Goal: Task Accomplishment & Management: Manage account settings

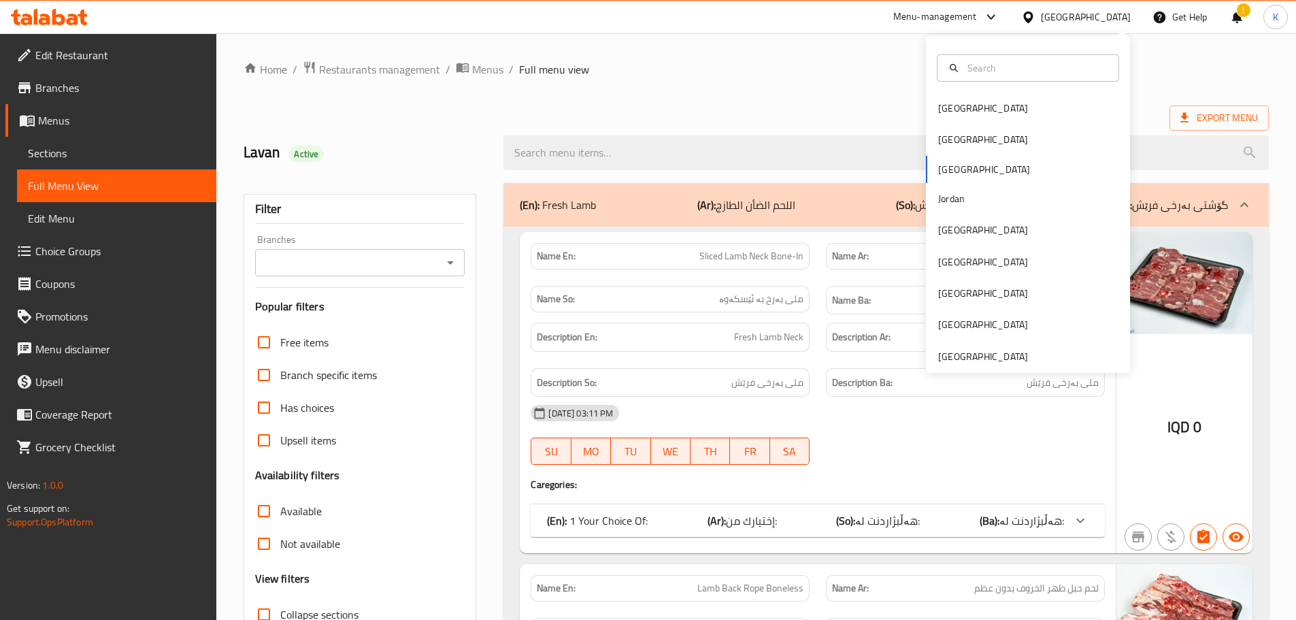
click at [957, 144] on div "[GEOGRAPHIC_DATA]" at bounding box center [983, 139] width 112 height 31
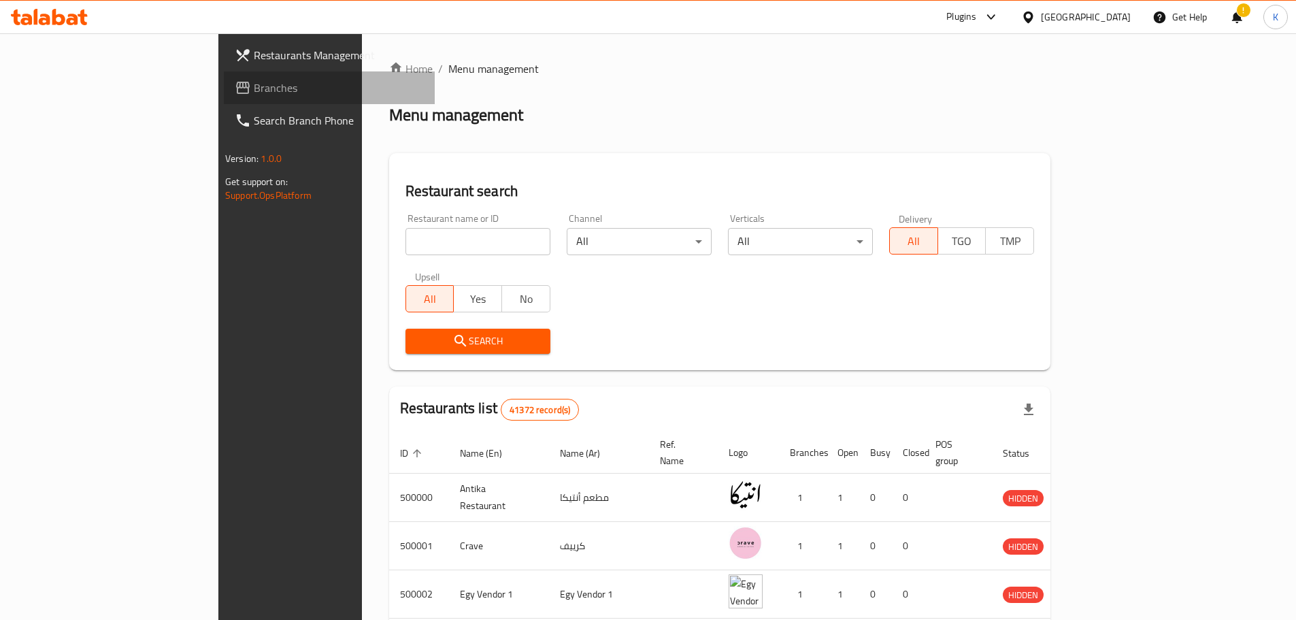
click at [254, 86] on span "Branches" at bounding box center [339, 88] width 170 height 16
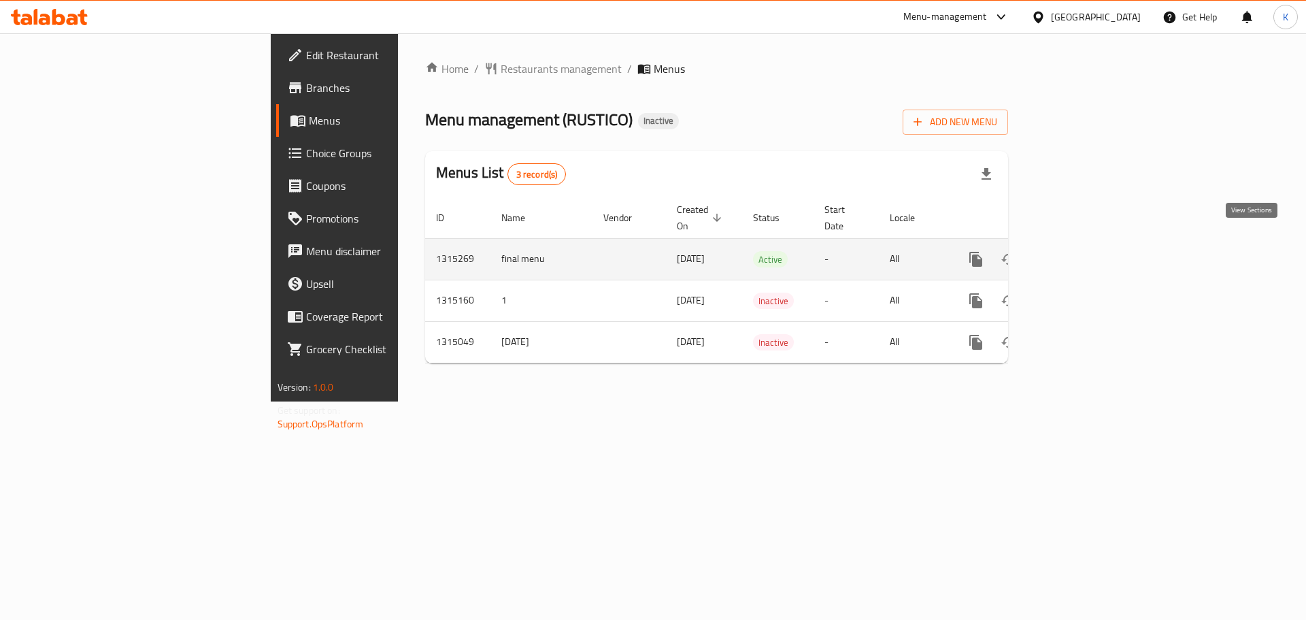
click at [1080, 253] on icon "enhanced table" at bounding box center [1074, 259] width 12 height 12
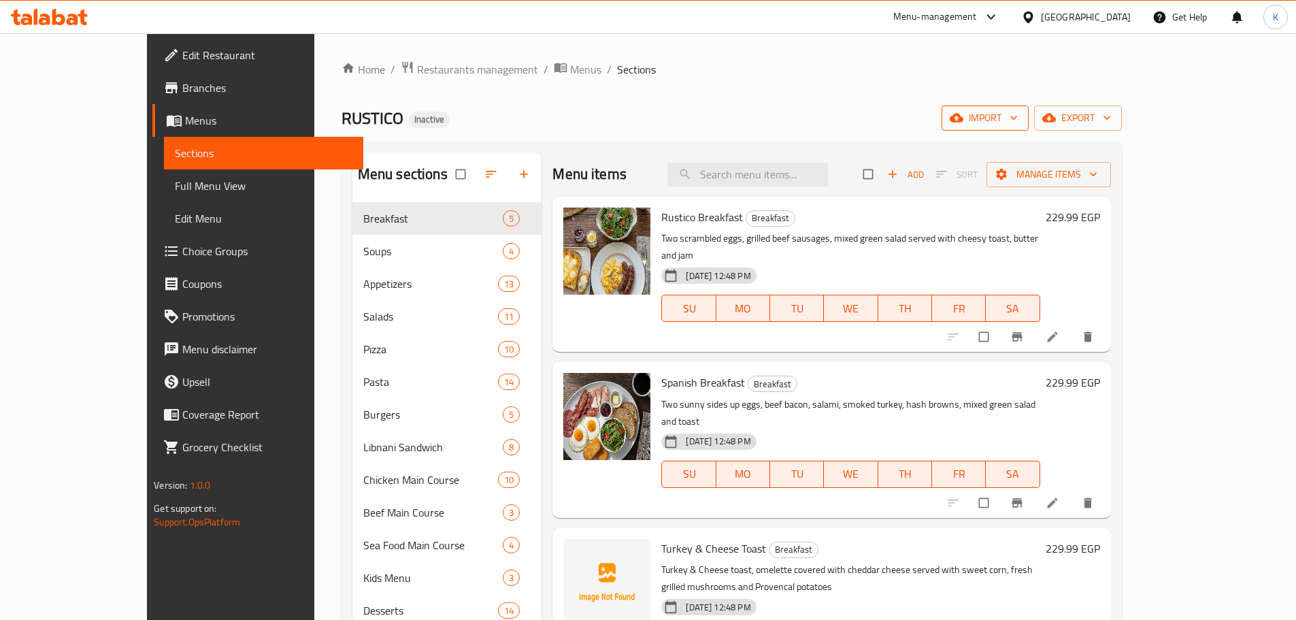
click at [1018, 123] on span "import" at bounding box center [985, 118] width 65 height 17
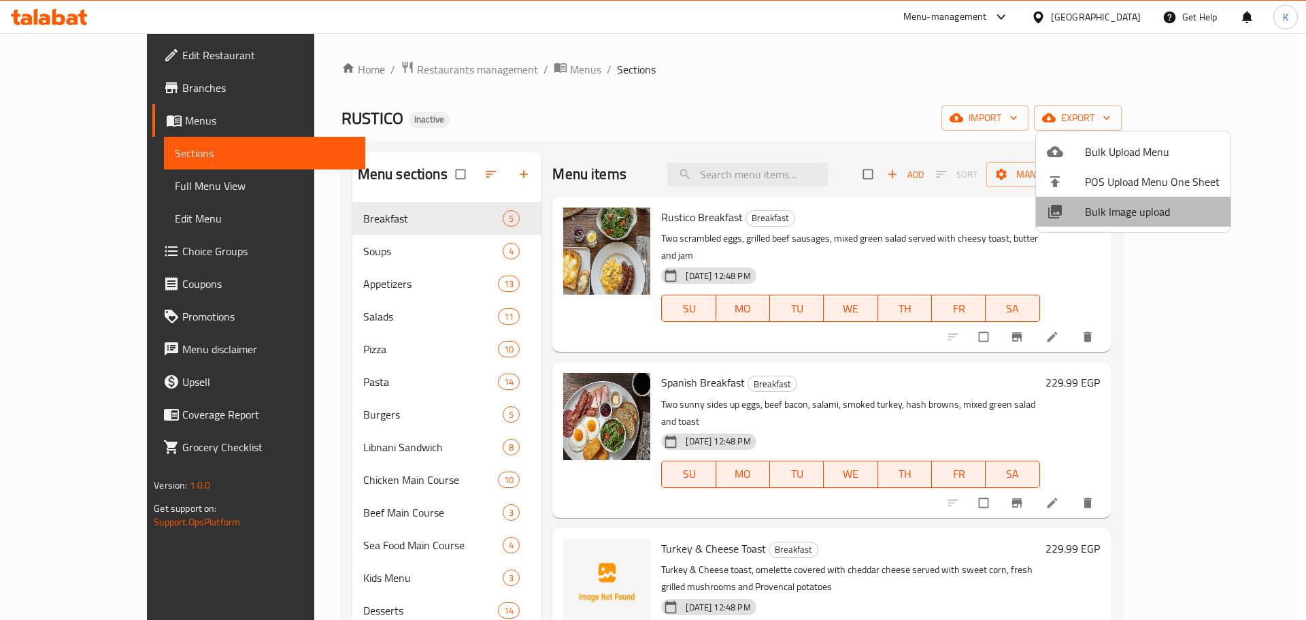
click at [1136, 220] on span "Bulk Image upload" at bounding box center [1152, 211] width 135 height 16
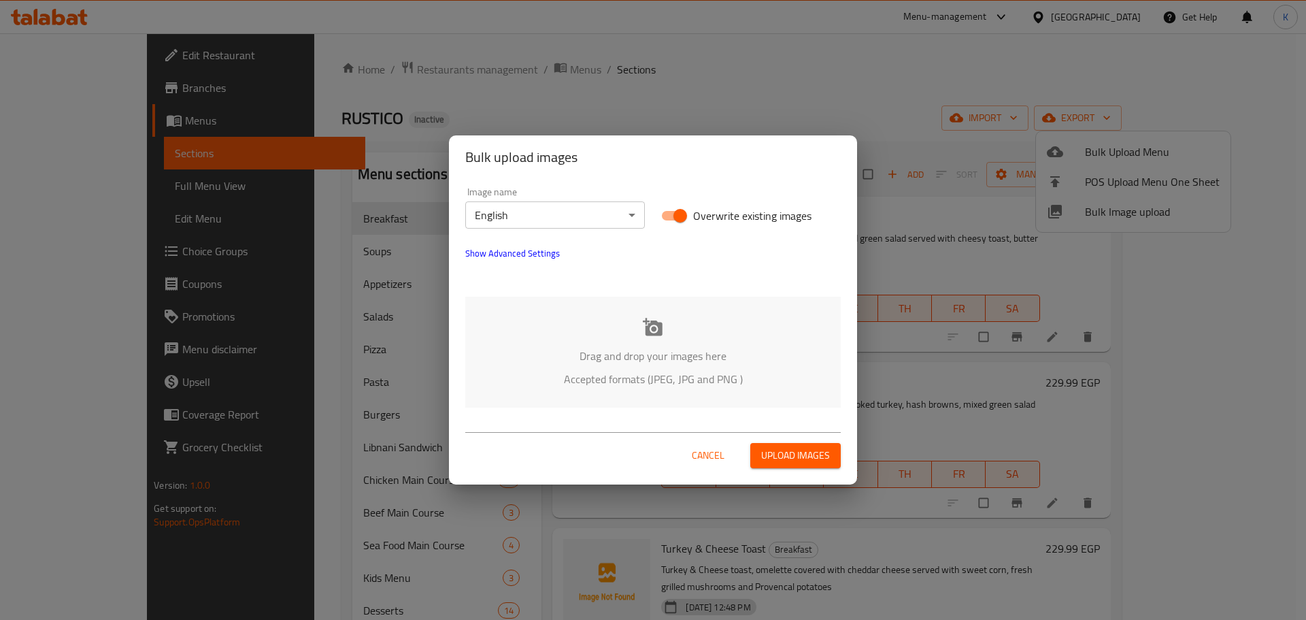
click at [636, 320] on div "Drag and drop your images here Accepted formats (JPEG, JPG and PNG )" at bounding box center [653, 352] width 376 height 111
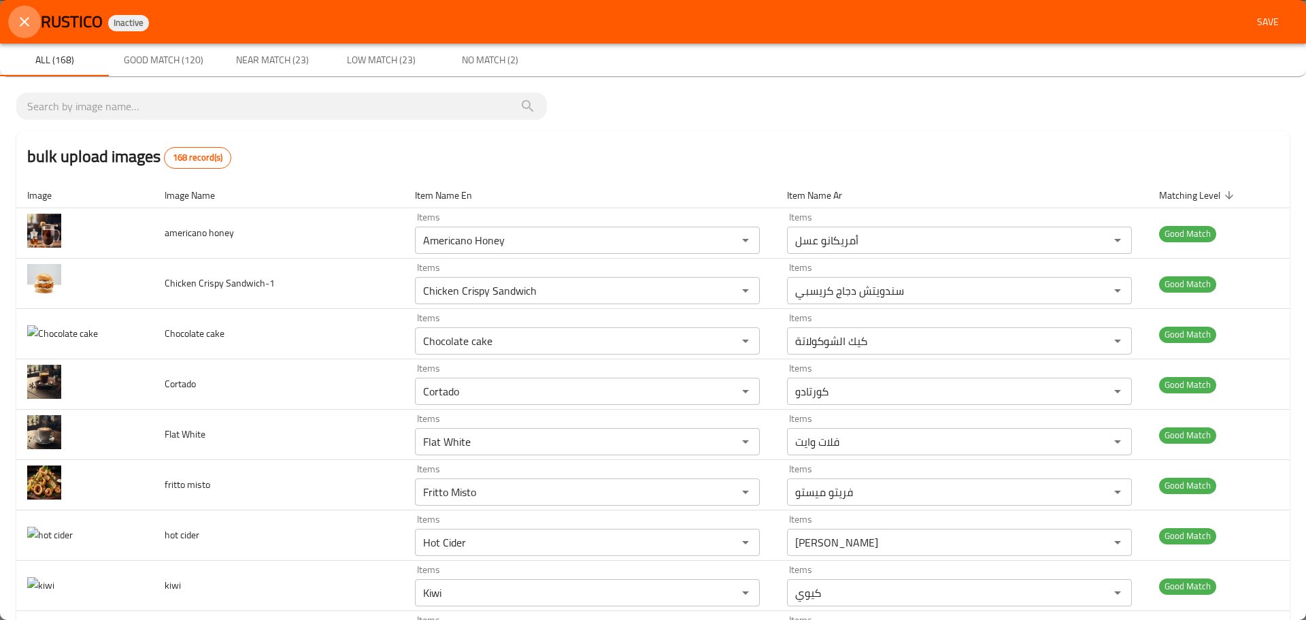
click at [27, 18] on icon "close" at bounding box center [24, 22] width 16 height 16
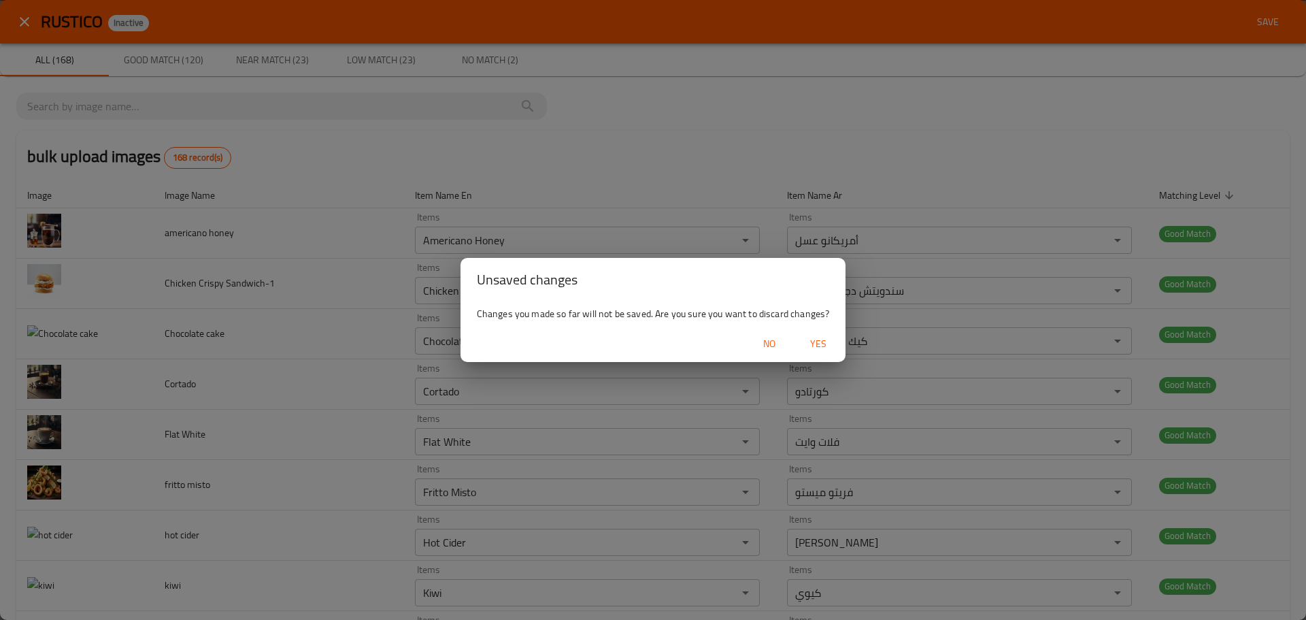
click at [839, 350] on button "Yes" at bounding box center [819, 343] width 44 height 25
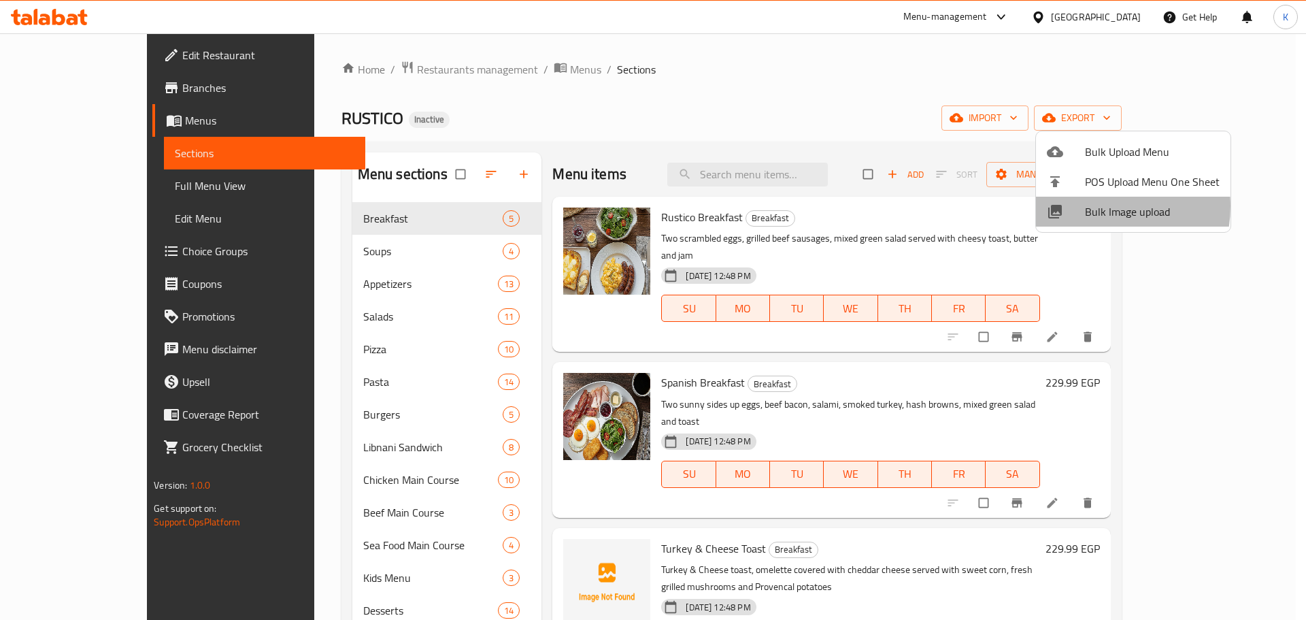
click at [1094, 206] on span "Bulk Image upload" at bounding box center [1152, 211] width 135 height 16
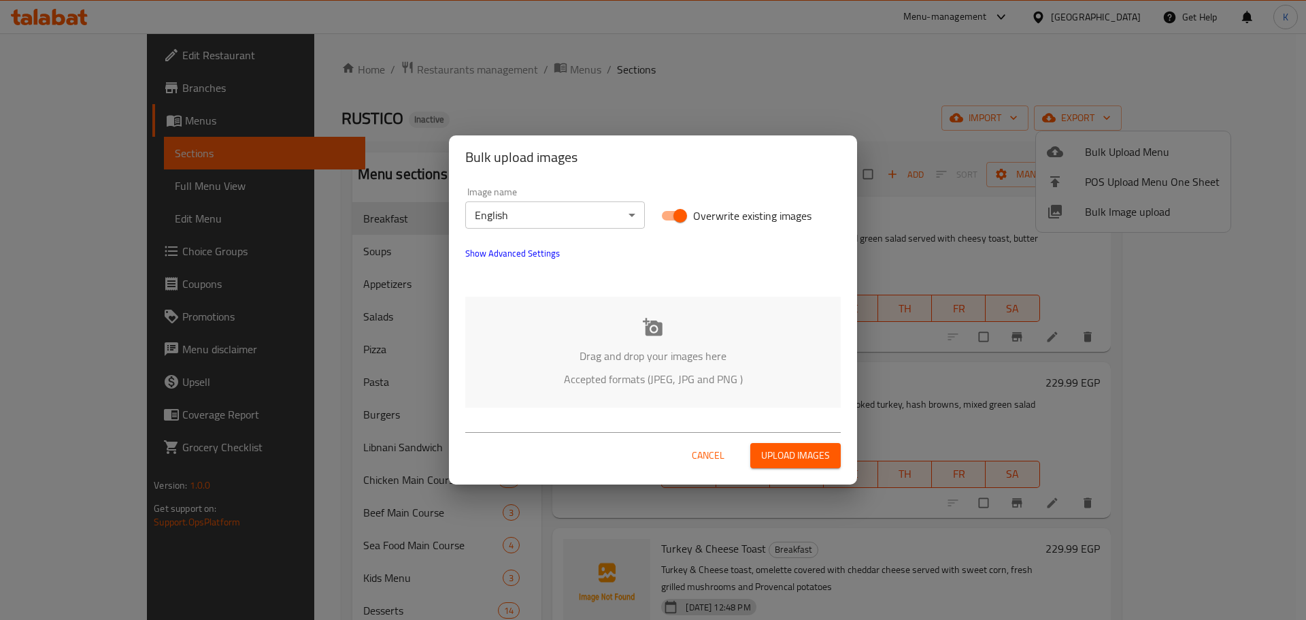
click at [852, 99] on div "Bulk upload images Image name English ​ Overwrite existing images Show Advanced…" at bounding box center [653, 310] width 1306 height 620
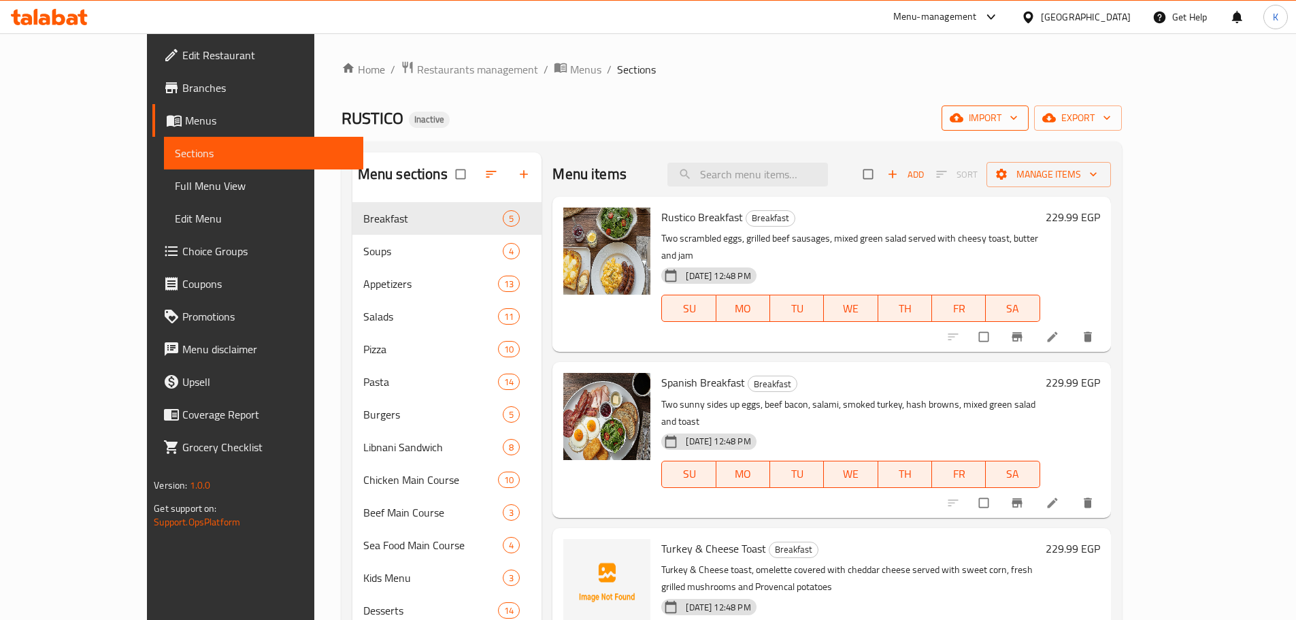
click at [1029, 128] on button "import" at bounding box center [985, 117] width 87 height 25
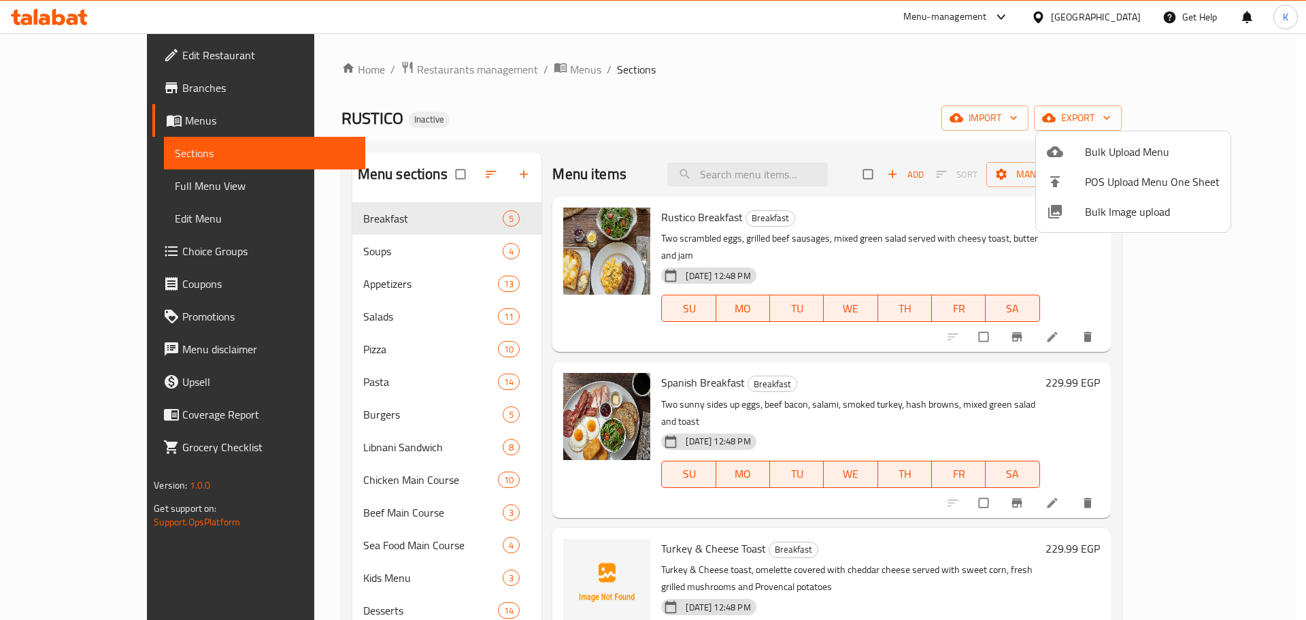
click at [1122, 205] on span "Bulk Image upload" at bounding box center [1152, 211] width 135 height 16
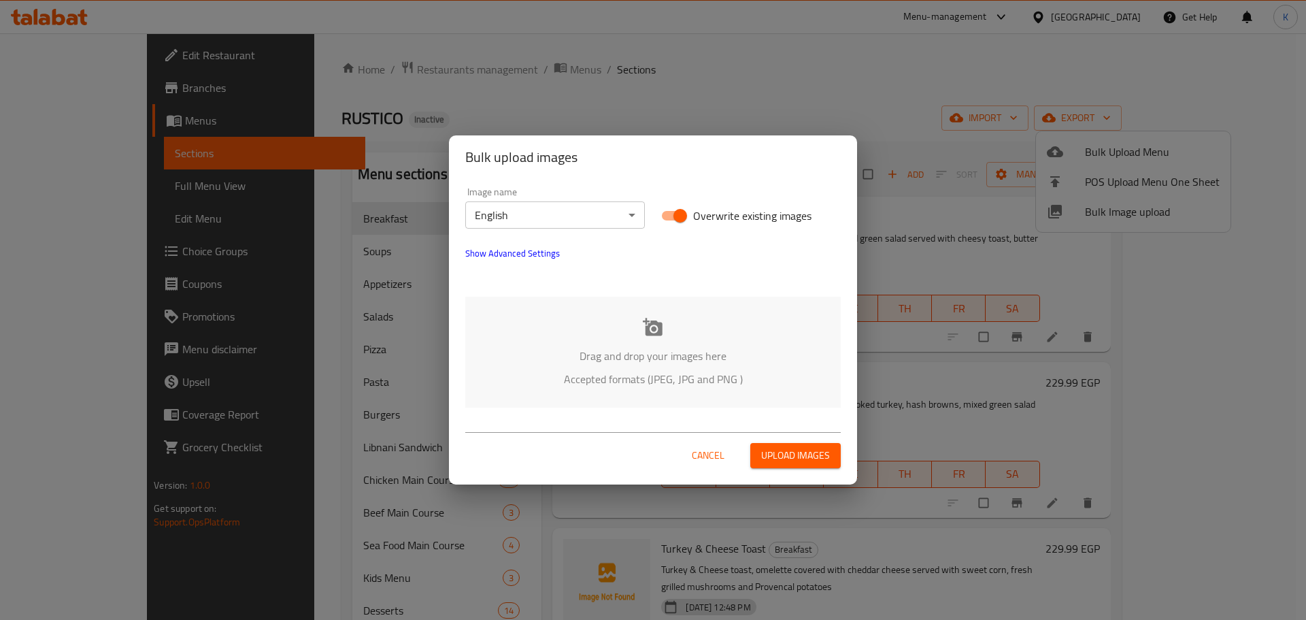
click at [657, 350] on p "Drag and drop your images here" at bounding box center [653, 356] width 335 height 16
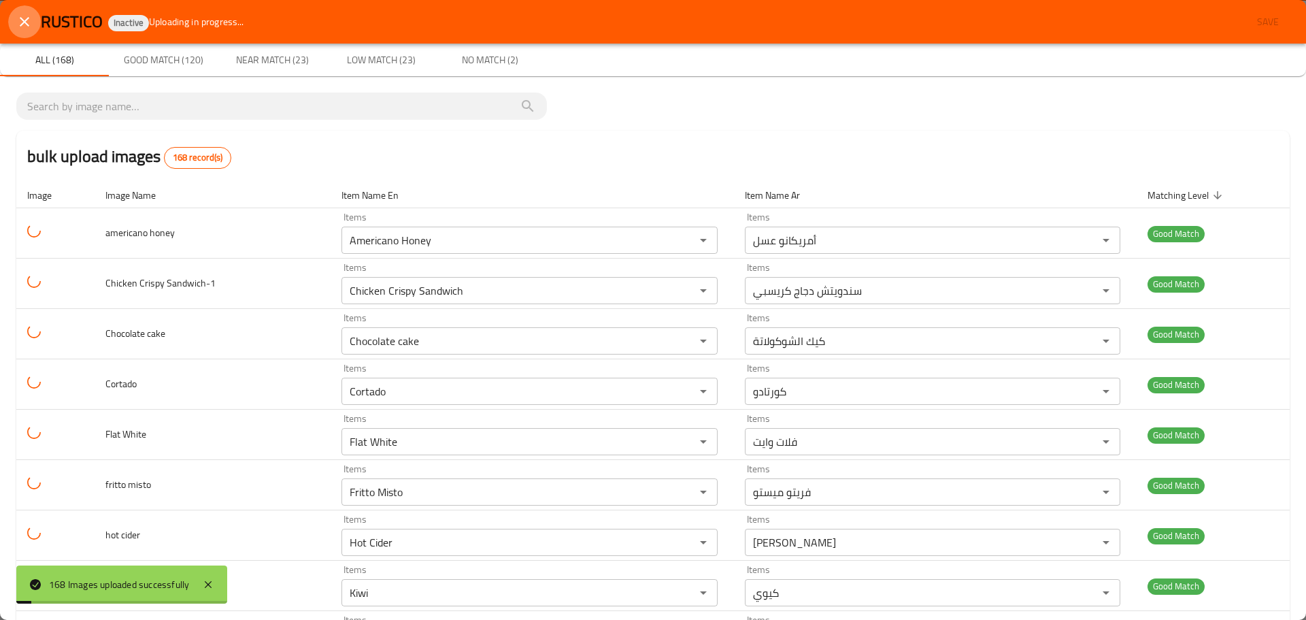
click at [28, 24] on icon "close" at bounding box center [24, 22] width 16 height 16
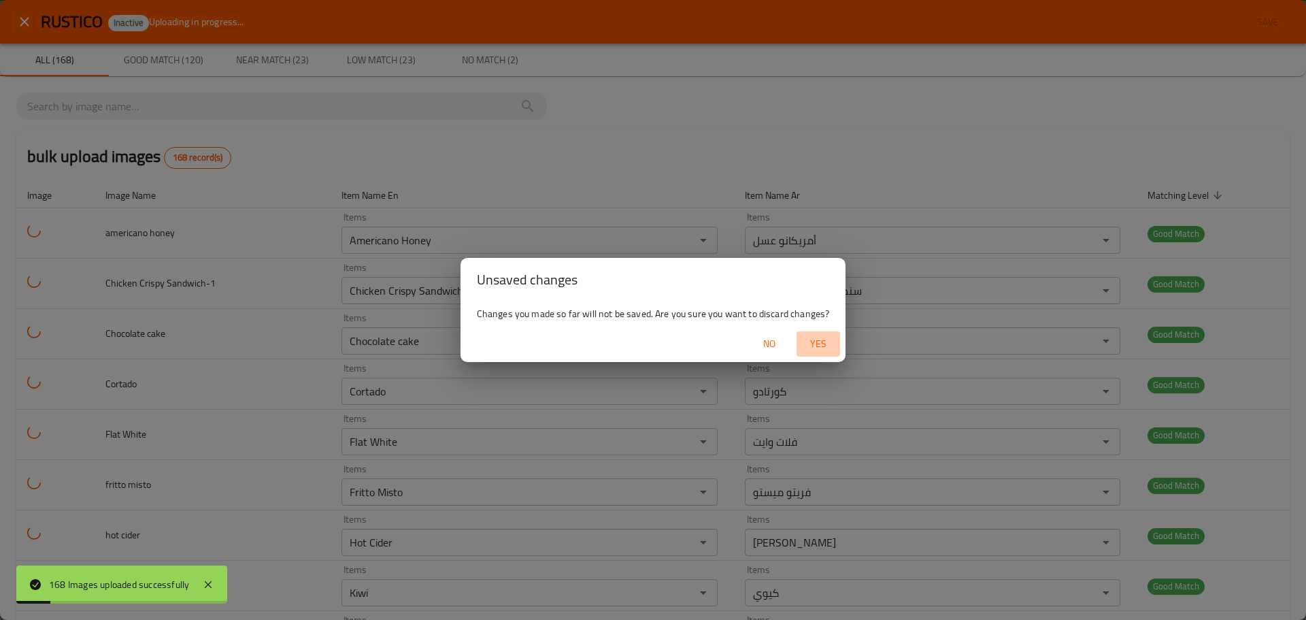
click at [826, 339] on span "Yes" at bounding box center [818, 343] width 33 height 17
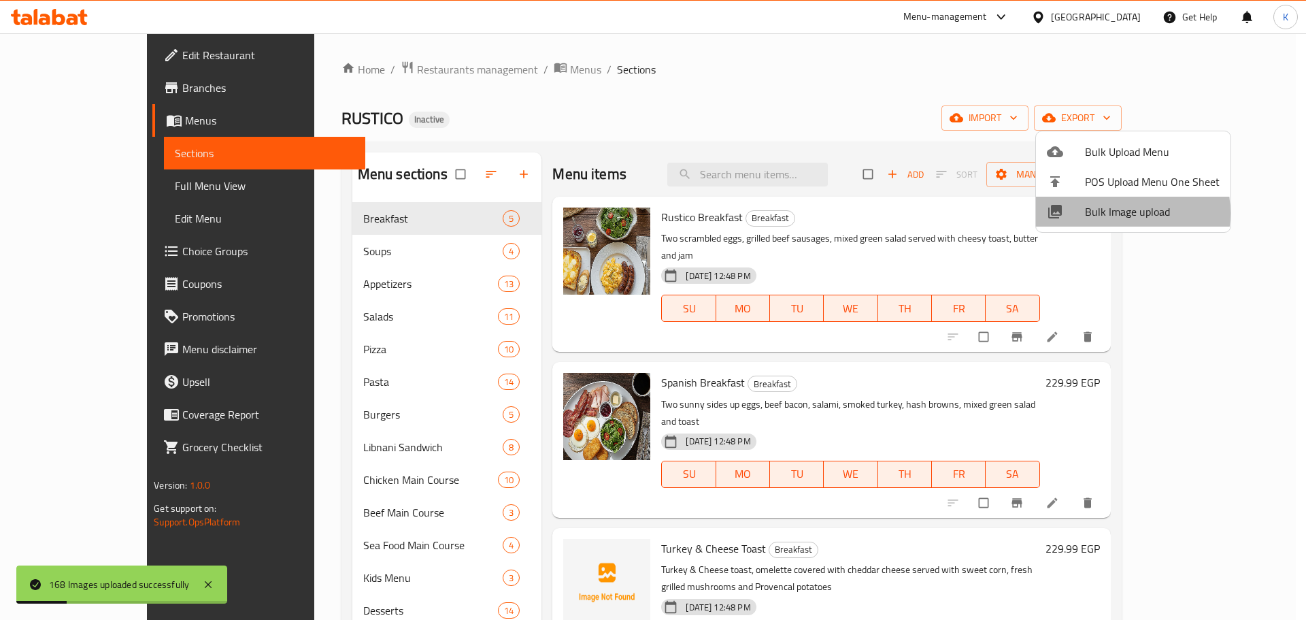
click at [1114, 213] on span "Bulk Image upload" at bounding box center [1152, 211] width 135 height 16
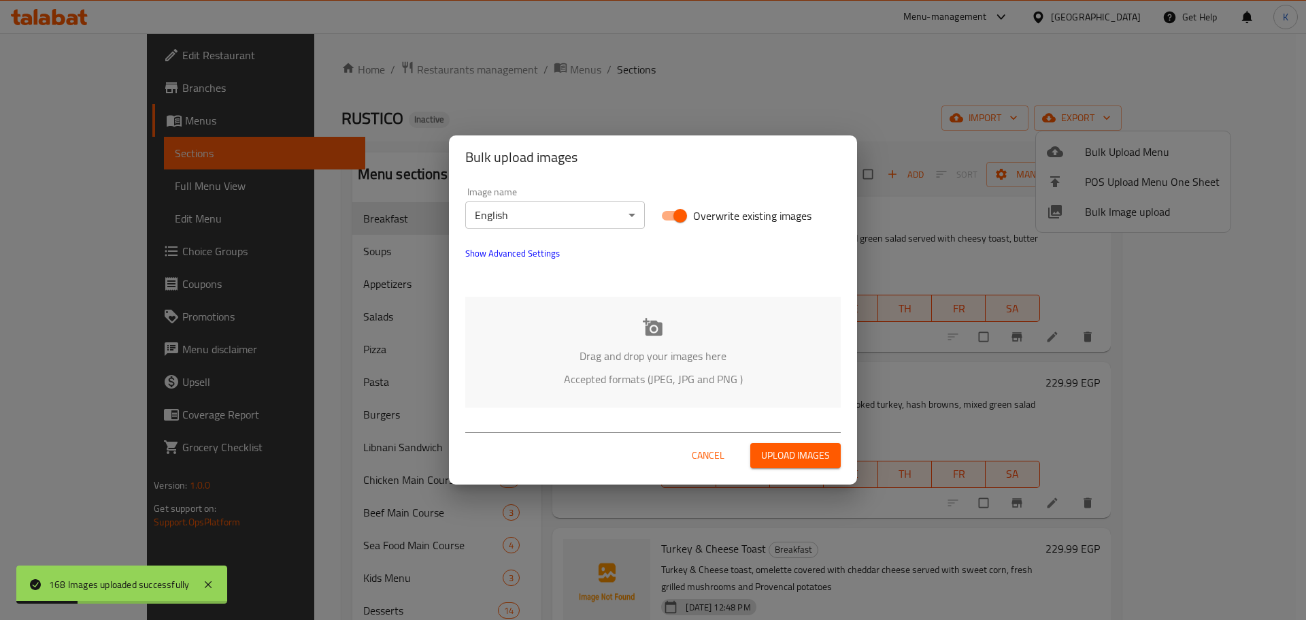
click at [618, 332] on div "Drag and drop your images here Accepted formats (JPEG, JPG and PNG )" at bounding box center [653, 352] width 376 height 111
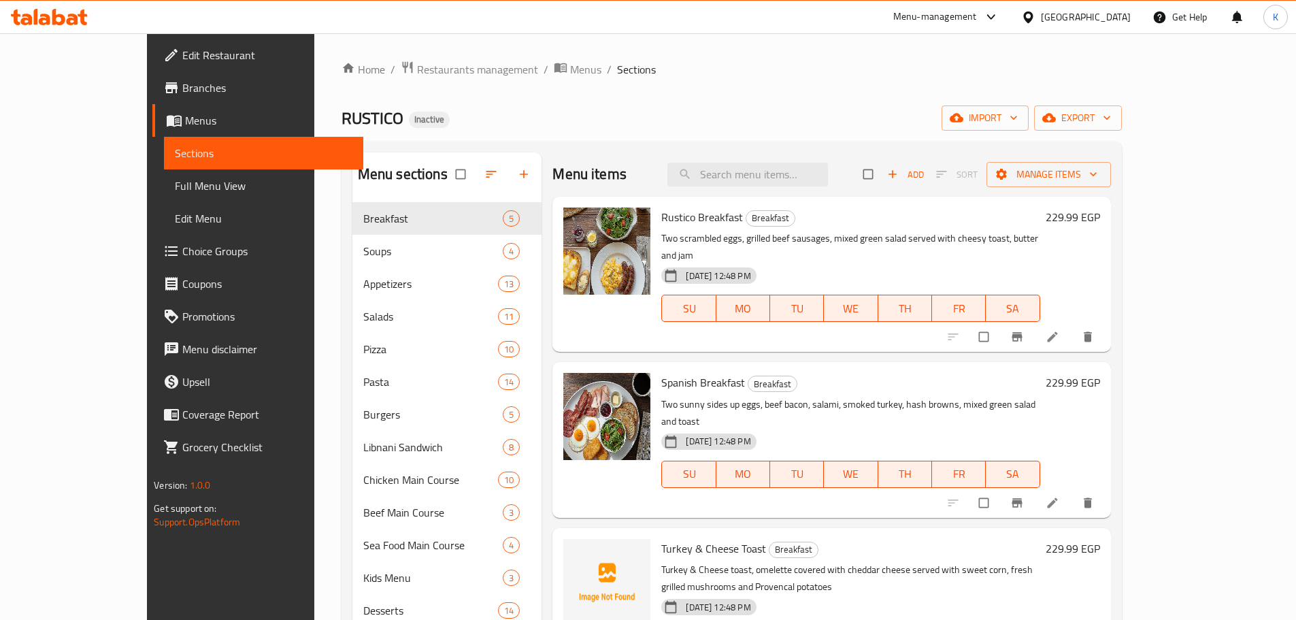
click at [1122, 133] on div "Home / Restaurants management / Menus / Sections RUSTICO Inactive import export…" at bounding box center [732, 613] width 780 height 1105
click at [1018, 114] on span "import" at bounding box center [985, 118] width 65 height 17
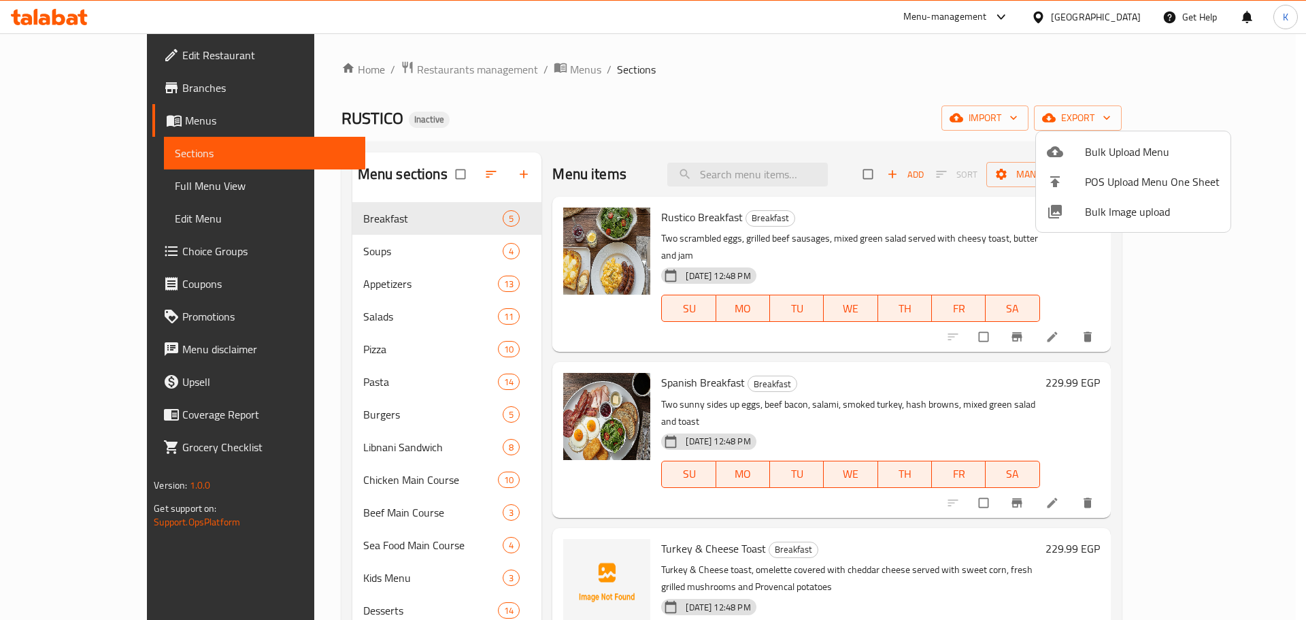
click at [1115, 219] on span "Bulk Image upload" at bounding box center [1152, 211] width 135 height 16
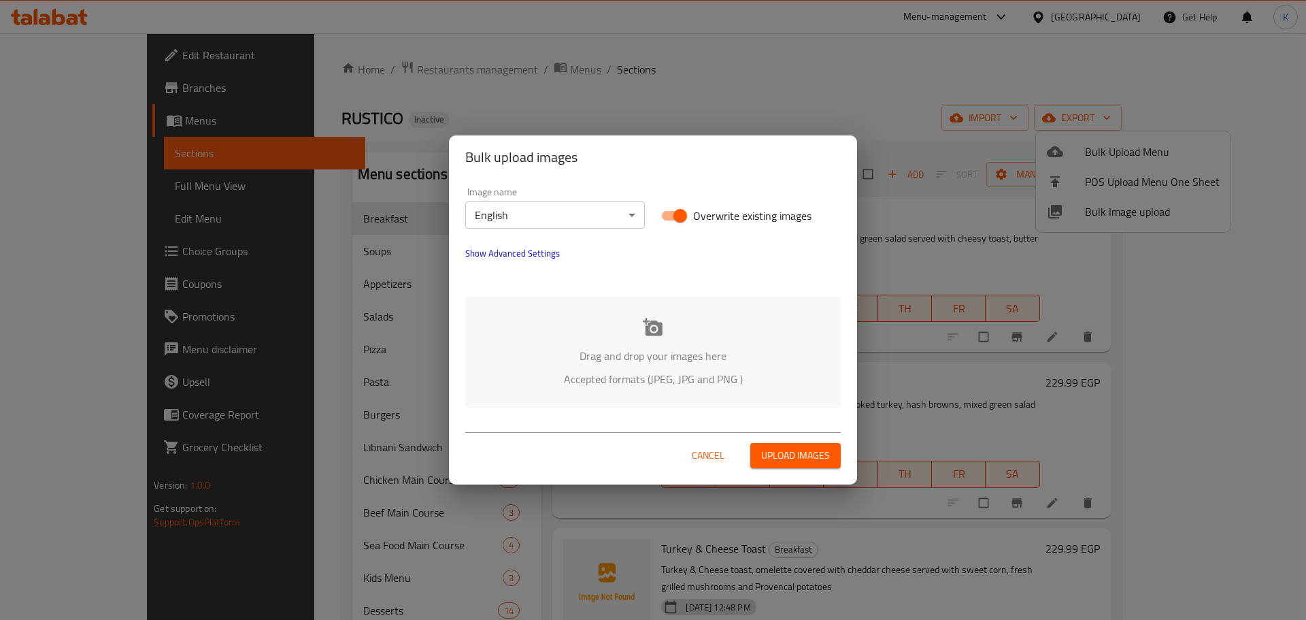
click at [662, 321] on icon at bounding box center [653, 327] width 20 height 20
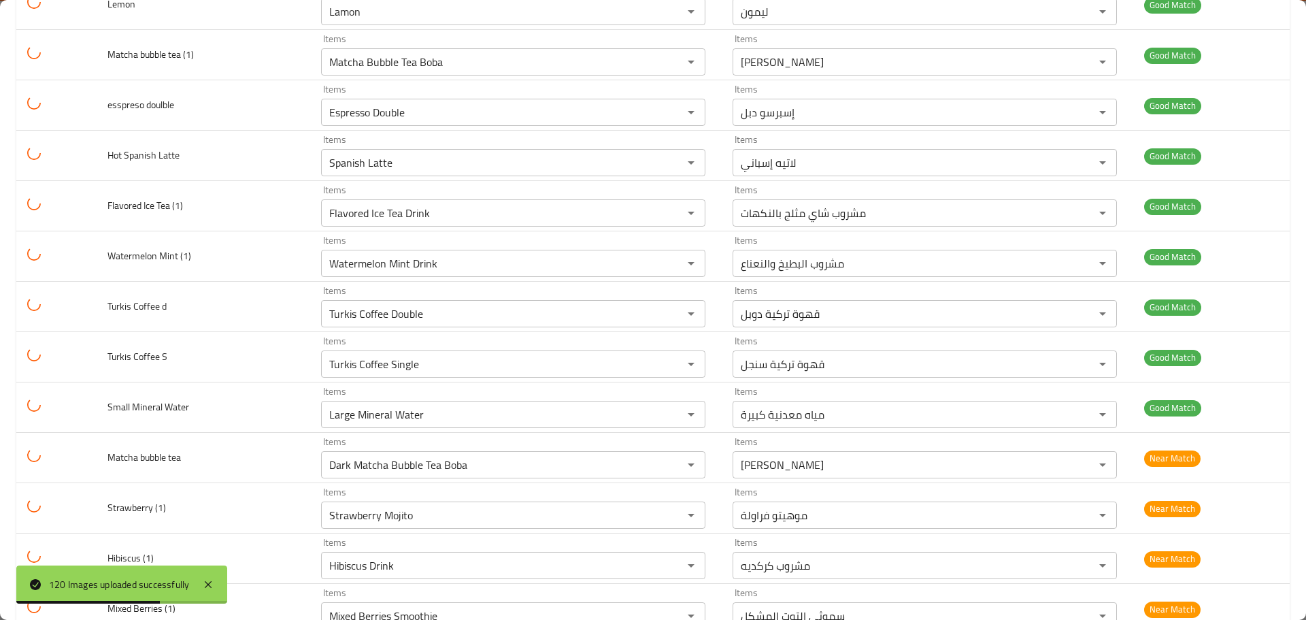
scroll to position [4899, 0]
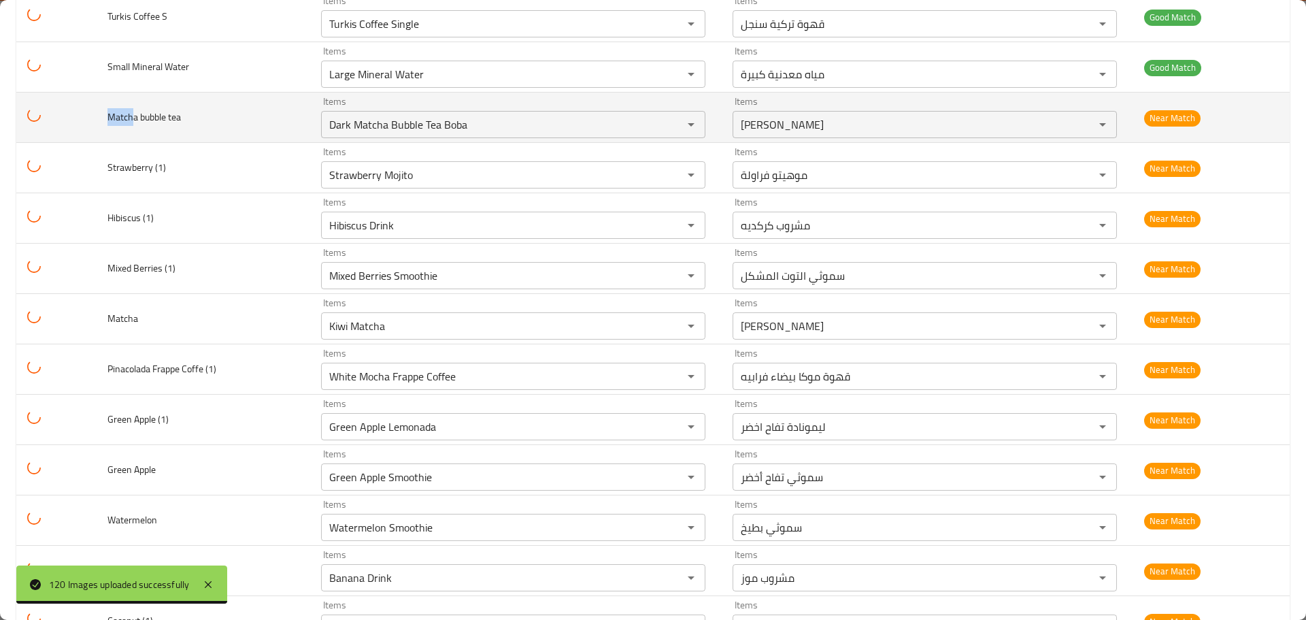
drag, startPoint x: 133, startPoint y: 119, endPoint x: 69, endPoint y: 114, distance: 63.5
click at [69, 114] on tr "Matcha bubble tea Items Dark Matcha Bubble Tea Boba Items Items شاي بوبا بابلي …" at bounding box center [653, 118] width 1274 height 50
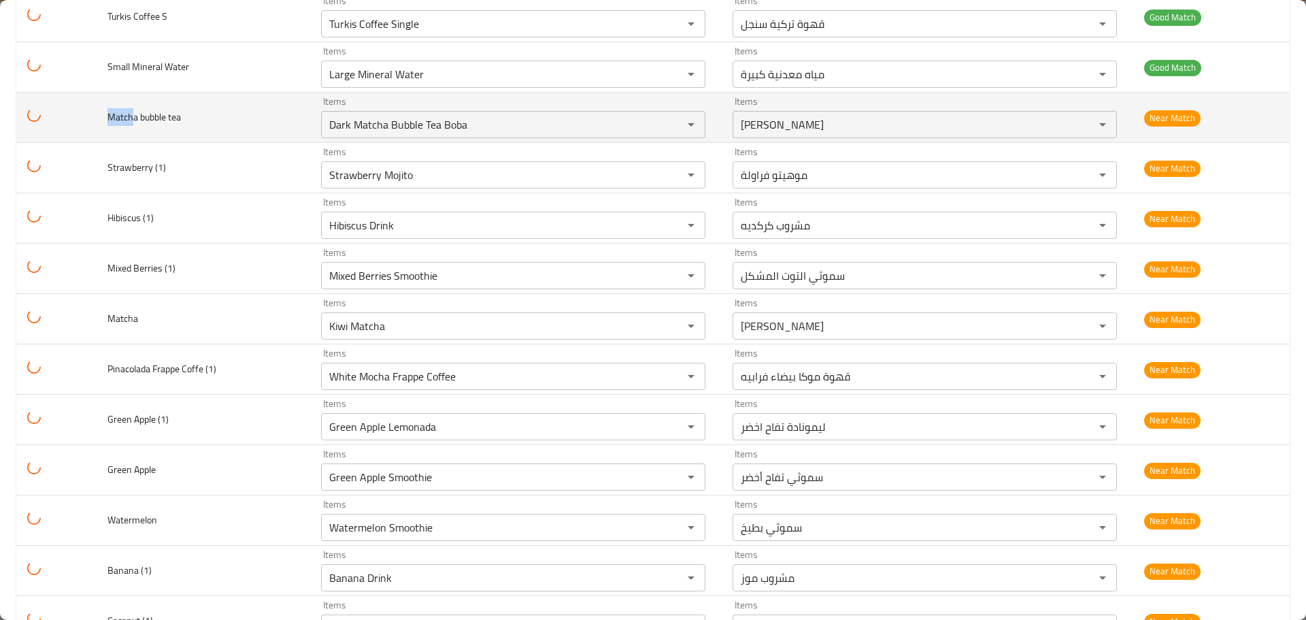
click at [120, 115] on span "Matcha bubble tea" at bounding box center [143, 117] width 73 height 18
click at [348, 134] on tea "Dark Matcha Bubble Tea Boba" at bounding box center [493, 124] width 336 height 19
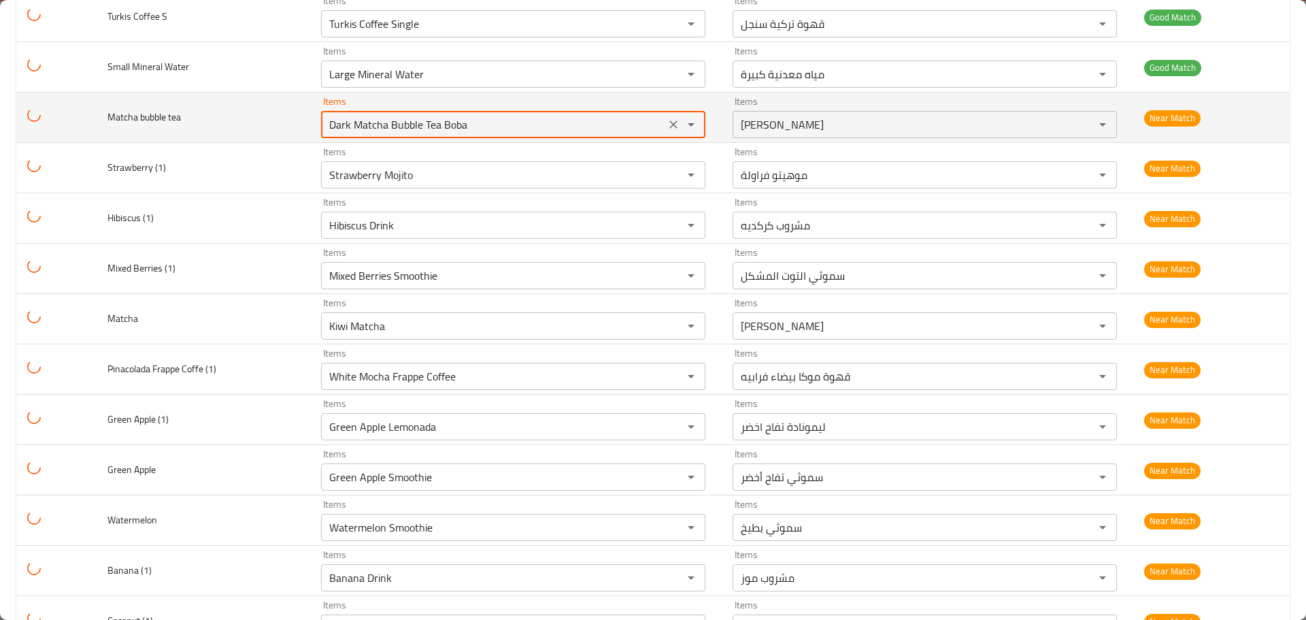
paste tea "Match"
click at [162, 120] on span "Matcha bubble tea" at bounding box center [143, 117] width 73 height 18
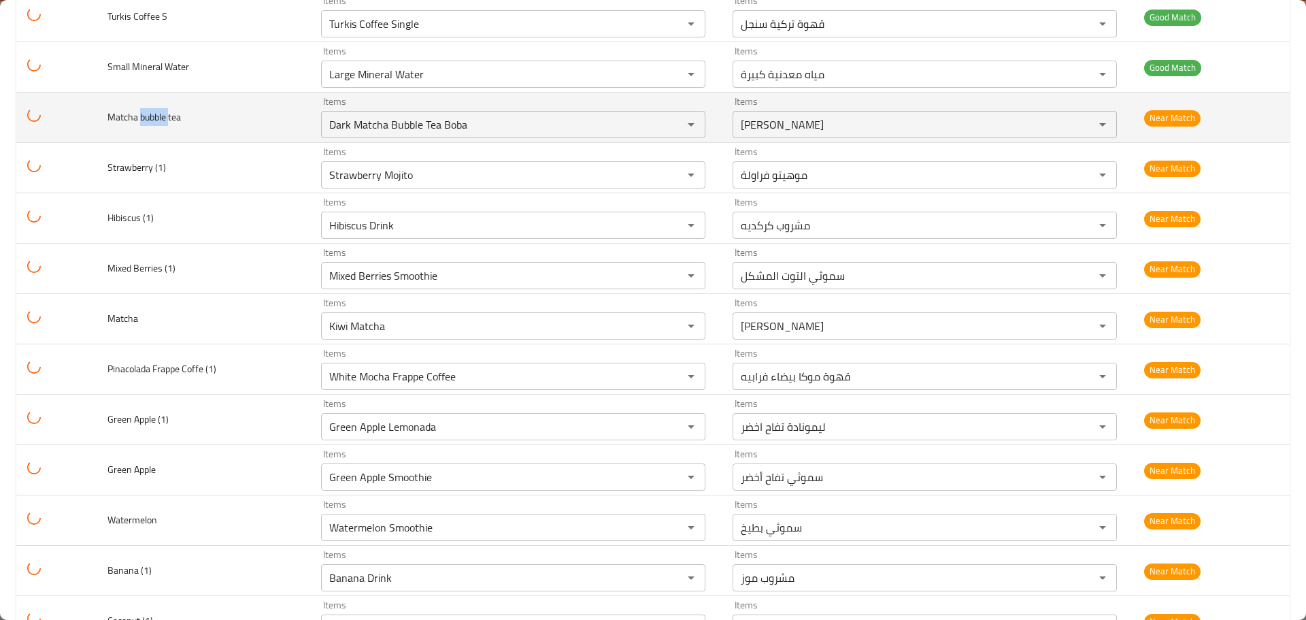
click at [161, 120] on span "Matcha bubble tea" at bounding box center [143, 117] width 73 height 18
copy span "bubble"
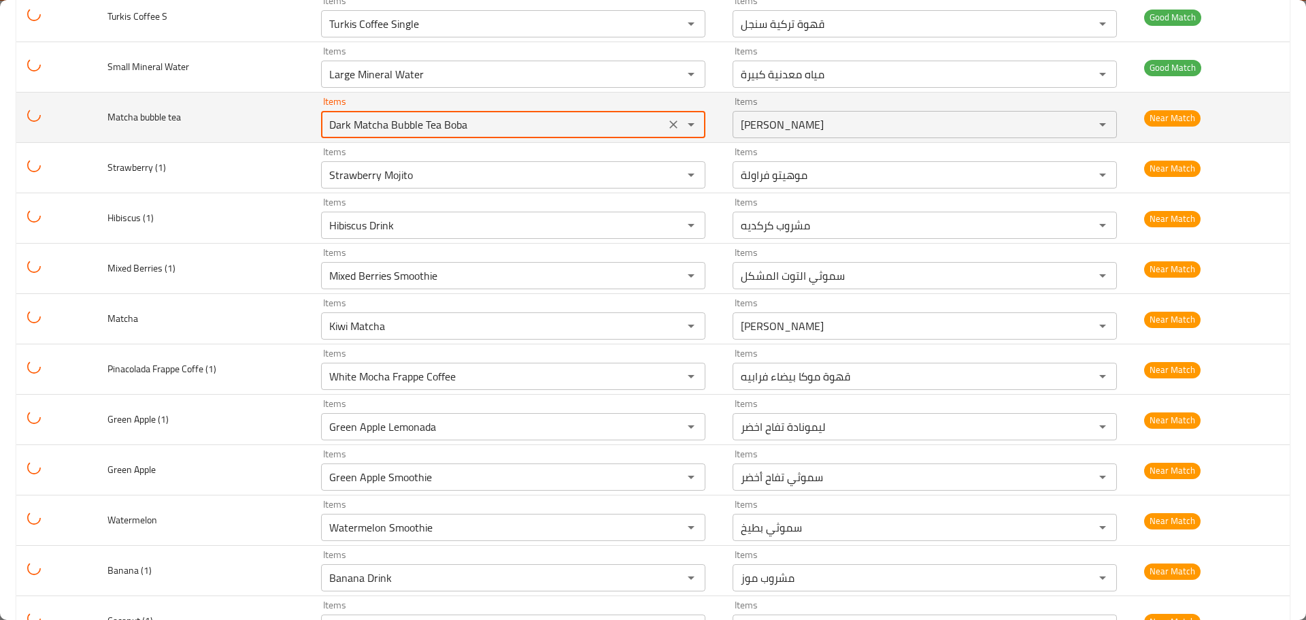
click at [382, 128] on tea "Dark Matcha Bubble Tea Boba" at bounding box center [493, 124] width 336 height 19
paste tea "bubble"
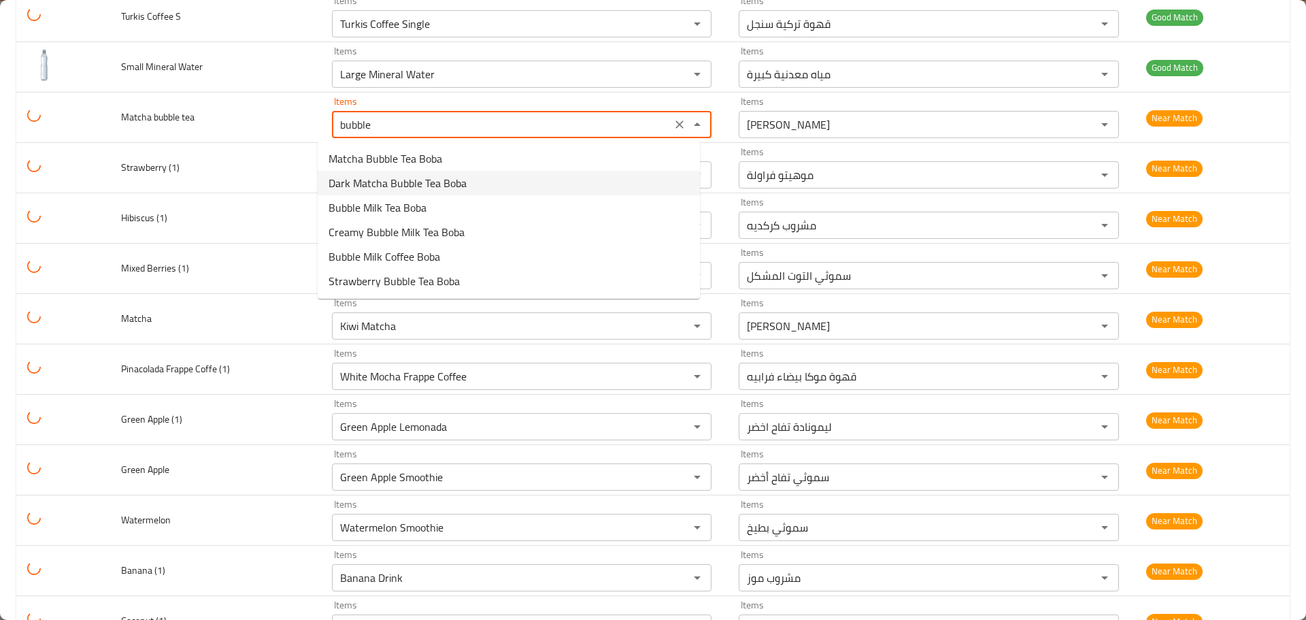
click at [433, 180] on span "Dark Matcha Bubble Tea Boba" at bounding box center [398, 183] width 138 height 16
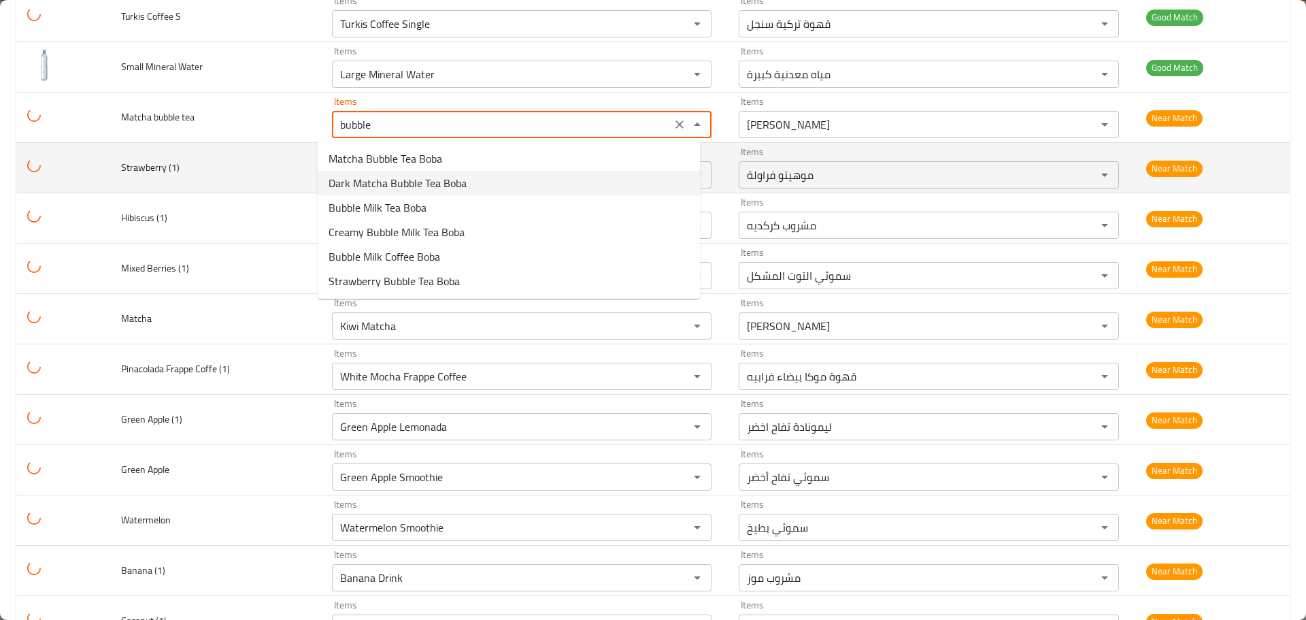
type tea "Dark Matcha Bubble Tea Boba"
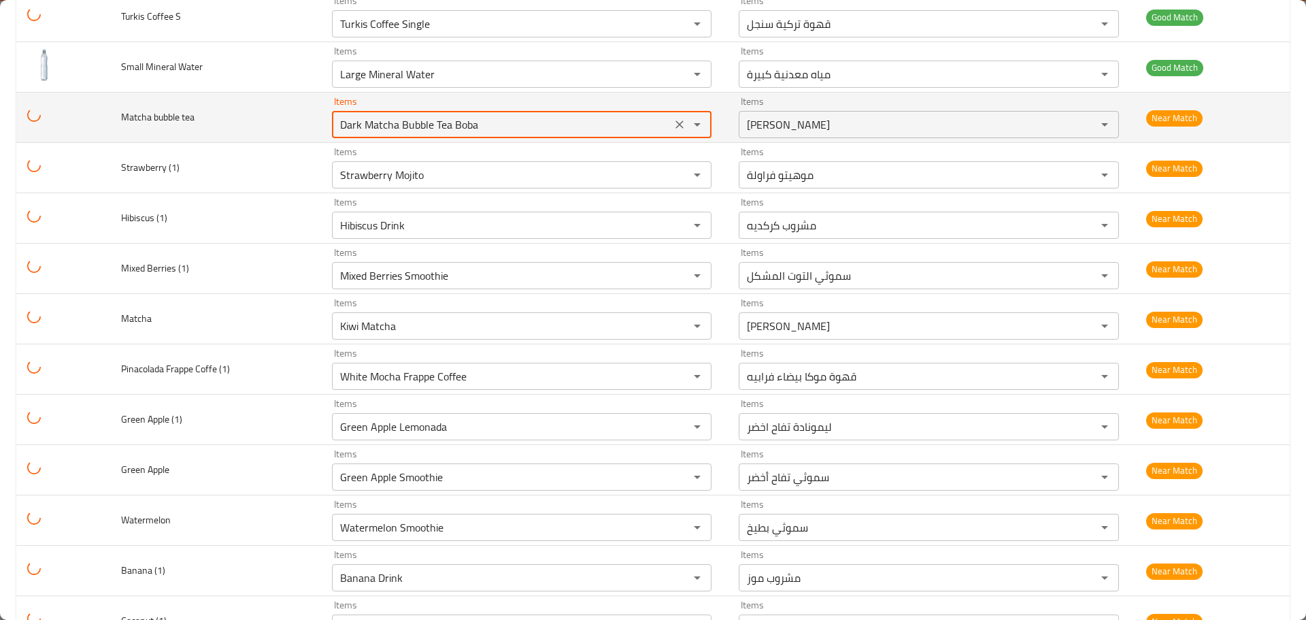
drag, startPoint x: 472, startPoint y: 119, endPoint x: 268, endPoint y: 123, distance: 204.1
click at [268, 123] on tr "Matcha bubble tea Items Dark Matcha Bubble Tea Boba Items Items شاي بوبا بابلي …" at bounding box center [653, 118] width 1274 height 50
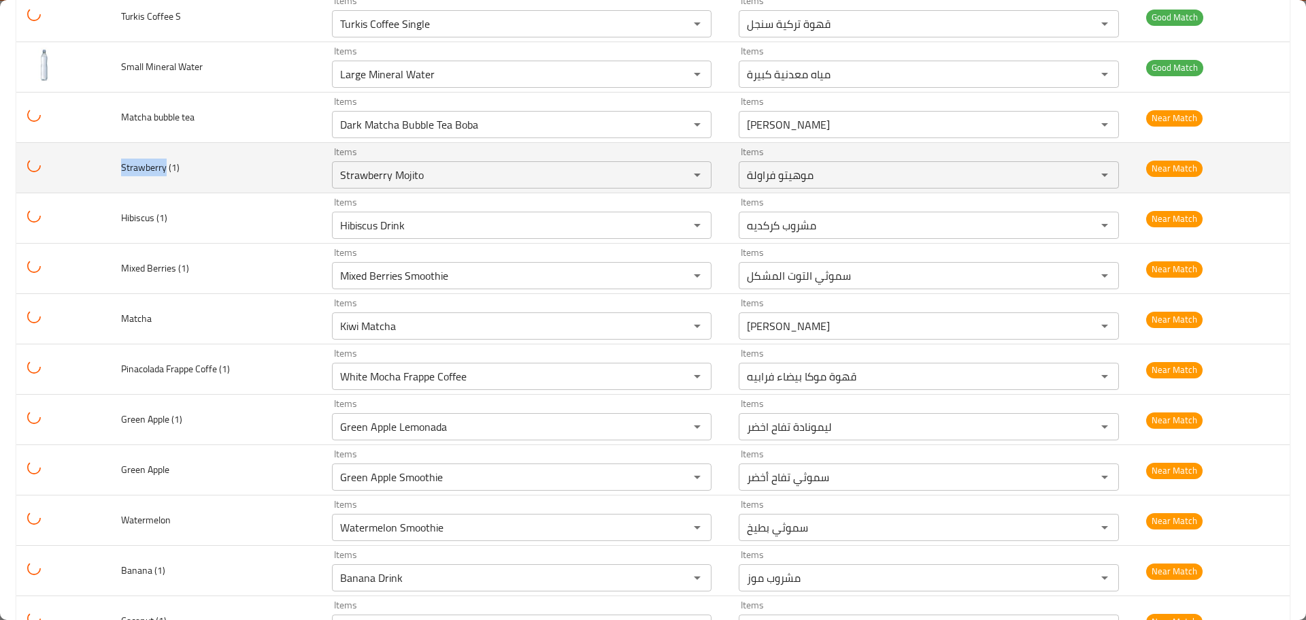
drag, startPoint x: 165, startPoint y: 163, endPoint x: 122, endPoint y: 163, distance: 43.5
click at [122, 163] on span "Strawberry (1)" at bounding box center [150, 168] width 59 height 18
copy span "Strawberry"
click at [407, 176] on \(1\) "Strawberry Mojito" at bounding box center [501, 174] width 331 height 19
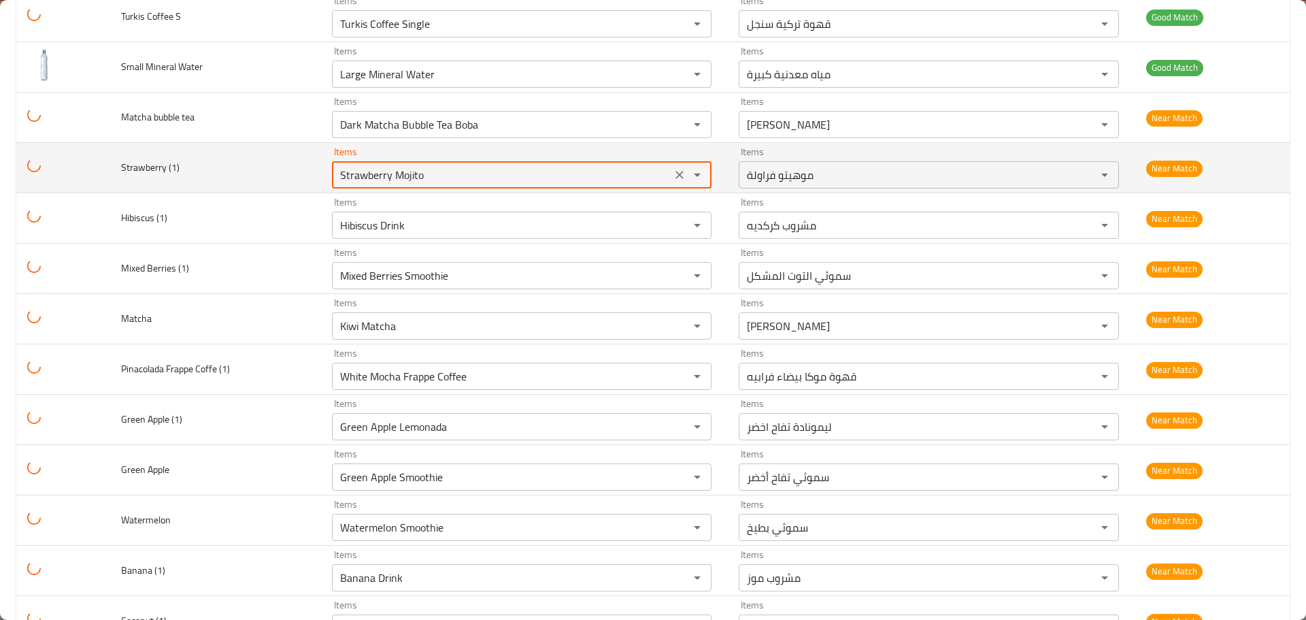
paste \(1\) "enhanced table"
type \(1\) "Strawberry Mojito"
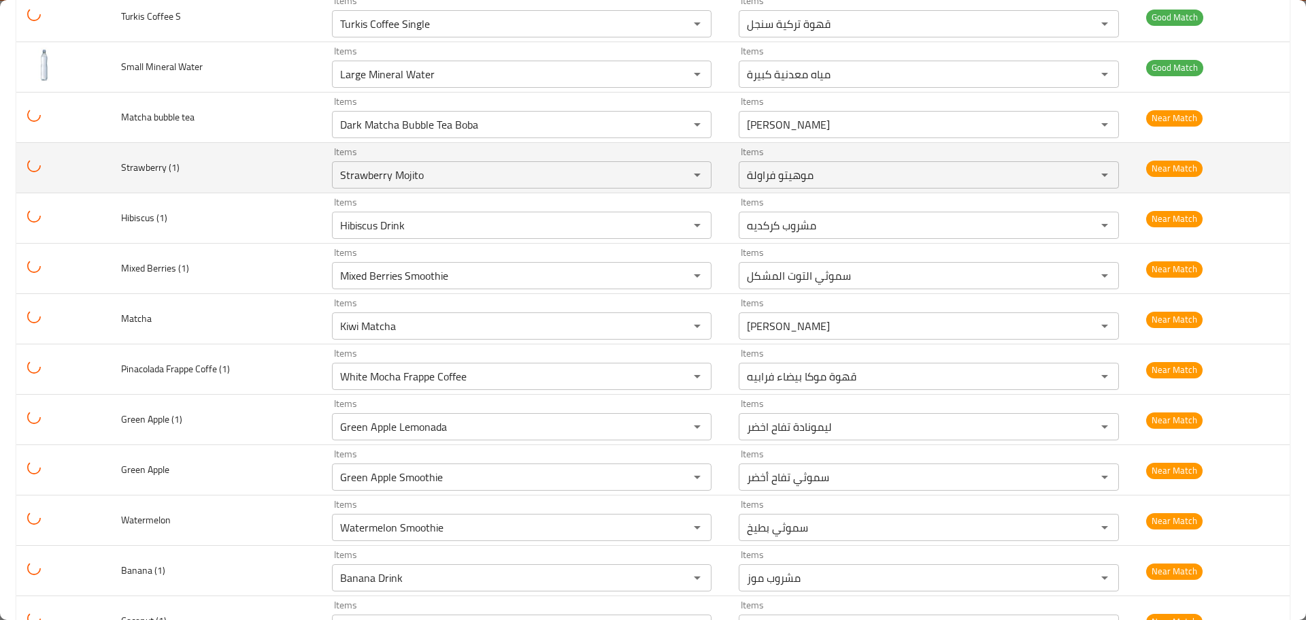
click at [291, 179] on td "Strawberry (1)" at bounding box center [215, 168] width 211 height 50
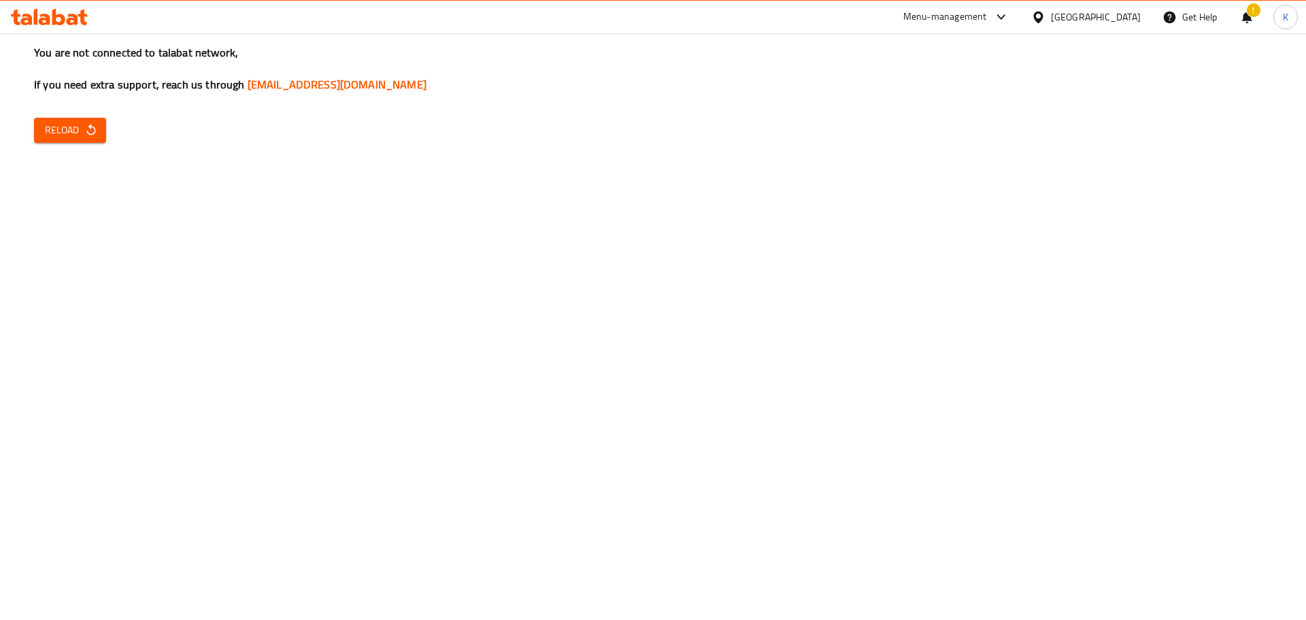
click at [82, 118] on button "Reload" at bounding box center [70, 130] width 72 height 25
click at [87, 119] on button "Reload" at bounding box center [70, 130] width 72 height 25
click at [82, 129] on span "Reload" at bounding box center [70, 130] width 50 height 17
drag, startPoint x: 531, startPoint y: 531, endPoint x: 485, endPoint y: 502, distance: 54.2
click at [531, 531] on div "You are not connected to talabat network, If you need extra support, reach us t…" at bounding box center [653, 310] width 1306 height 620
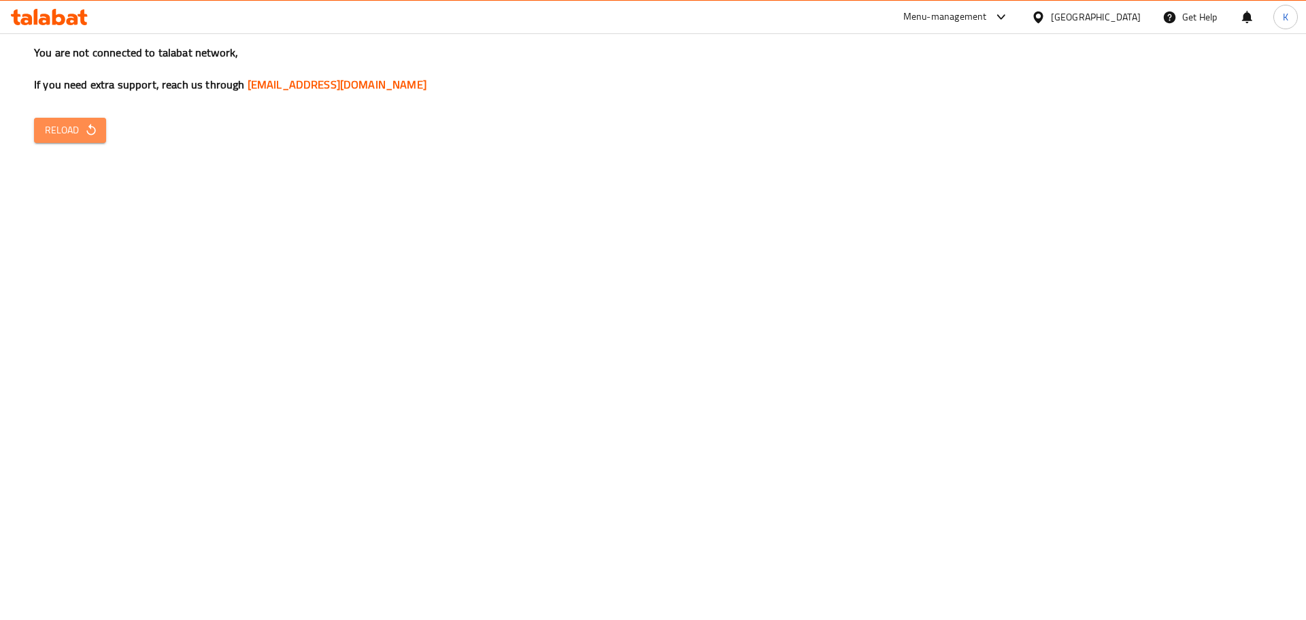
click at [86, 129] on icon "button" at bounding box center [91, 130] width 14 height 14
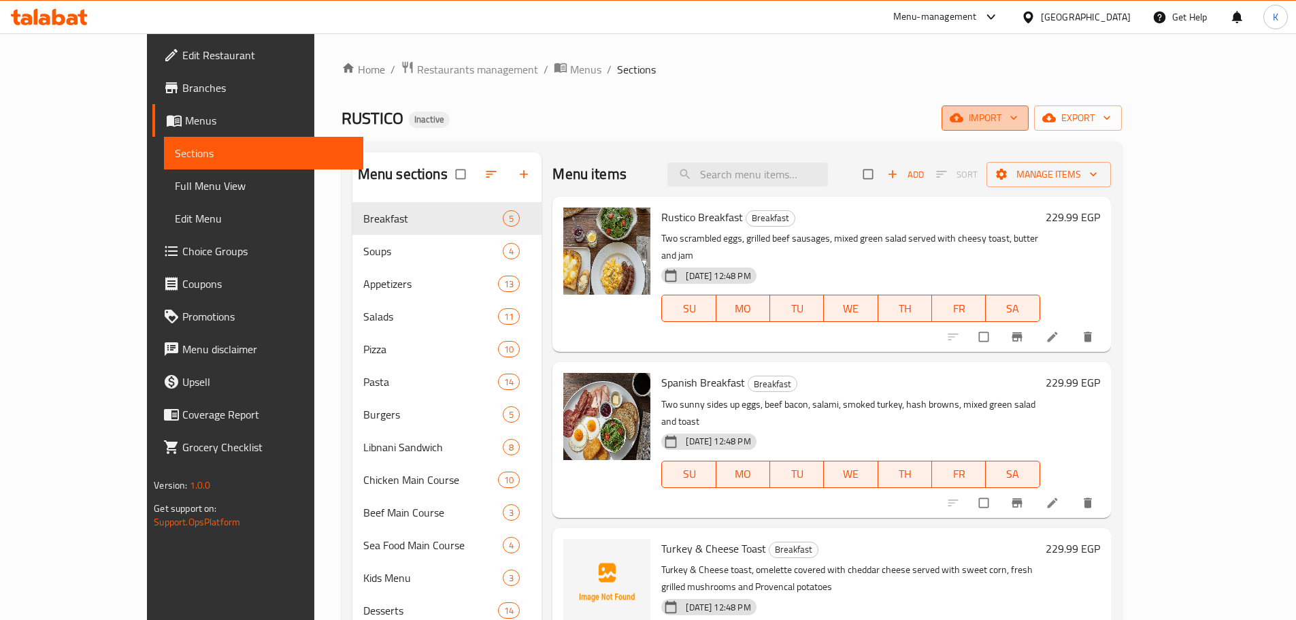
click at [963, 119] on icon "button" at bounding box center [957, 118] width 14 height 9
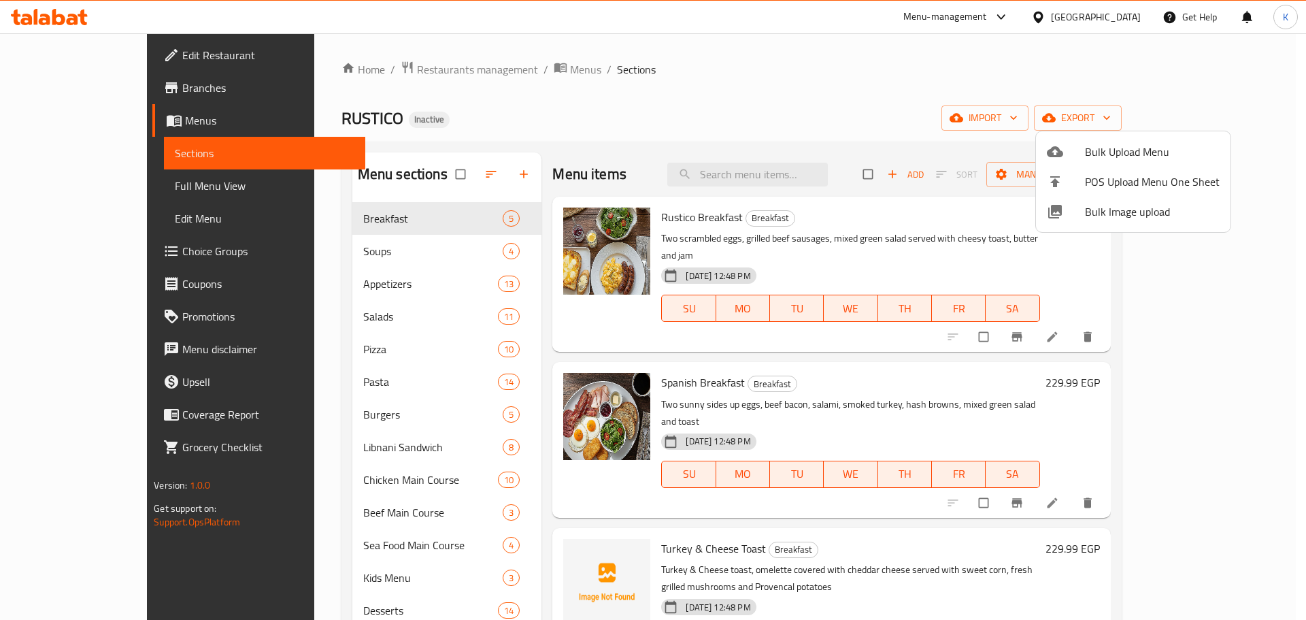
click at [1078, 214] on div at bounding box center [1066, 211] width 38 height 16
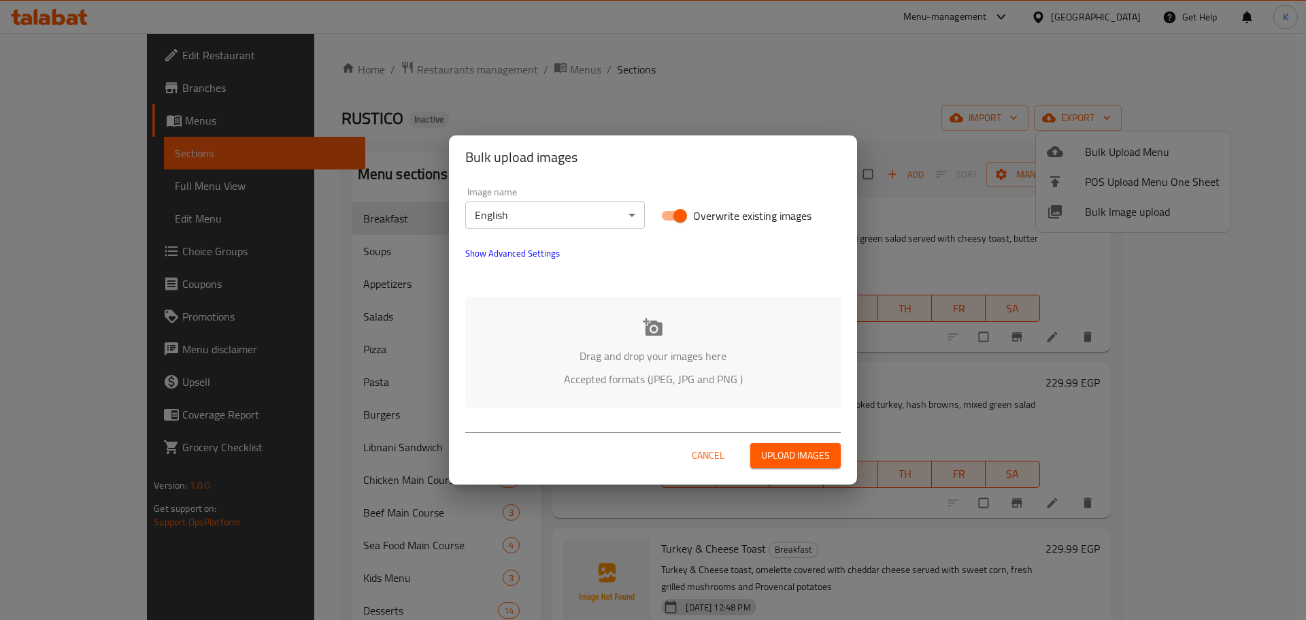
click at [699, 329] on div "Drag and drop your images here Accepted formats (JPEG, JPG and PNG )" at bounding box center [653, 352] width 376 height 111
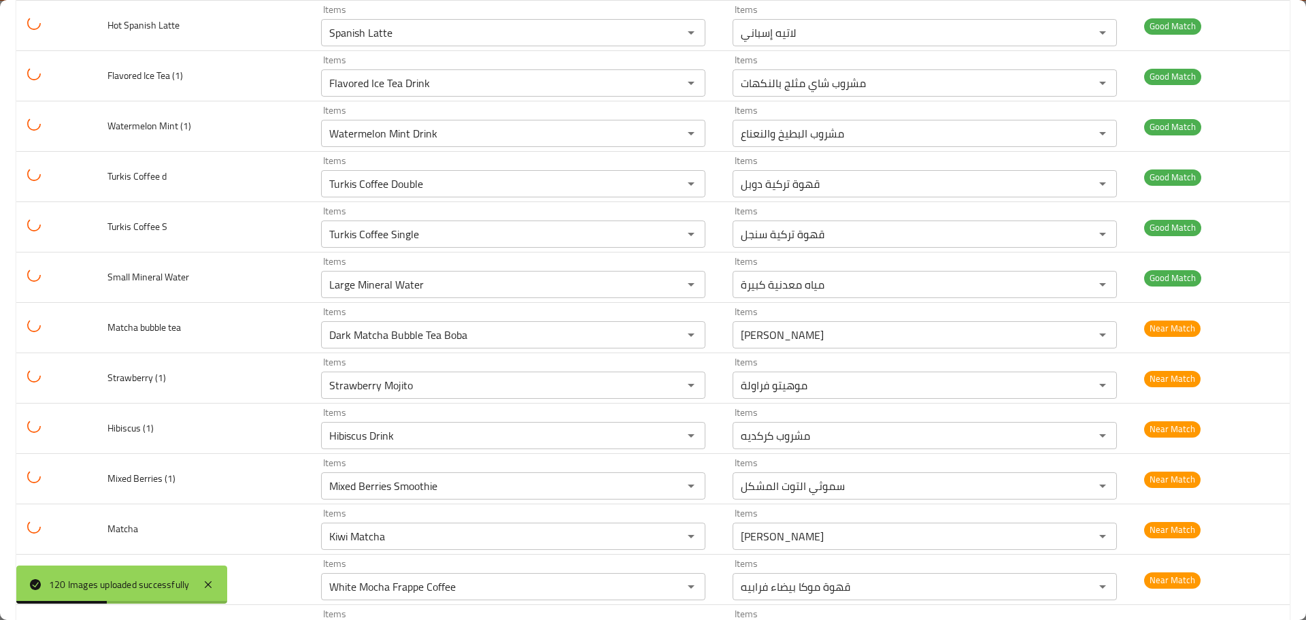
scroll to position [4763, 0]
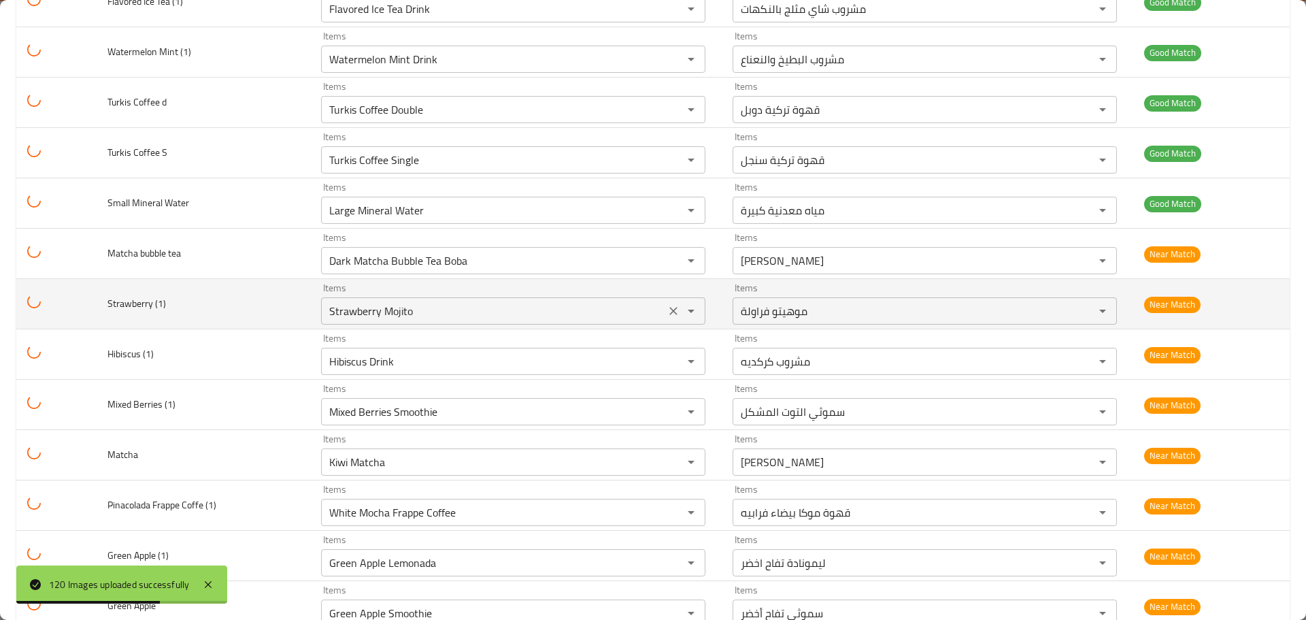
click at [669, 310] on icon "Clear" at bounding box center [673, 311] width 8 height 8
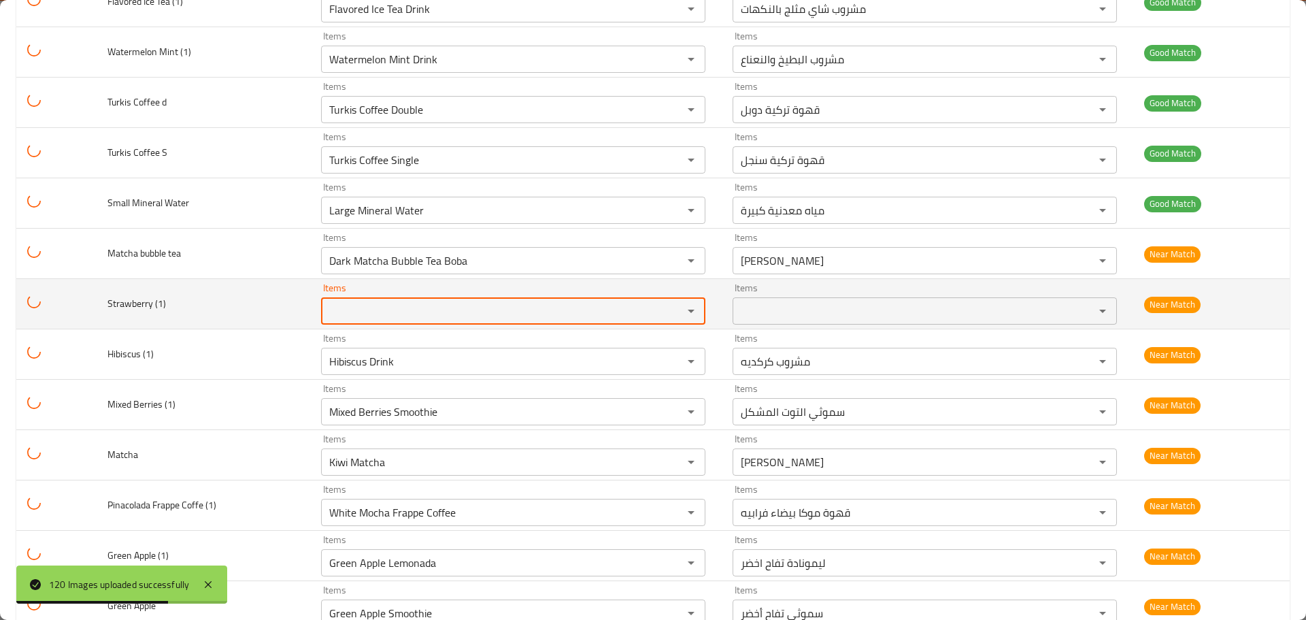
click at [129, 305] on span "Strawberry (1)" at bounding box center [136, 304] width 59 height 18
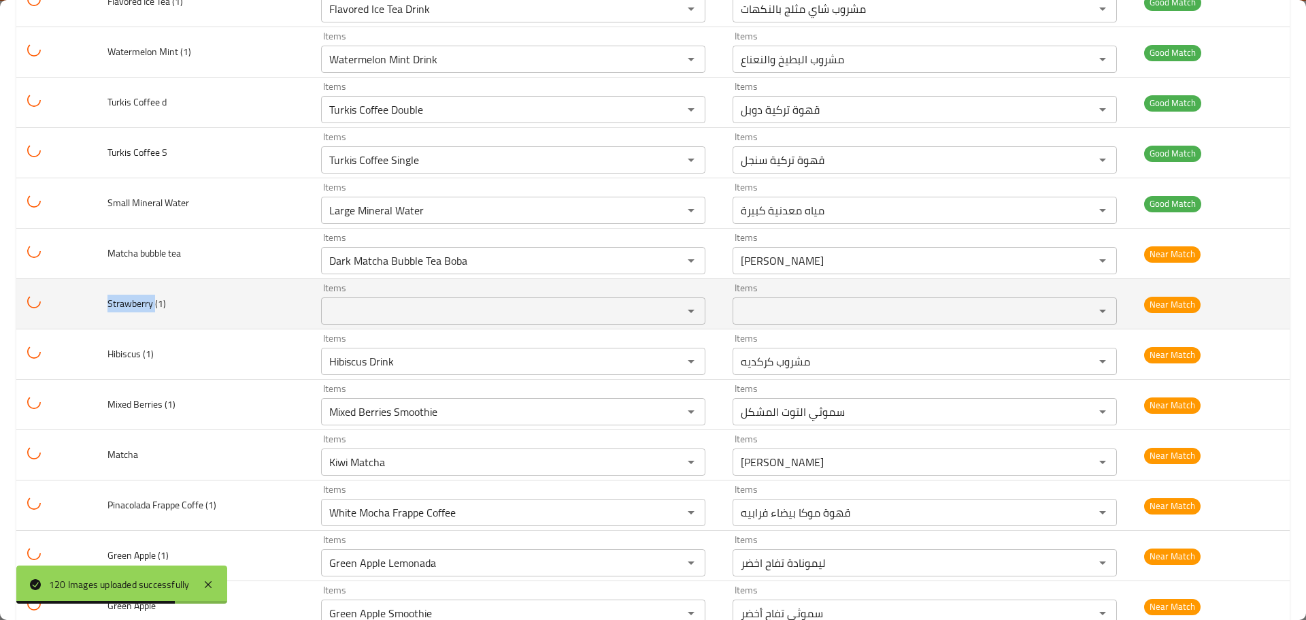
click at [129, 305] on span "Strawberry (1)" at bounding box center [136, 304] width 59 height 18
copy span "Strawberry"
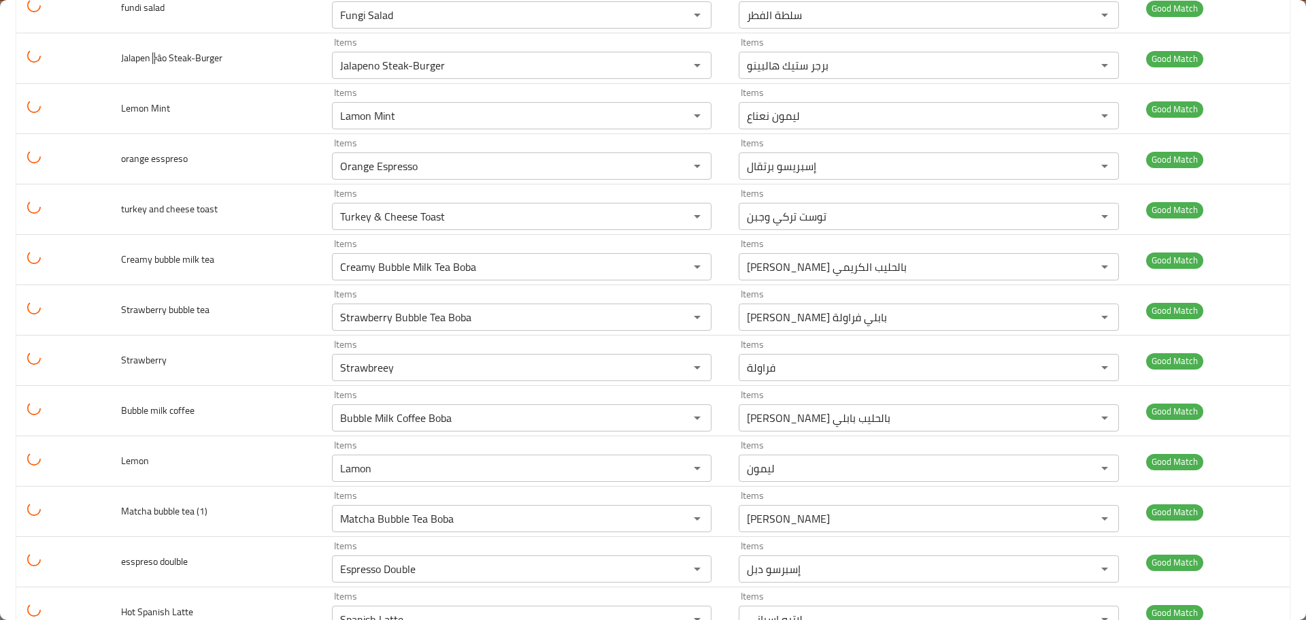
scroll to position [4756, 0]
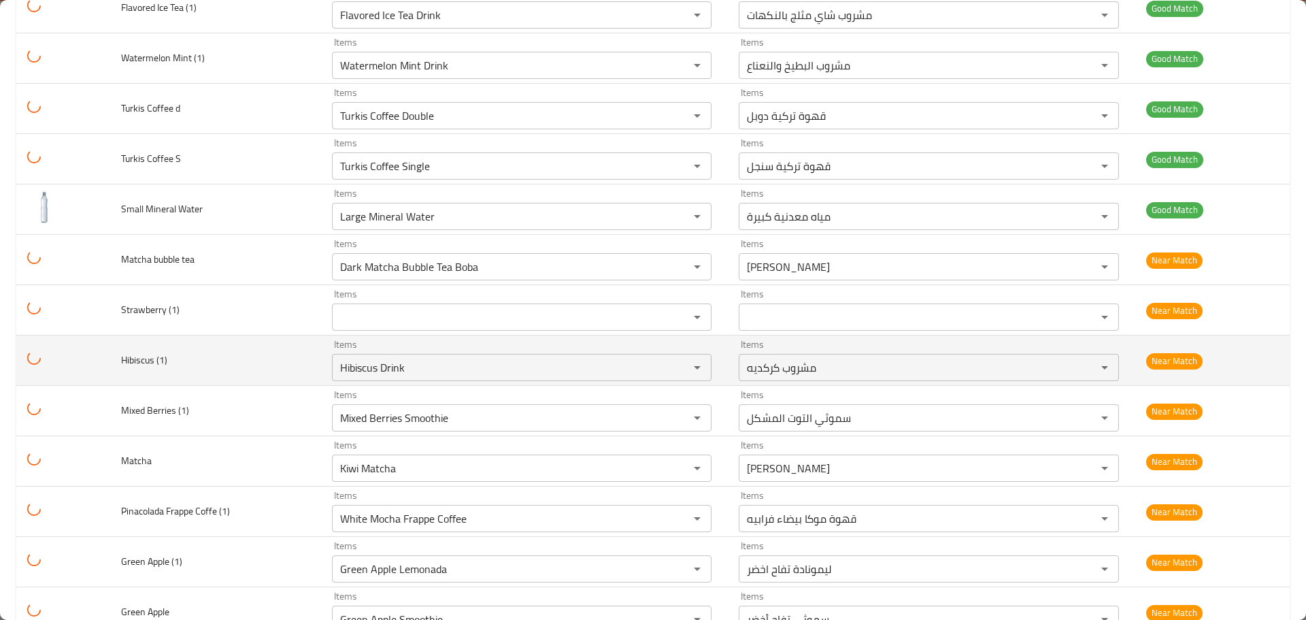
click at [138, 355] on span "Hibiscus (1)" at bounding box center [144, 360] width 46 height 18
copy span "Hibiscus"
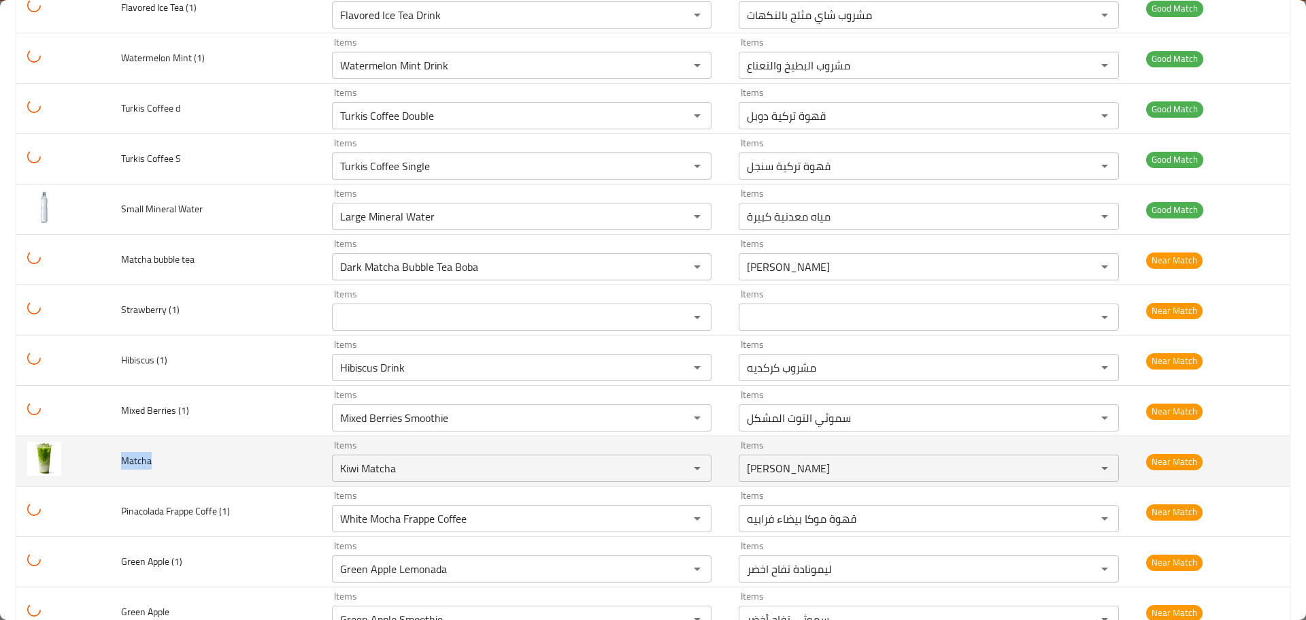
drag, startPoint x: 154, startPoint y: 460, endPoint x: 119, endPoint y: 460, distance: 35.4
click at [119, 460] on td "Matcha" at bounding box center [215, 461] width 211 height 50
copy span "Matcha"
click at [397, 474] on input "Kiwi Matcha" at bounding box center [501, 468] width 331 height 19
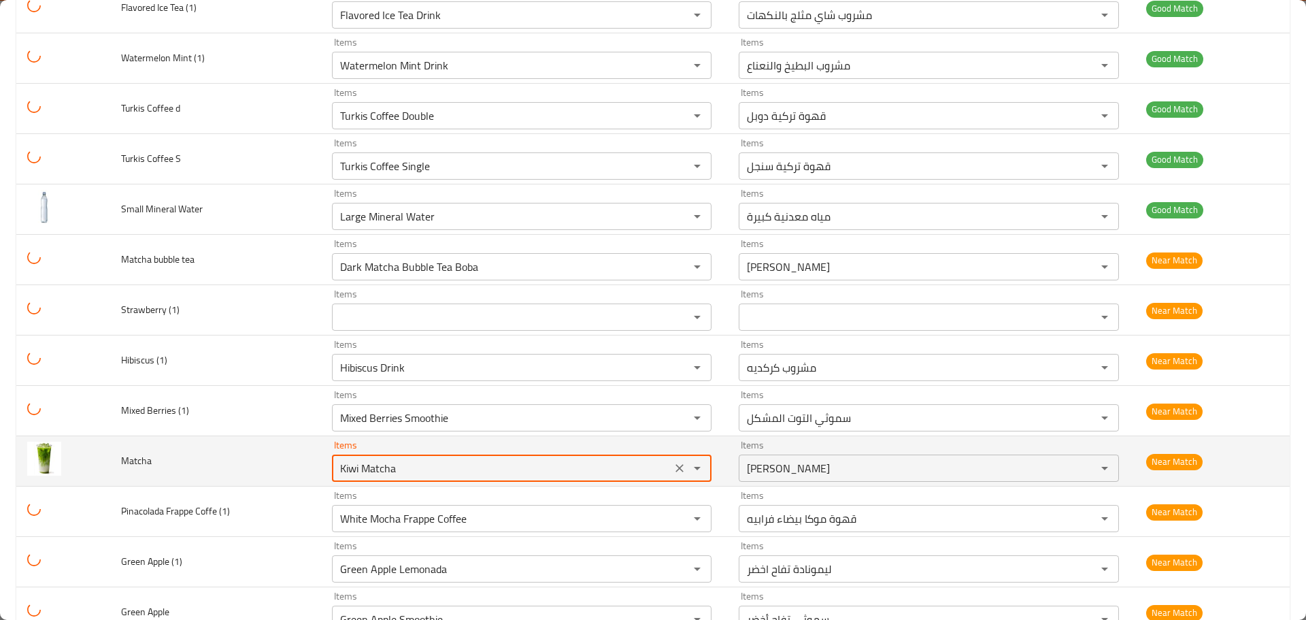
paste input "Matcha"
type input "Matcha"
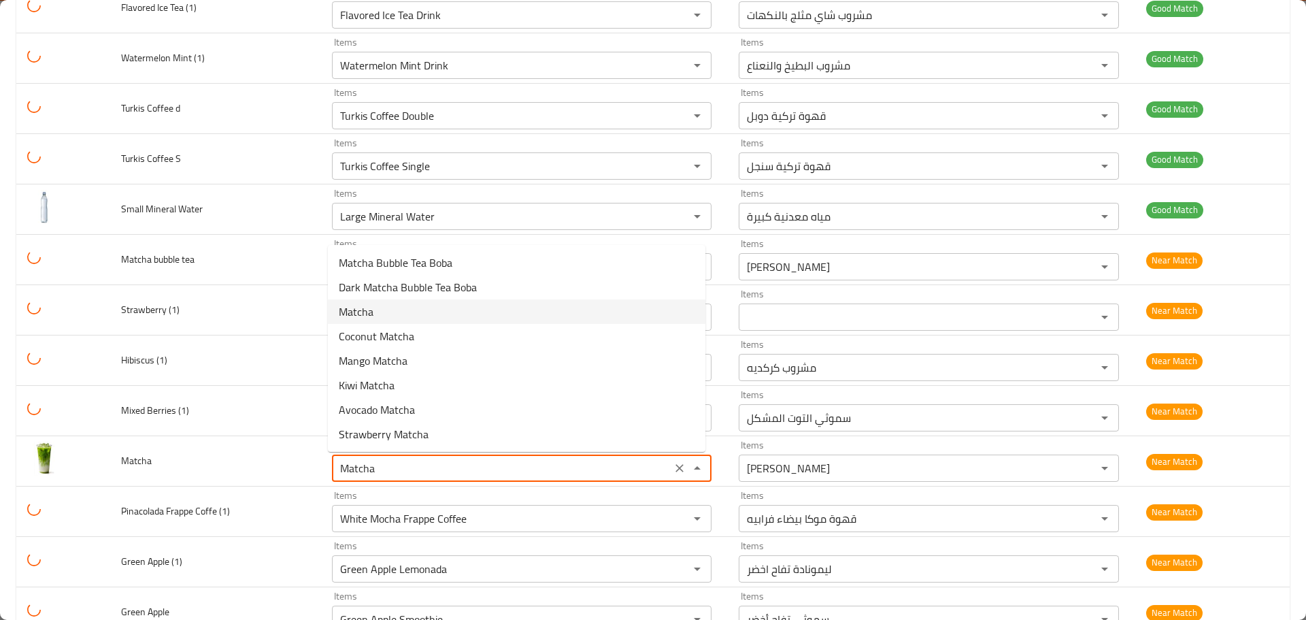
click at [368, 312] on span "Matcha" at bounding box center [356, 311] width 35 height 16
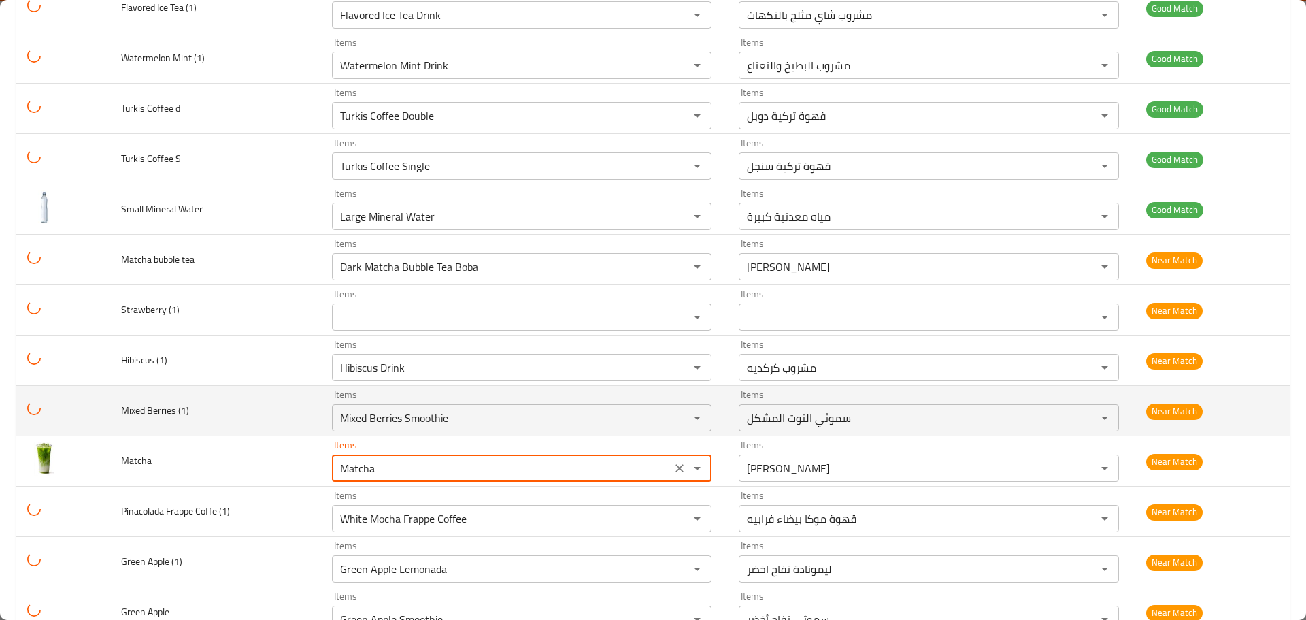
type input "ماتشا"
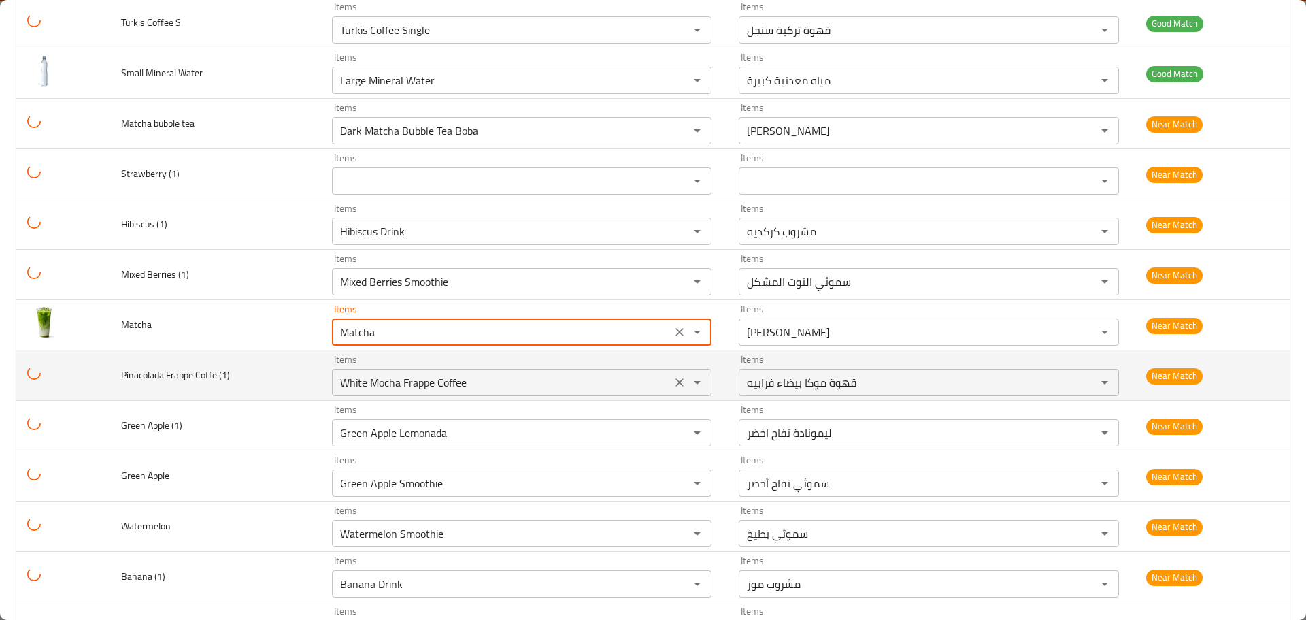
type input "Matcha"
click at [351, 390] on \(1\) "White Mocha Frappe Coffee" at bounding box center [501, 382] width 331 height 19
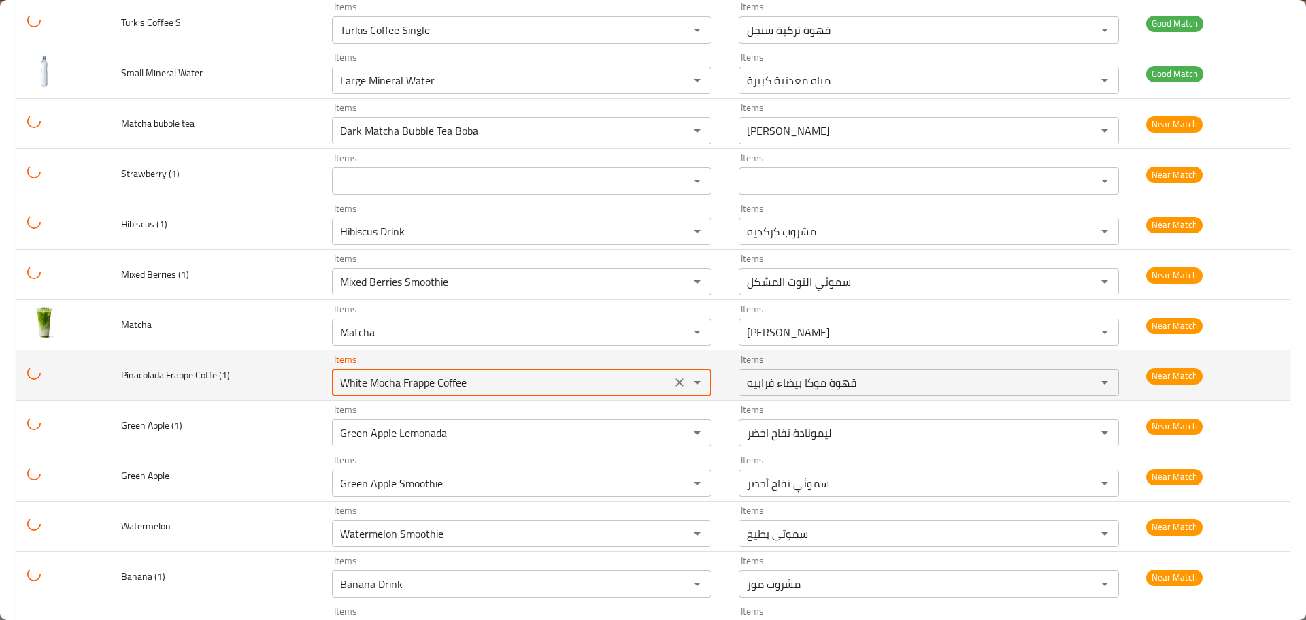
click at [351, 390] on \(1\) "White Mocha Frappe Coffee" at bounding box center [501, 382] width 331 height 19
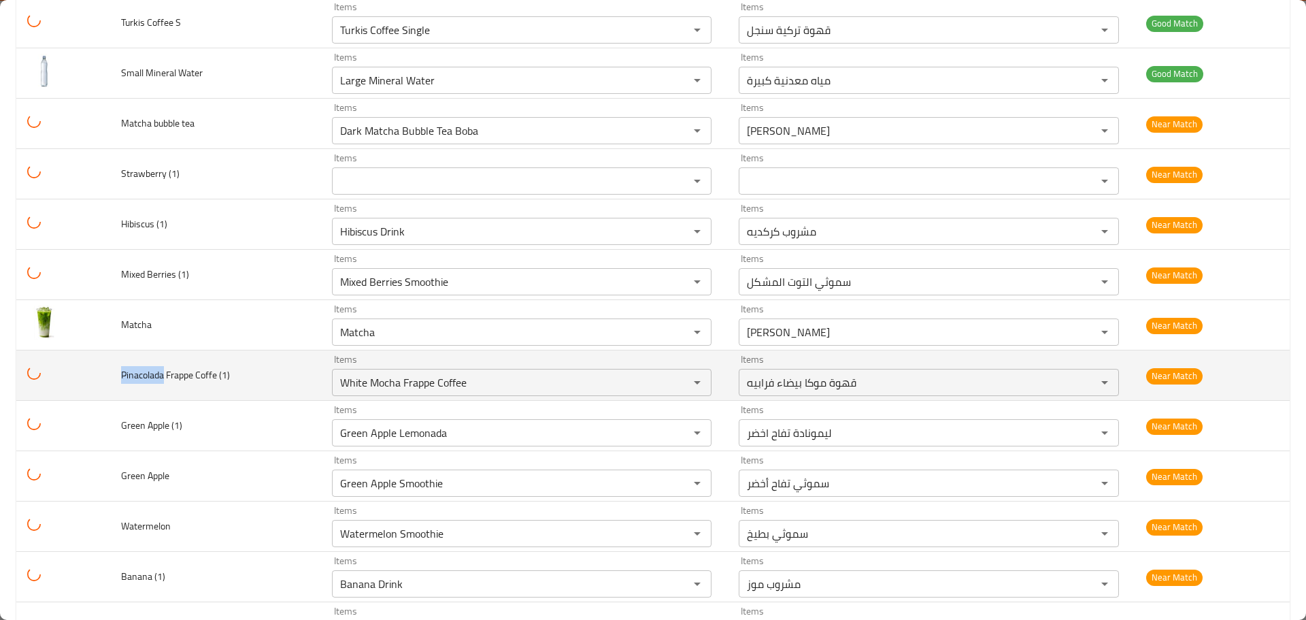
drag, startPoint x: 164, startPoint y: 378, endPoint x: 115, endPoint y: 377, distance: 49.0
click at [115, 377] on td "Pinacolada Frappe Coffe (1)" at bounding box center [215, 375] width 211 height 50
copy span "Pinacolada"
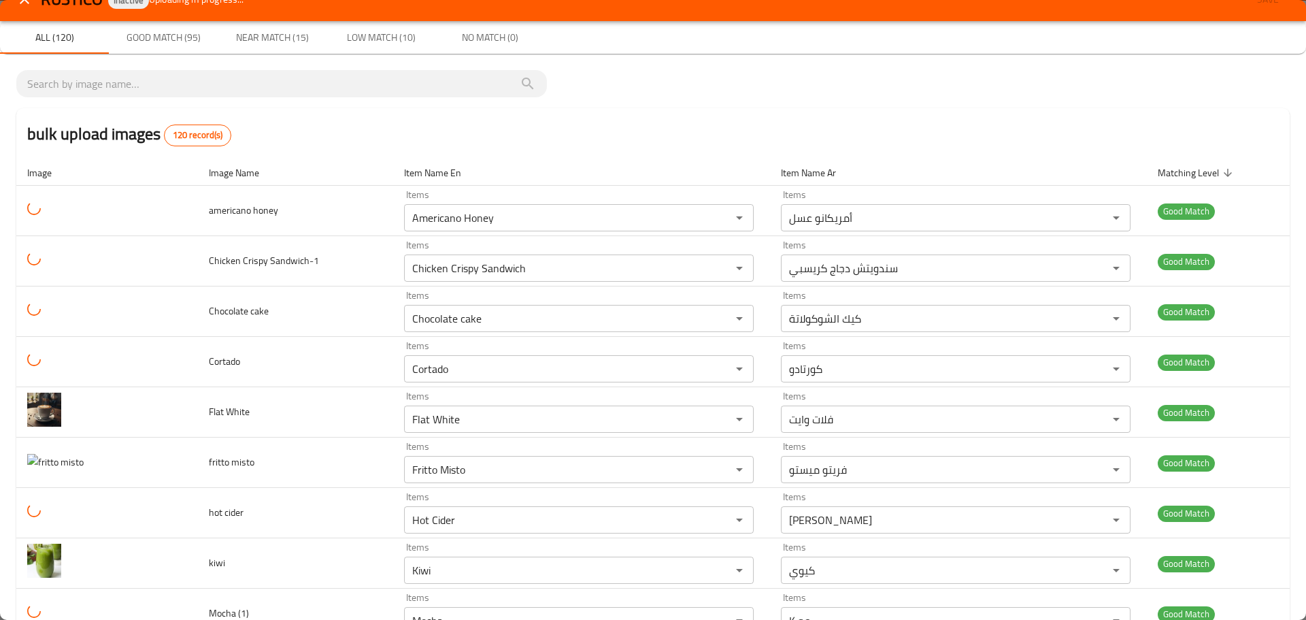
scroll to position [0, 0]
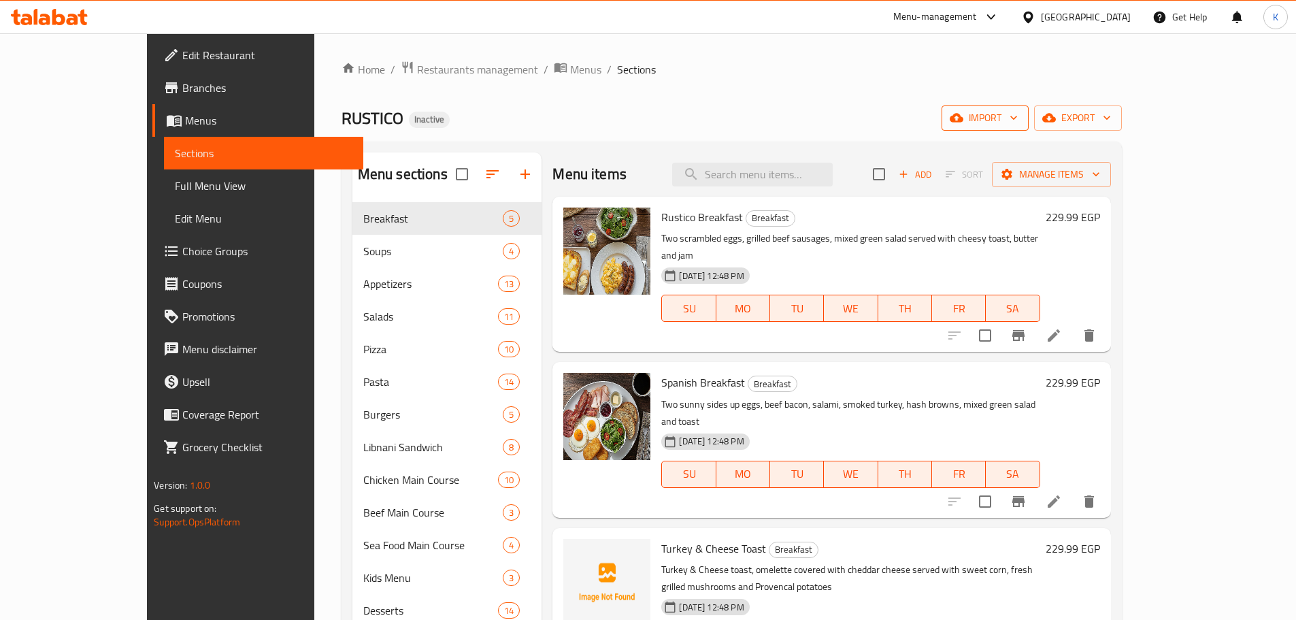
click at [1018, 117] on span "import" at bounding box center [985, 118] width 65 height 17
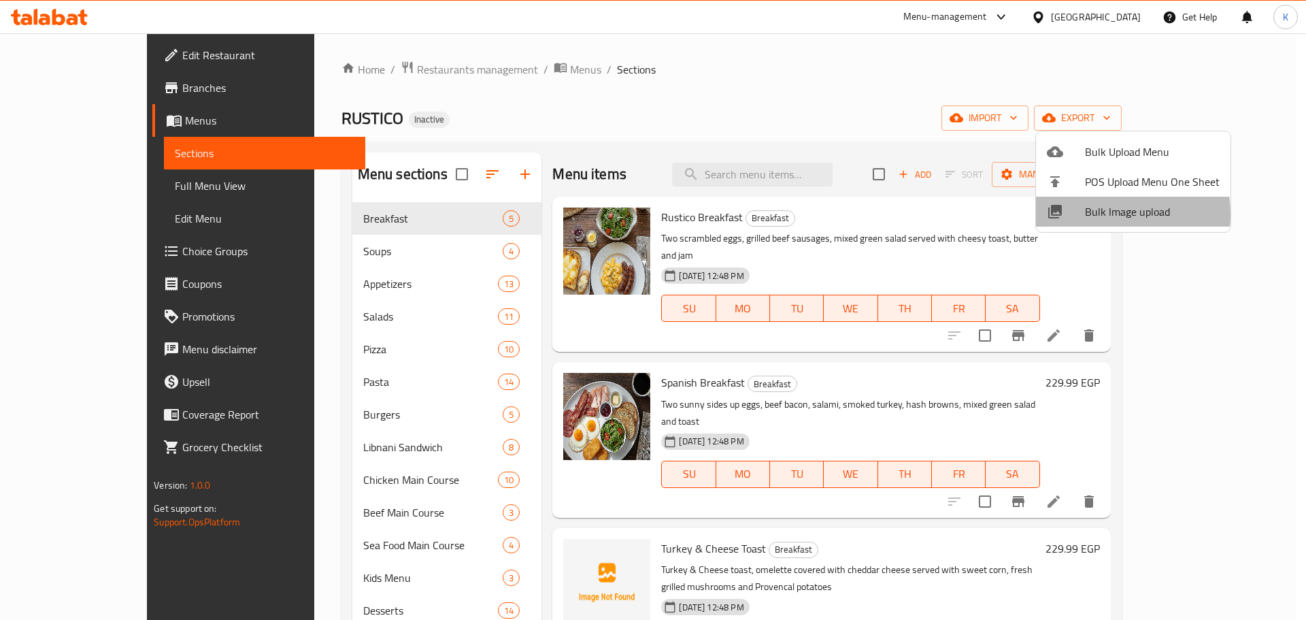
click at [1105, 214] on span "Bulk Image upload" at bounding box center [1152, 211] width 135 height 16
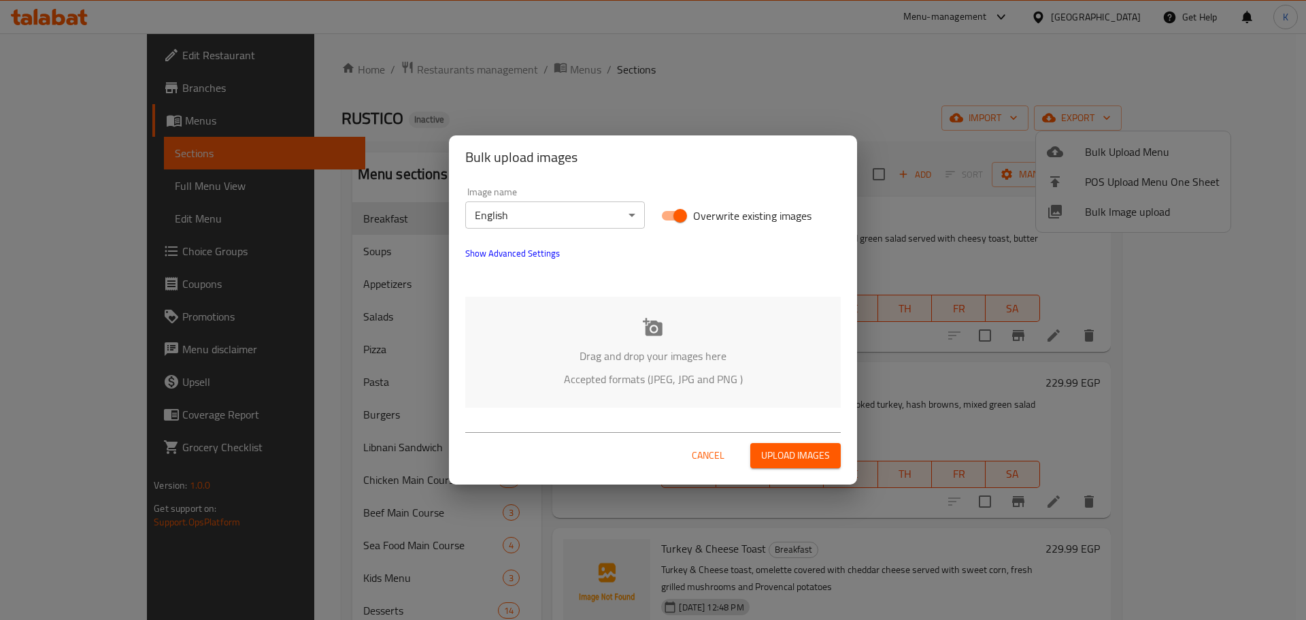
click at [667, 348] on p "Drag and drop your images here" at bounding box center [653, 356] width 335 height 16
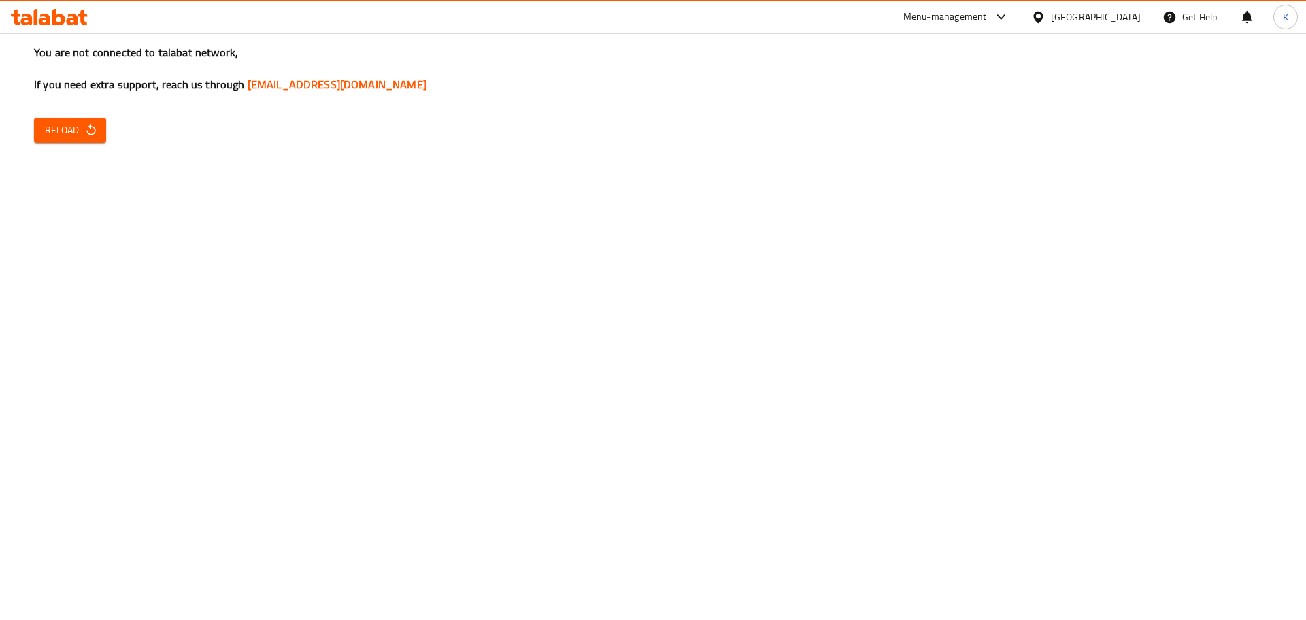
click at [93, 133] on icon "button" at bounding box center [90, 130] width 9 height 12
click at [61, 139] on button "Reload" at bounding box center [70, 130] width 72 height 25
click at [77, 134] on span "Reload" at bounding box center [70, 130] width 50 height 17
drag, startPoint x: 61, startPoint y: 130, endPoint x: 88, endPoint y: 107, distance: 35.3
click at [61, 130] on span "Reload" at bounding box center [70, 130] width 50 height 17
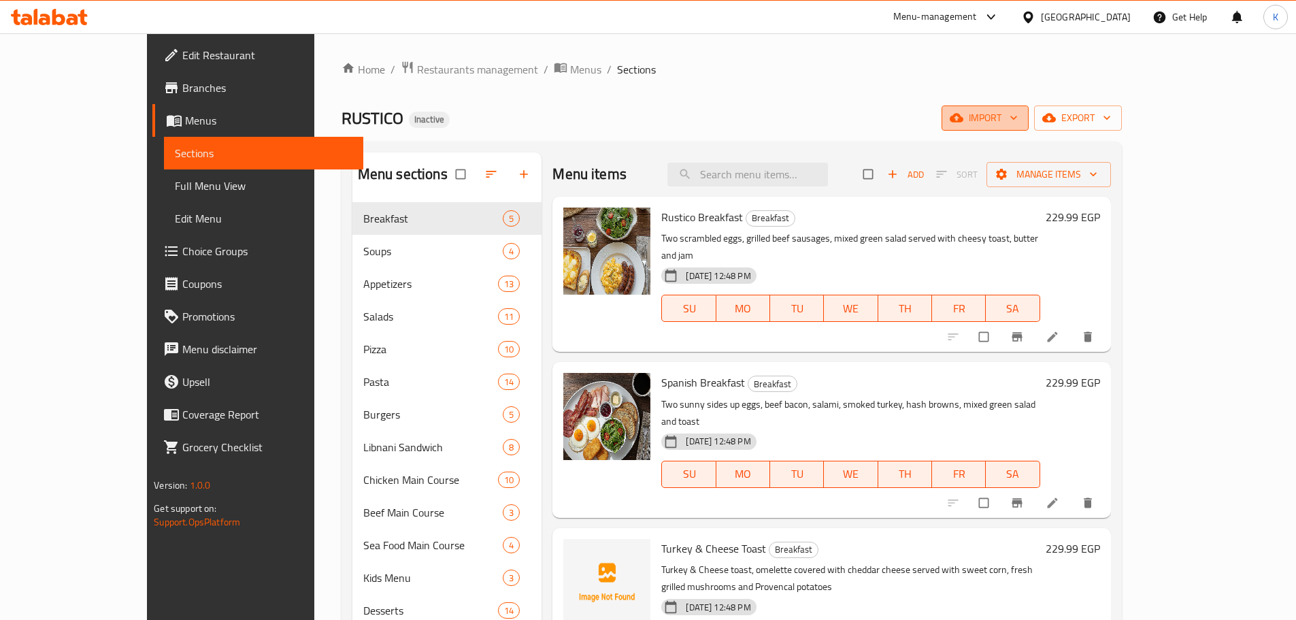
click at [1018, 120] on span "import" at bounding box center [985, 118] width 65 height 17
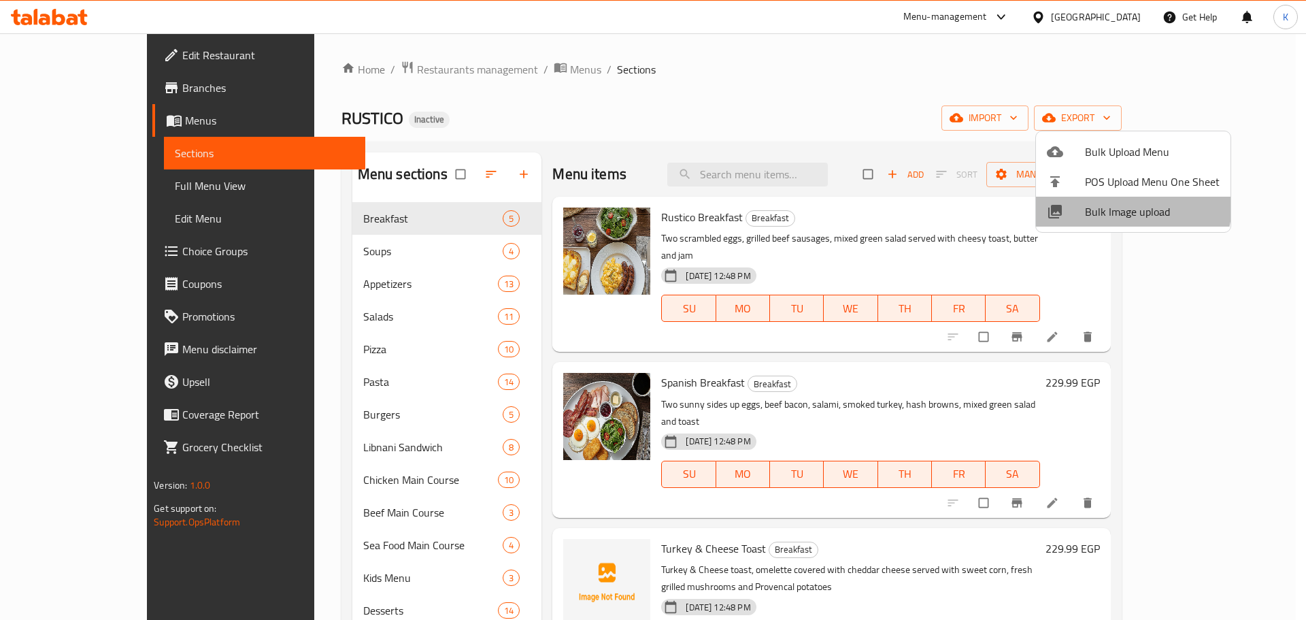
click at [1125, 205] on span "Bulk Image upload" at bounding box center [1152, 211] width 135 height 16
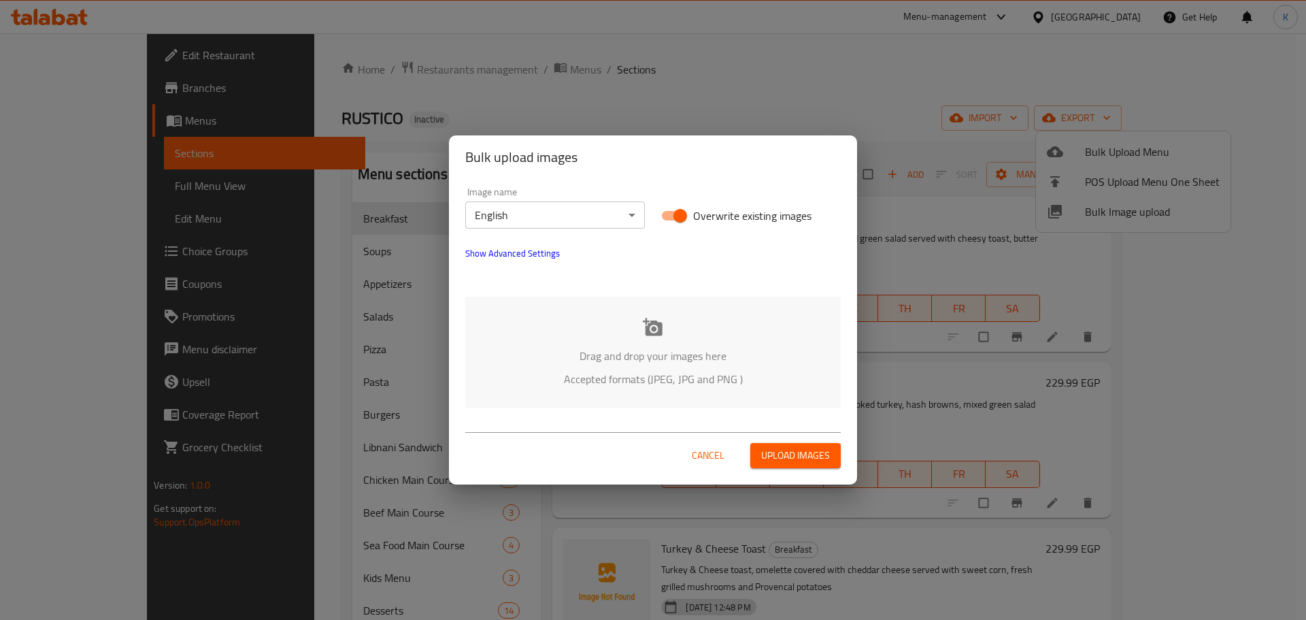
click at [637, 329] on div "Drag and drop your images here Accepted formats (JPEG, JPG and PNG )" at bounding box center [653, 352] width 376 height 111
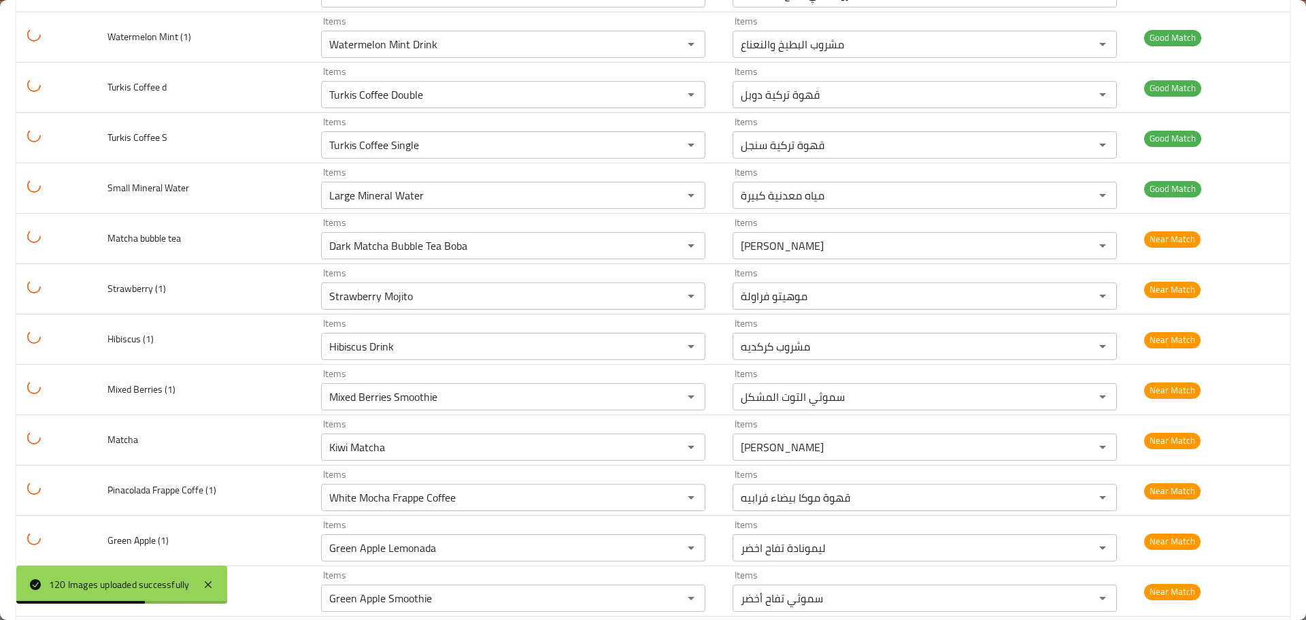
scroll to position [4831, 0]
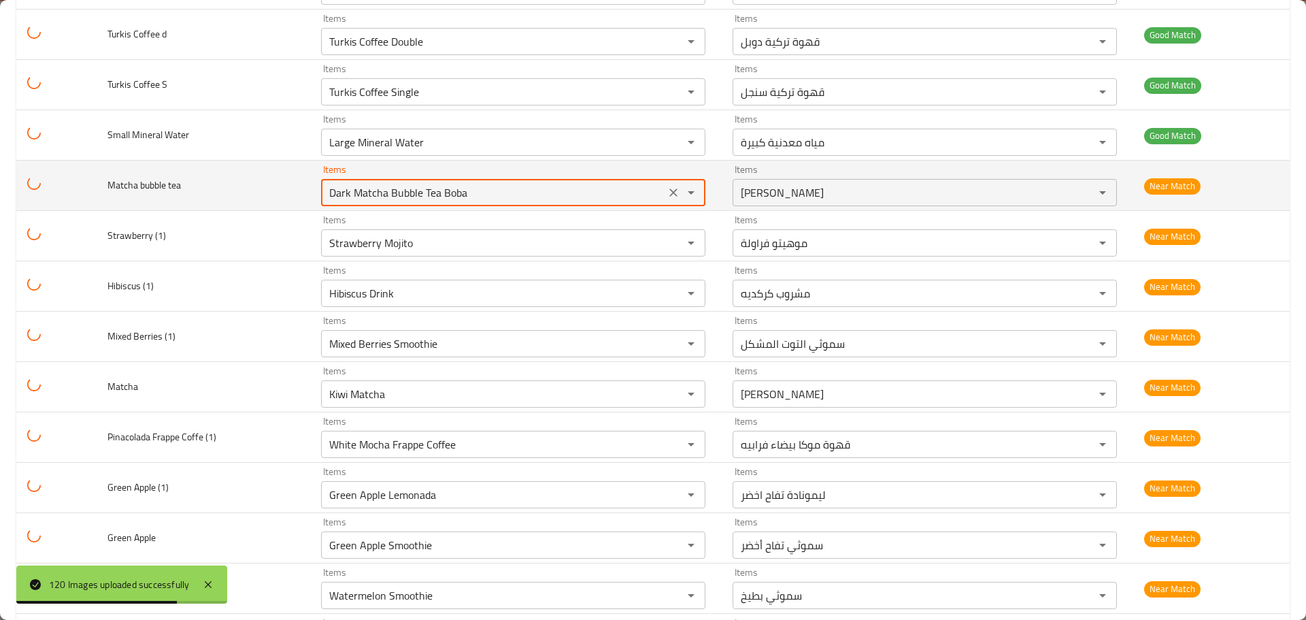
drag, startPoint x: 476, startPoint y: 197, endPoint x: 286, endPoint y: 196, distance: 190.5
click at [291, 196] on tr "Matcha bubble tea Items Dark Matcha Bubble Tea Boba Items Items شاي بوبا بابلي …" at bounding box center [653, 186] width 1274 height 50
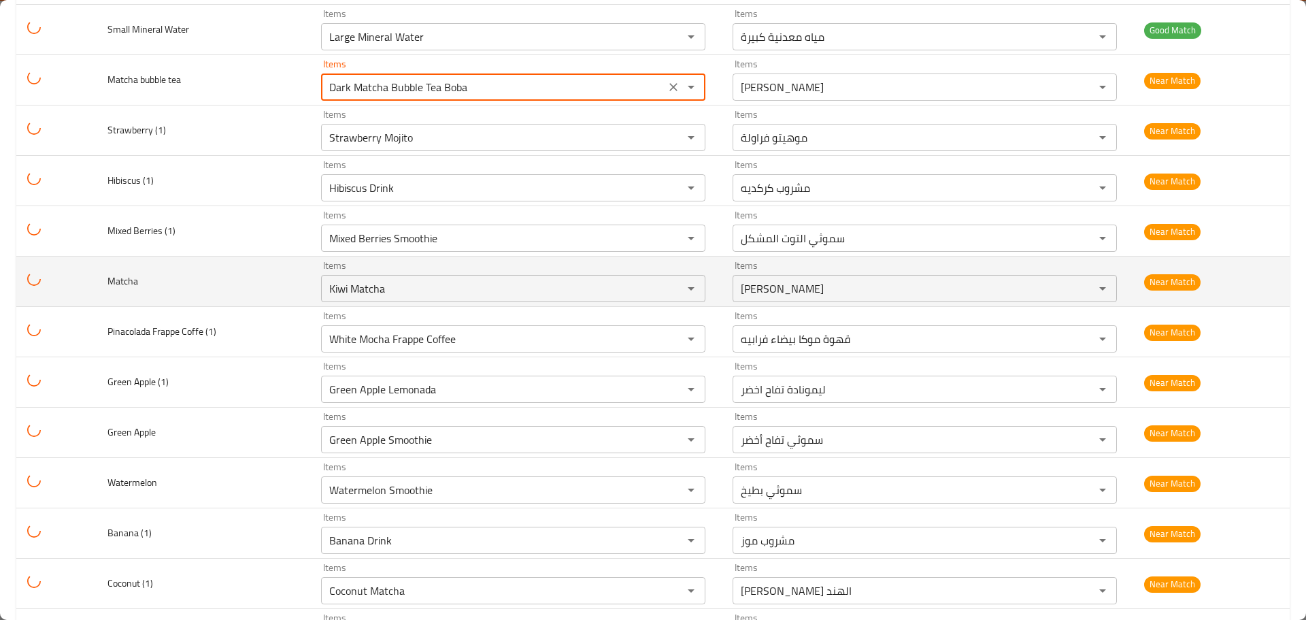
scroll to position [4967, 0]
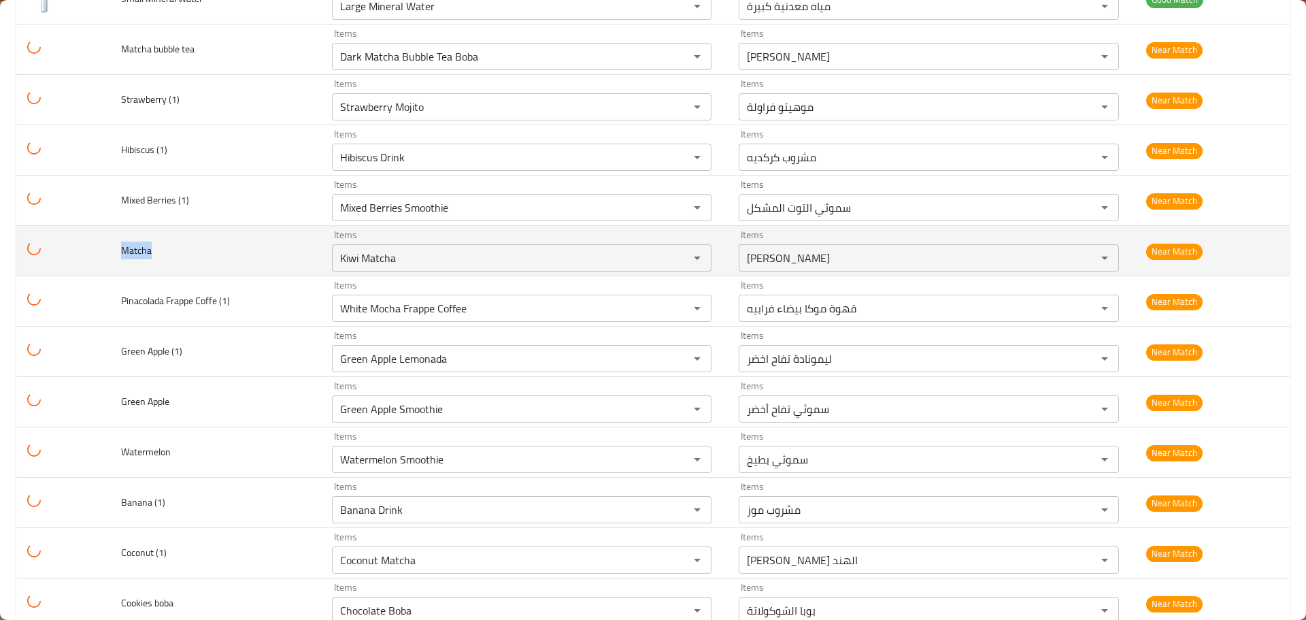
drag, startPoint x: 155, startPoint y: 252, endPoint x: 123, endPoint y: 249, distance: 32.2
click at [123, 249] on td "Matcha" at bounding box center [215, 251] width 211 height 50
copy span "Matcha"
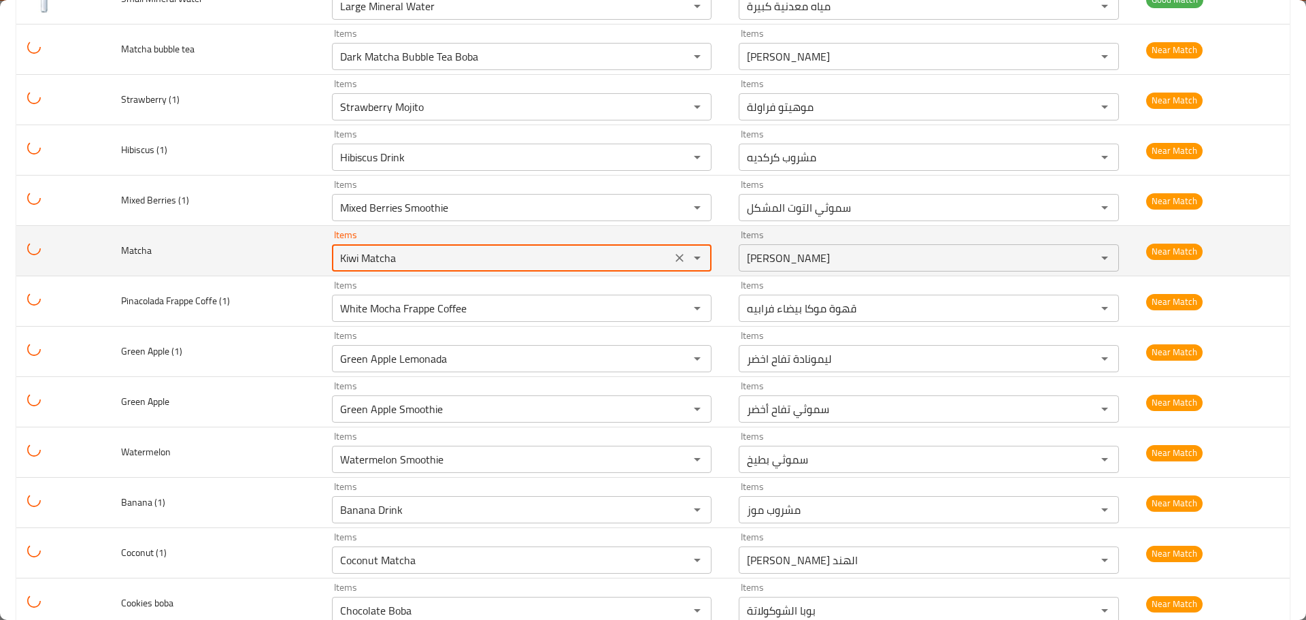
click at [359, 263] on input "Kiwi Matcha" at bounding box center [501, 257] width 331 height 19
paste input "Matcha"
type input "Matcha"
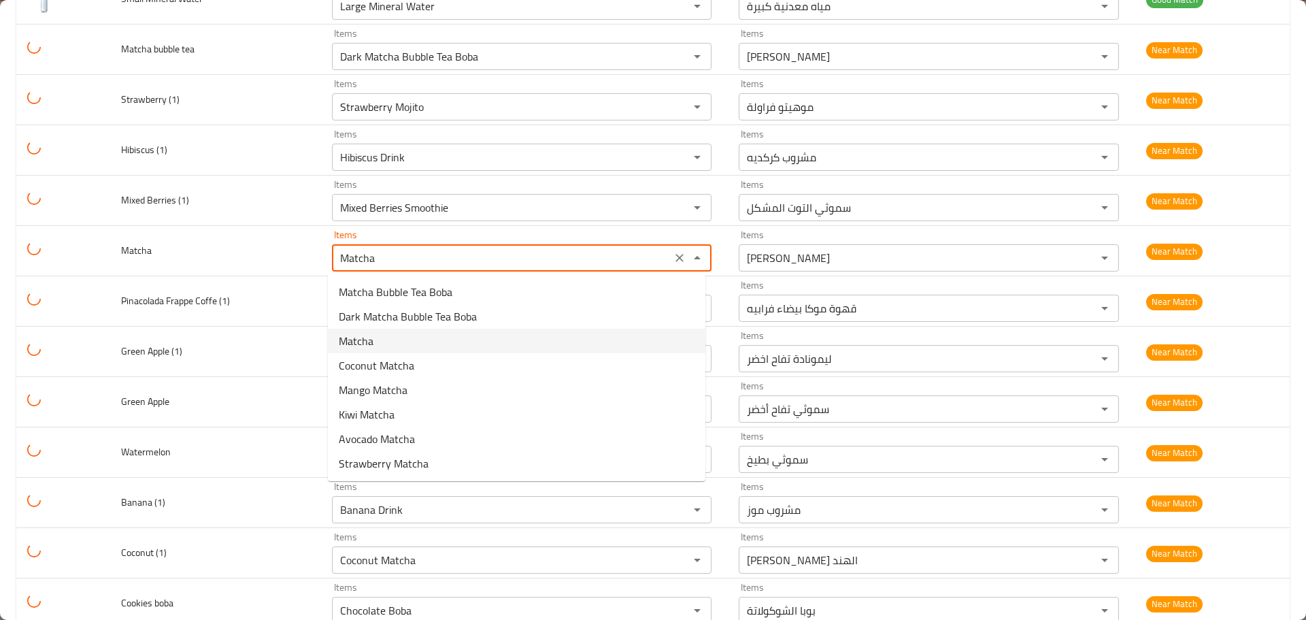
click at [372, 340] on span "Matcha" at bounding box center [356, 341] width 35 height 16
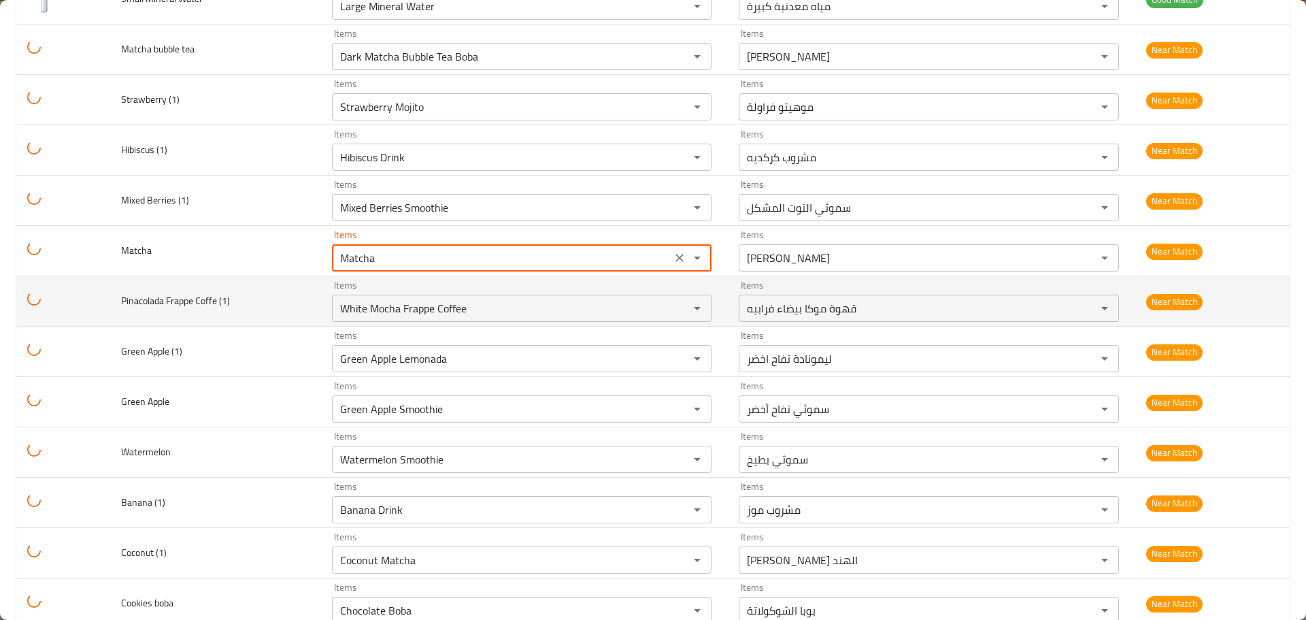
type input "ماتشا"
type input "Matcha"
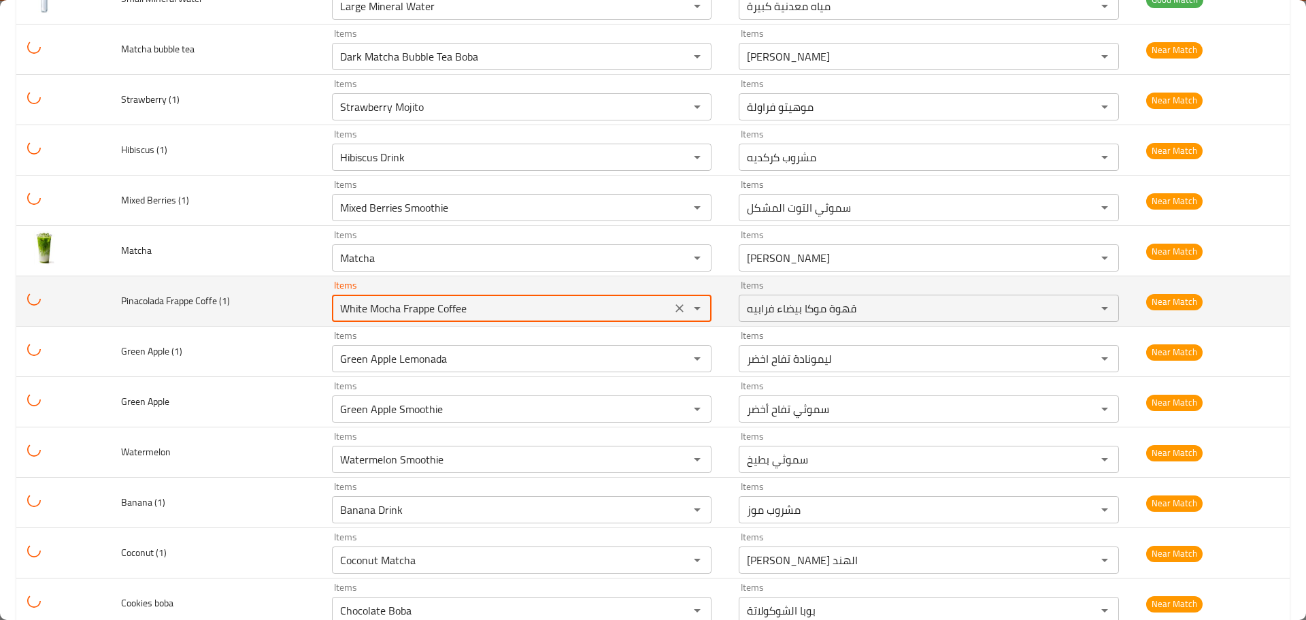
drag, startPoint x: 486, startPoint y: 310, endPoint x: 311, endPoint y: 301, distance: 175.8
click at [311, 301] on tr "Pinacolada Frappe Coffe (1) Items White Mocha Frappe Coffee Items Items قهوة مو…" at bounding box center [653, 301] width 1274 height 50
click at [257, 301] on td "Pinacolada Frappe Coffe (1)" at bounding box center [215, 301] width 211 height 50
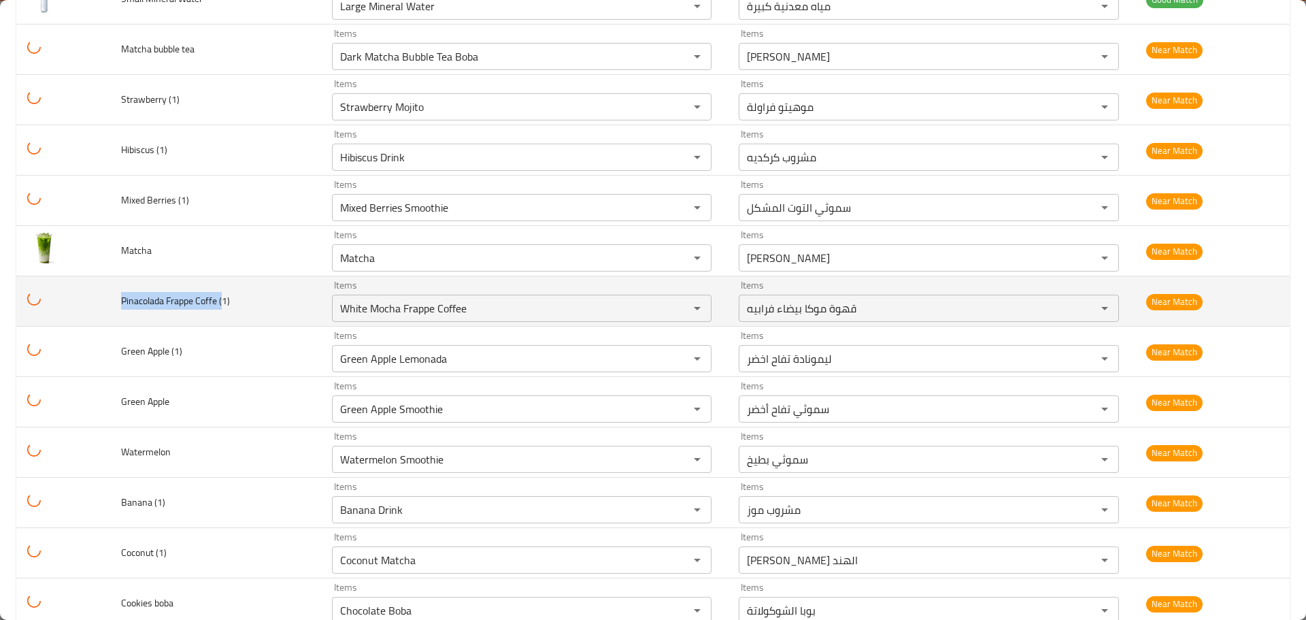
drag, startPoint x: 110, startPoint y: 297, endPoint x: 224, endPoint y: 300, distance: 113.7
click at [224, 300] on td "Pinacolada Frappe Coffe (1)" at bounding box center [215, 301] width 211 height 50
click at [267, 300] on td "Pinacolada Frappe Coffe (1)" at bounding box center [215, 301] width 211 height 50
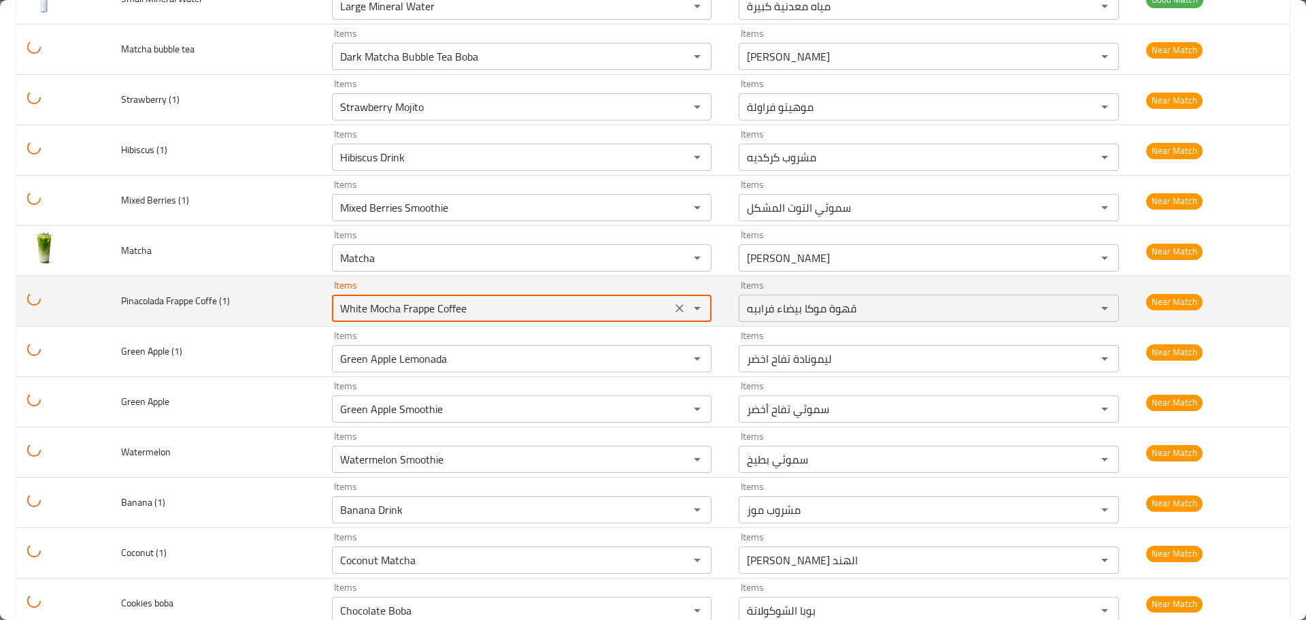
drag, startPoint x: 488, startPoint y: 303, endPoint x: 291, endPoint y: 308, distance: 198.0
click at [291, 308] on tr "Pinacolada Frappe Coffe (1) Items White Mocha Frappe Coffee Items Items قهوة مو…" at bounding box center [653, 301] width 1274 height 50
click at [269, 305] on td "Pinacolada Frappe Coffe (1)" at bounding box center [215, 301] width 211 height 50
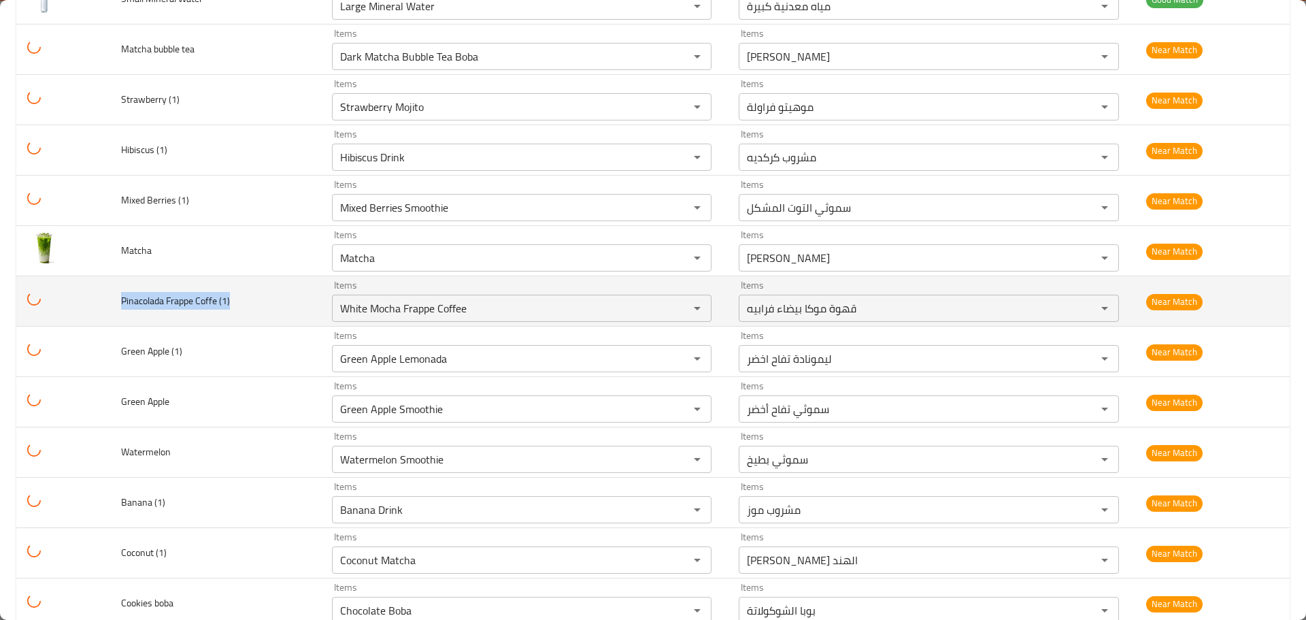
drag, startPoint x: 240, startPoint y: 302, endPoint x: 118, endPoint y: 296, distance: 121.9
click at [118, 296] on td "Pinacolada Frappe Coffe (1)" at bounding box center [215, 301] width 211 height 50
click at [200, 307] on span "Pinacolada Frappe Coffe (1)" at bounding box center [175, 301] width 109 height 18
click at [150, 307] on span "Pinacolada Frappe Coffe (1)" at bounding box center [175, 301] width 109 height 18
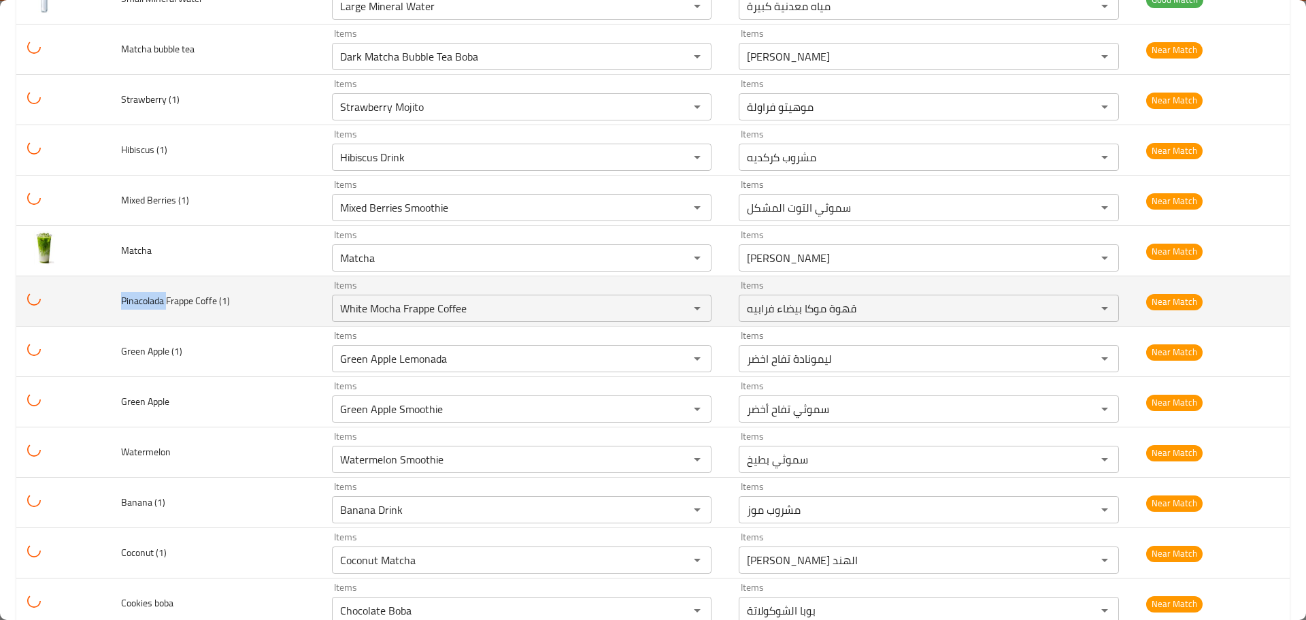
copy span "Pinacolada"
click at [339, 311] on \(1\) "White Mocha Frappe Coffee" at bounding box center [501, 308] width 331 height 19
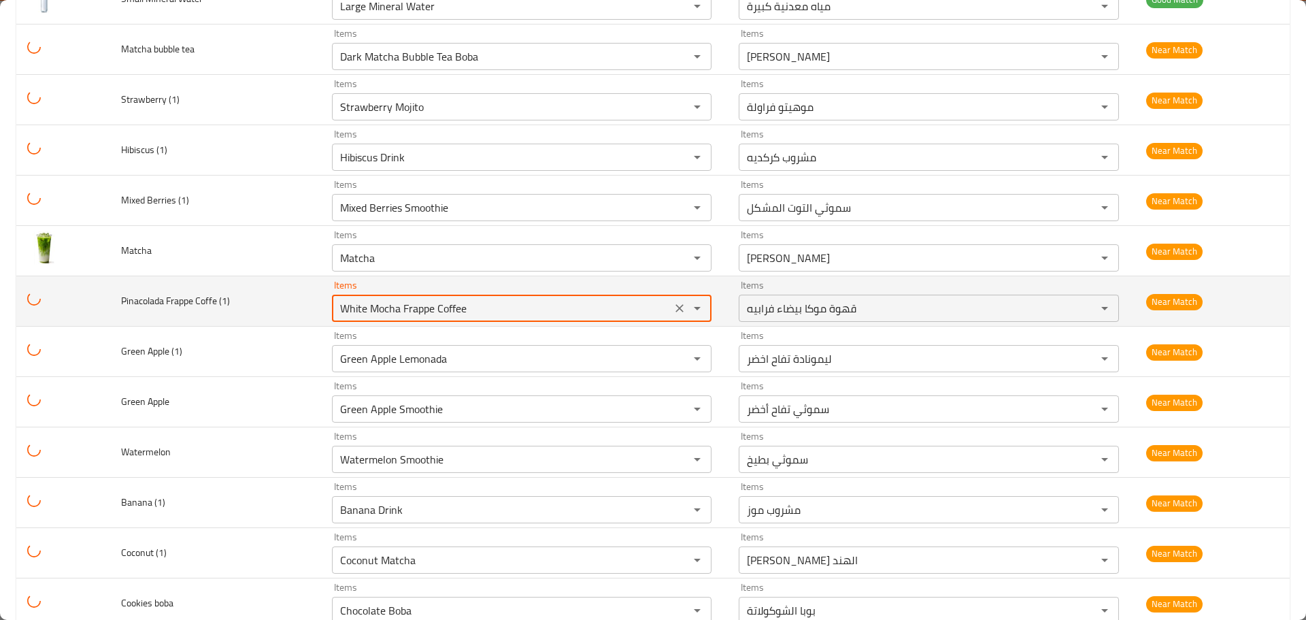
paste \(1\) "Pinacolada"
drag, startPoint x: 403, startPoint y: 302, endPoint x: 294, endPoint y: 308, distance: 109.0
click at [294, 308] on tr "Pinacolada Frappe Coffe (1) Items Pinacolada Items Items قهوة موكا بيضاء فرابيه…" at bounding box center [653, 301] width 1274 height 50
click at [299, 308] on td "Pinacolada Frappe Coffe (1)" at bounding box center [215, 301] width 211 height 50
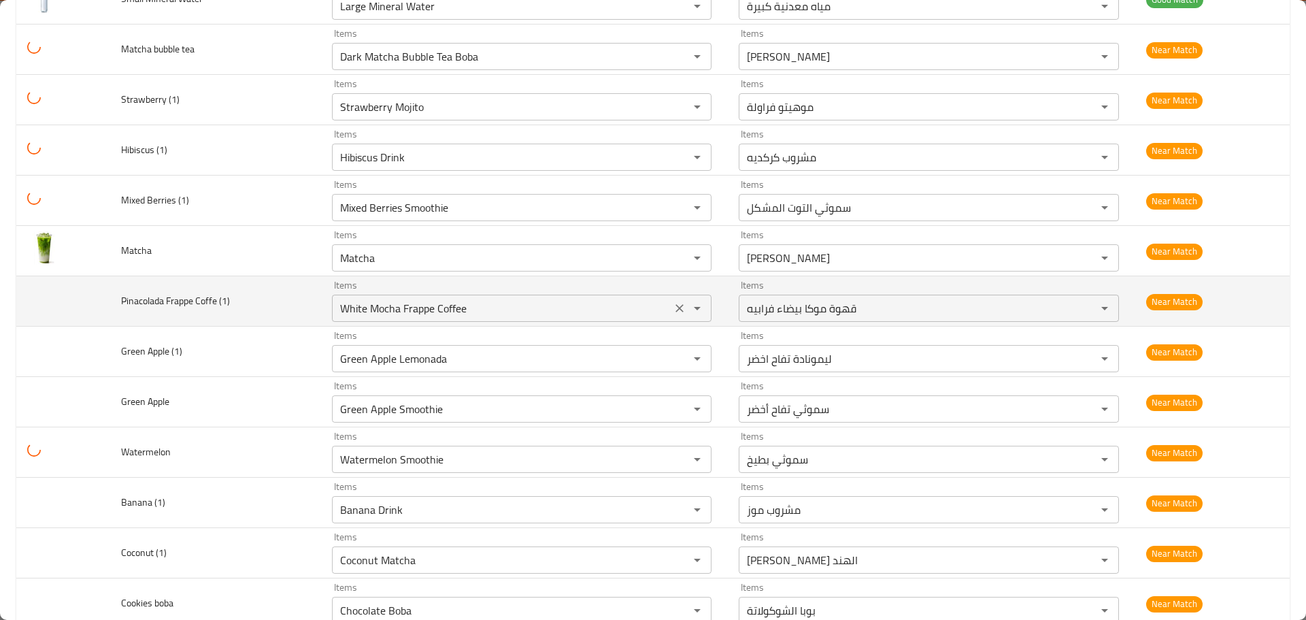
click at [412, 311] on \(1\) "White Mocha Frappe Coffee" at bounding box center [501, 308] width 331 height 19
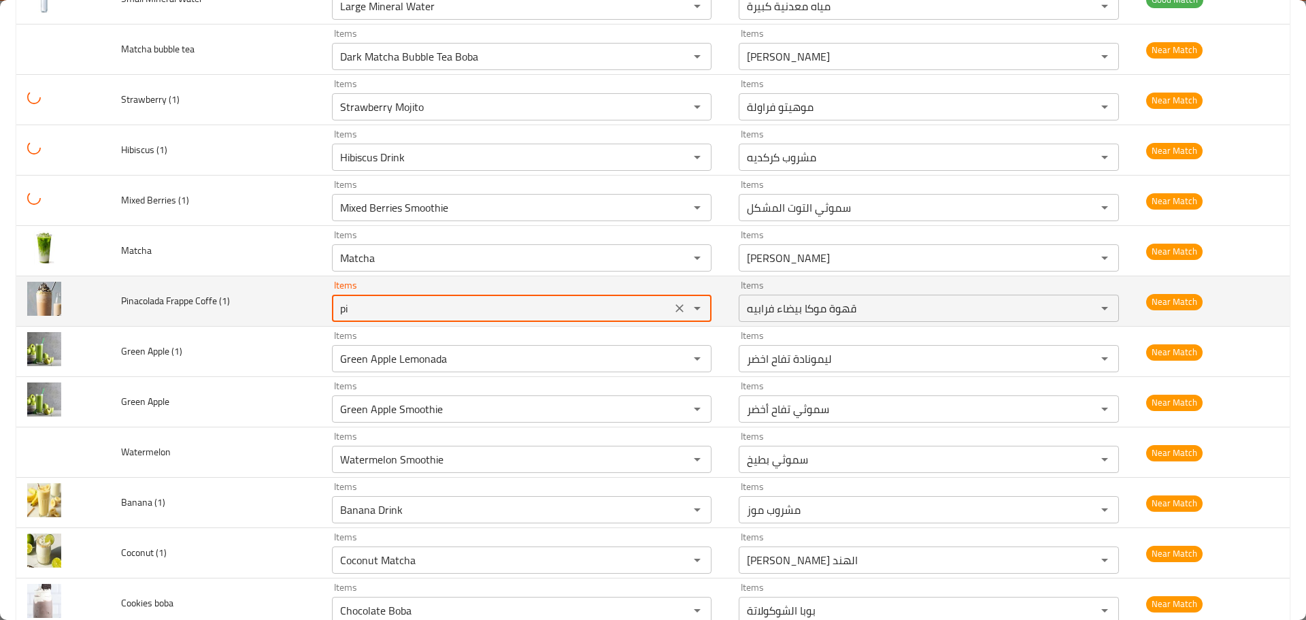
type \(1\) "pin"
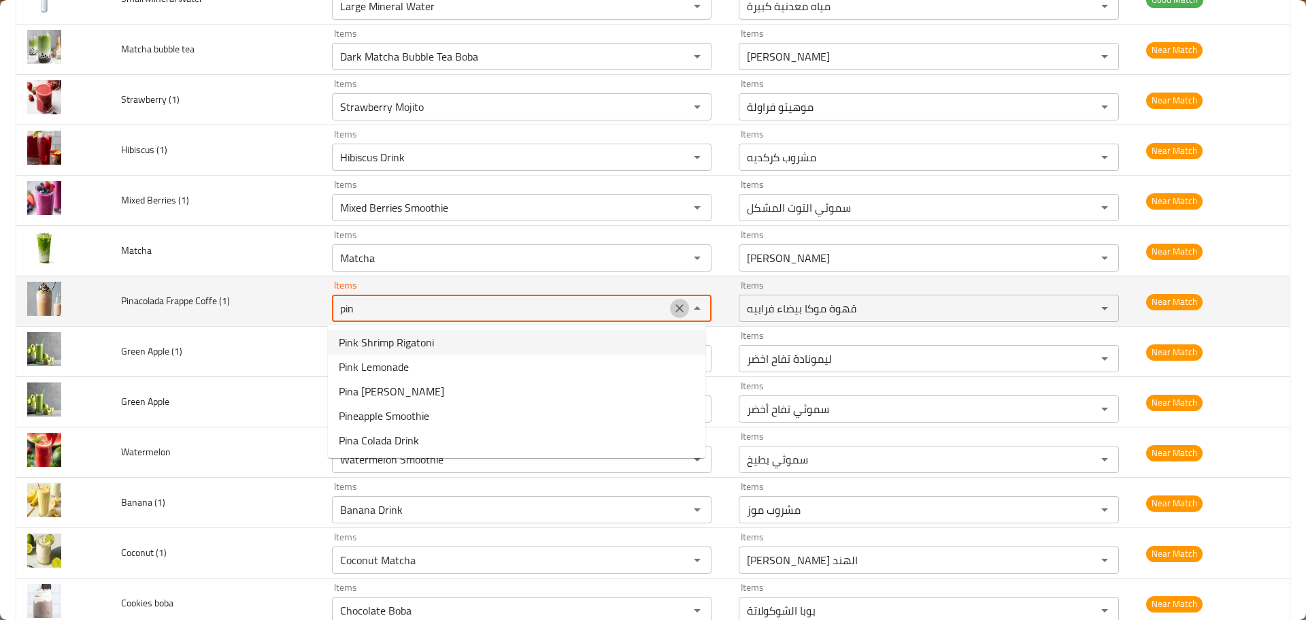
click at [674, 313] on icon "Clear" at bounding box center [680, 308] width 14 height 14
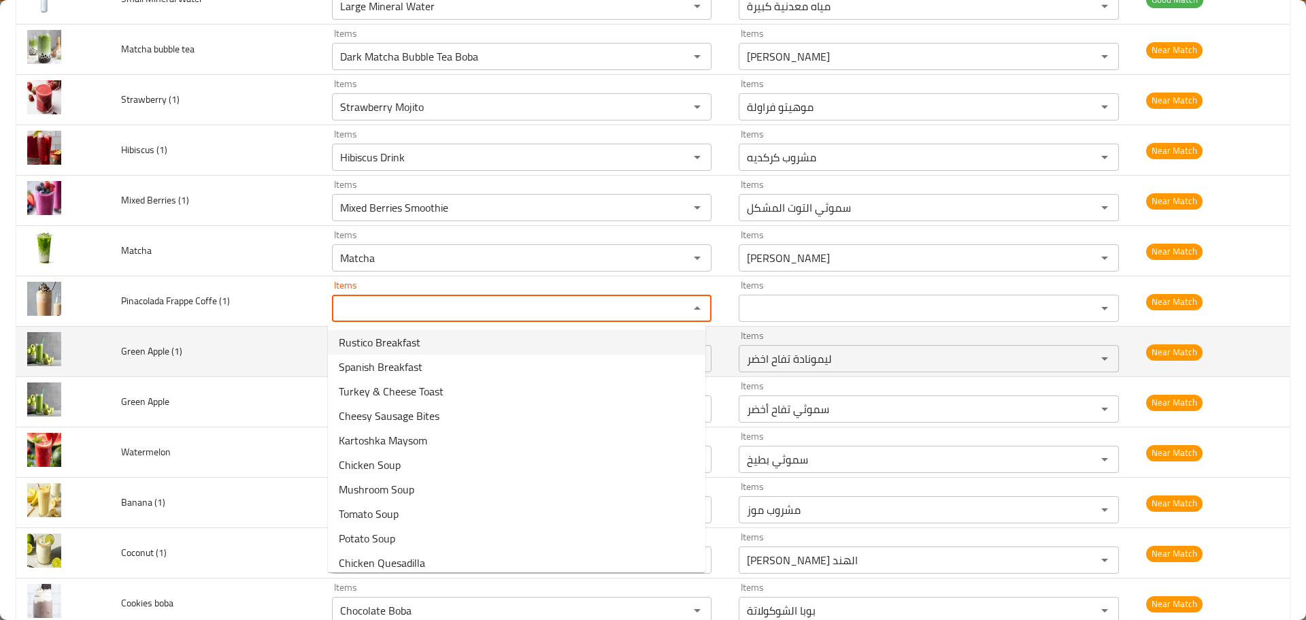
click at [225, 365] on td "Green Apple (1)" at bounding box center [215, 352] width 211 height 50
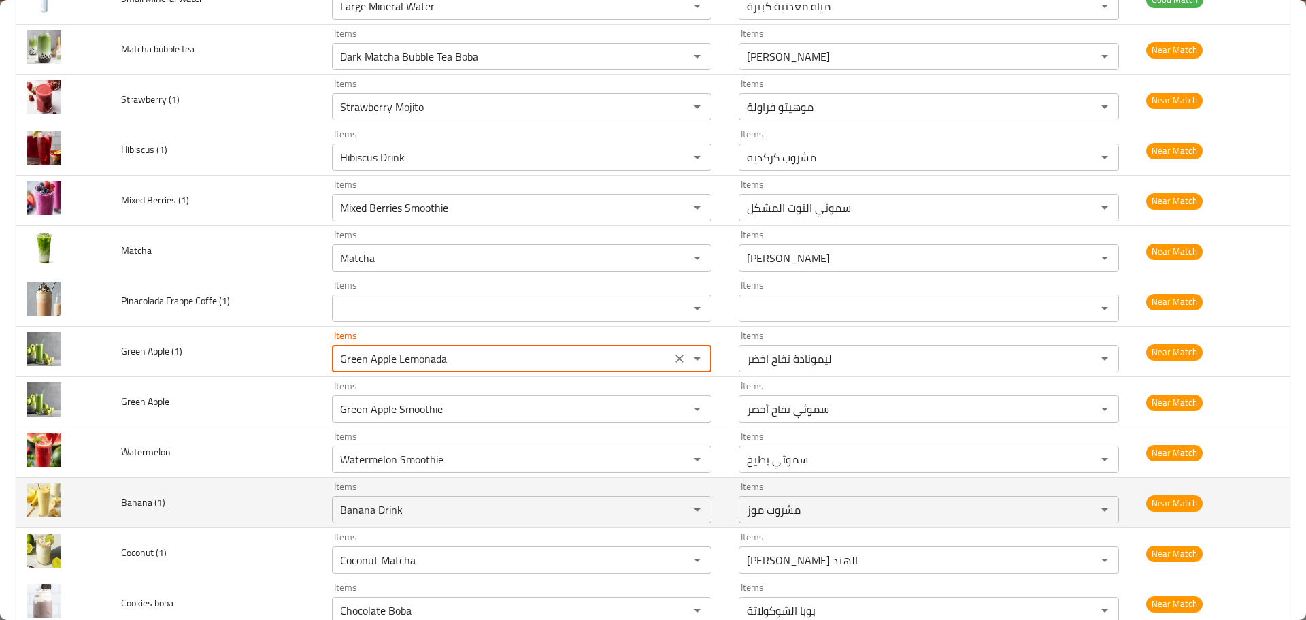
drag, startPoint x: 435, startPoint y: 361, endPoint x: 412, endPoint y: 478, distance: 119.3
click at [391, 361] on \(1\) "Green Apple Lemonada" at bounding box center [501, 358] width 331 height 19
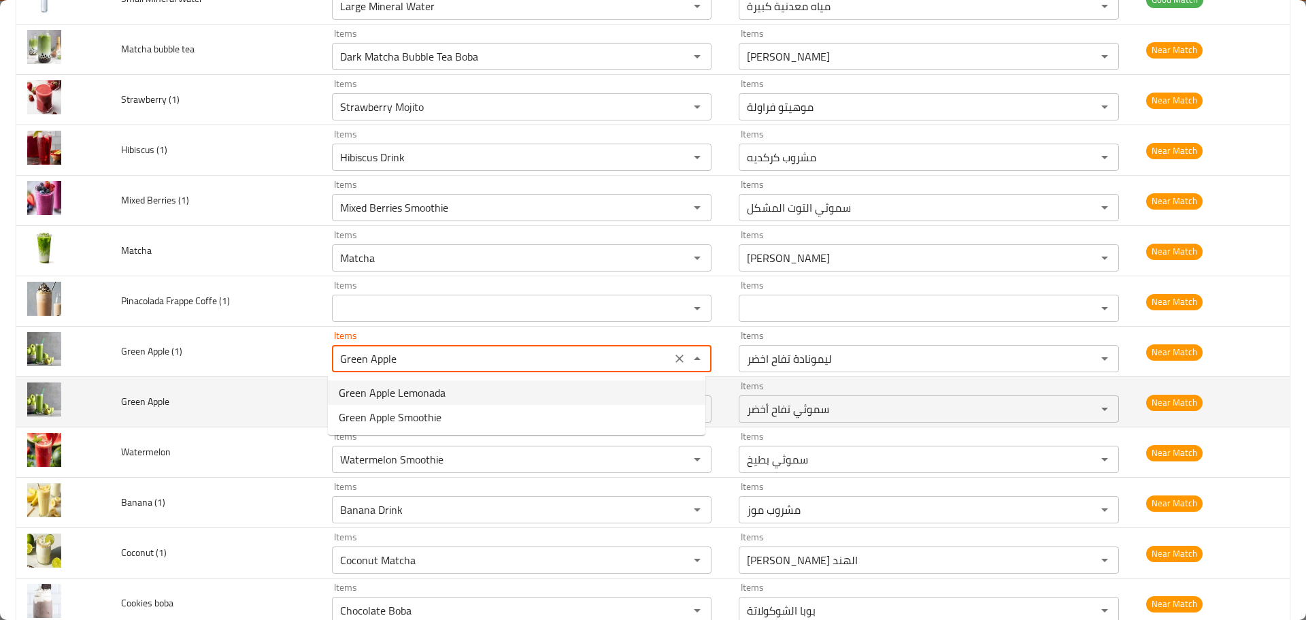
click at [275, 399] on td "Green Apple" at bounding box center [215, 402] width 211 height 50
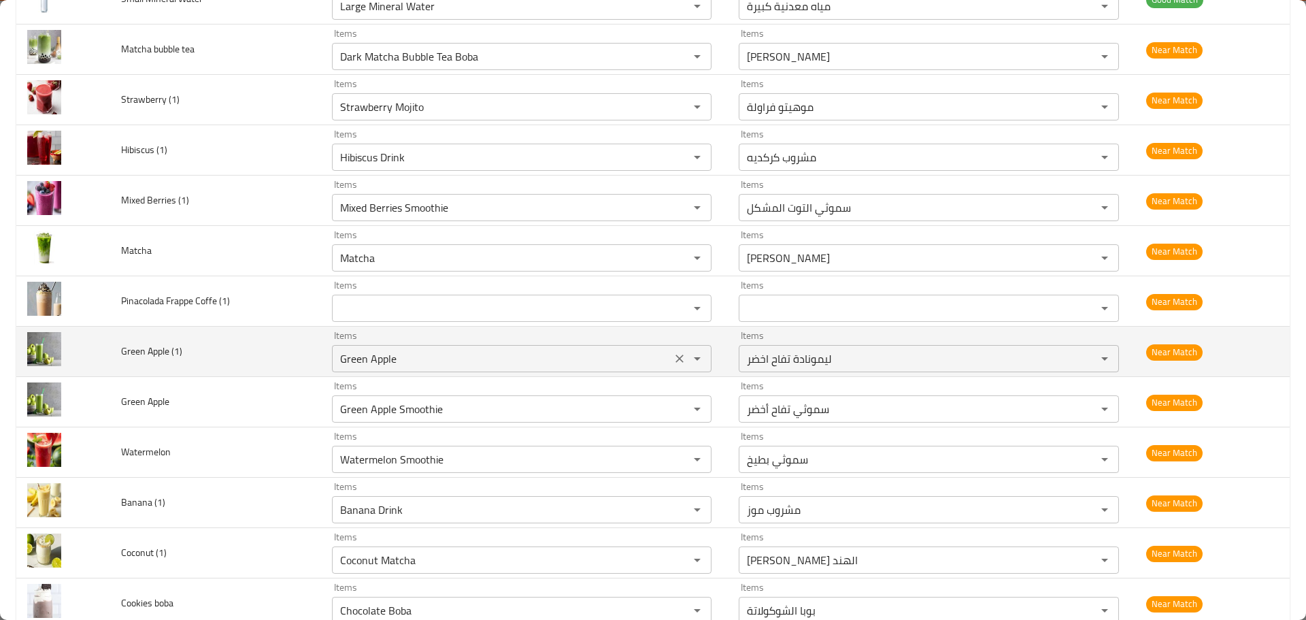
type \(1\) "Green Apple Lemonada"
click at [674, 357] on icon "Clear" at bounding box center [680, 359] width 14 height 14
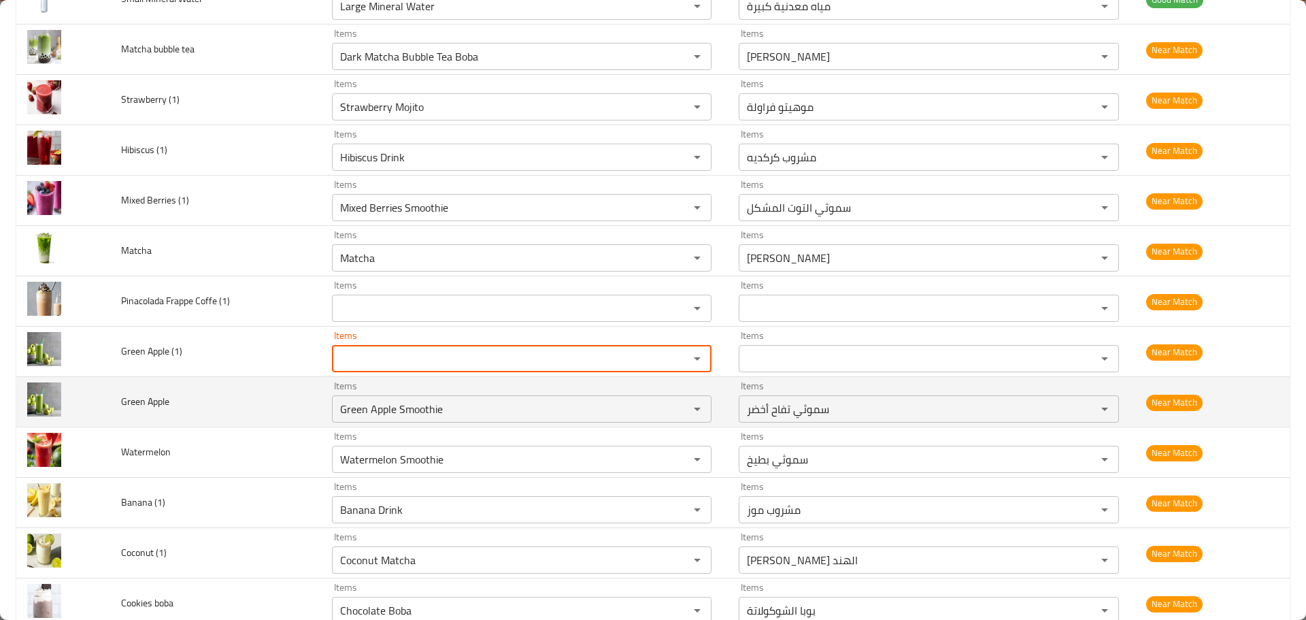
click at [244, 413] on td "Green Apple" at bounding box center [215, 402] width 211 height 50
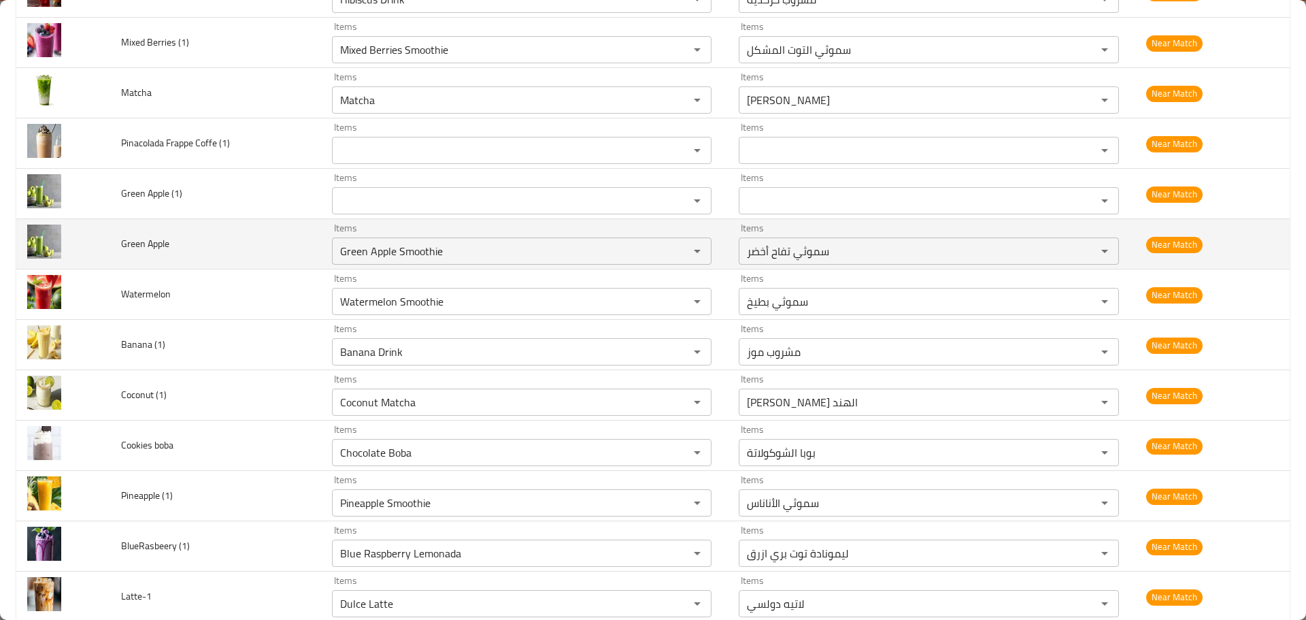
scroll to position [5171, 0]
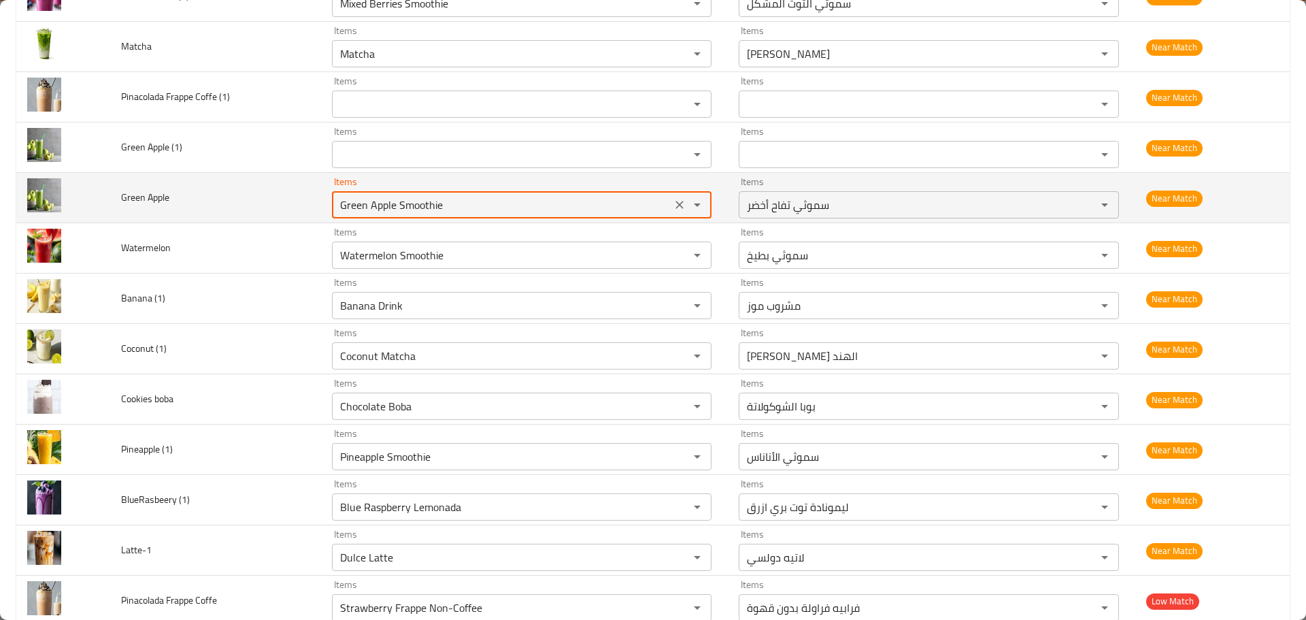
drag, startPoint x: 392, startPoint y: 205, endPoint x: 320, endPoint y: 199, distance: 71.6
click at [321, 199] on td "Items Green Apple Smoothie Items" at bounding box center [524, 198] width 407 height 50
click at [201, 200] on td "Green Apple" at bounding box center [215, 198] width 211 height 50
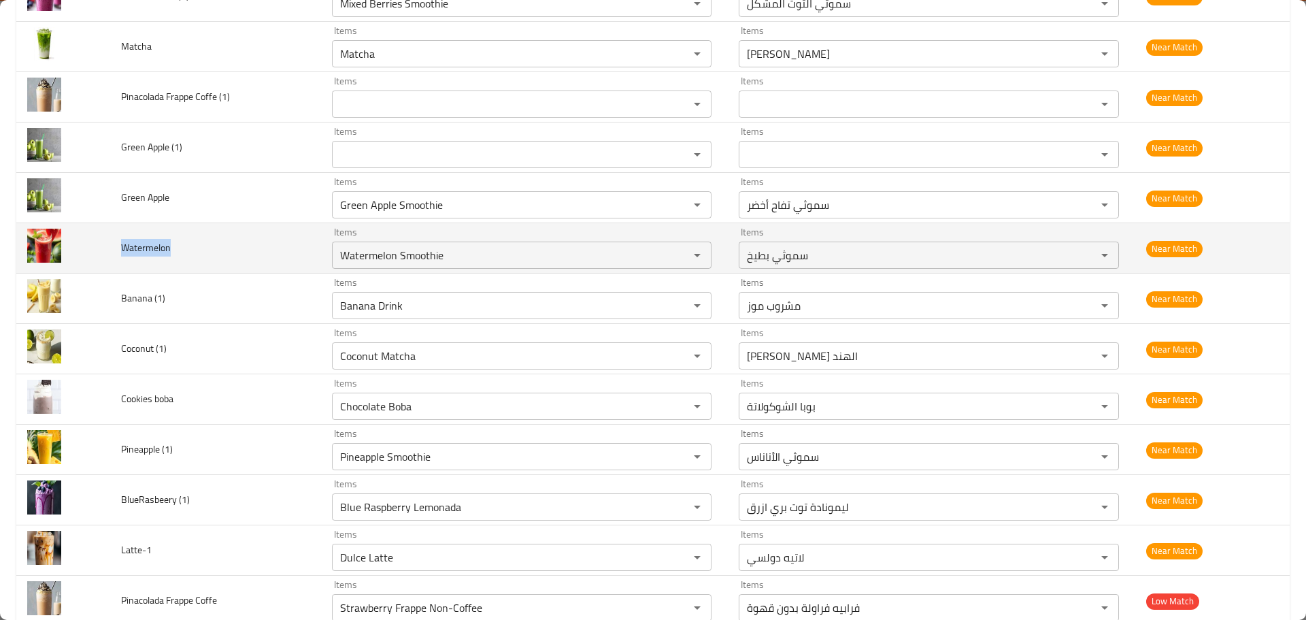
drag, startPoint x: 169, startPoint y: 248, endPoint x: 121, endPoint y: 248, distance: 48.3
click at [121, 248] on span "Watermelon" at bounding box center [146, 248] width 50 height 18
copy span "Watermelon"
click at [425, 260] on input "Watermelon Smoothie" at bounding box center [501, 255] width 331 height 19
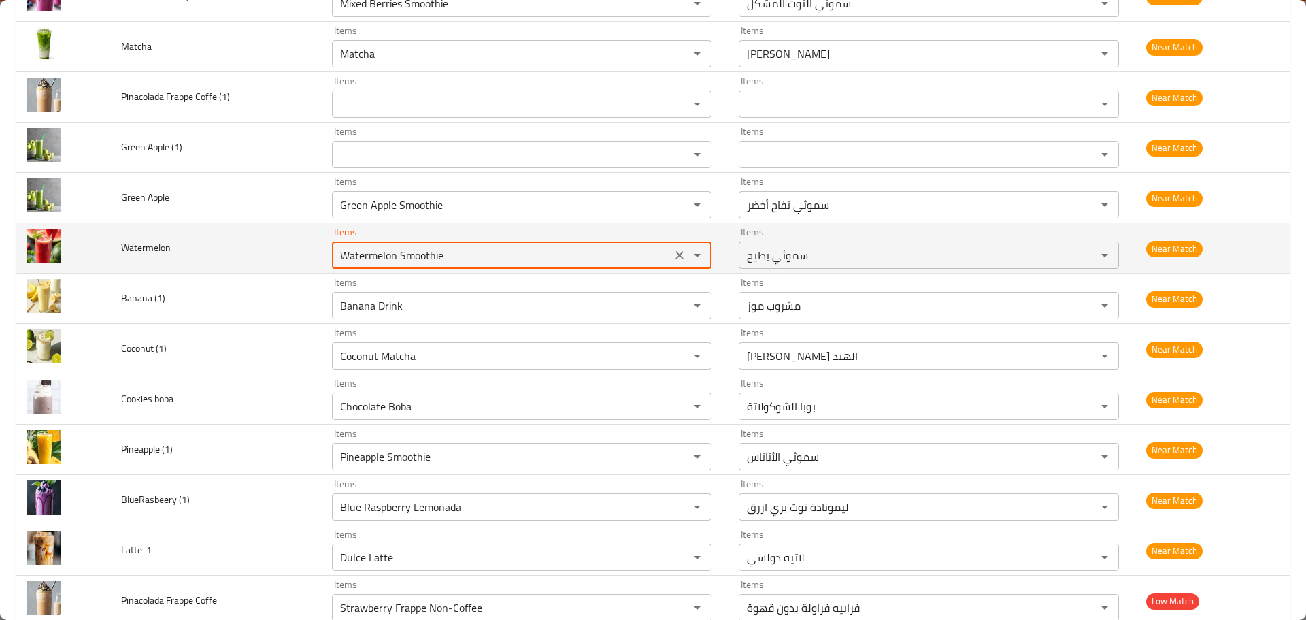
paste input "enhanced table"
type input "Watermelon"
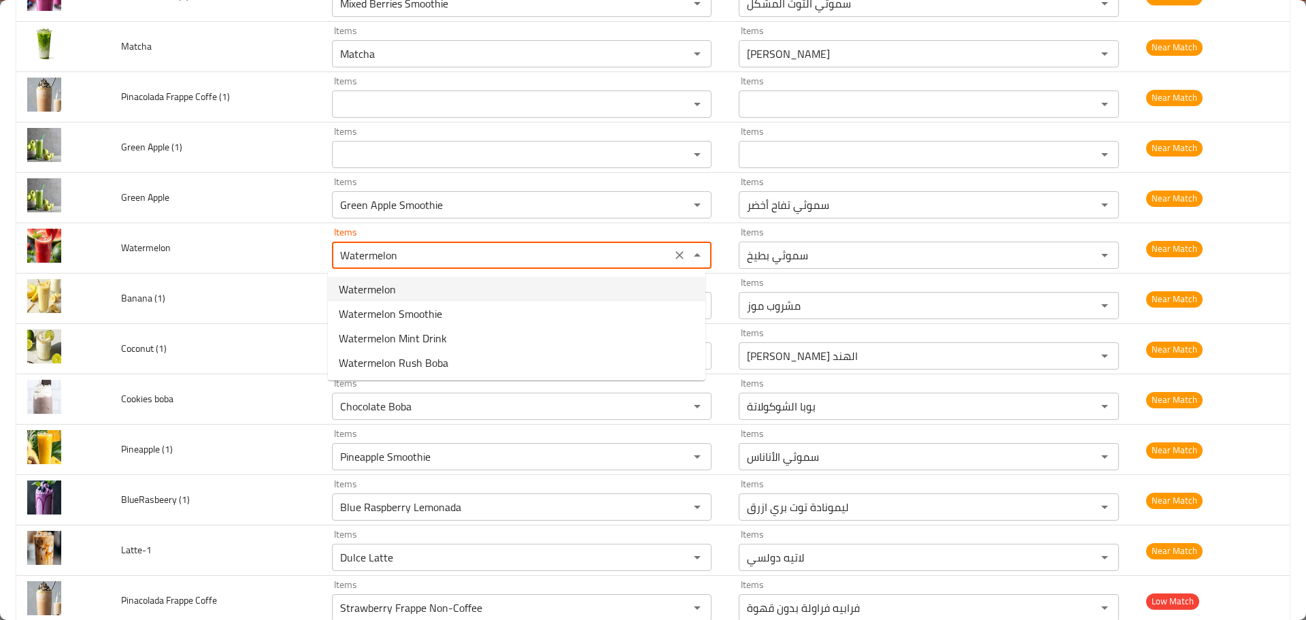
click at [388, 293] on span "Watermelon" at bounding box center [367, 289] width 57 height 16
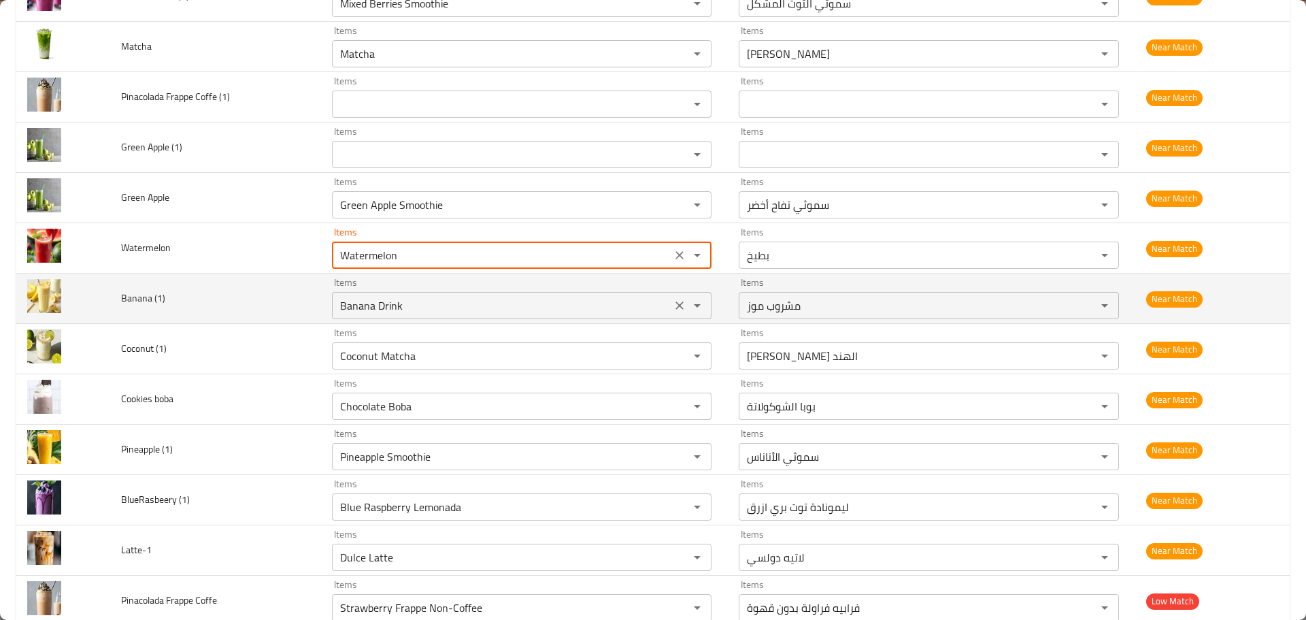
type input "بطيخ"
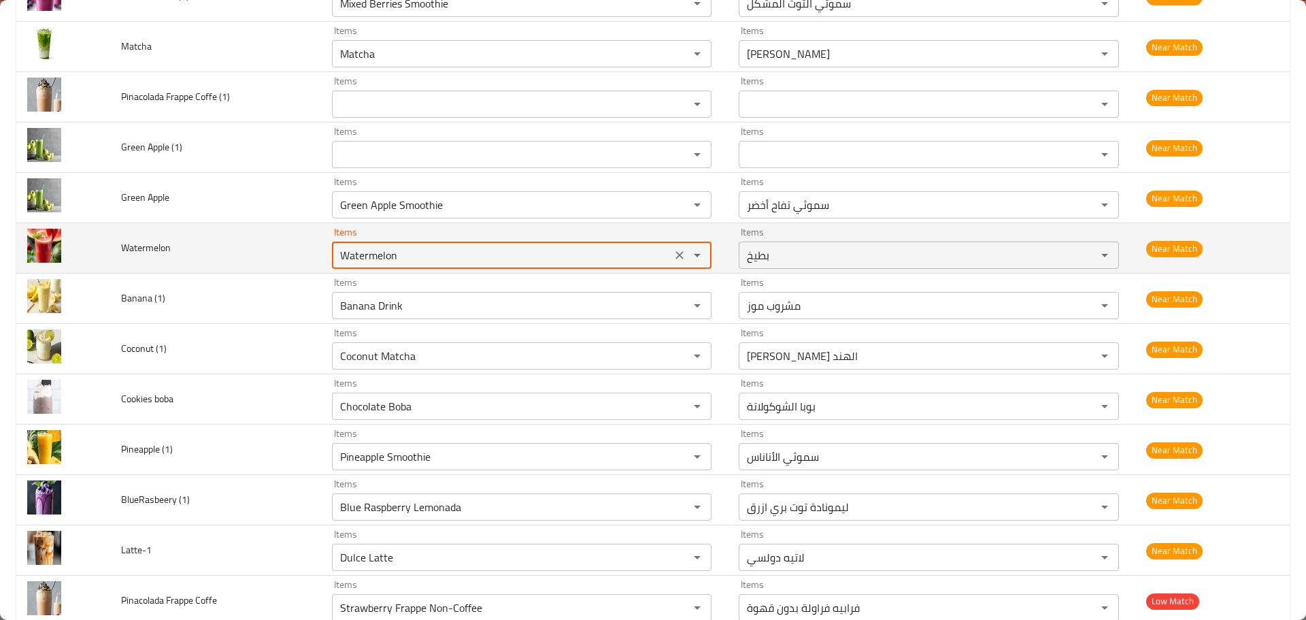
click at [379, 260] on input "Watermelon" at bounding box center [501, 255] width 331 height 19
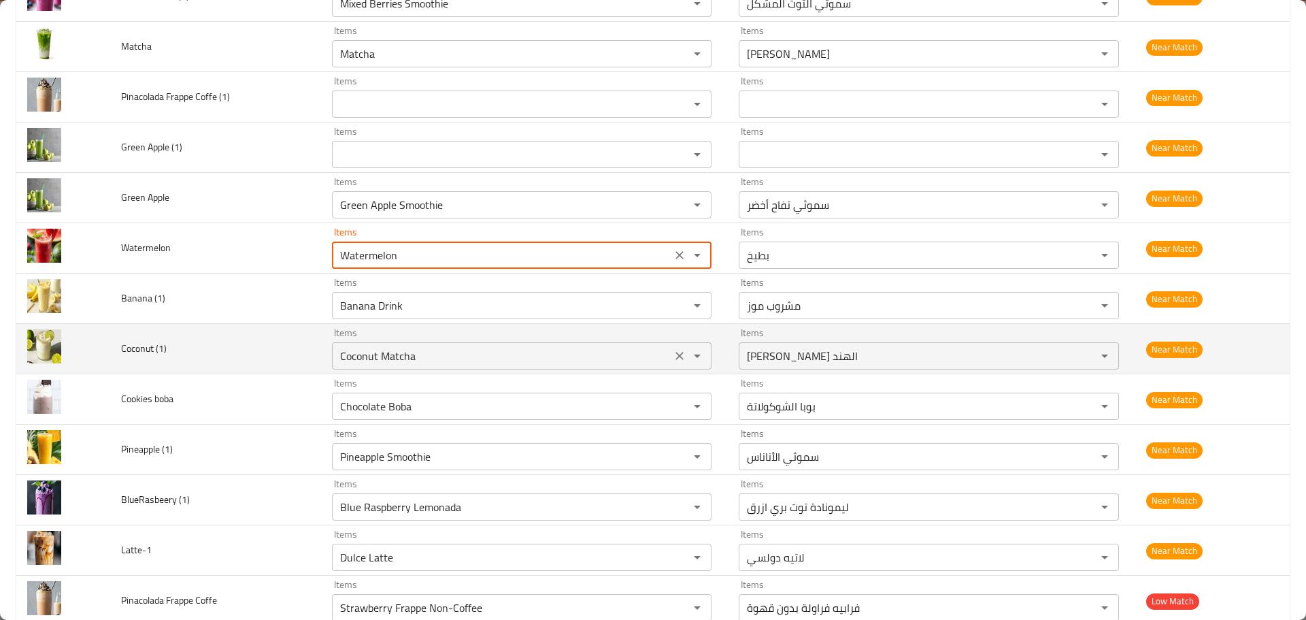
type input "Watermelon"
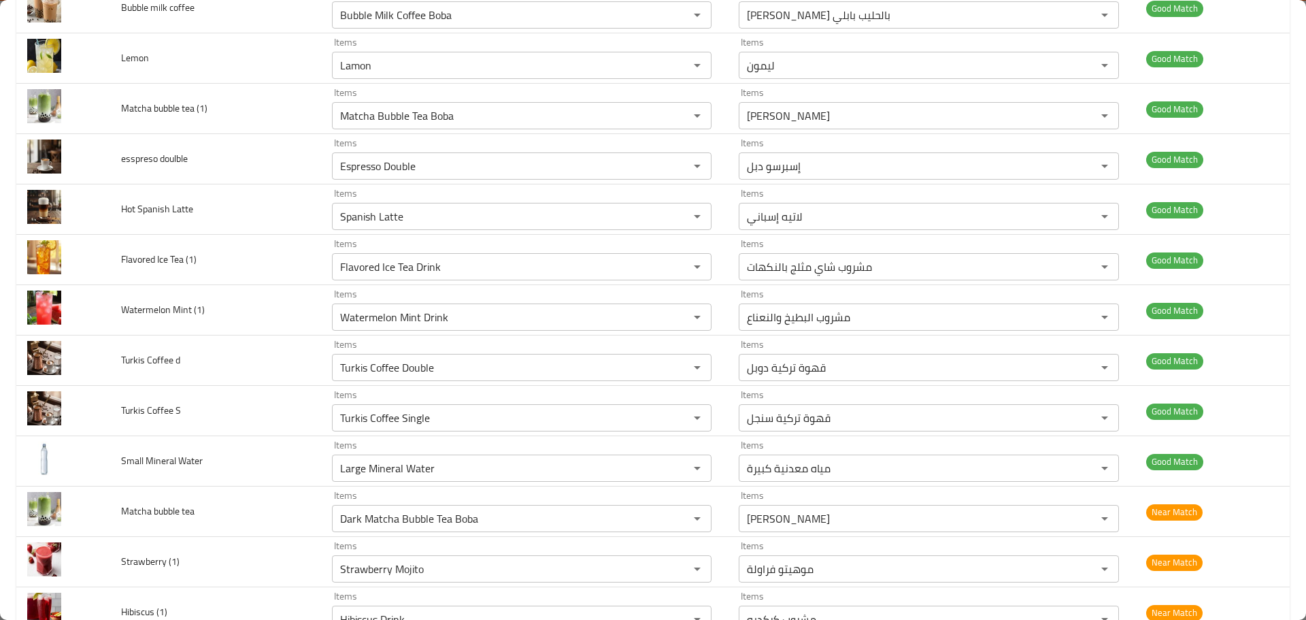
scroll to position [5109, 0]
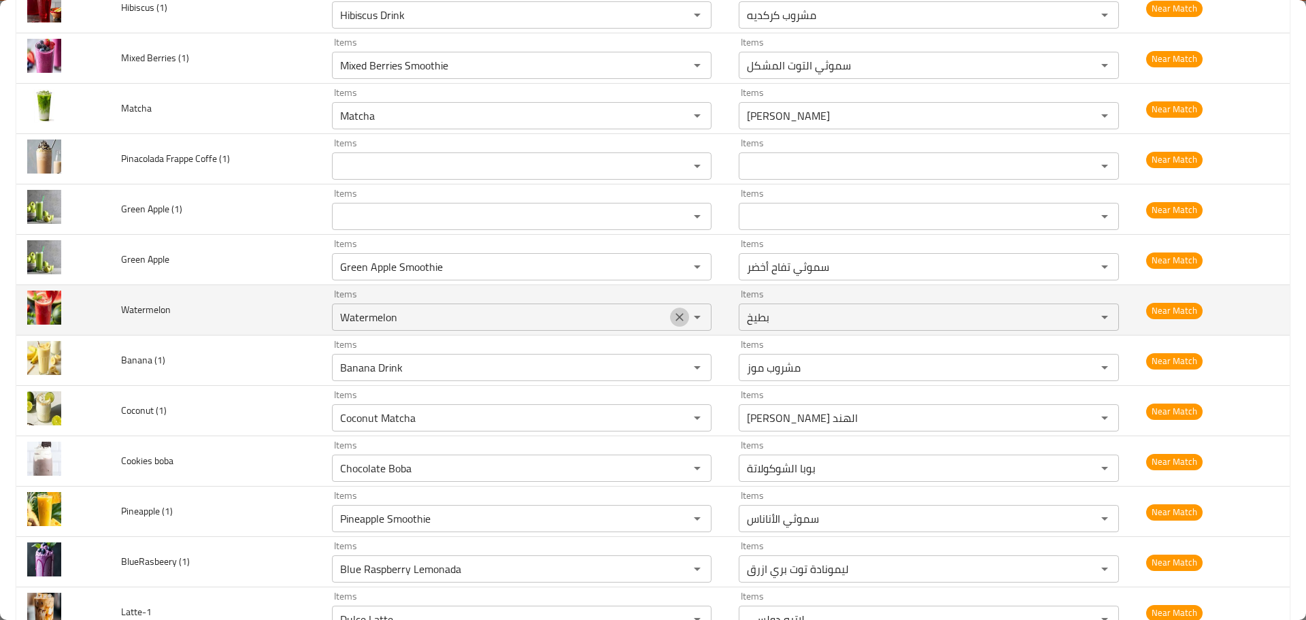
click at [676, 318] on icon "Clear" at bounding box center [680, 317] width 14 height 14
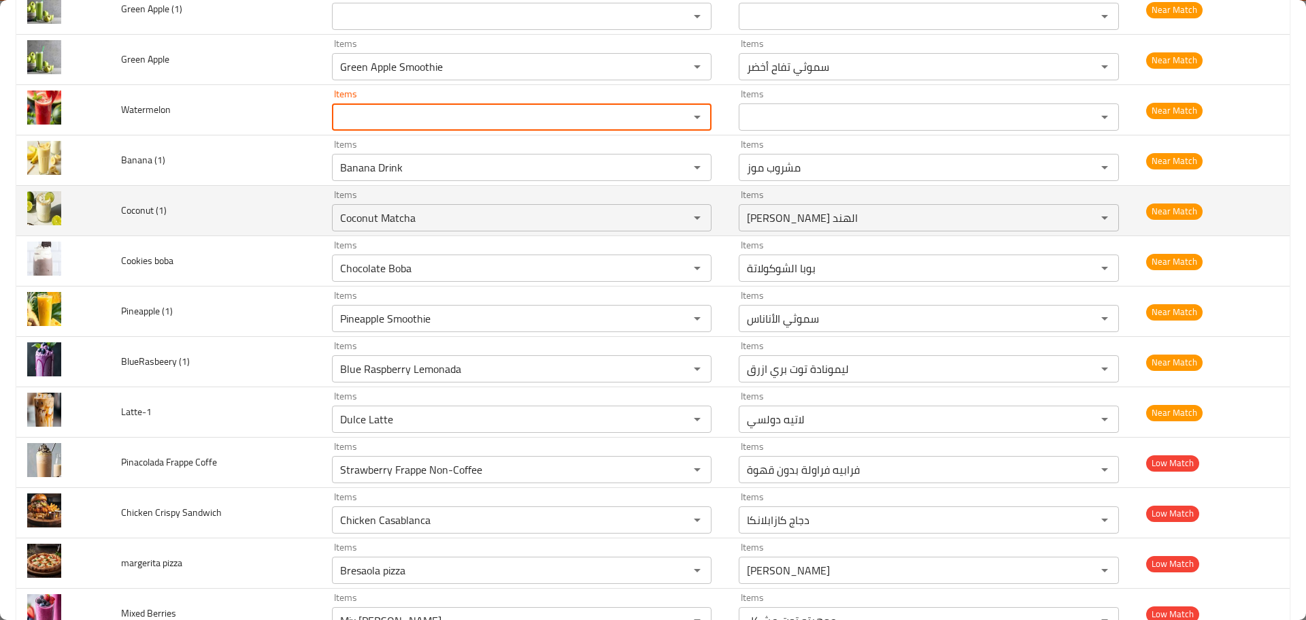
scroll to position [5313, 0]
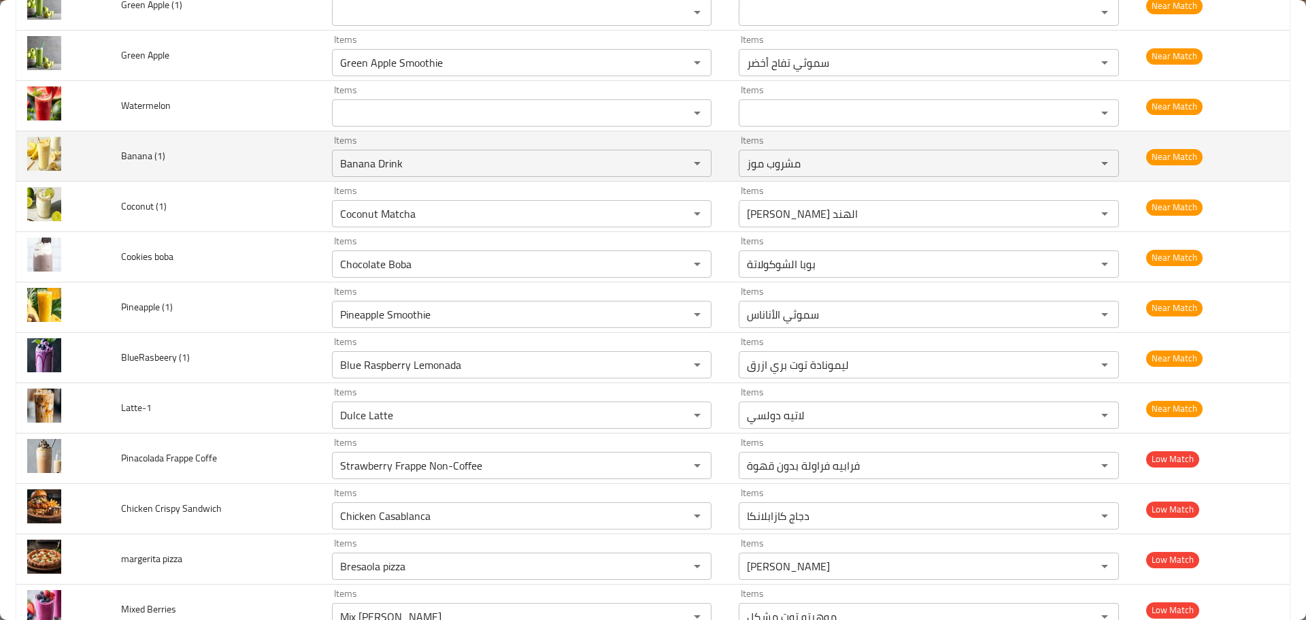
click at [136, 157] on span "Banana (1)" at bounding box center [143, 156] width 44 height 18
copy span "Banana"
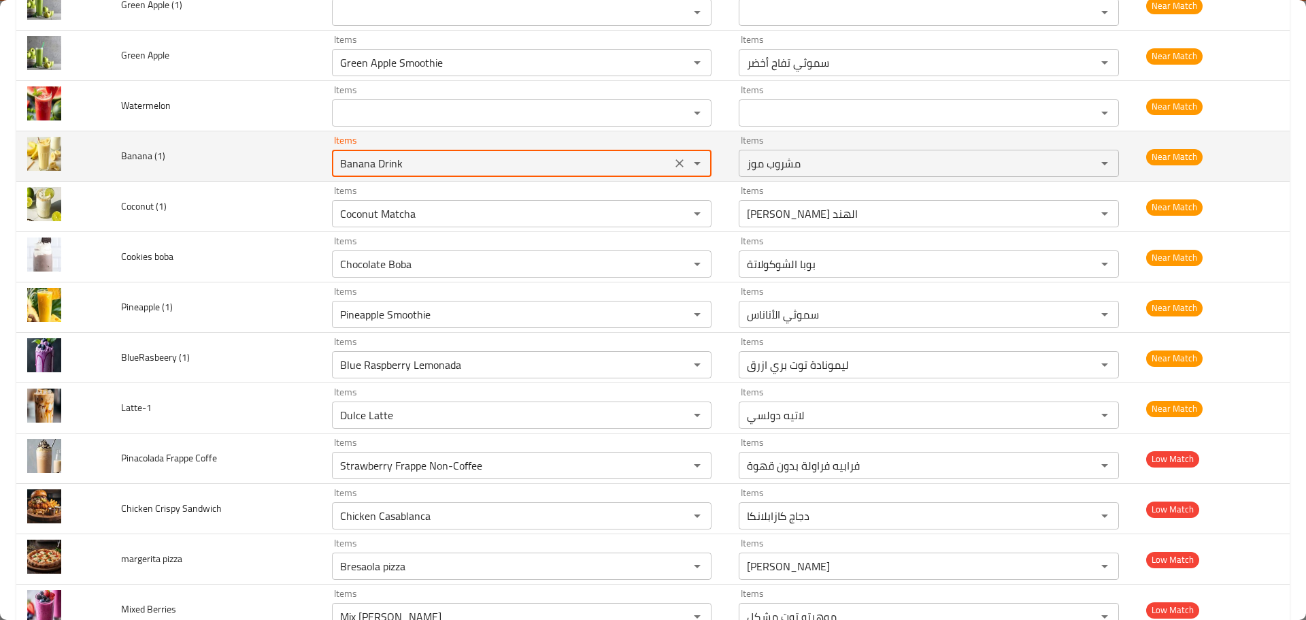
click at [391, 162] on \(1\) "Banana Drink" at bounding box center [501, 163] width 331 height 19
paste \(1\) "enhanced table"
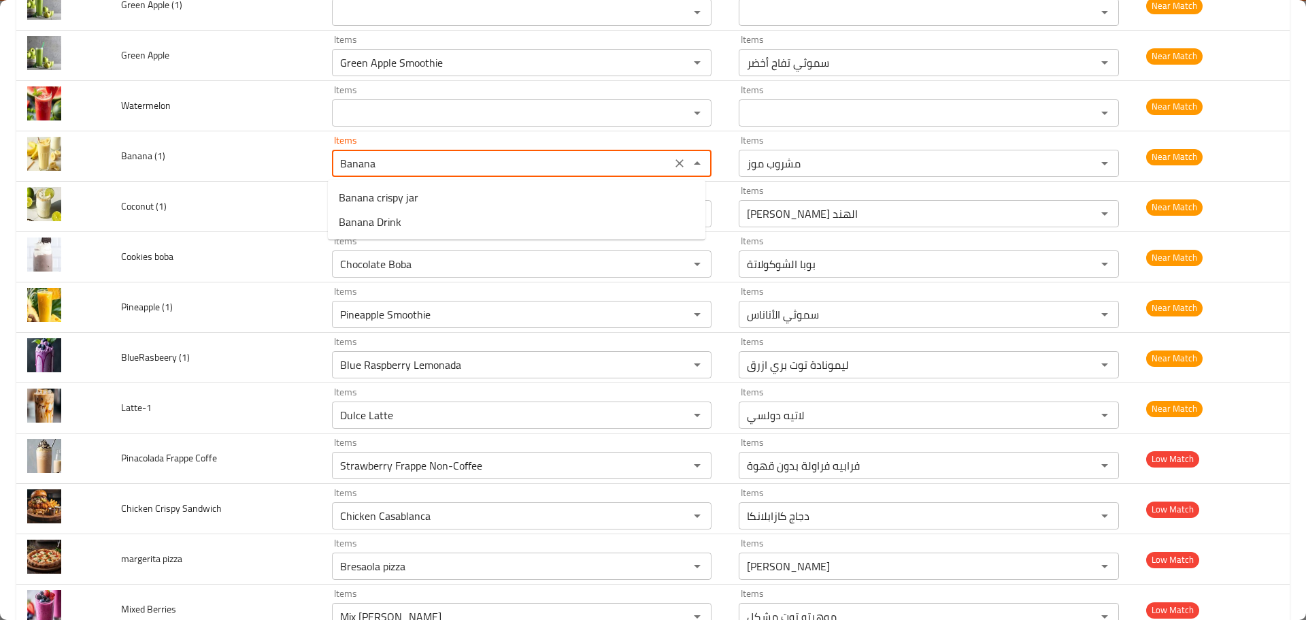
click at [397, 230] on span "Banana Drink" at bounding box center [370, 222] width 63 height 16
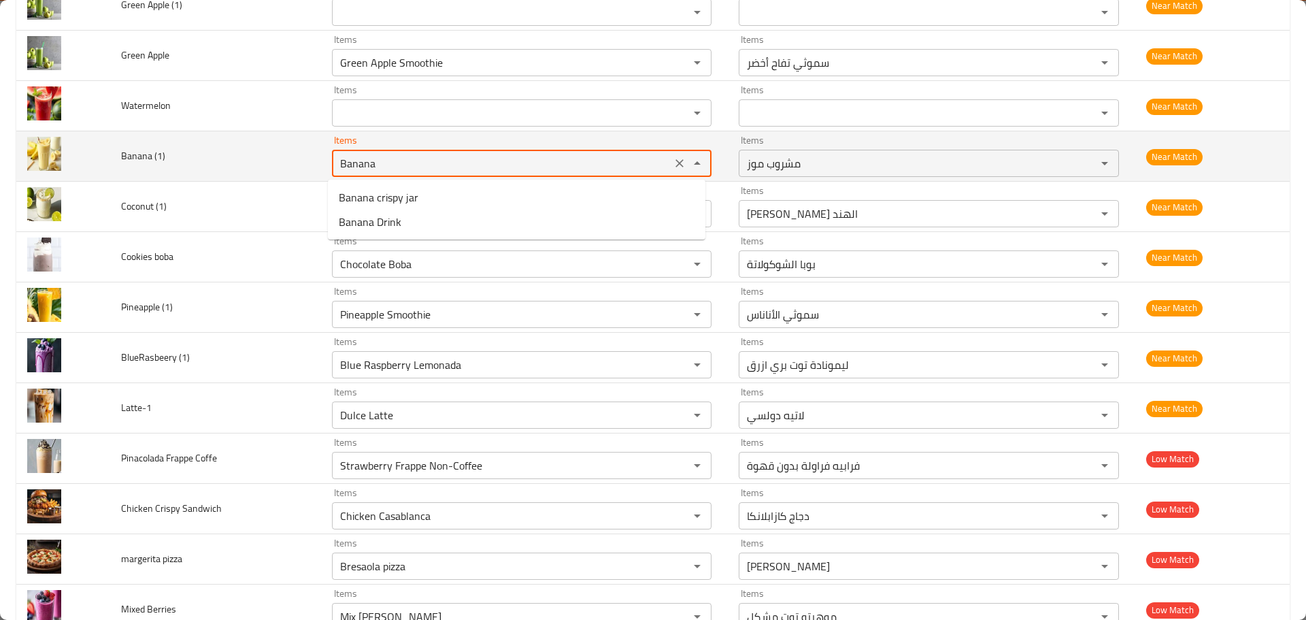
type \(1\) "Banana Drink"
click at [141, 157] on span "Banana (1)" at bounding box center [143, 156] width 44 height 18
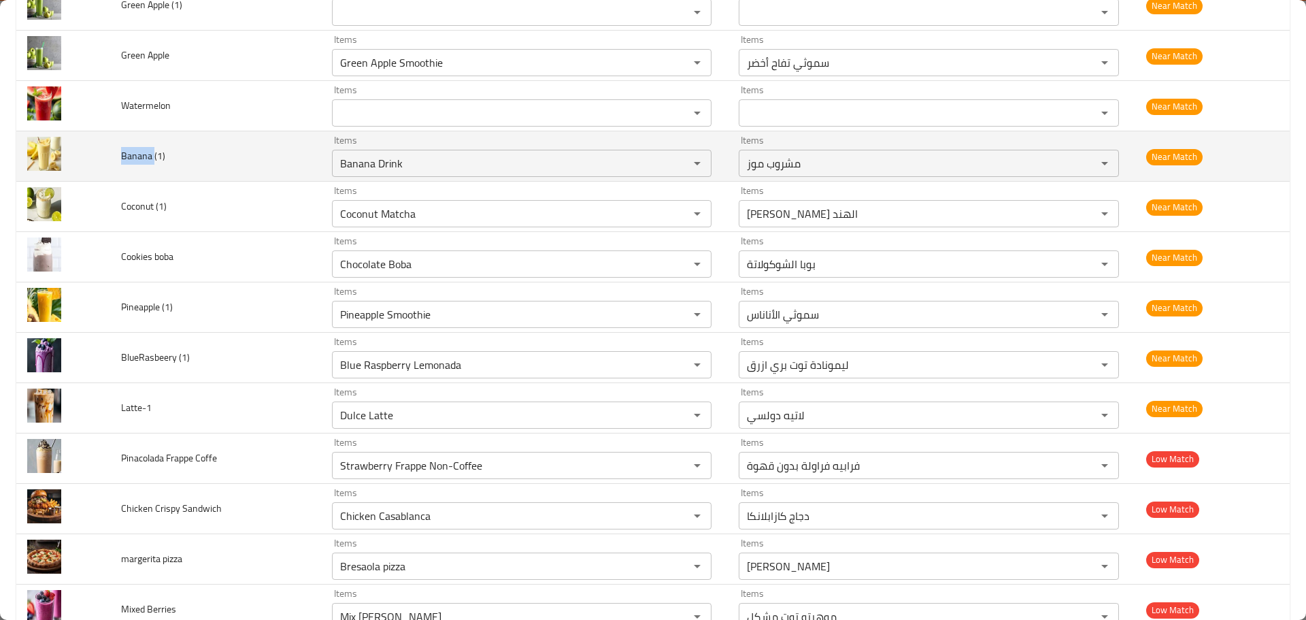
click at [141, 157] on span "Banana (1)" at bounding box center [143, 156] width 44 height 18
copy span "Banana"
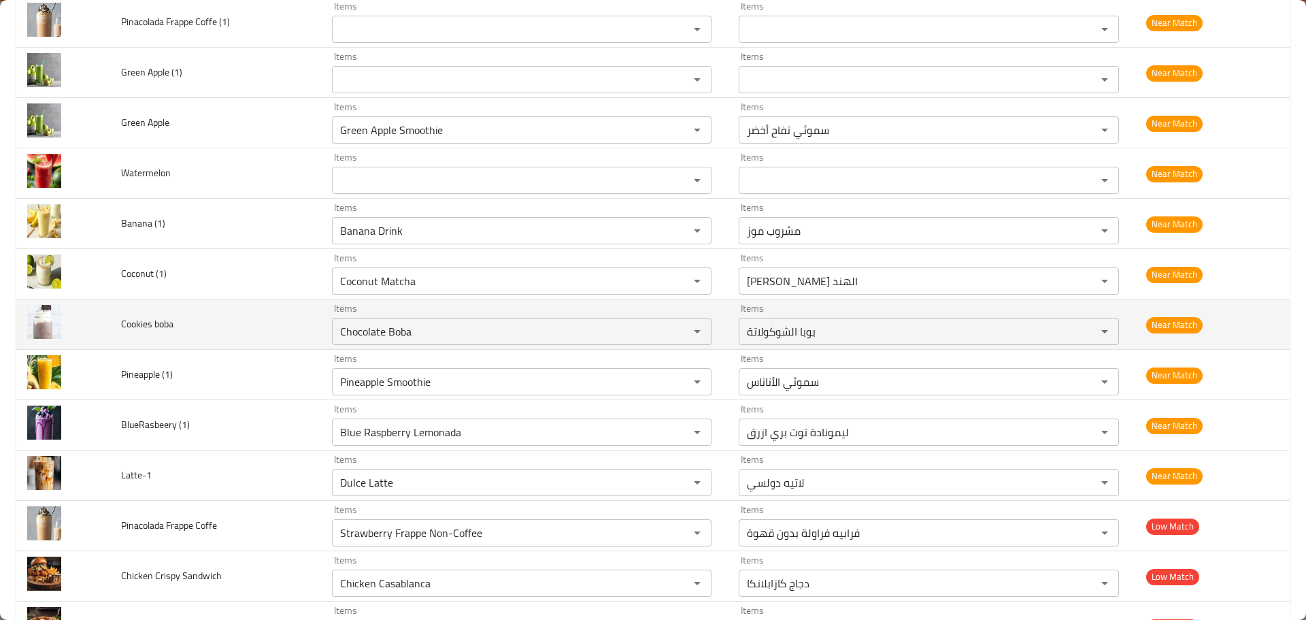
scroll to position [5363, 0]
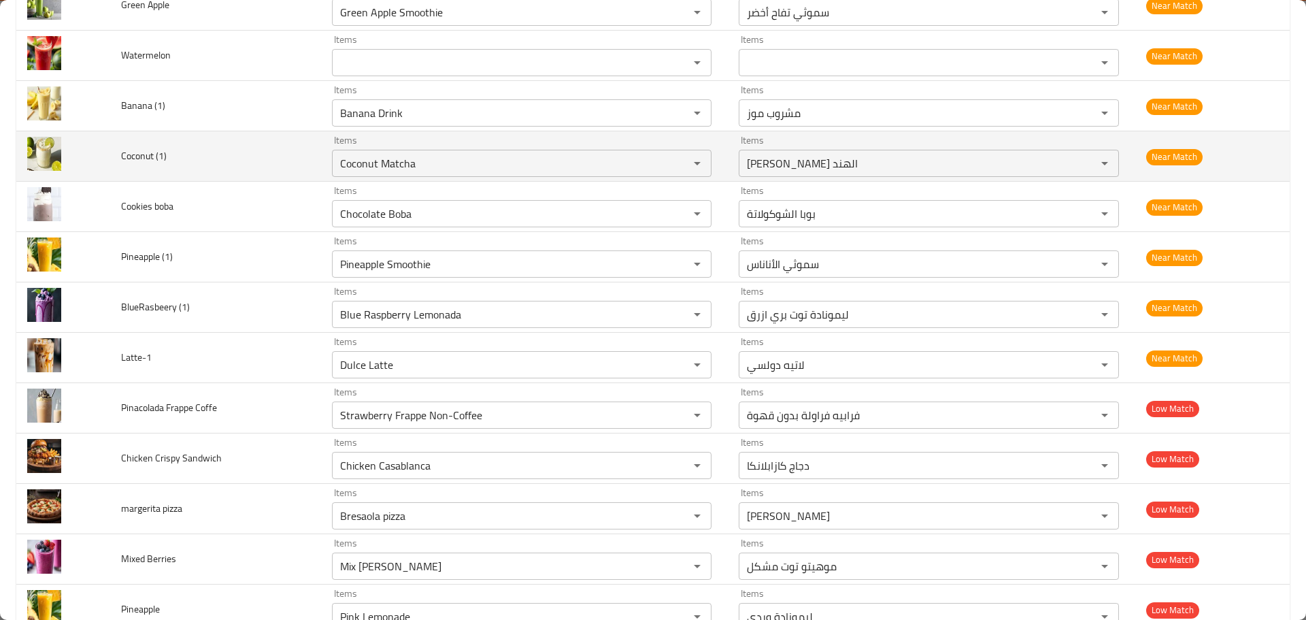
click at [144, 150] on span "Coconut (1)" at bounding box center [144, 156] width 46 height 18
copy span "Coconut"
click at [471, 165] on \(1\) "Coconut Matcha" at bounding box center [501, 163] width 331 height 19
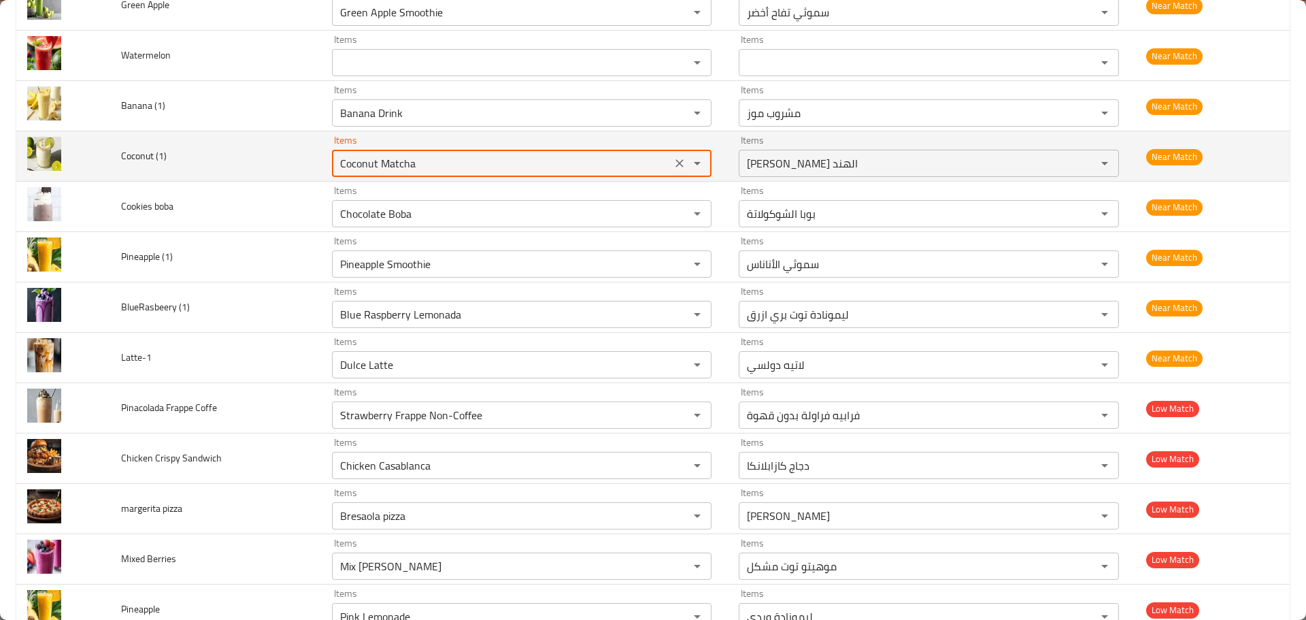
paste \(1\) "enhanced table"
type \(1\) "Coconut"
click at [677, 164] on icon "Clear" at bounding box center [680, 163] width 14 height 14
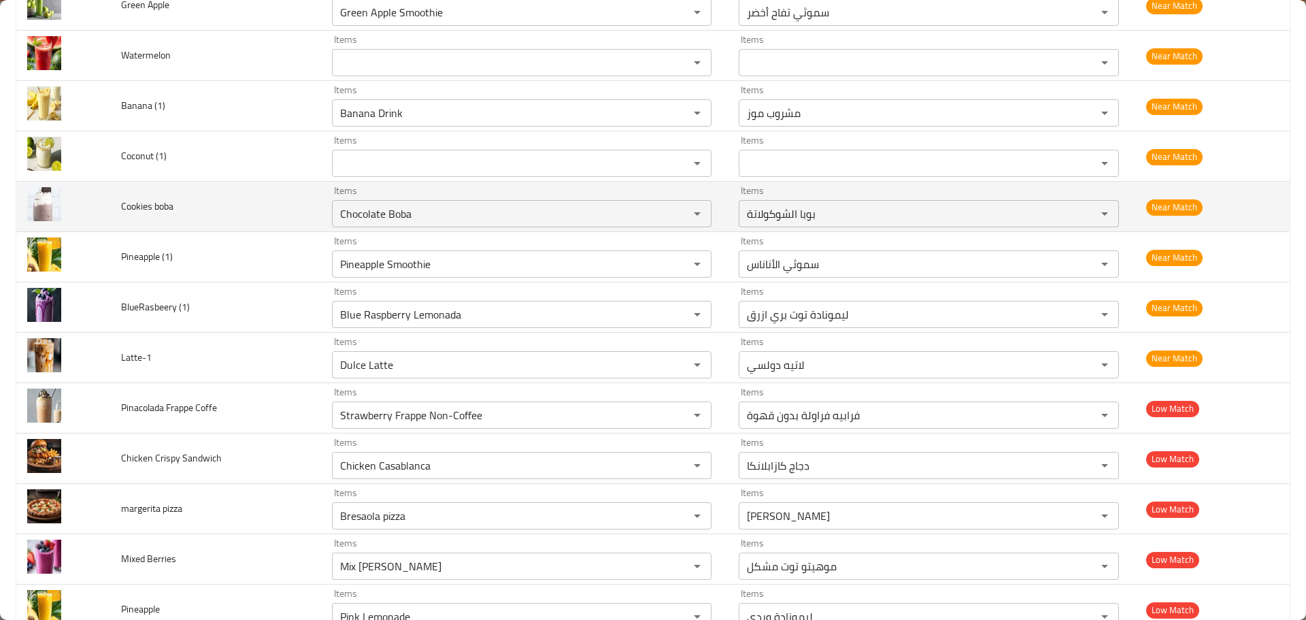
click at [244, 203] on td "Cookies boba" at bounding box center [215, 207] width 211 height 50
click at [139, 203] on span "Cookies boba" at bounding box center [147, 206] width 52 height 18
copy span "Cookies"
click at [406, 216] on boba "Chocolate Boba" at bounding box center [501, 213] width 331 height 19
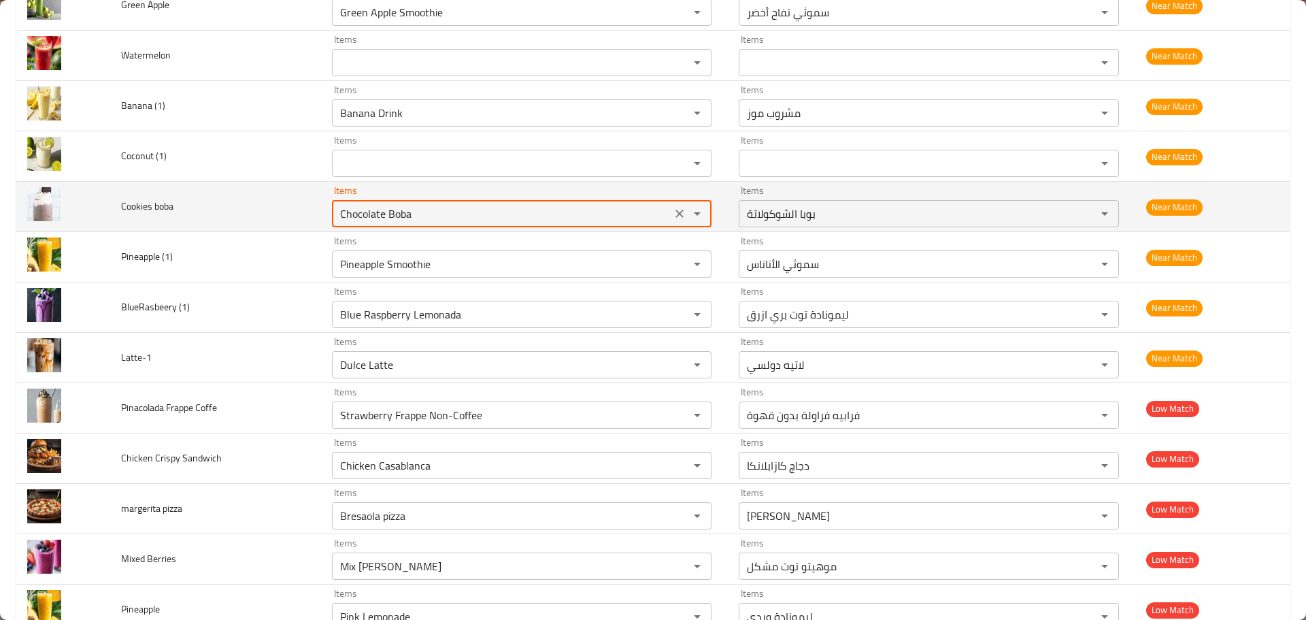
paste boba "ookies"
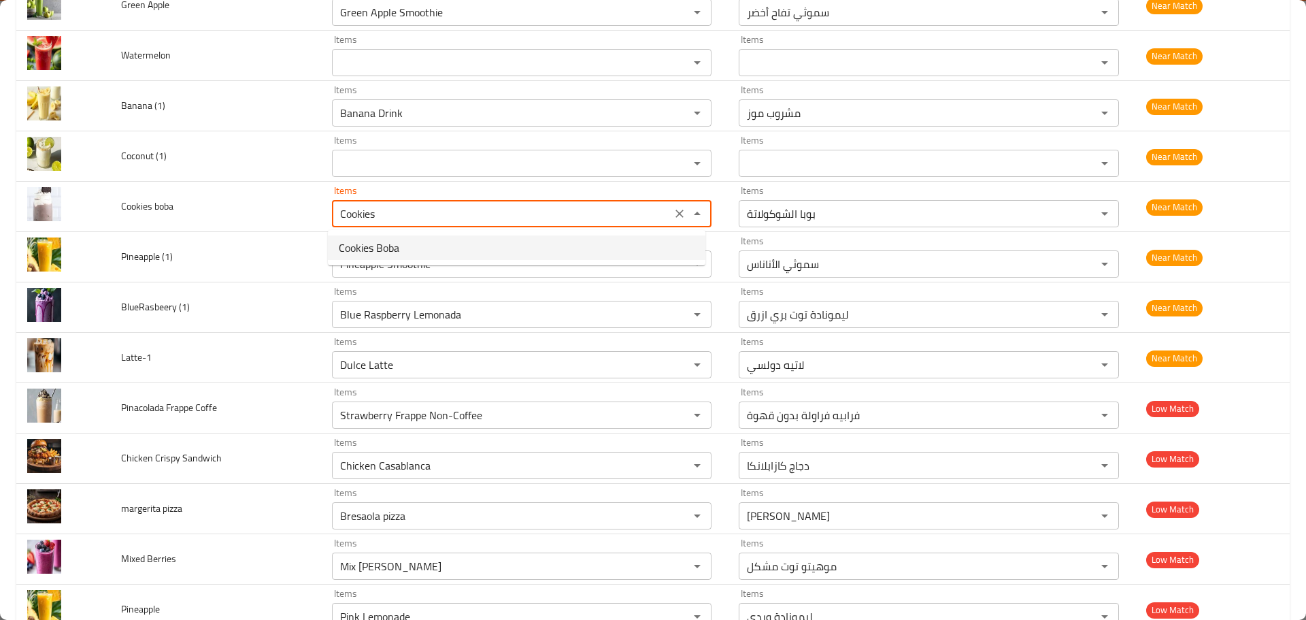
click at [391, 247] on span "Cookies Boba" at bounding box center [369, 247] width 61 height 16
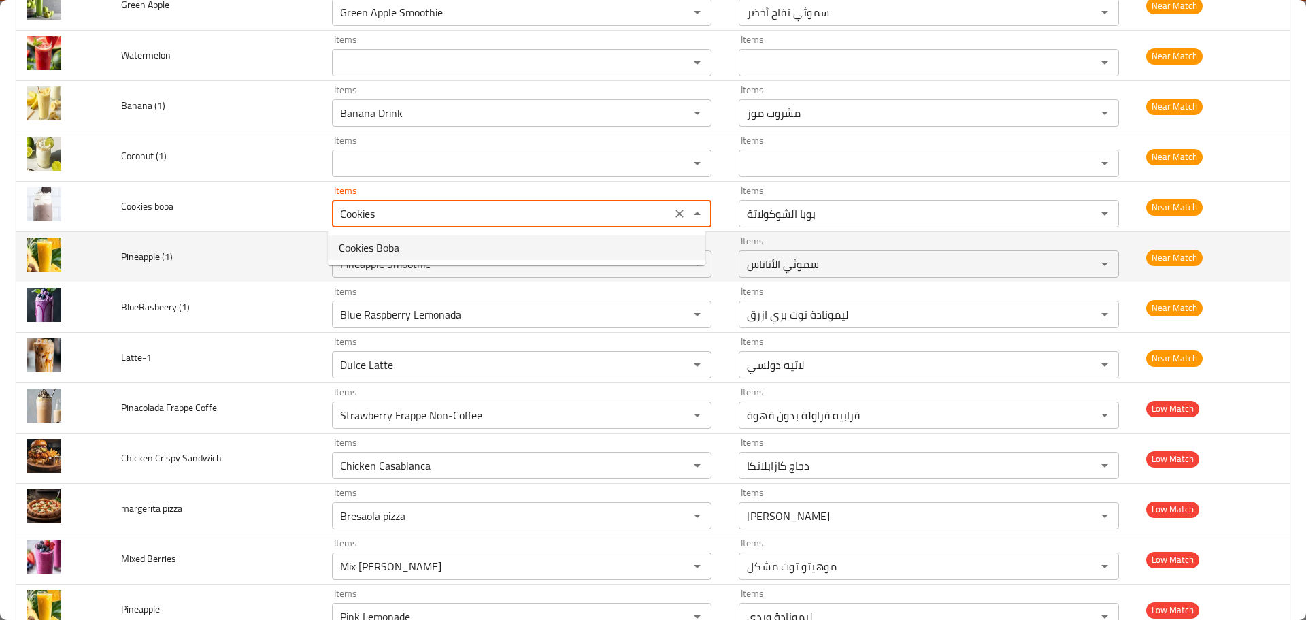
type boba "Cookies Boba"
type boba-ar "بوبا كوكيز"
type boba "Cookies Boba"
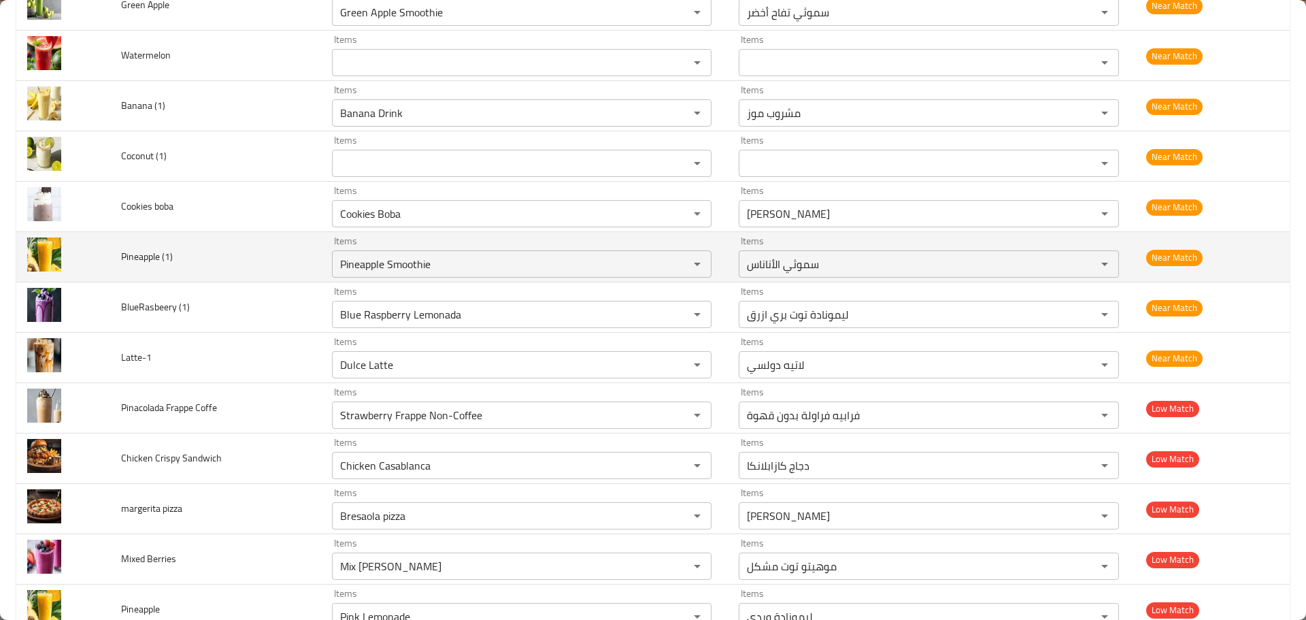
click at [137, 256] on span "Pineapple (1)" at bounding box center [147, 257] width 52 height 18
copy span "Pineapple"
click at [676, 266] on icon "Clear" at bounding box center [680, 264] width 8 height 8
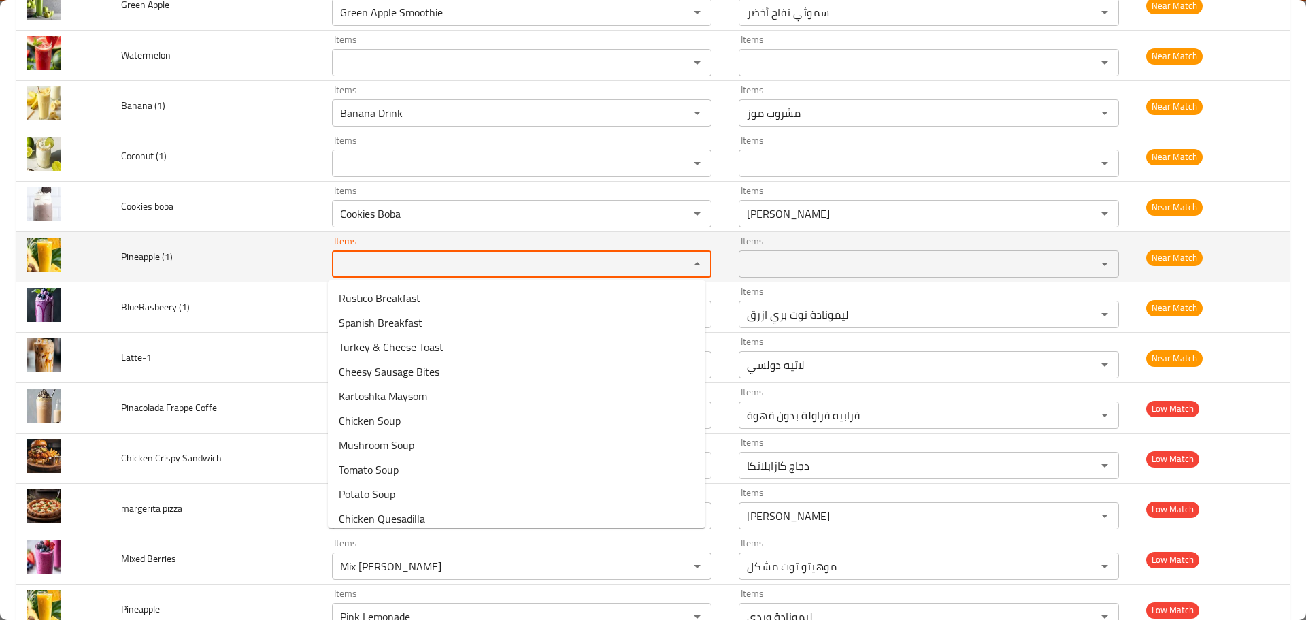
click at [491, 260] on \(1\) "Items" at bounding box center [501, 263] width 331 height 19
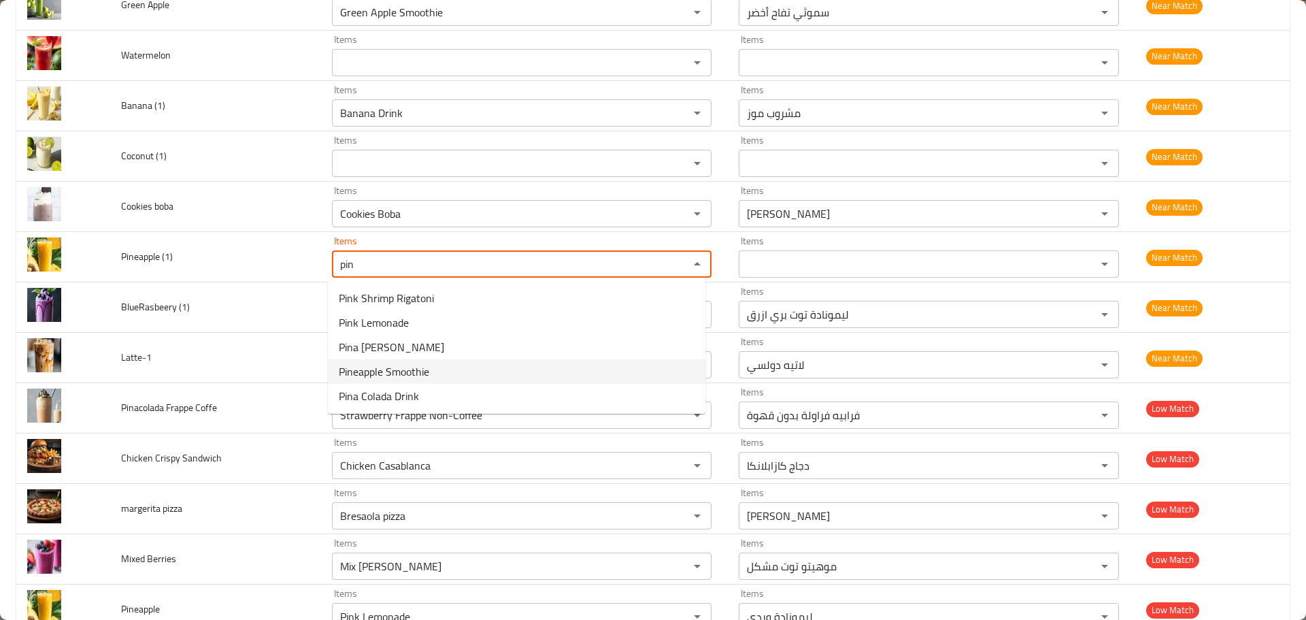
click at [403, 371] on span "Pineapple Smoothie" at bounding box center [384, 371] width 90 height 16
type \(1\) "Pineapple Smoothie"
type \(1\)-ar "سموثي الأناناس"
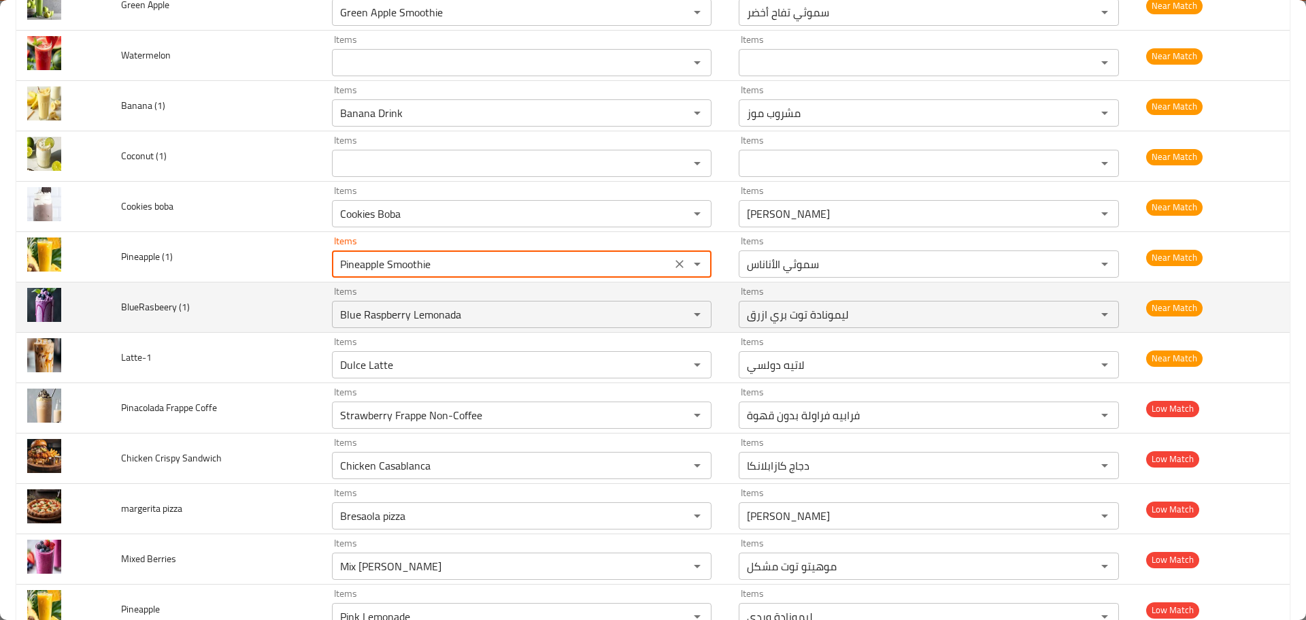
type \(1\) "Pineapple Smoothie"
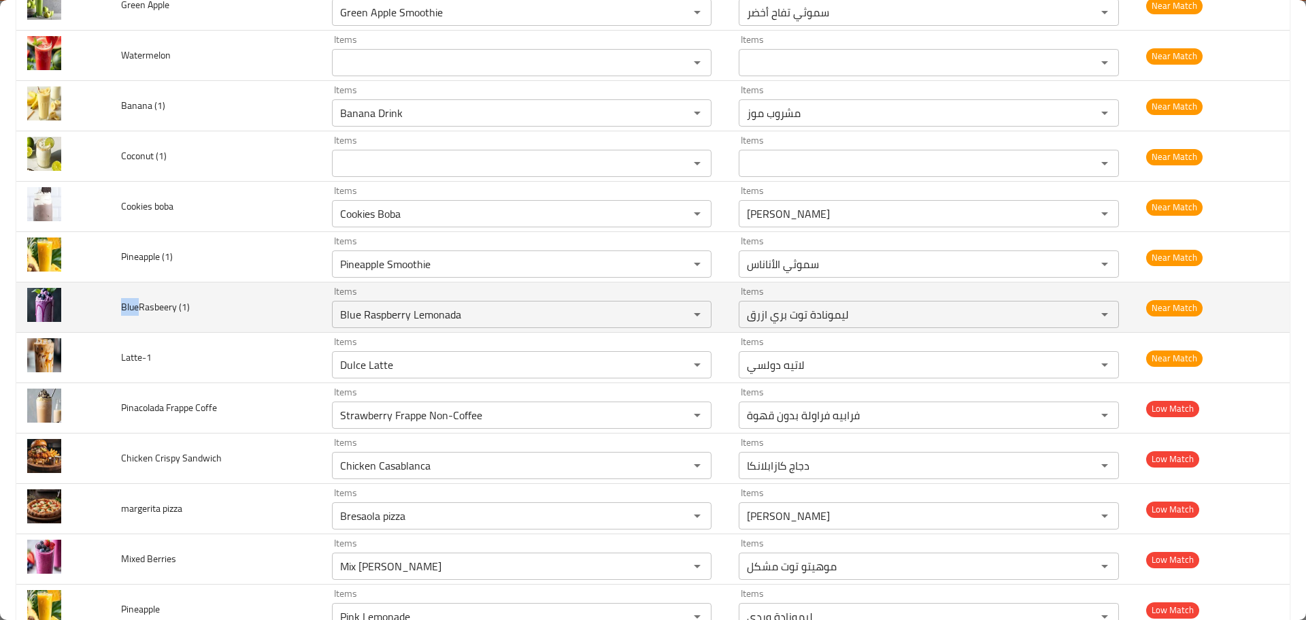
drag, startPoint x: 139, startPoint y: 311, endPoint x: 123, endPoint y: 310, distance: 16.4
click at [123, 310] on span "BlueRasbeery (1)" at bounding box center [155, 307] width 69 height 18
copy span "Blue"
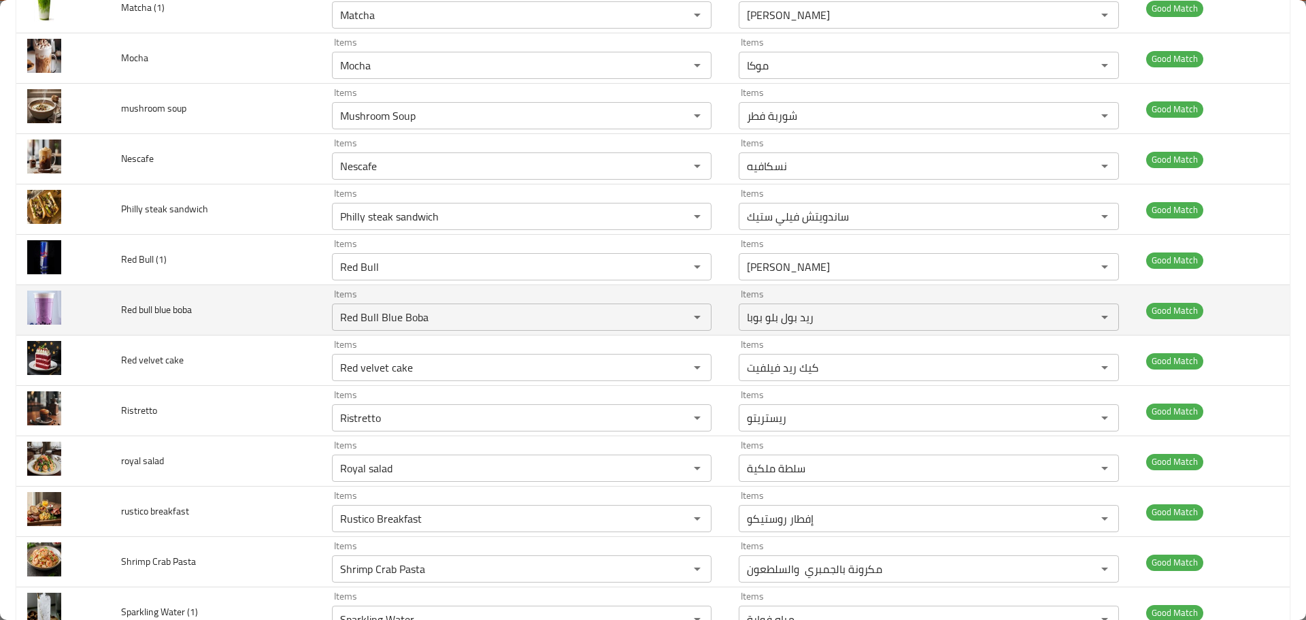
scroll to position [5361, 0]
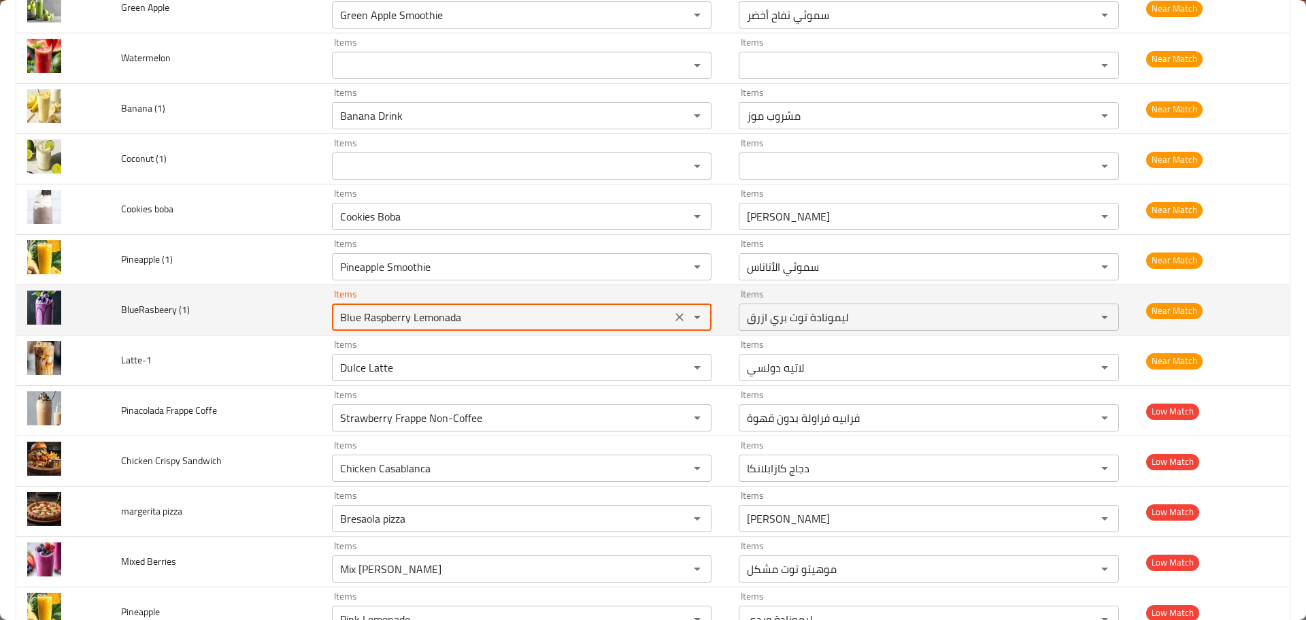
drag, startPoint x: 408, startPoint y: 316, endPoint x: 554, endPoint y: 305, distance: 147.4
click at [550, 305] on div "Blue Raspberry Lemonada Items" at bounding box center [522, 316] width 380 height 27
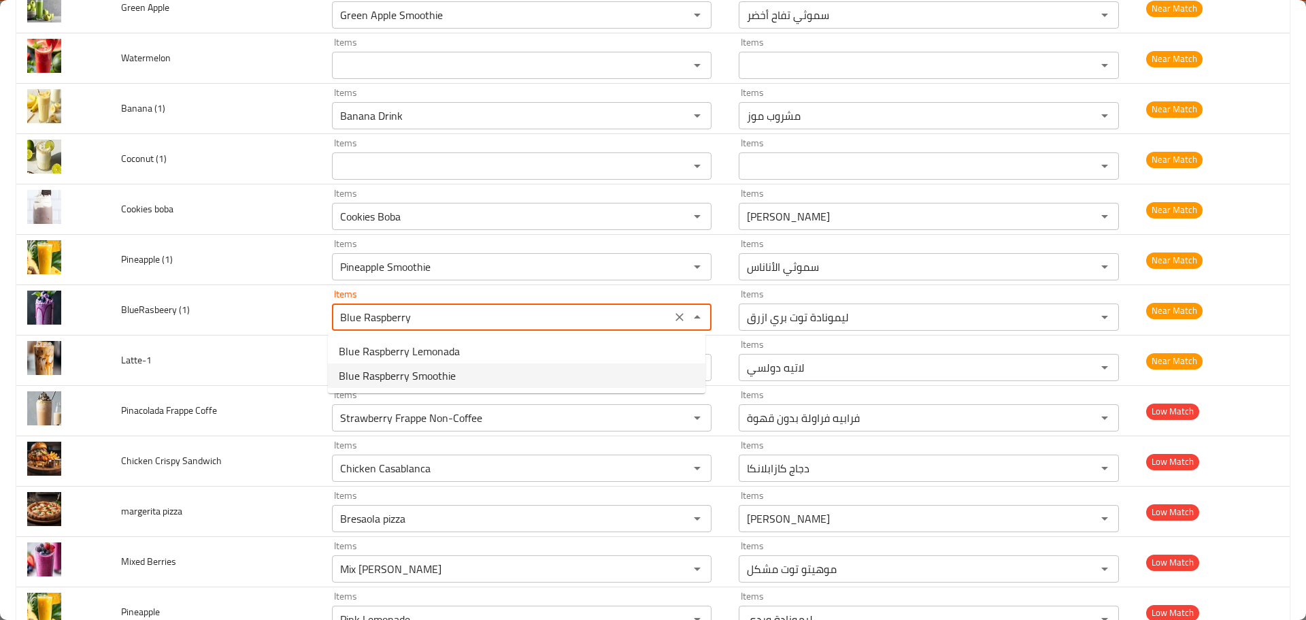
click at [416, 377] on span "Blue Raspberry Smoothie" at bounding box center [397, 375] width 117 height 16
type \(1\) "Blue Raspberry Smoothie"
type \(1\)-ar "سموثي بلو توت بري أحمر"
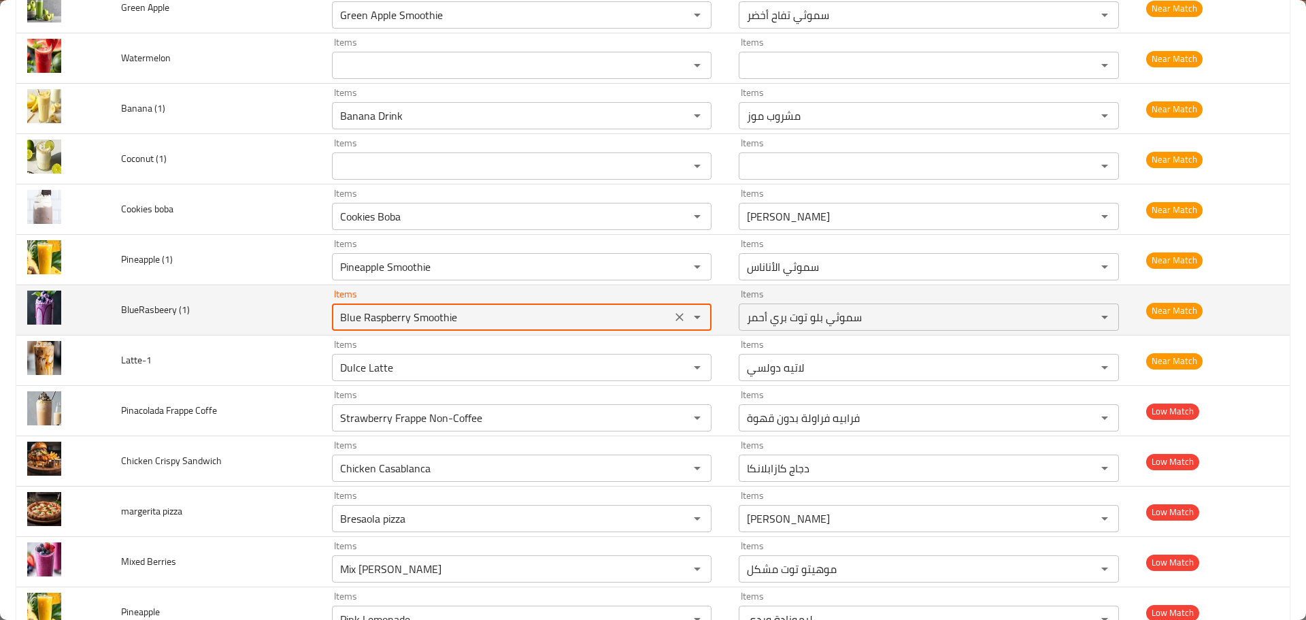
type \(1\) "Blue Raspberry Smoothie"
click at [272, 333] on td "BlueRasbeery (1)" at bounding box center [215, 310] width 211 height 50
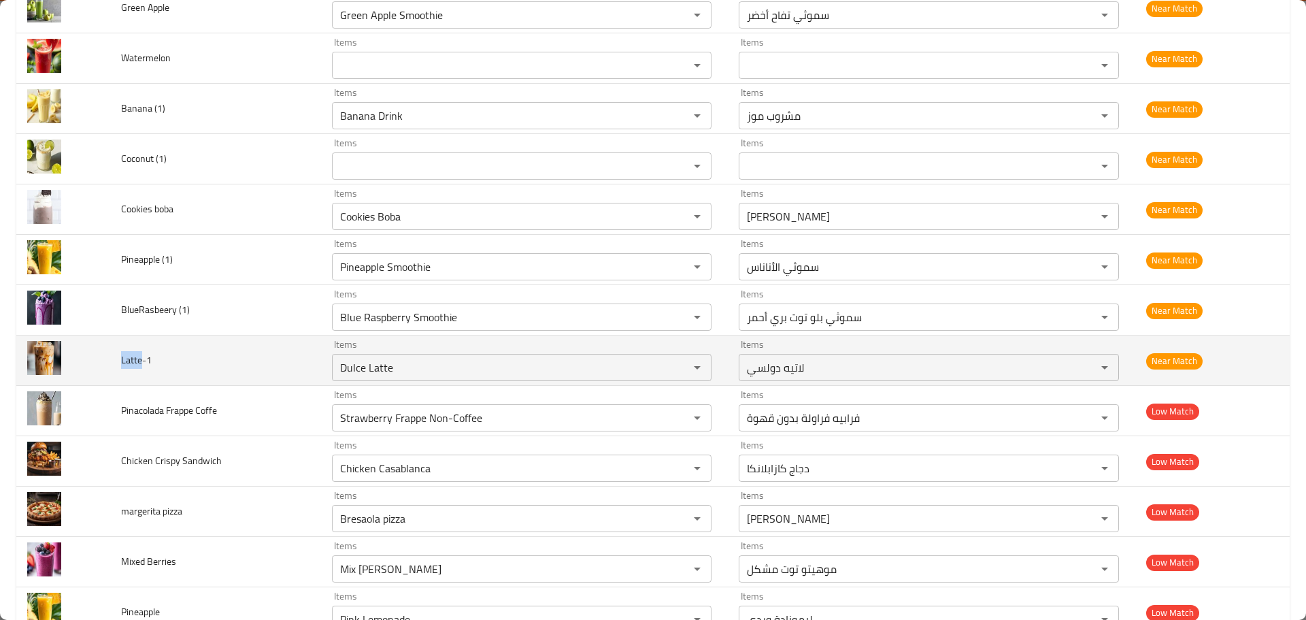
drag, startPoint x: 143, startPoint y: 363, endPoint x: 116, endPoint y: 363, distance: 27.2
click at [116, 363] on td "Latte-1" at bounding box center [215, 360] width 211 height 50
copy span "Latte"
click at [372, 377] on input "Dulce Latte" at bounding box center [501, 367] width 331 height 19
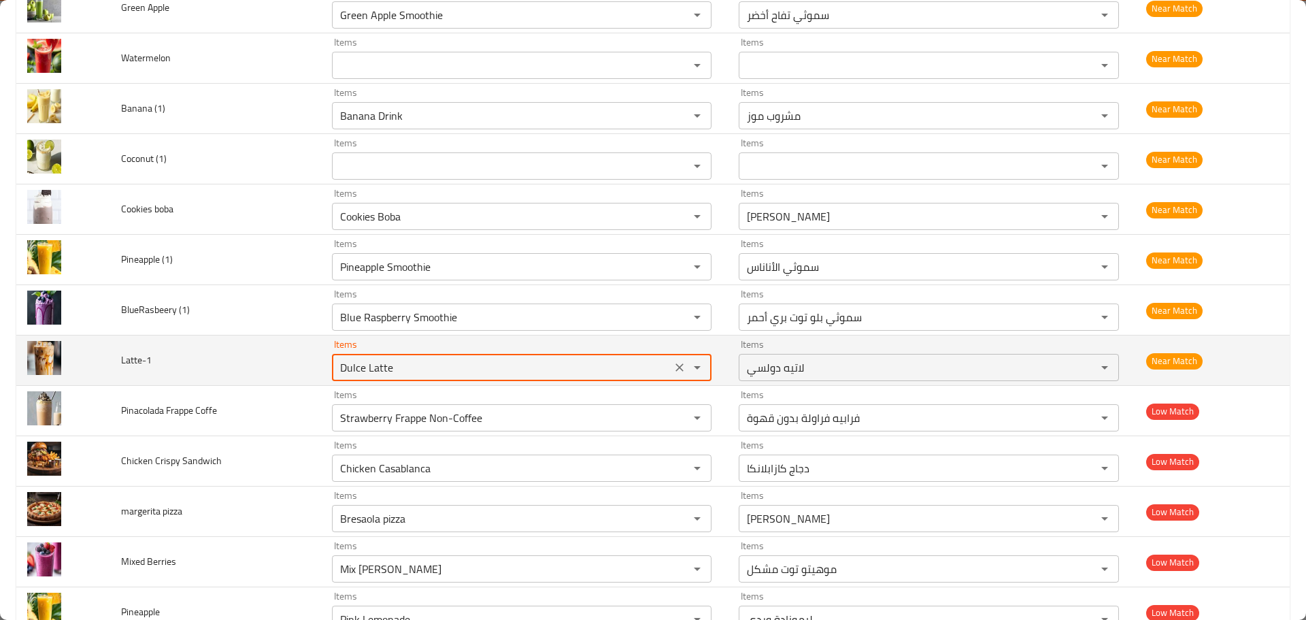
paste input "enhanced table"
type input "Latte"
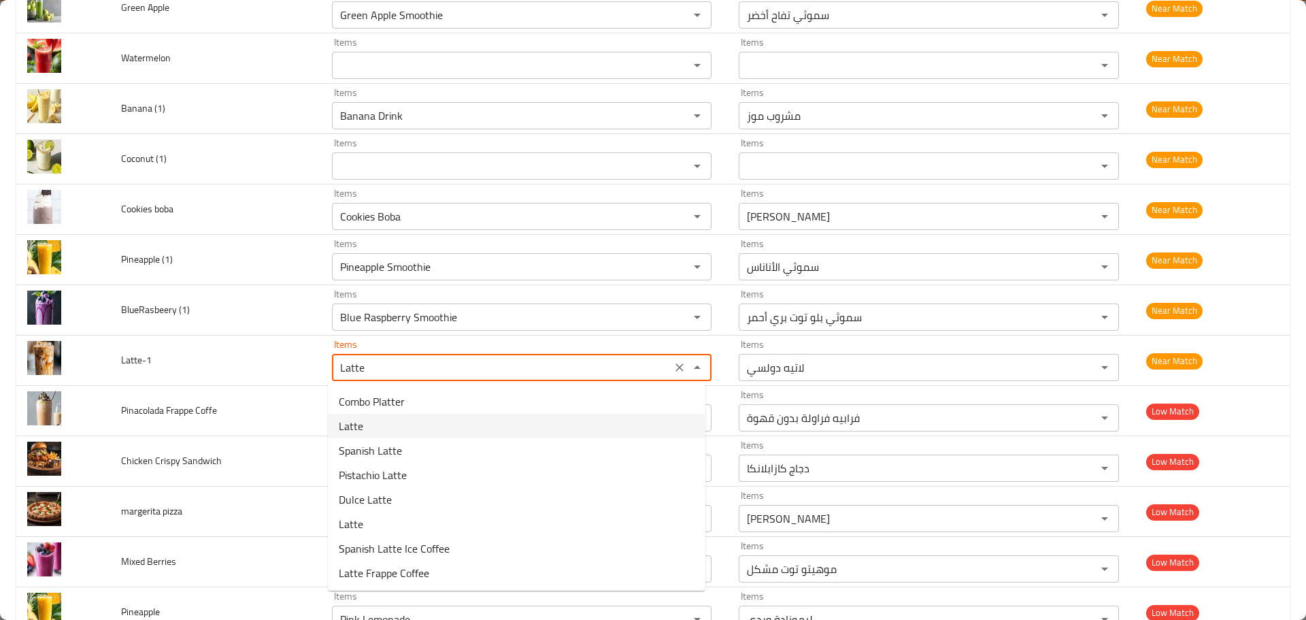
click at [383, 423] on li "Latte" at bounding box center [517, 426] width 378 height 24
type input "لاتيه"
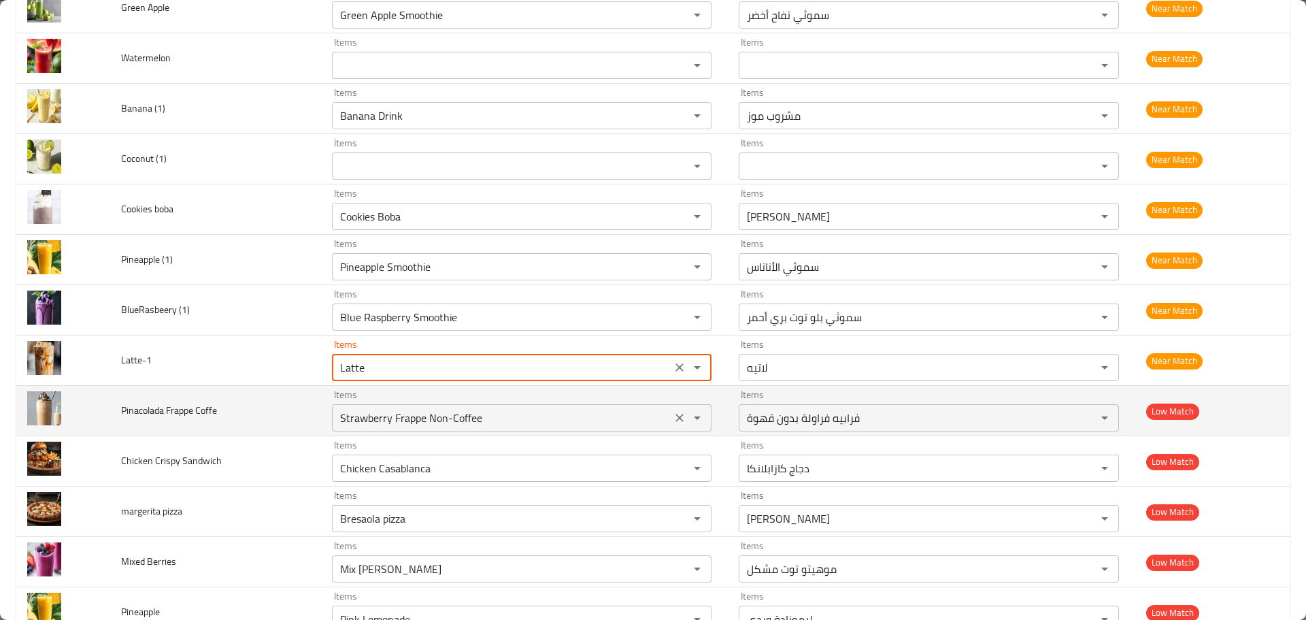
type input "Latte"
click at [354, 412] on Coffe "Strawberry Frappe Non-Coffee" at bounding box center [501, 417] width 331 height 19
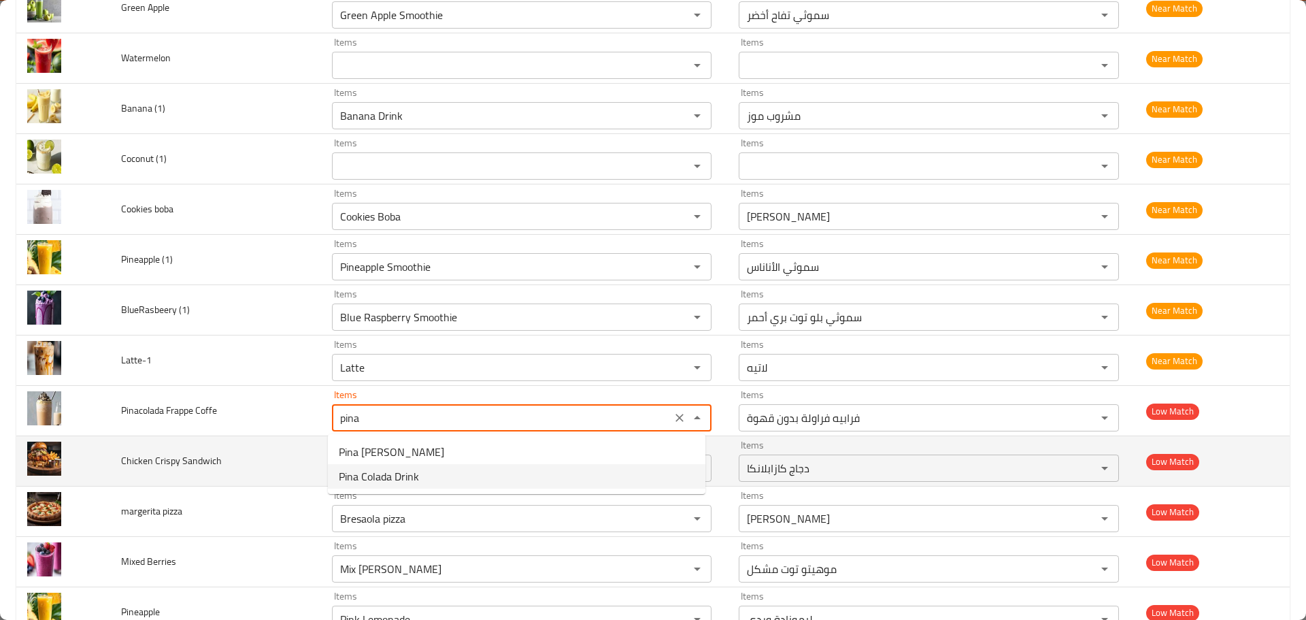
type Coffe "Strawberry Frappe Non-Coffee"
click at [308, 444] on td "Chicken Crispy Sandwich" at bounding box center [215, 461] width 211 height 50
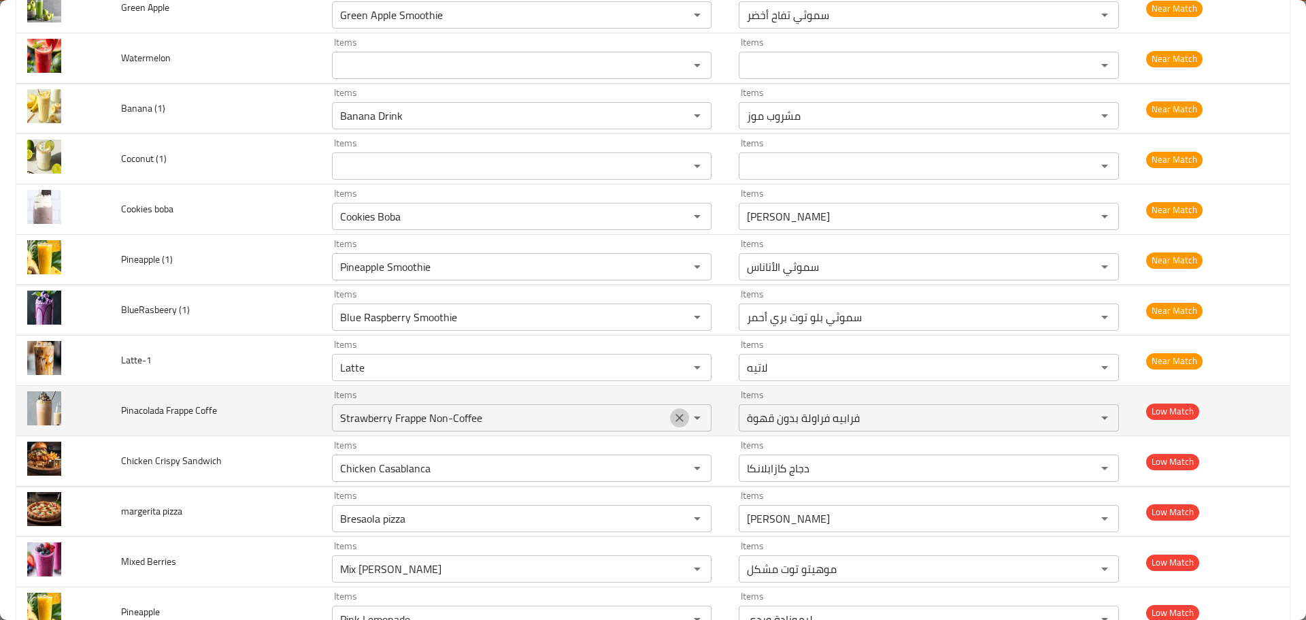
click at [673, 415] on icon "Clear" at bounding box center [680, 418] width 14 height 14
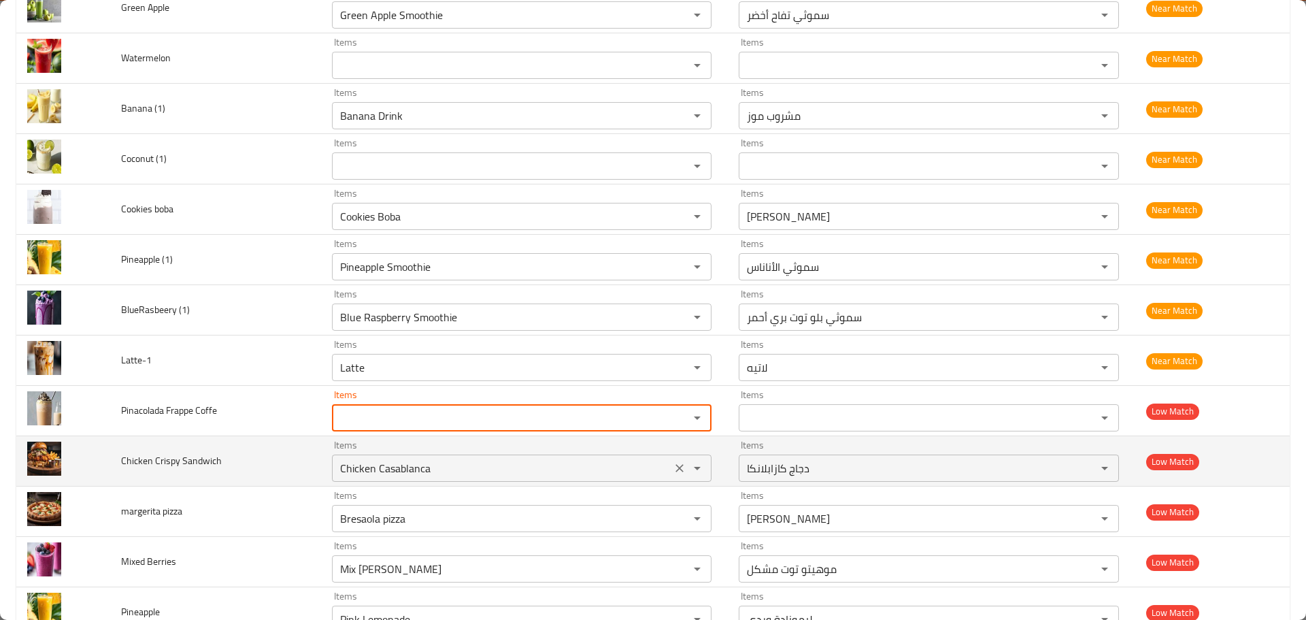
click at [436, 455] on div "Chicken Casablanca Items" at bounding box center [522, 467] width 380 height 27
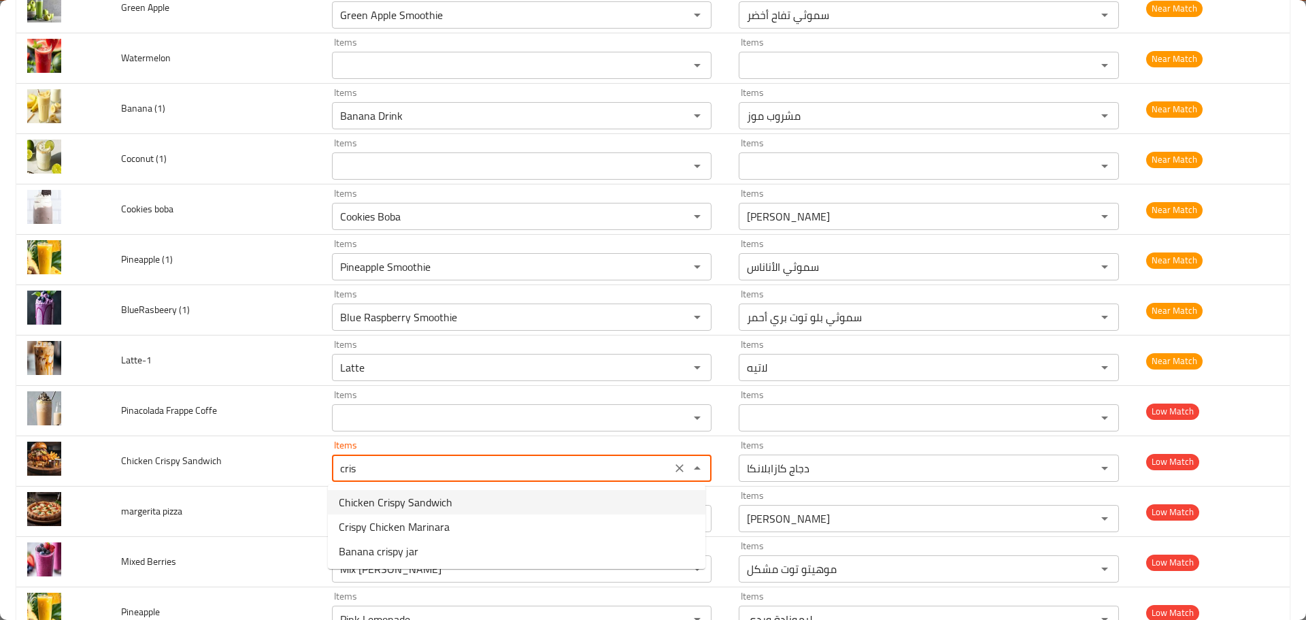
click at [382, 499] on span "Chicken Crispy Sandwich" at bounding box center [396, 502] width 114 height 16
type Sandwich "Chicken Crispy Sandwich"
type Sandwich-ar "سندويتش دجاج كريسبي"
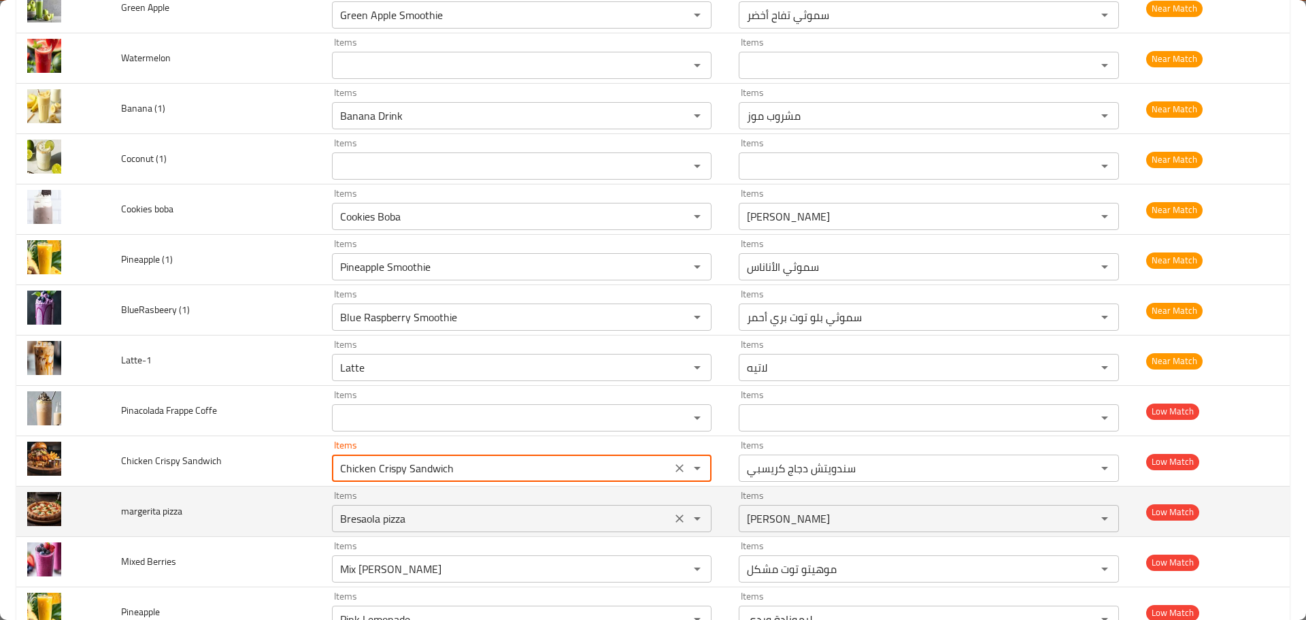
type Sandwich "Chicken Crispy Sandwich"
click at [384, 518] on pizza "Bresaola pizza" at bounding box center [501, 518] width 331 height 19
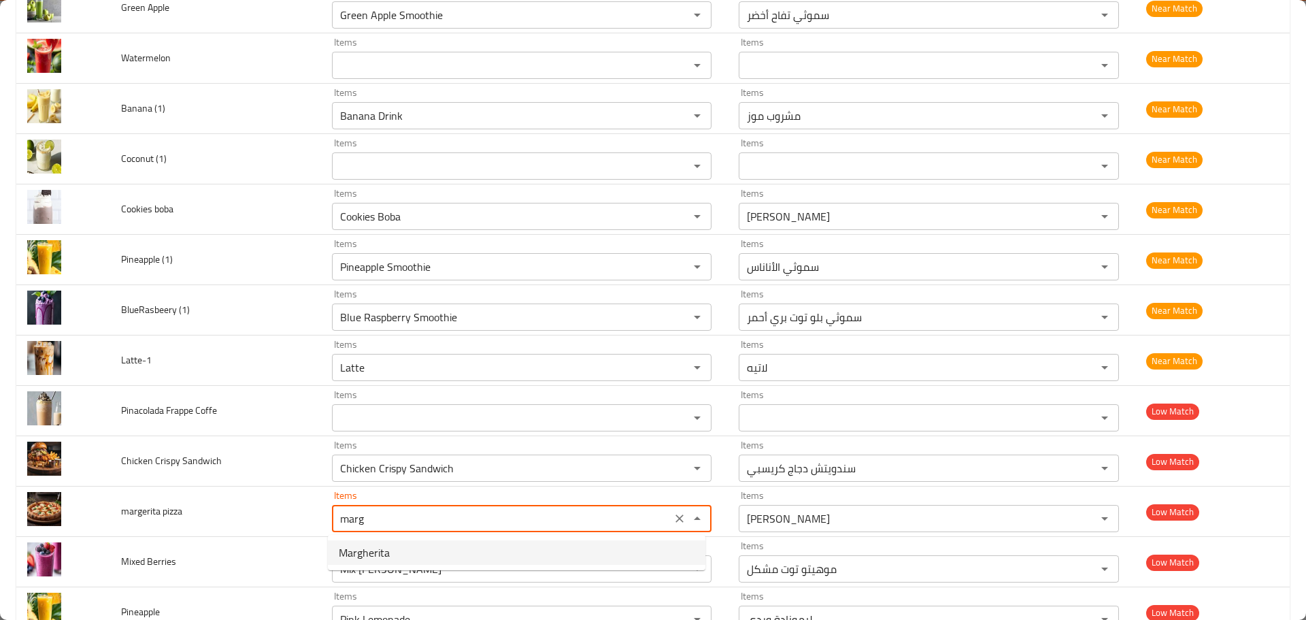
click at [388, 559] on span "Margherita" at bounding box center [364, 552] width 51 height 16
type pizza "Margherita"
type pizza-ar "مارغريتا"
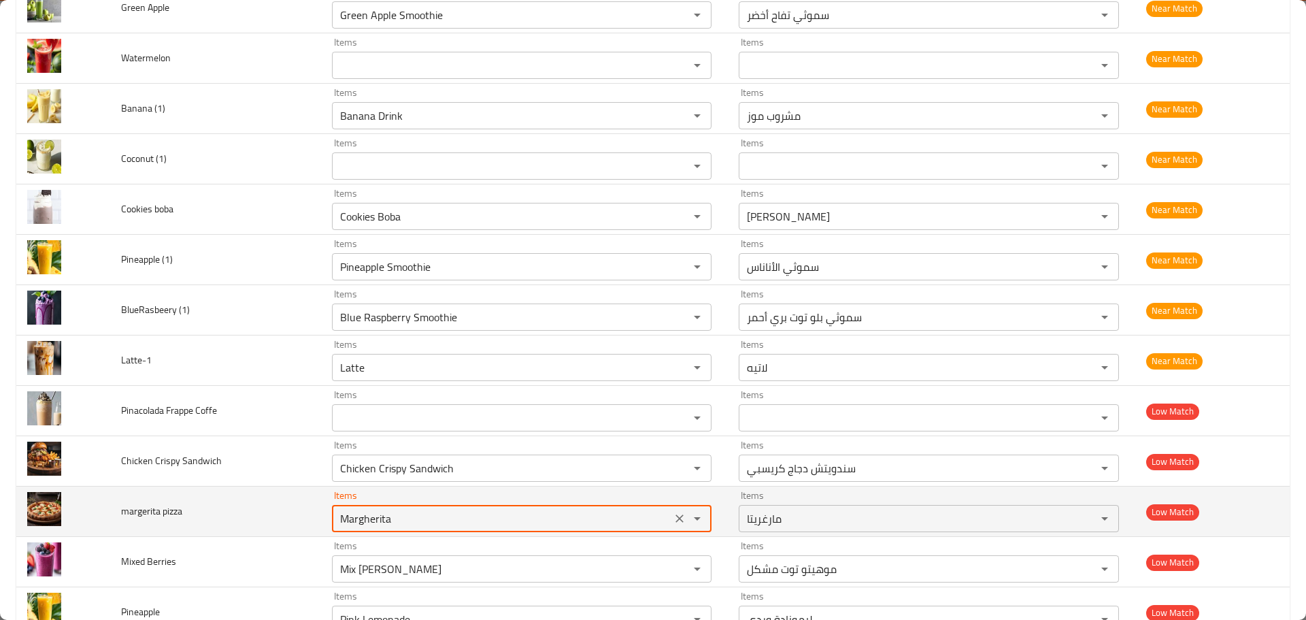
drag, startPoint x: 408, startPoint y: 524, endPoint x: 298, endPoint y: 504, distance: 111.3
click at [298, 505] on tr "margerita pizza Items Margherita Items Items مارغريتا Items Low Match" at bounding box center [653, 511] width 1274 height 50
type pizza "Margherita"
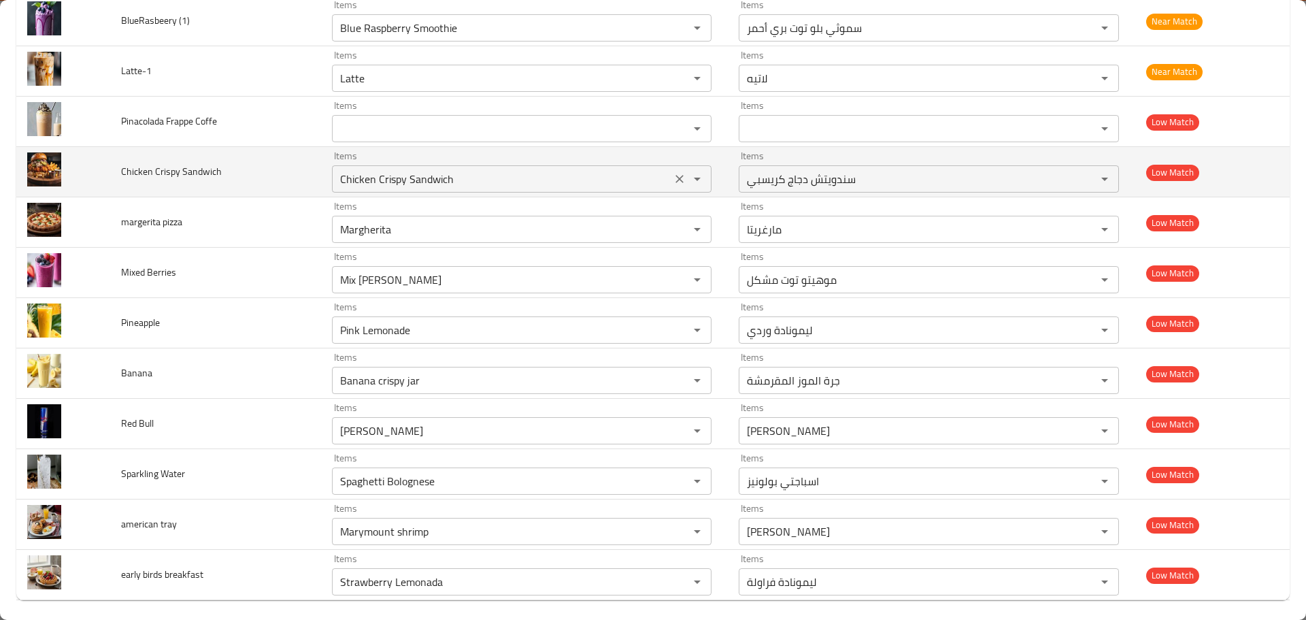
scroll to position [5657, 0]
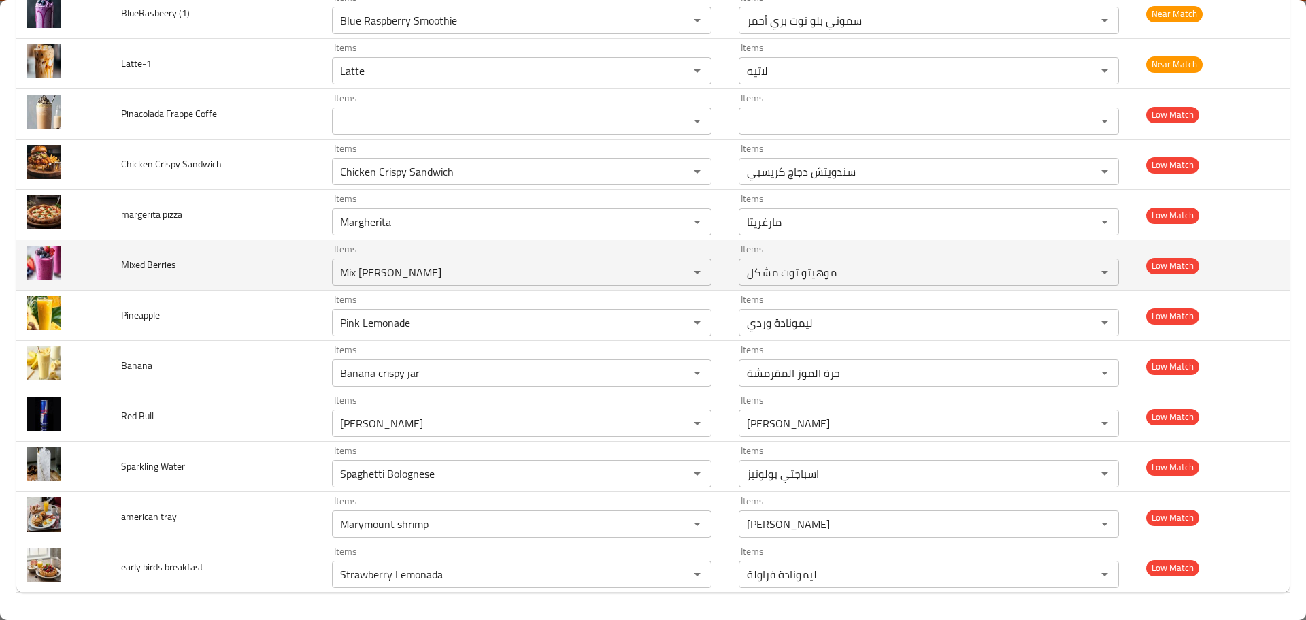
click at [121, 271] on span "Mixed Berries" at bounding box center [148, 265] width 55 height 18
click at [381, 283] on div "Mix Berry Mojito Items" at bounding box center [522, 272] width 380 height 27
paste Berries "ed"
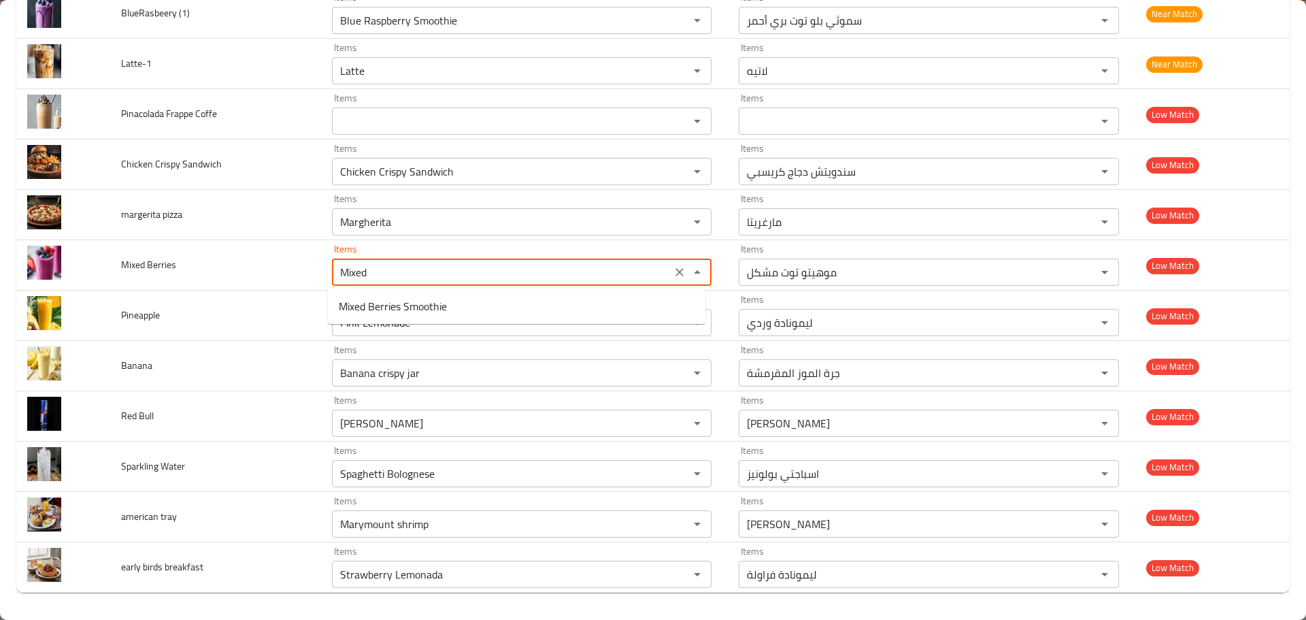
click at [384, 305] on span "Mixed Berries Smoothie" at bounding box center [393, 306] width 108 height 16
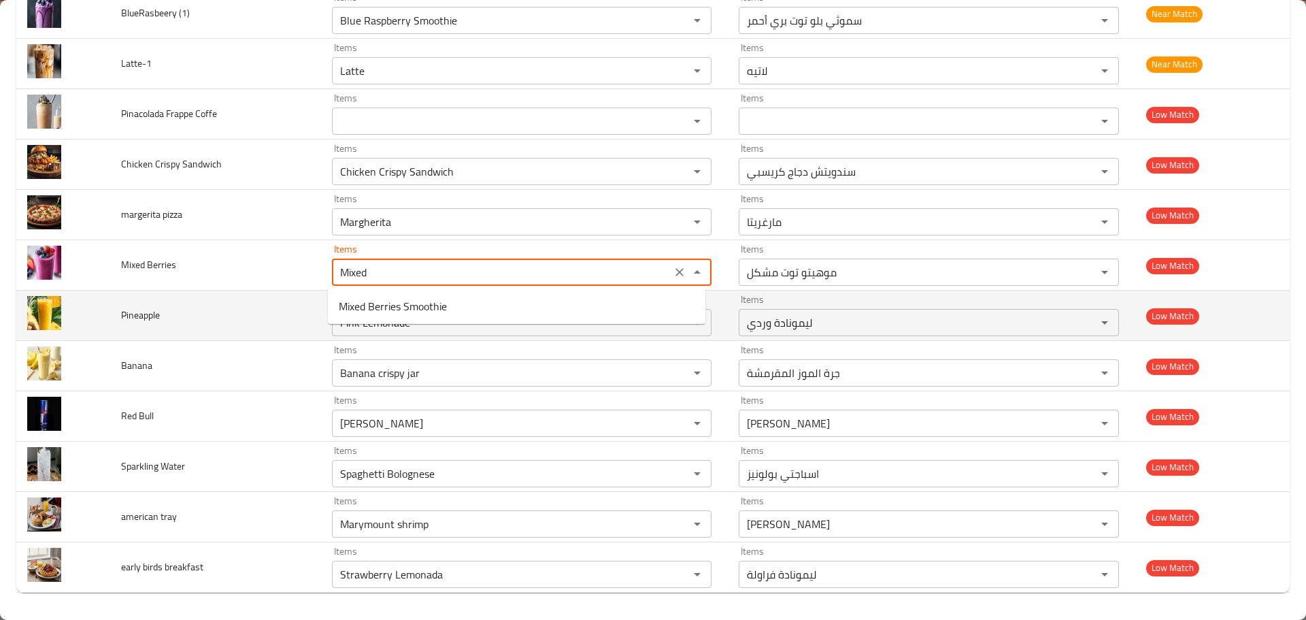
type Berries "Mixed Berries Smoothie"
type Berries-ar "سموثي التوت المشكل"
type Berries "Mixed Berries Smoothie"
click at [136, 312] on span "Pineapple" at bounding box center [140, 315] width 39 height 18
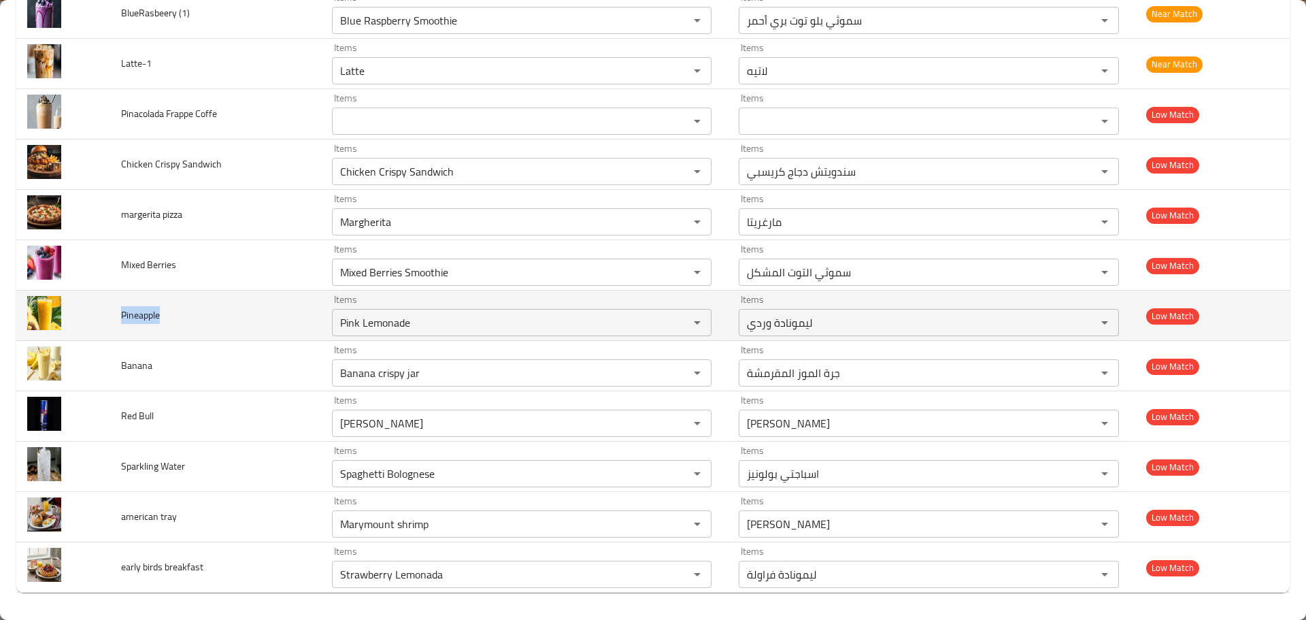
click at [136, 312] on span "Pineapple" at bounding box center [140, 315] width 39 height 18
click at [365, 312] on div "Pink Lemonade Items" at bounding box center [522, 322] width 380 height 27
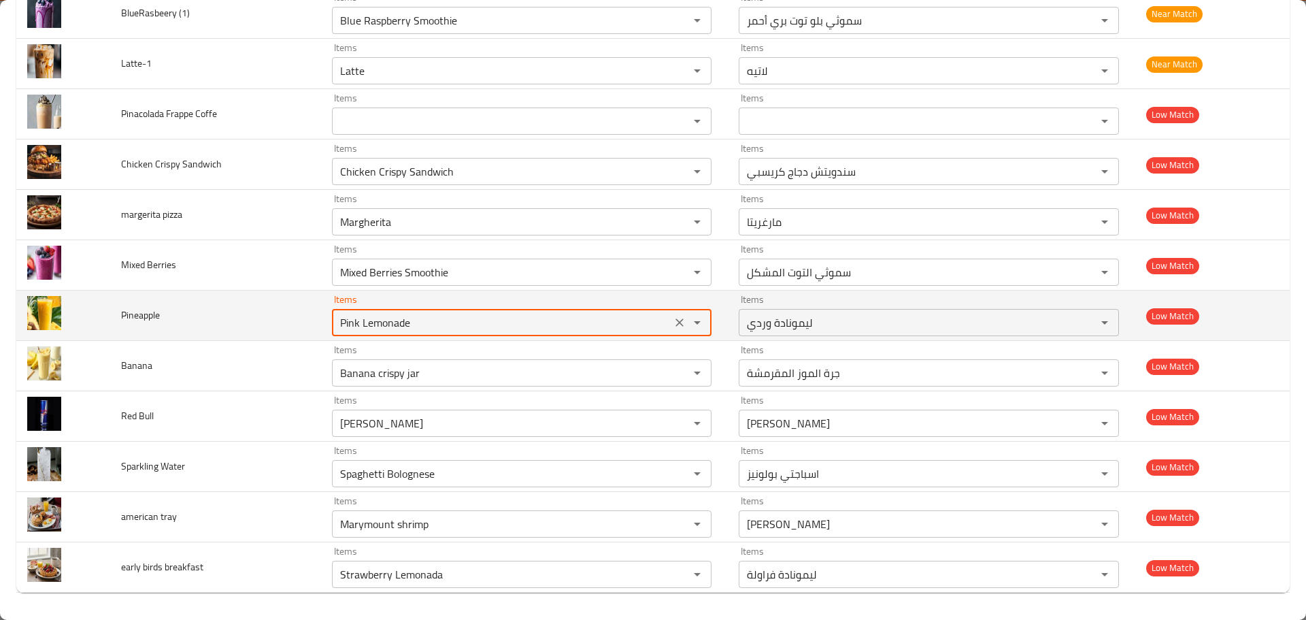
paste input "eappl"
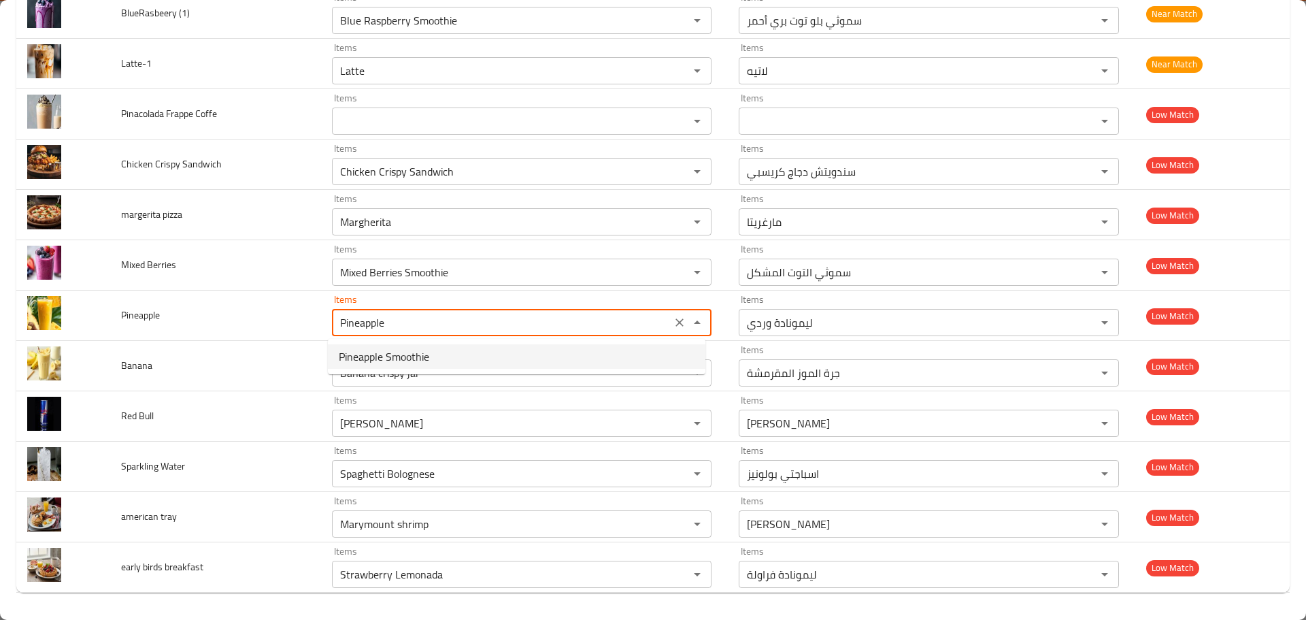
click at [401, 357] on span "Pineapple Smoothie" at bounding box center [384, 356] width 90 height 16
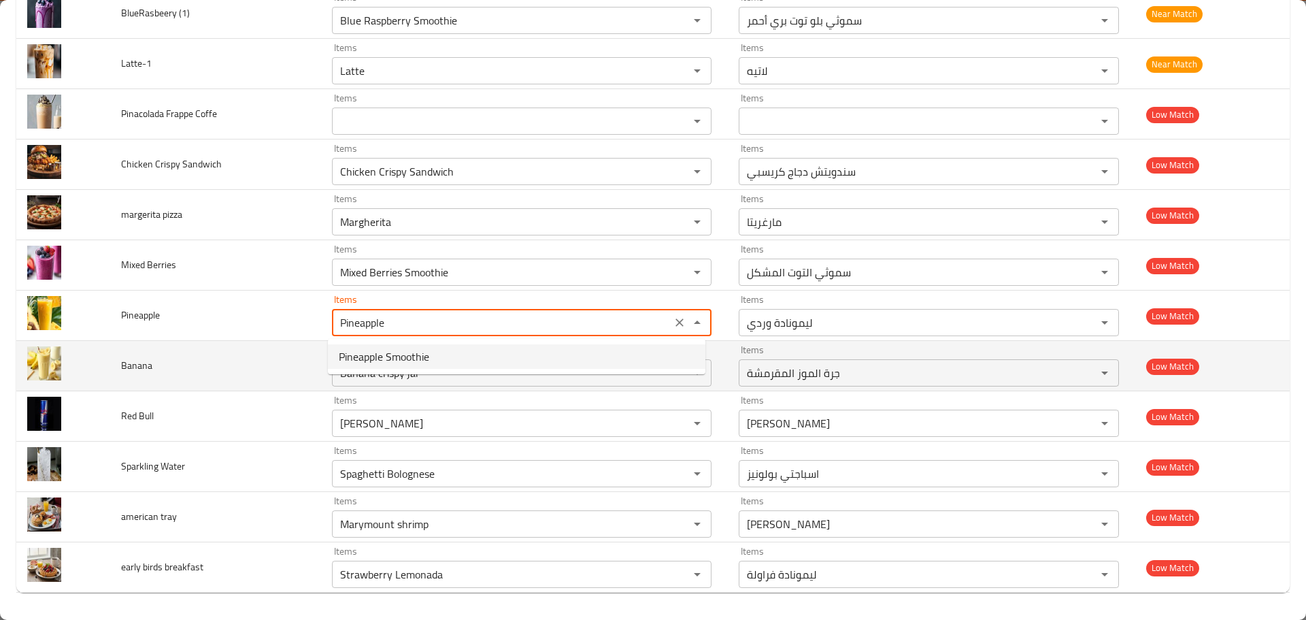
type input "Pineapple Smoothie"
type input "سموثي الأناناس"
type input "Pineapple Smoothie"
click at [139, 362] on span "Banana" at bounding box center [136, 366] width 31 height 18
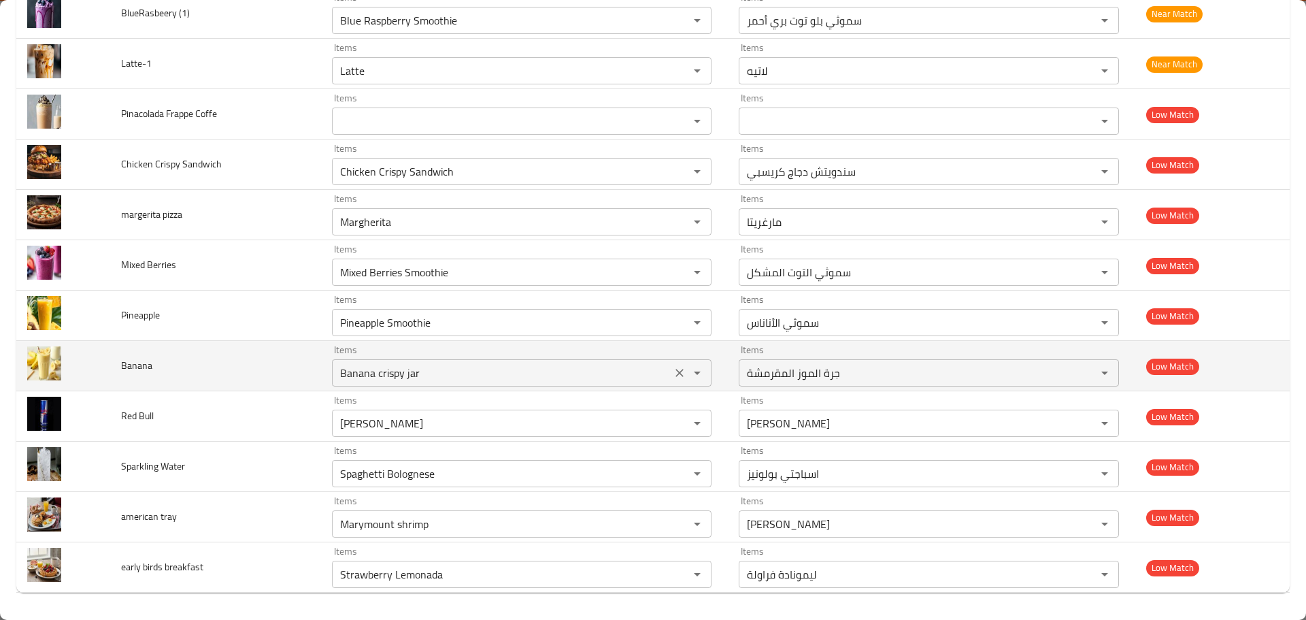
click at [405, 364] on input "Banana crispy jar" at bounding box center [501, 372] width 331 height 19
paste input "enhanced table"
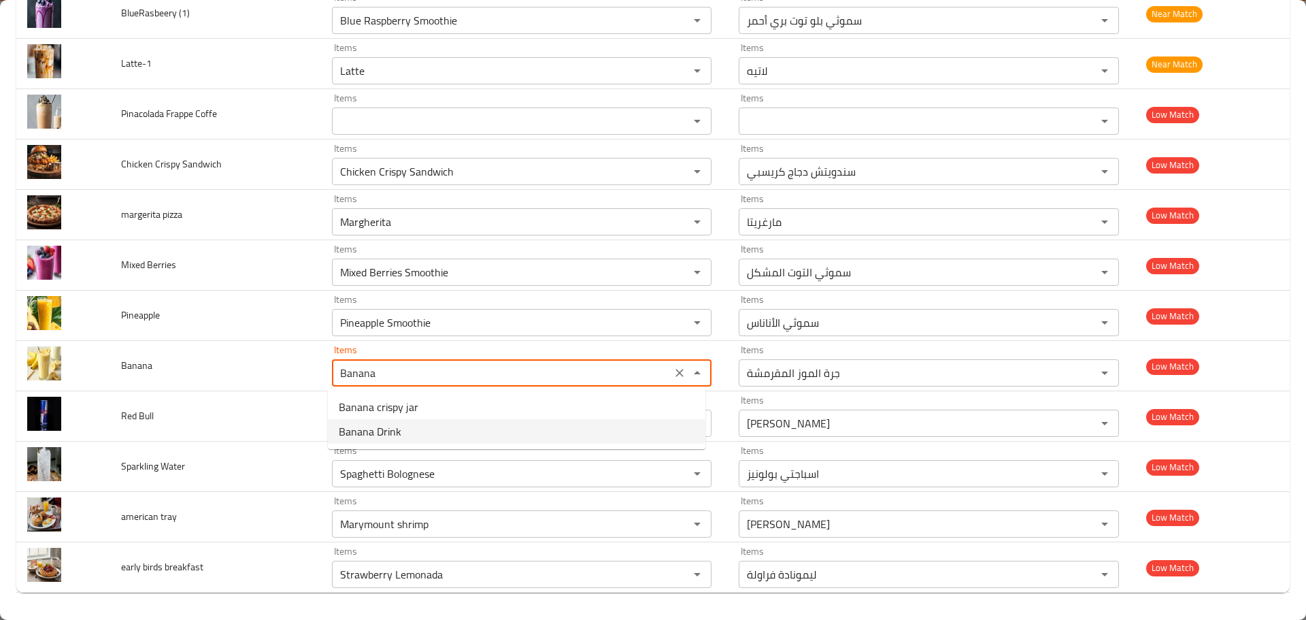
click at [359, 429] on span "Banana Drink" at bounding box center [370, 431] width 63 height 16
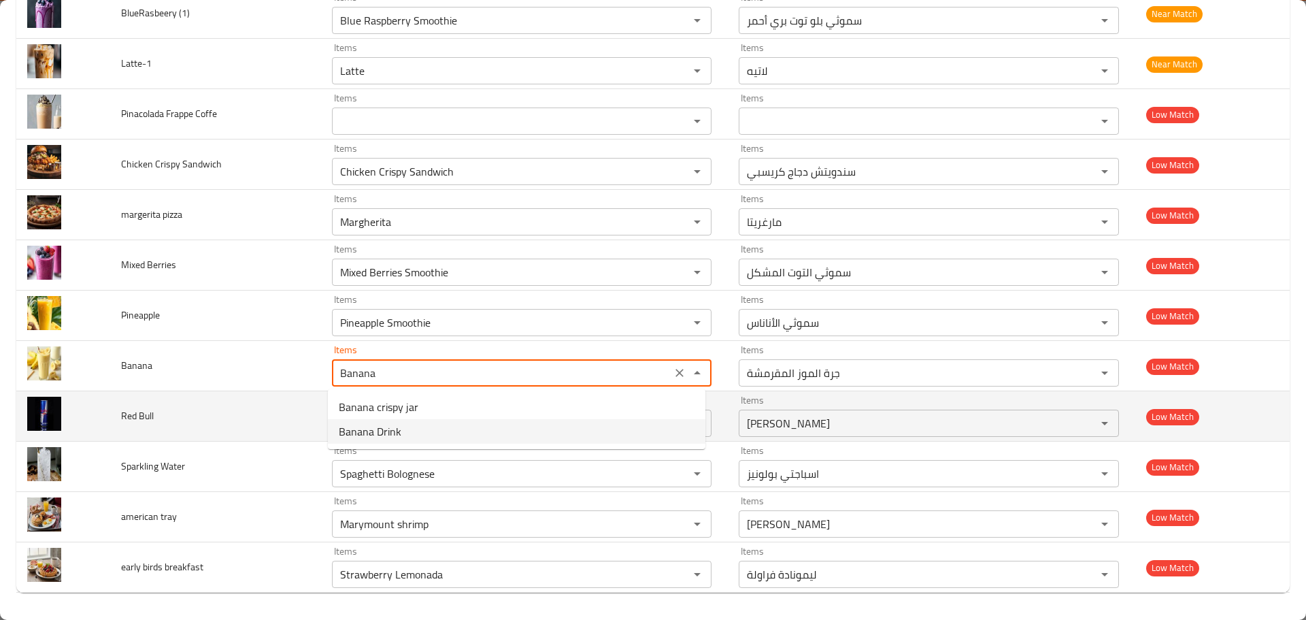
type input "Banana Drink"
type input "مشروب موز"
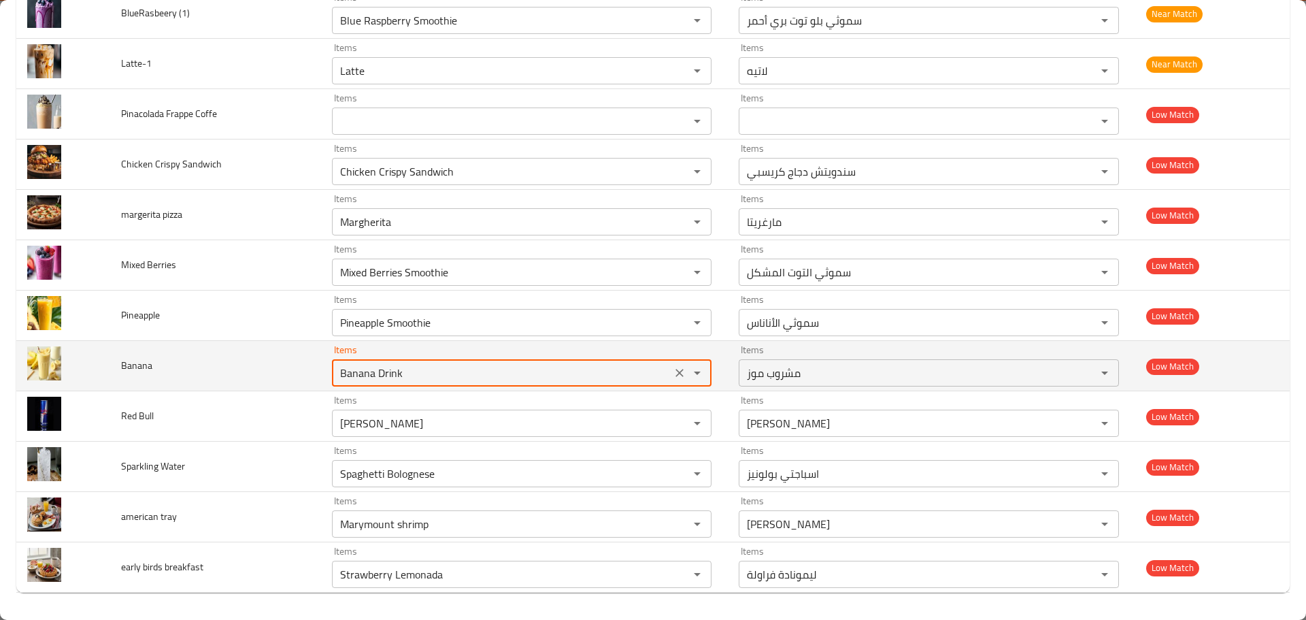
drag, startPoint x: 388, startPoint y: 375, endPoint x: 289, endPoint y: 375, distance: 99.3
click at [290, 375] on tr "Banana Items Banana Drink Items Items مشروب موز Items Low Match" at bounding box center [653, 366] width 1274 height 50
type input "Banana Drink"
click at [138, 365] on span "Banana" at bounding box center [136, 366] width 31 height 18
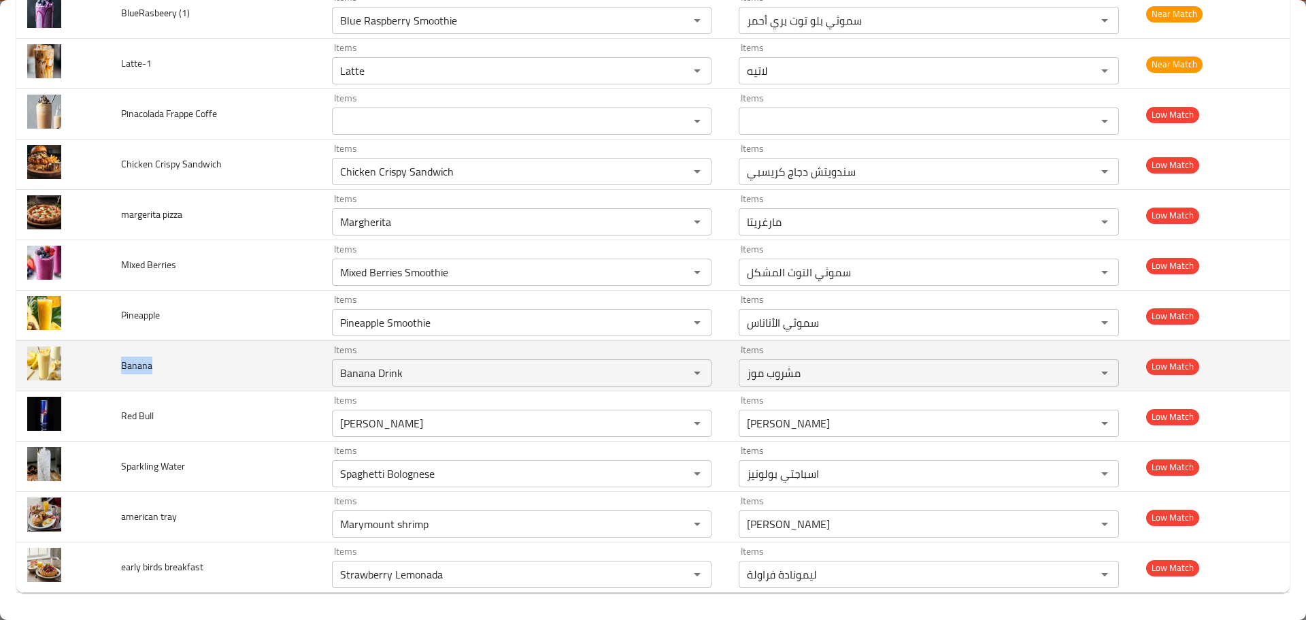
click at [138, 365] on span "Banana" at bounding box center [136, 366] width 31 height 18
click at [676, 369] on icon "Clear" at bounding box center [680, 373] width 14 height 14
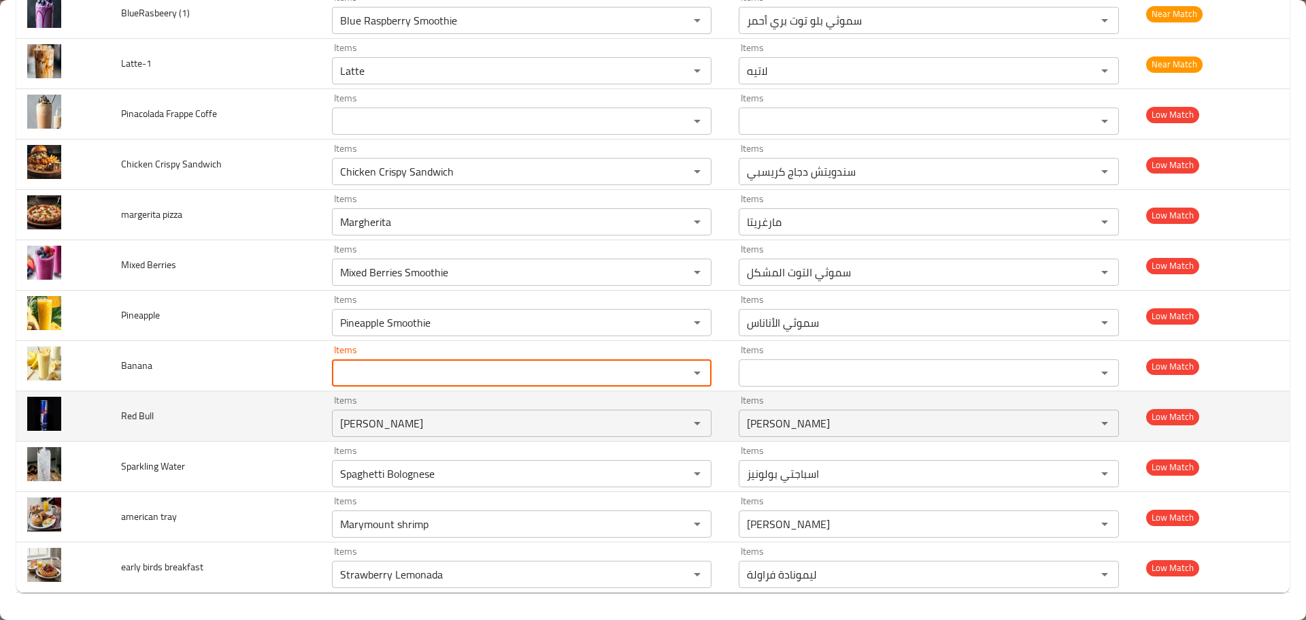
click at [124, 412] on span "Red Bull" at bounding box center [137, 416] width 33 height 18
click at [397, 423] on Bull "Oreo Boba" at bounding box center [501, 423] width 331 height 19
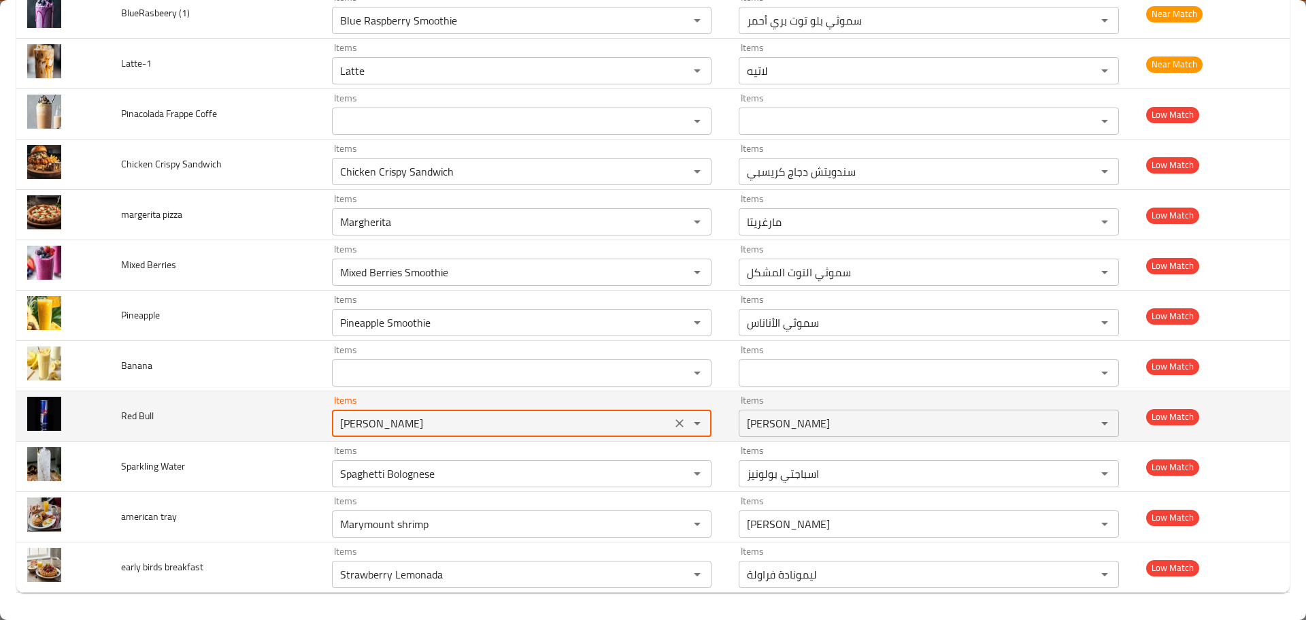
paste Bull "Red"
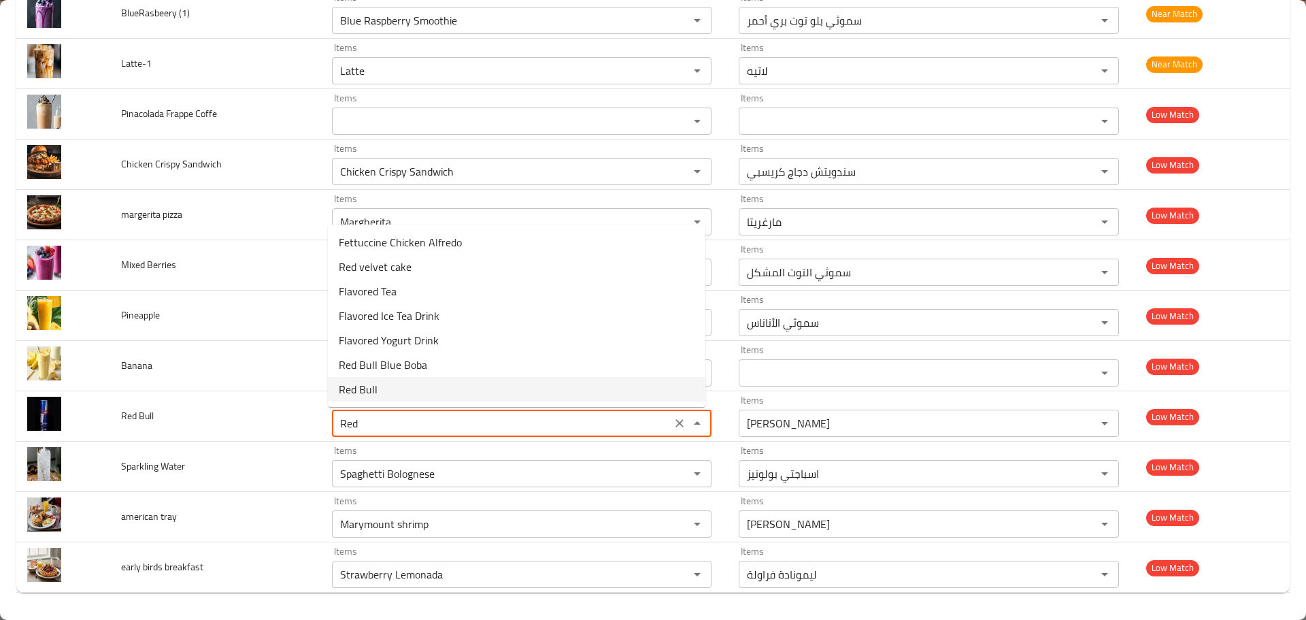
click at [381, 389] on Bull-option-6 "Red Bull" at bounding box center [517, 389] width 378 height 24
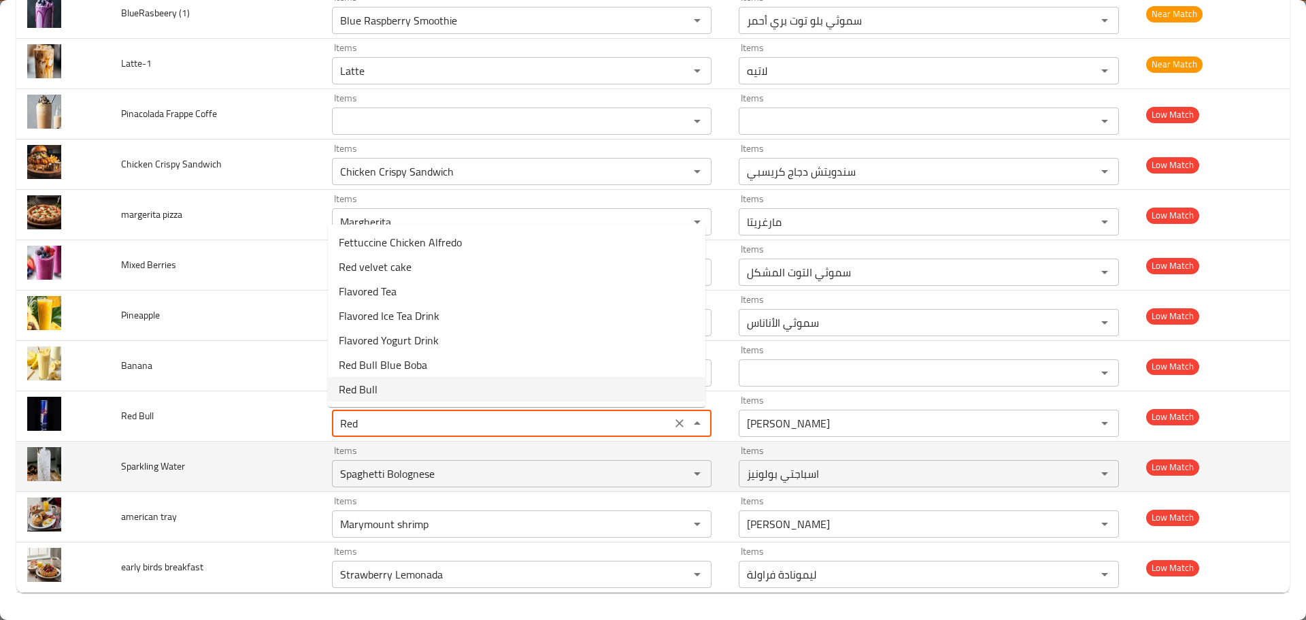
type Bull "Red Bull"
type Bull-ar "ريد بول"
type Bull "Red Bull"
click at [131, 465] on span "Sparkling Water" at bounding box center [153, 466] width 64 height 18
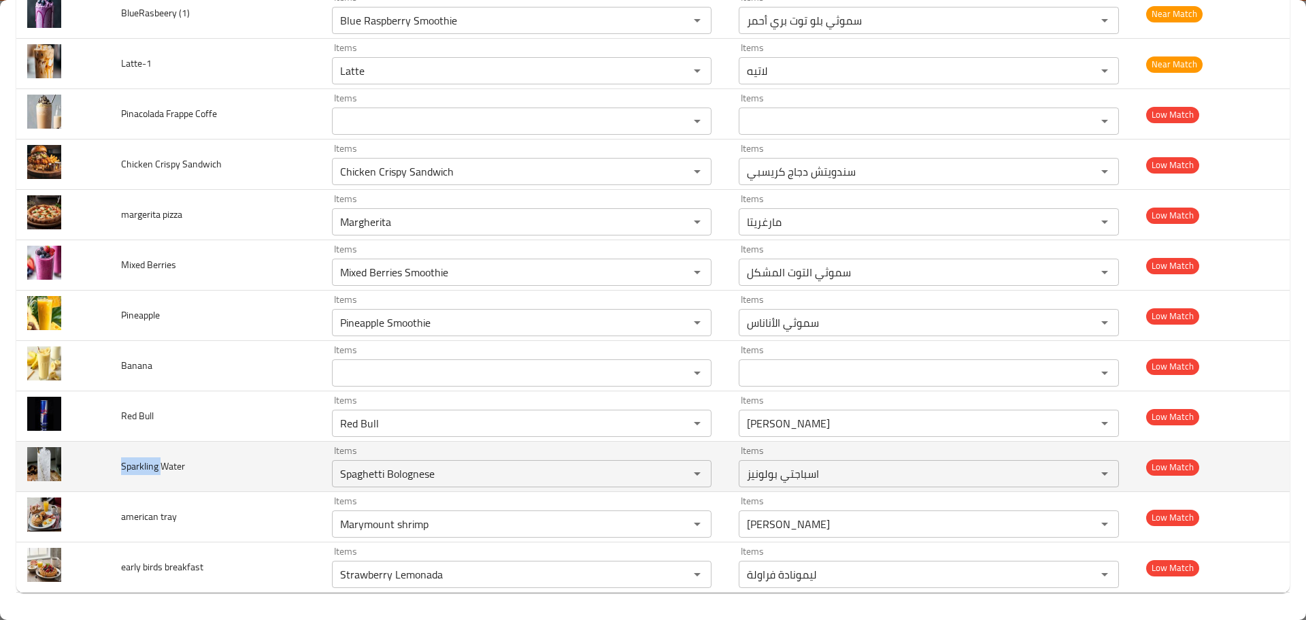
click at [131, 465] on span "Sparkling Water" at bounding box center [153, 466] width 64 height 18
click at [374, 463] on div "Spaghetti Bolognese Items" at bounding box center [522, 473] width 380 height 27
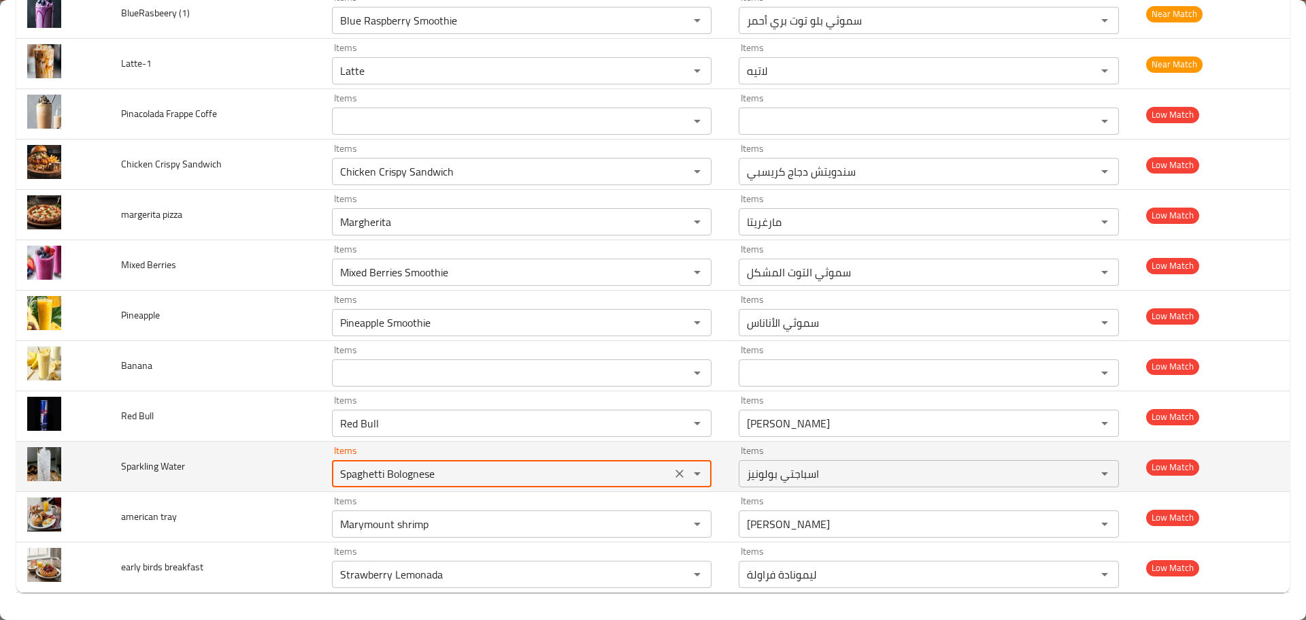
paste Water "rkling"
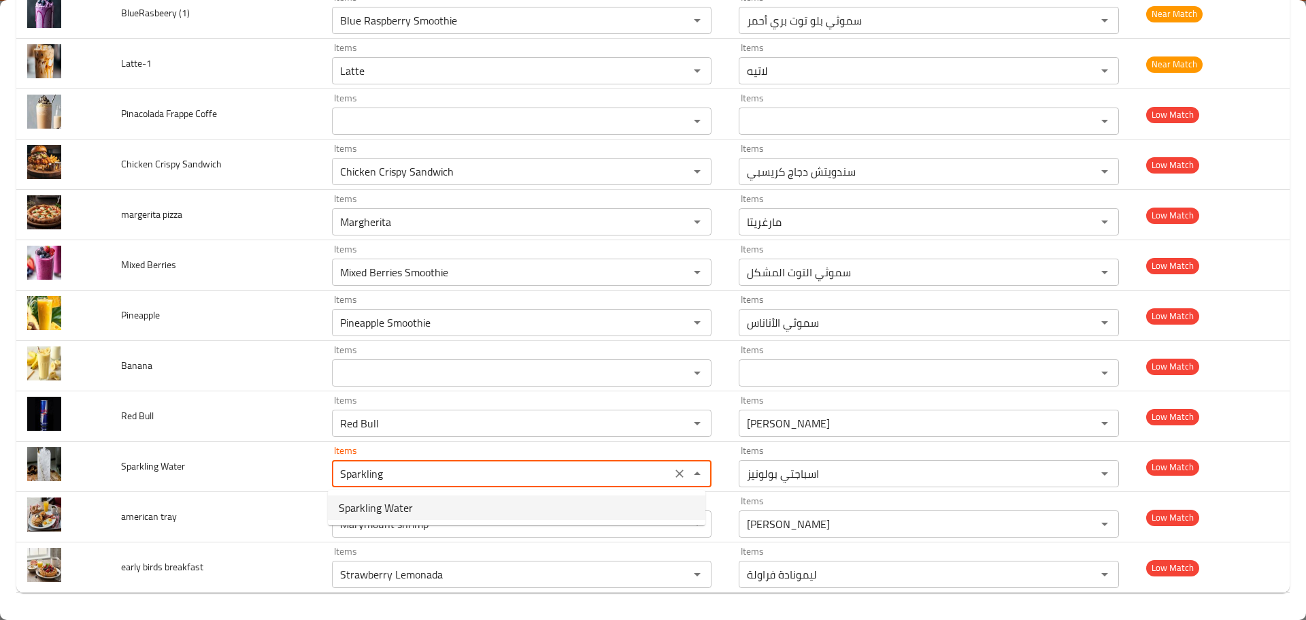
click at [405, 508] on span "Sparkling Water" at bounding box center [376, 507] width 74 height 16
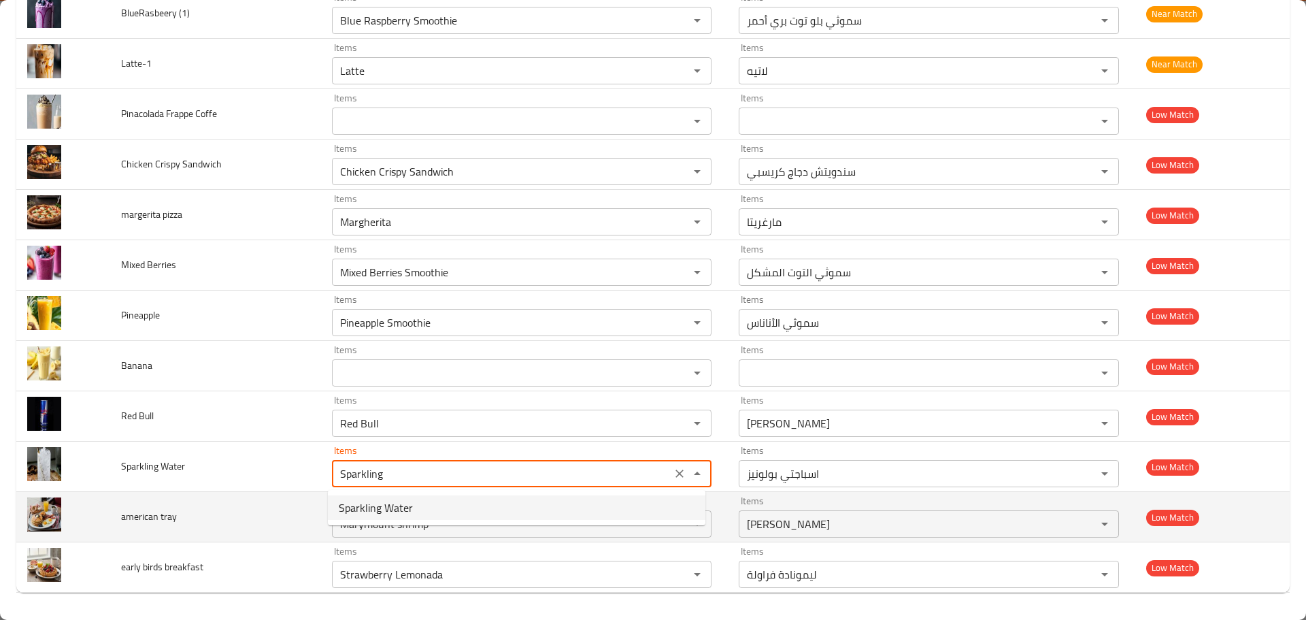
type Water "Sparkling Water"
type Water-ar "مياه فوارة"
type Water "Sparkling Water"
click at [147, 516] on span "american tray" at bounding box center [149, 517] width 56 height 18
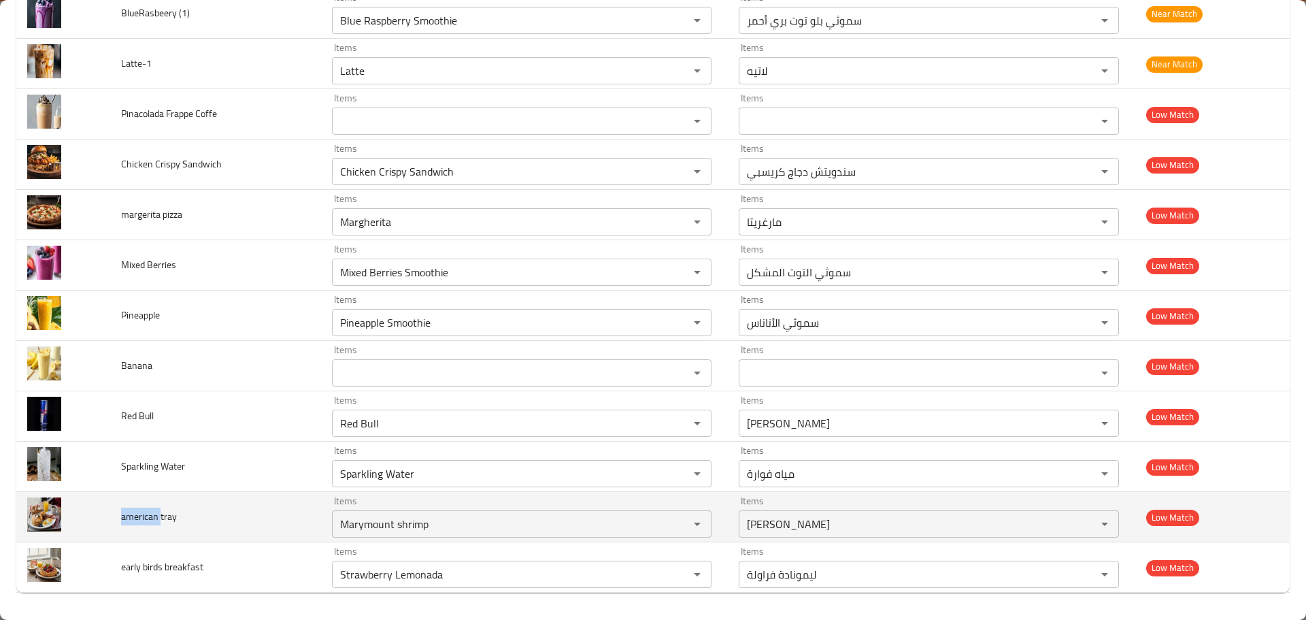
click at [147, 516] on span "american tray" at bounding box center [149, 517] width 56 height 18
click at [393, 515] on tray "Marymount shrimp" at bounding box center [501, 523] width 331 height 19
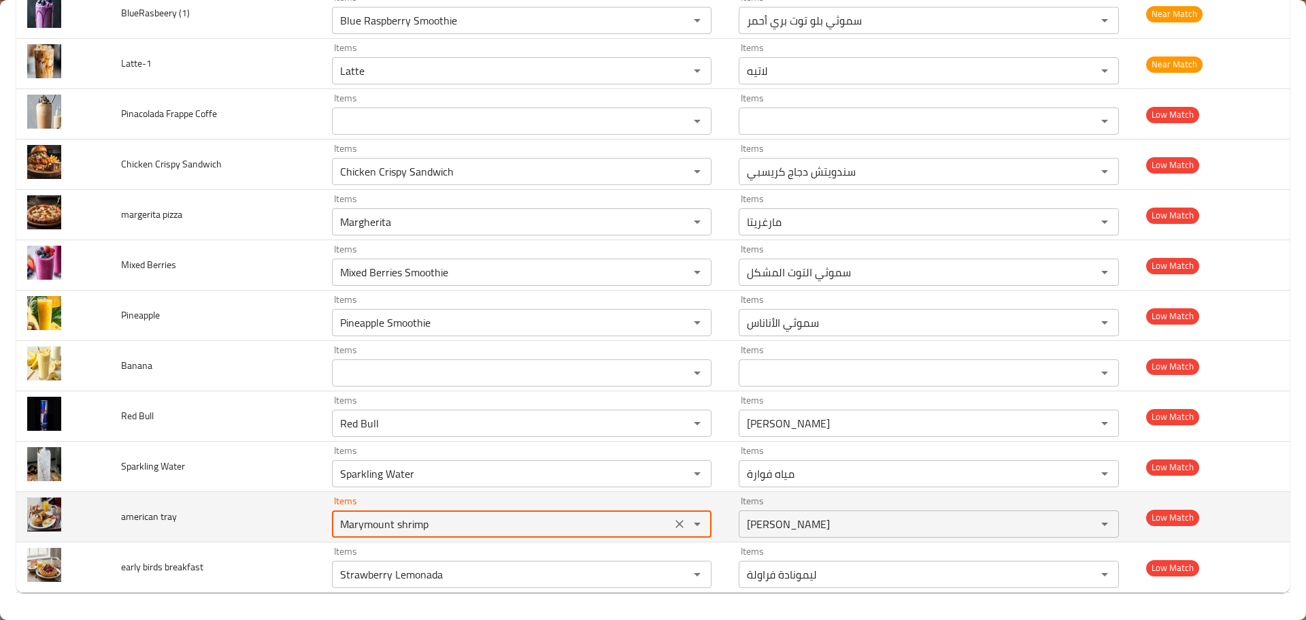
paste tray "american"
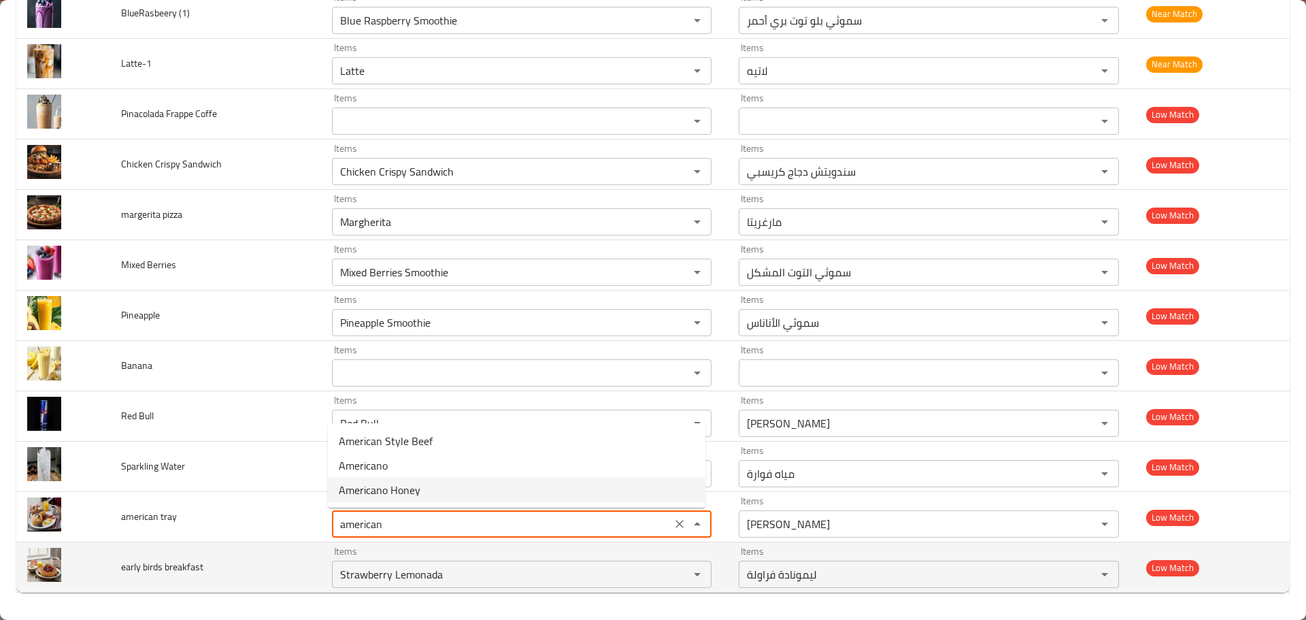
type tray "Marymount shrimp"
click at [127, 571] on span "early birds breakfast" at bounding box center [162, 567] width 82 height 18
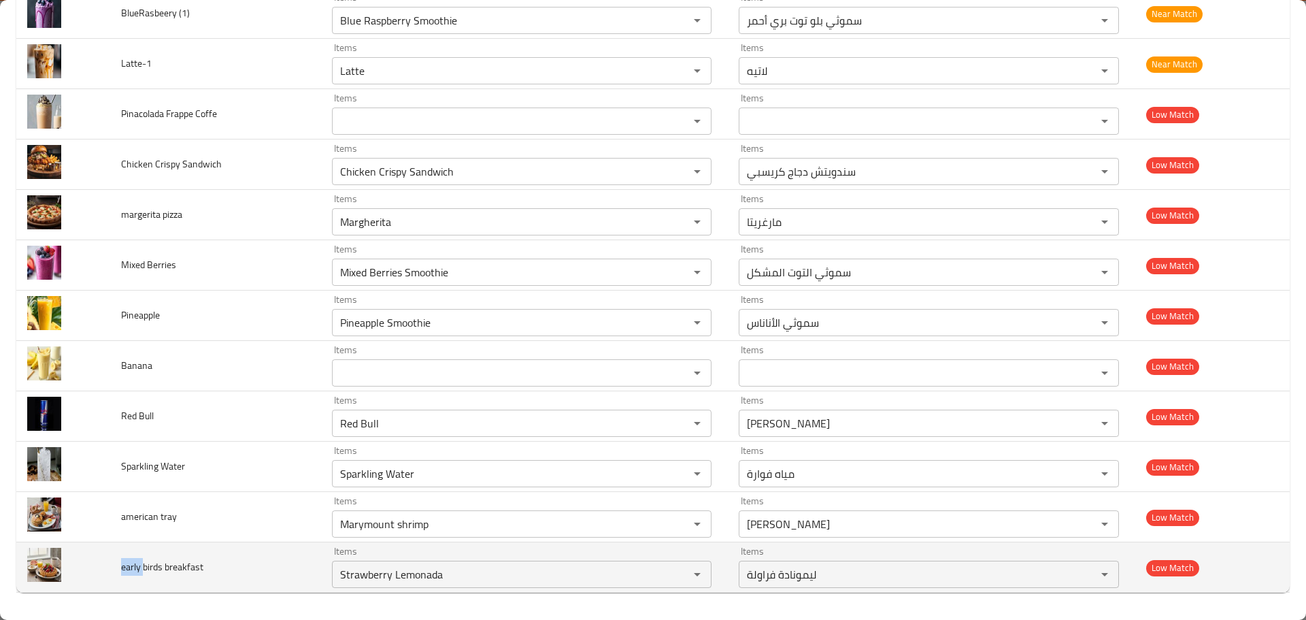
click at [127, 571] on span "early birds breakfast" at bounding box center [162, 567] width 82 height 18
click at [370, 567] on breakfast "Strawberry Lemonada" at bounding box center [501, 574] width 331 height 19
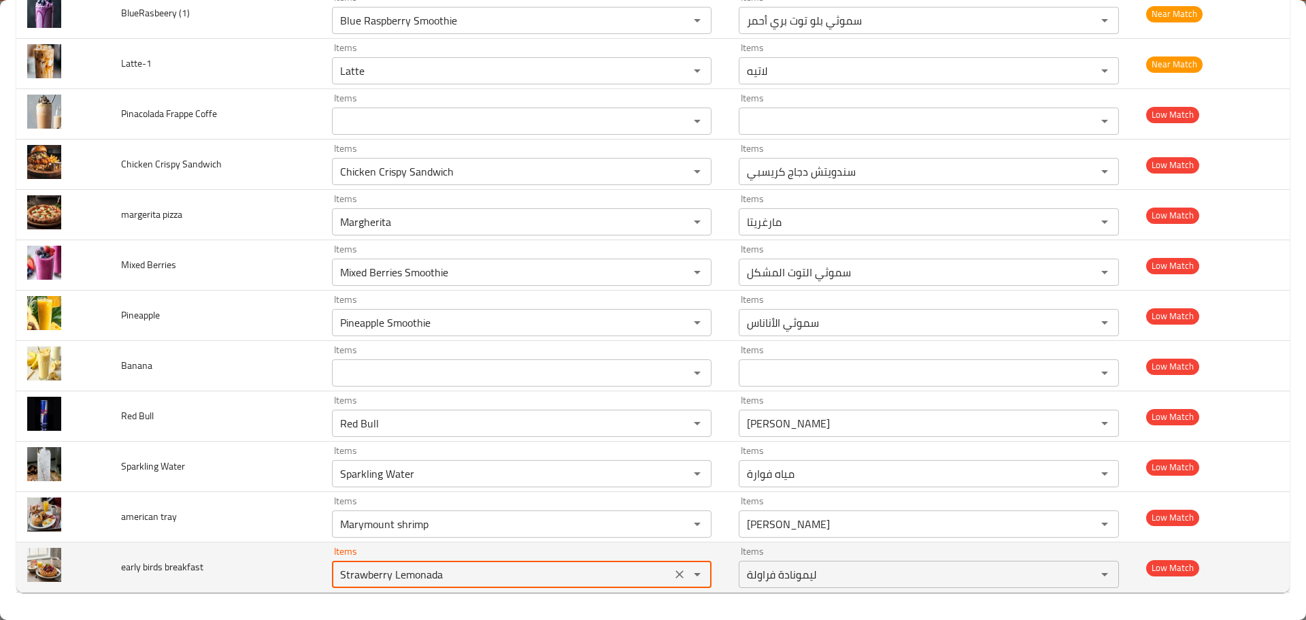
paste breakfast "early"
click at [198, 564] on span "early birds breakfast" at bounding box center [162, 567] width 82 height 18
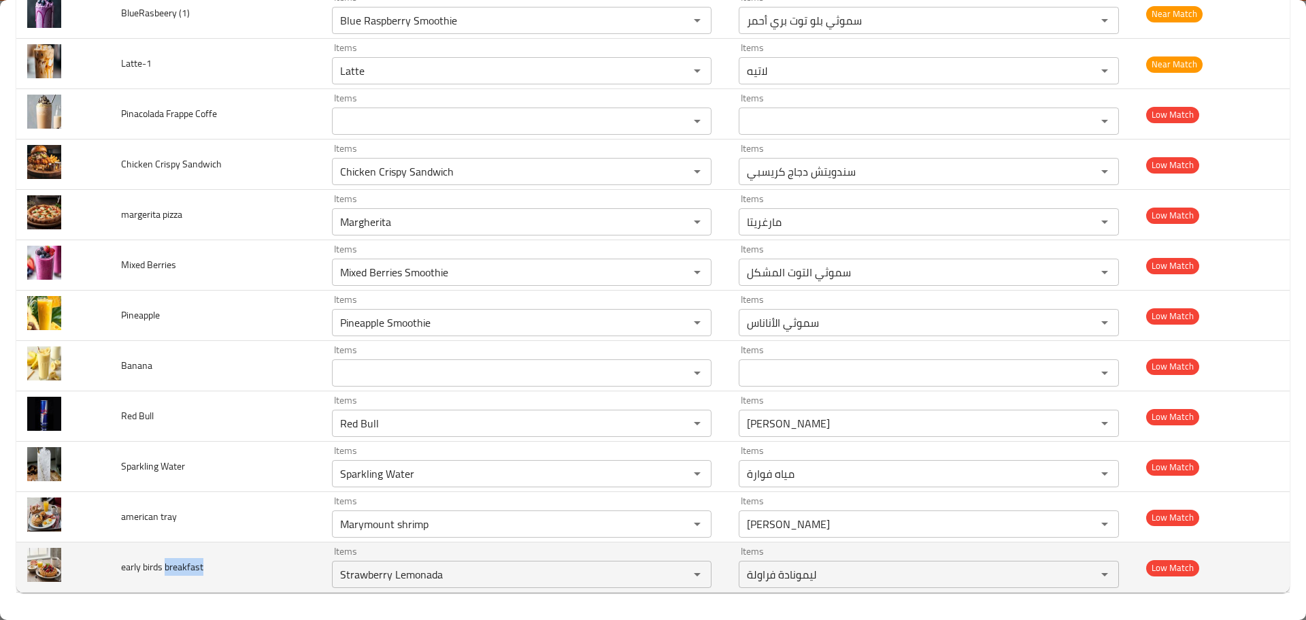
click at [198, 564] on span "early birds breakfast" at bounding box center [162, 567] width 82 height 18
click at [398, 572] on breakfast "Strawberry Lemonada" at bounding box center [501, 574] width 331 height 19
paste breakfast "breakfast"
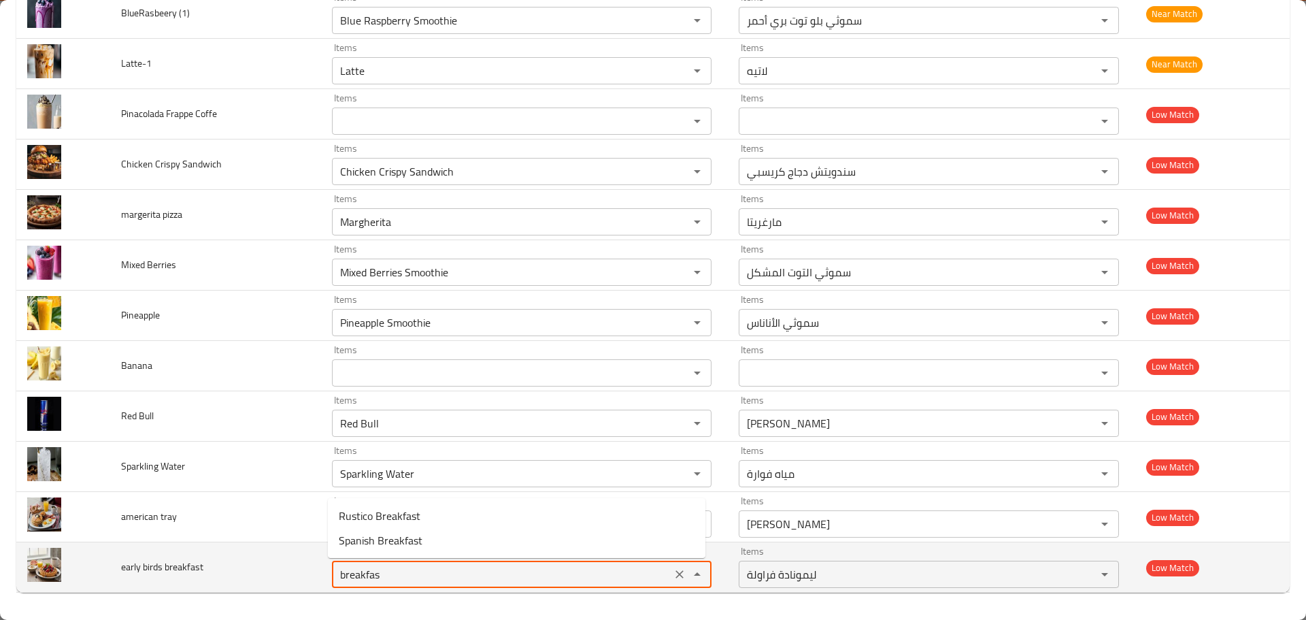
type breakfast "Strawberry Lemonada"
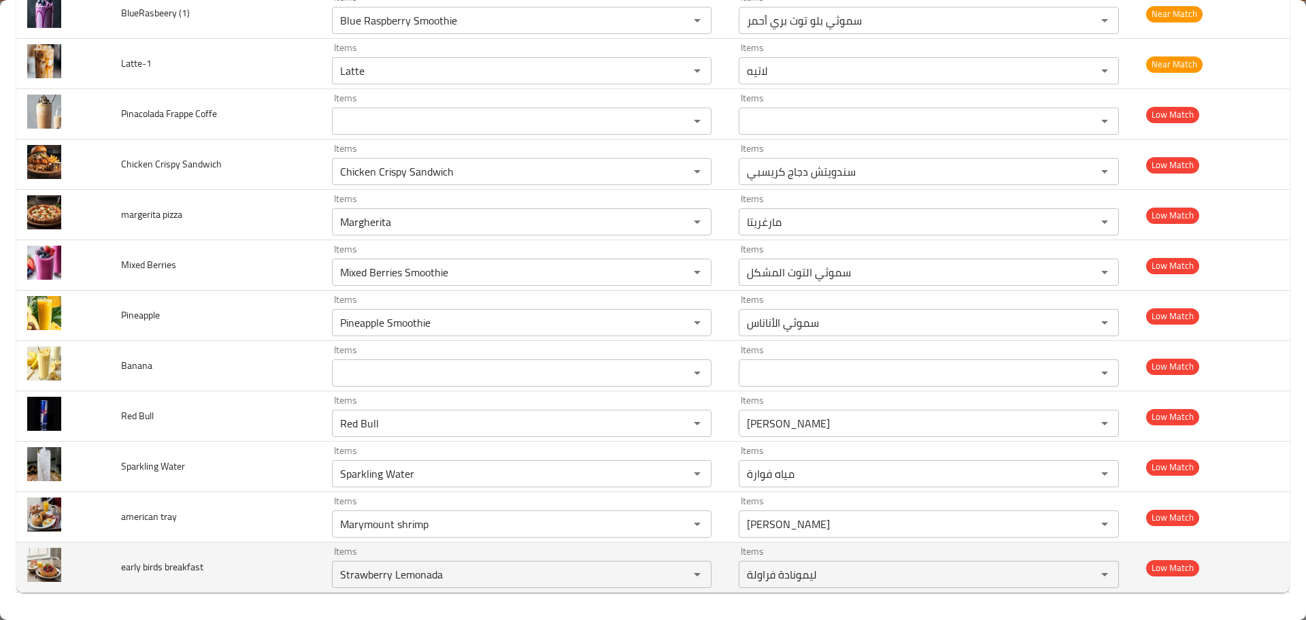
click at [288, 551] on td "early birds breakfast" at bounding box center [215, 567] width 211 height 50
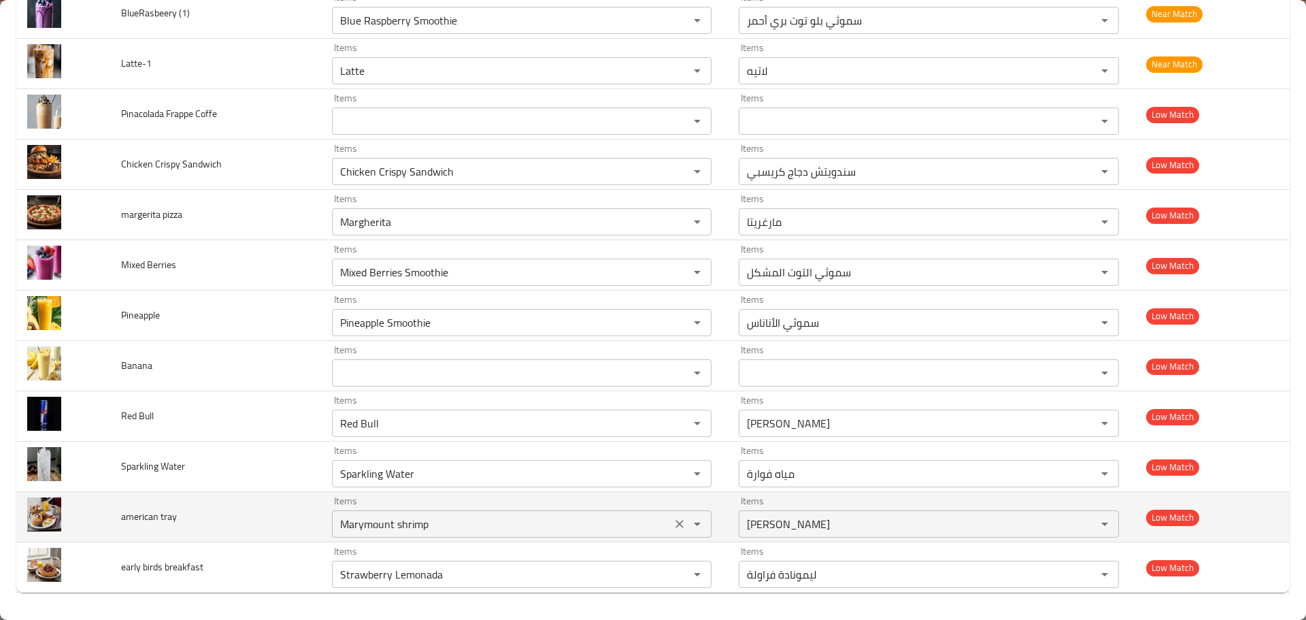
click at [676, 527] on icon "Clear" at bounding box center [680, 524] width 8 height 8
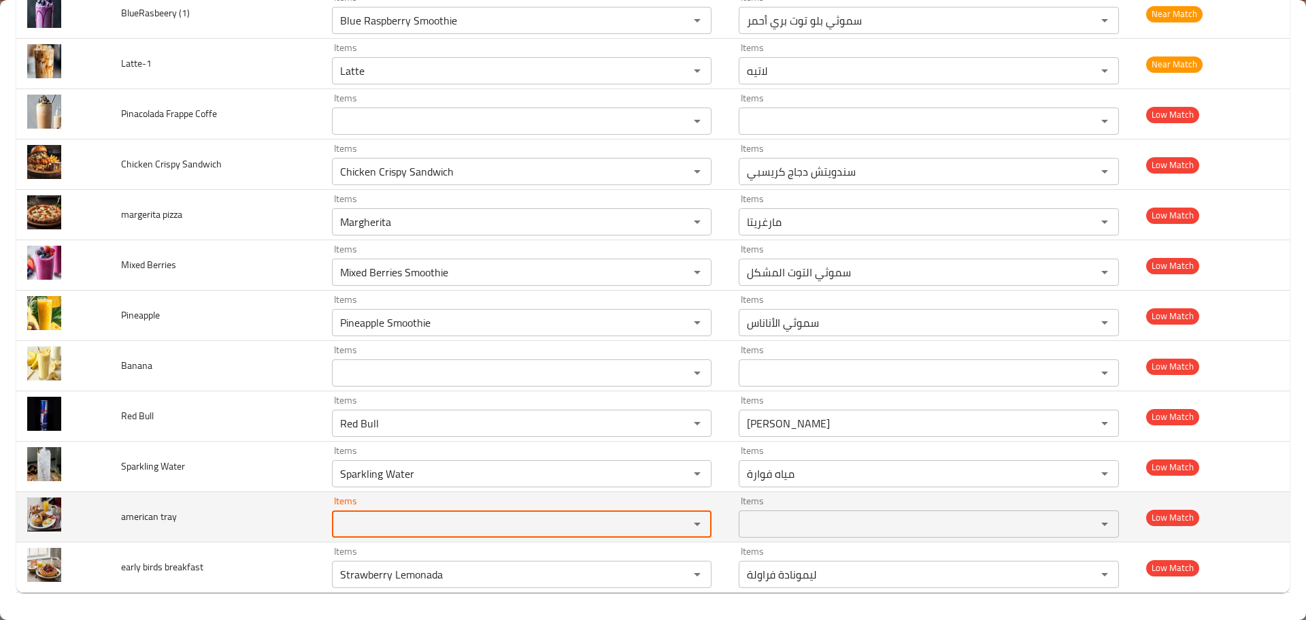
click at [673, 574] on icon "Clear" at bounding box center [680, 574] width 14 height 14
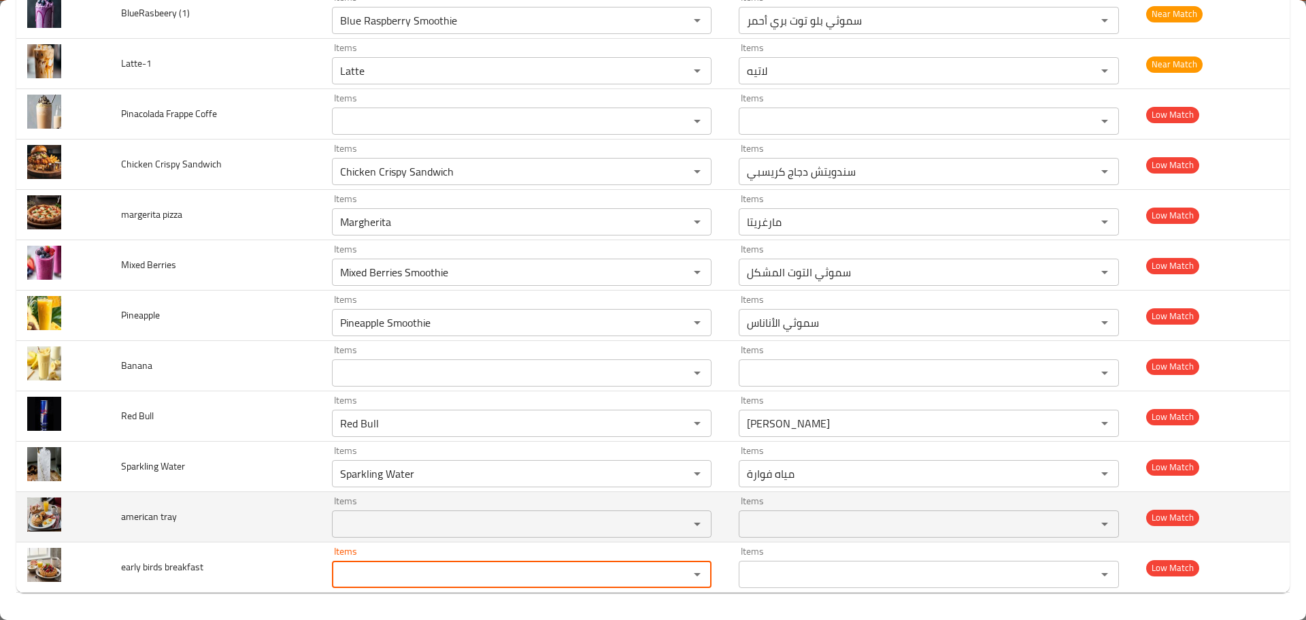
click at [218, 508] on td "american tray" at bounding box center [215, 517] width 211 height 50
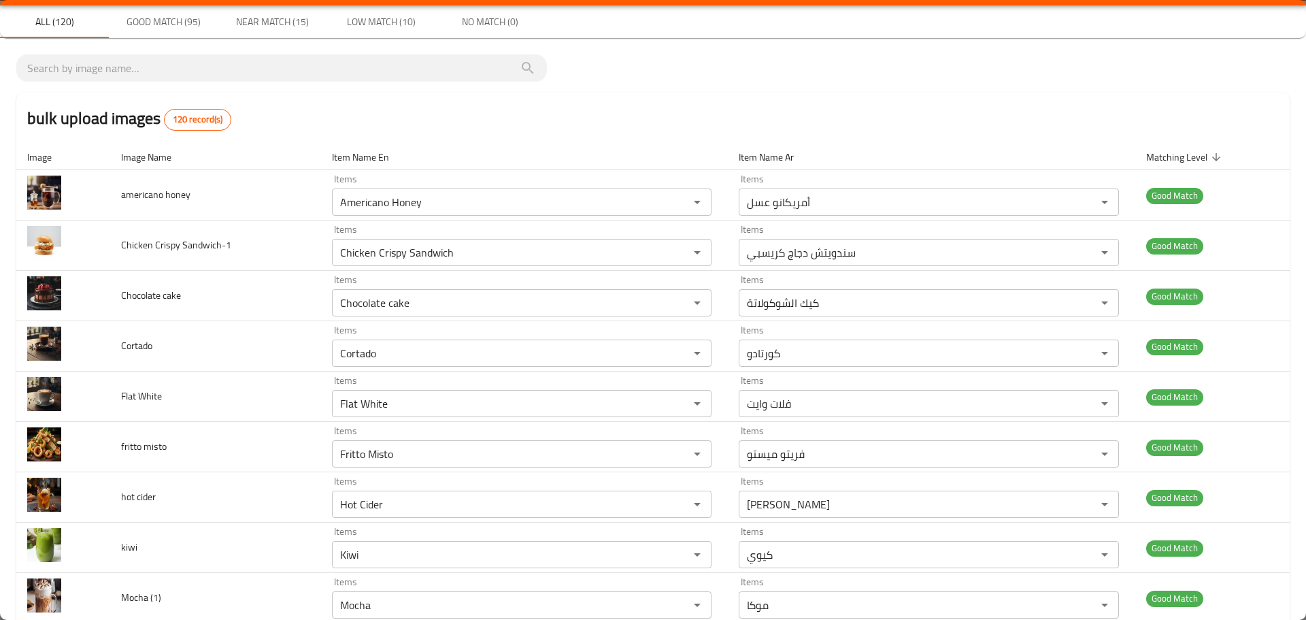
scroll to position [0, 0]
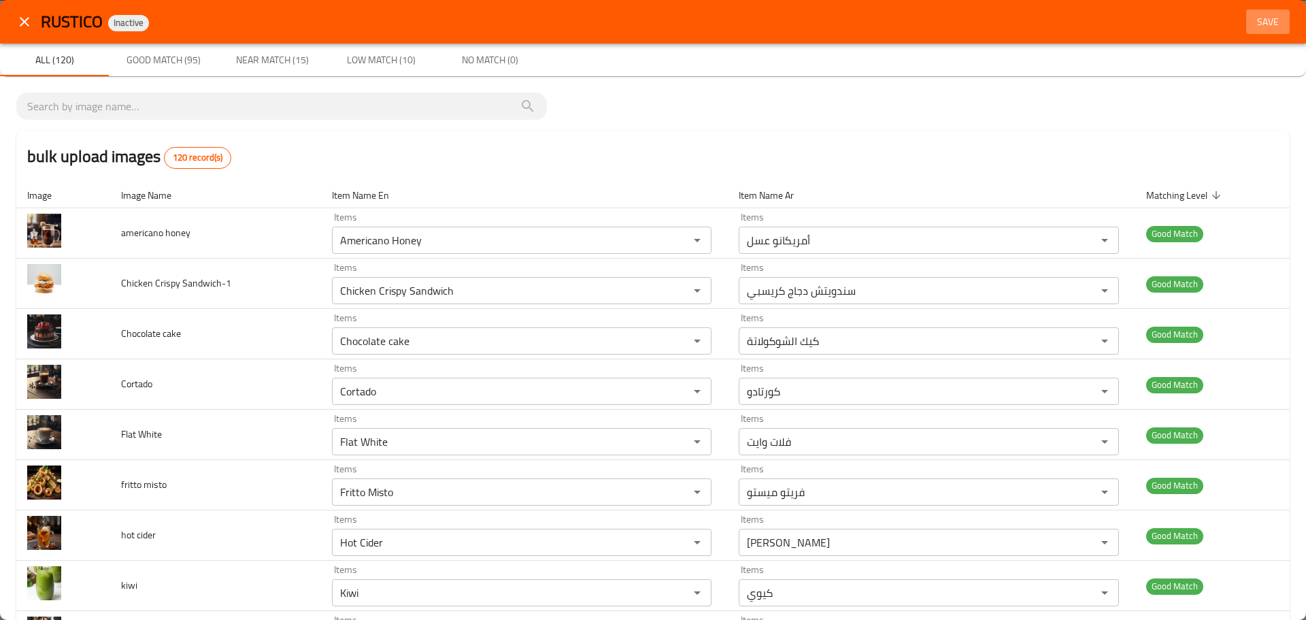
click at [1252, 30] on span "Save" at bounding box center [1268, 22] width 33 height 17
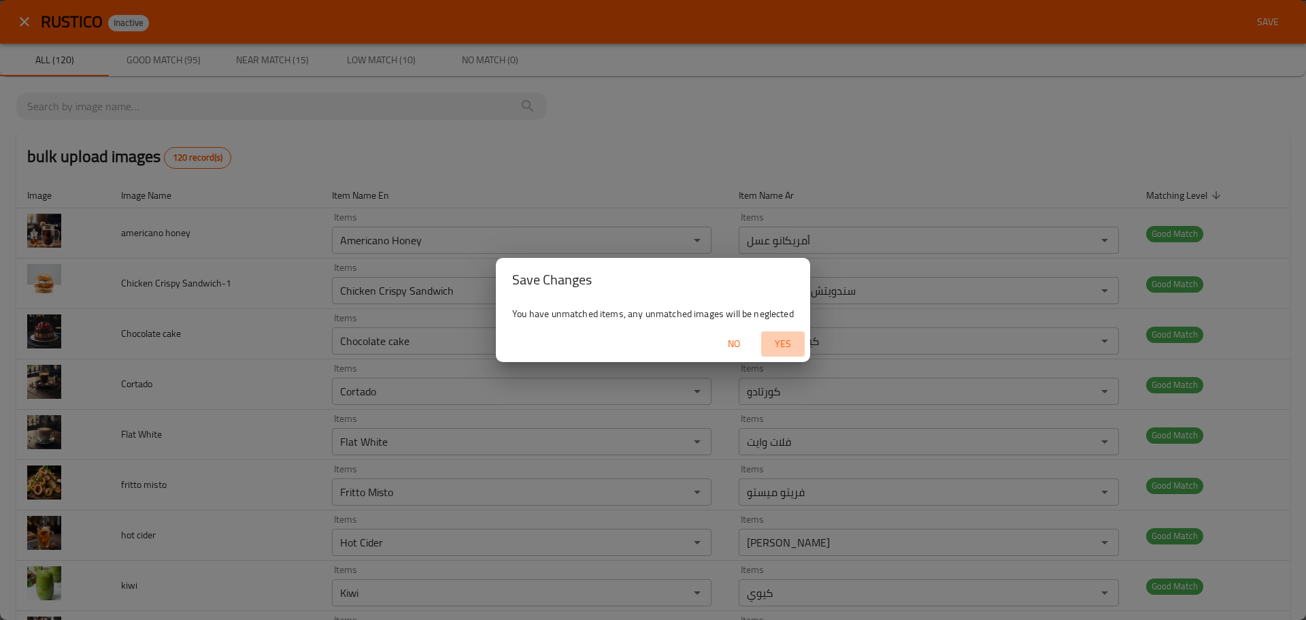
click at [790, 342] on span "Yes" at bounding box center [783, 343] width 33 height 17
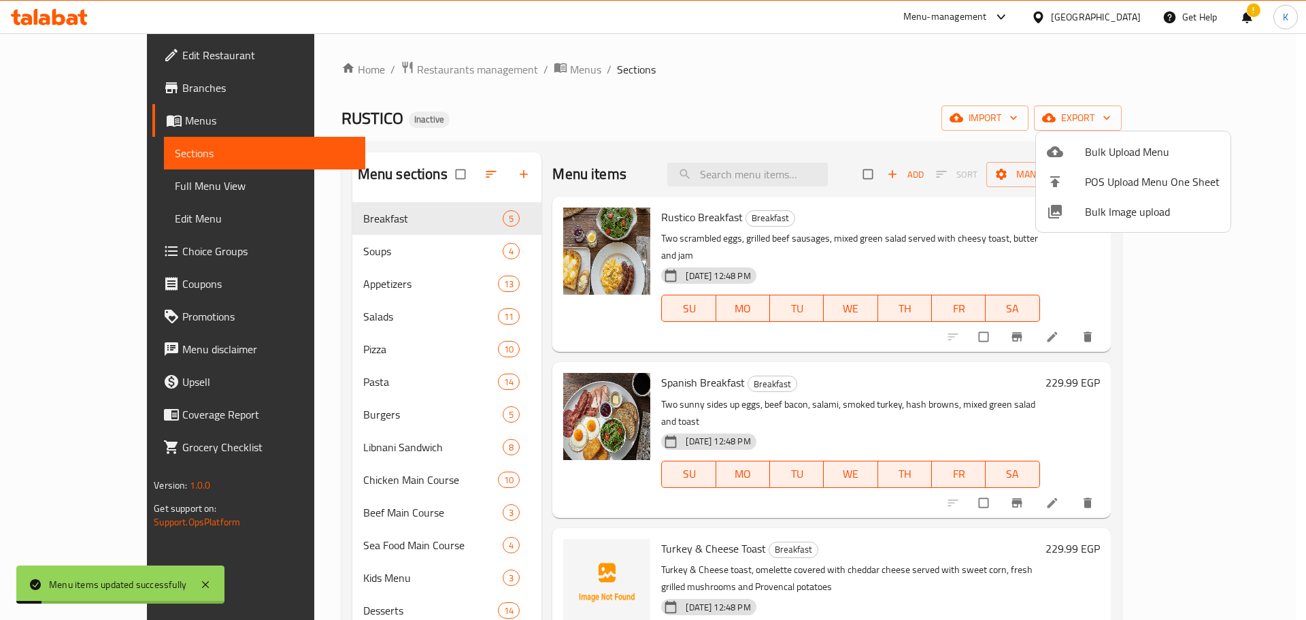
click at [808, 105] on div at bounding box center [653, 310] width 1306 height 620
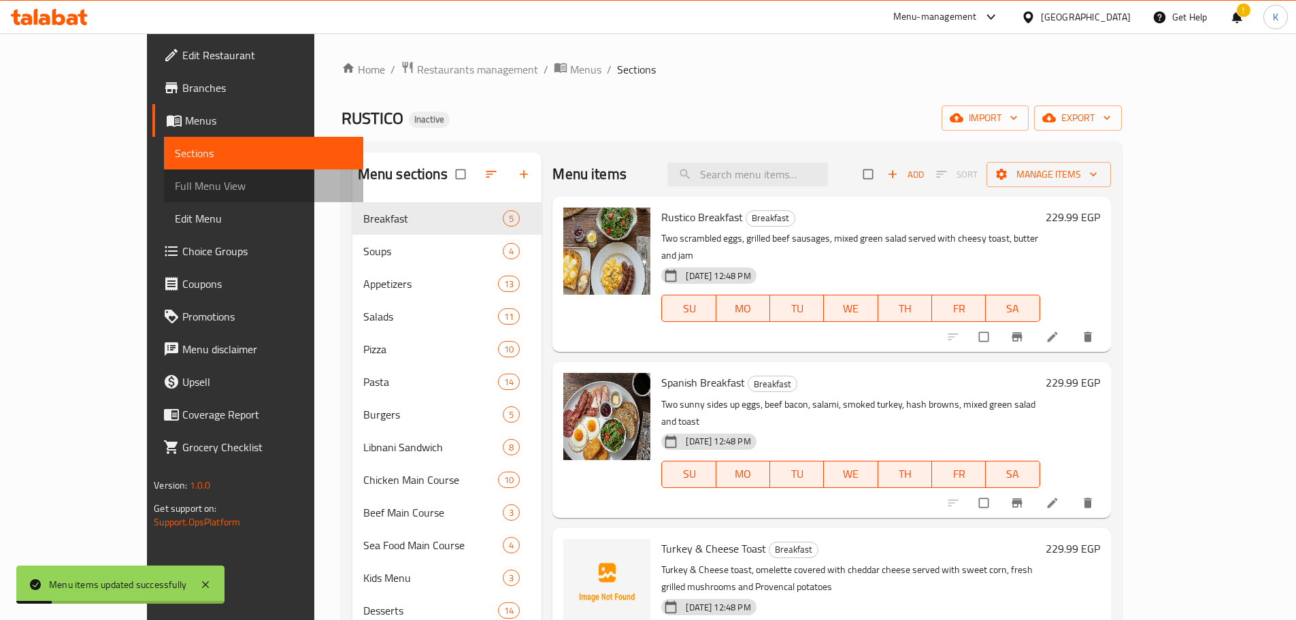
drag, startPoint x: 73, startPoint y: 181, endPoint x: 93, endPoint y: 153, distance: 34.2
click at [175, 181] on span "Full Menu View" at bounding box center [264, 186] width 178 height 16
click at [175, 154] on span "Sections" at bounding box center [264, 153] width 178 height 16
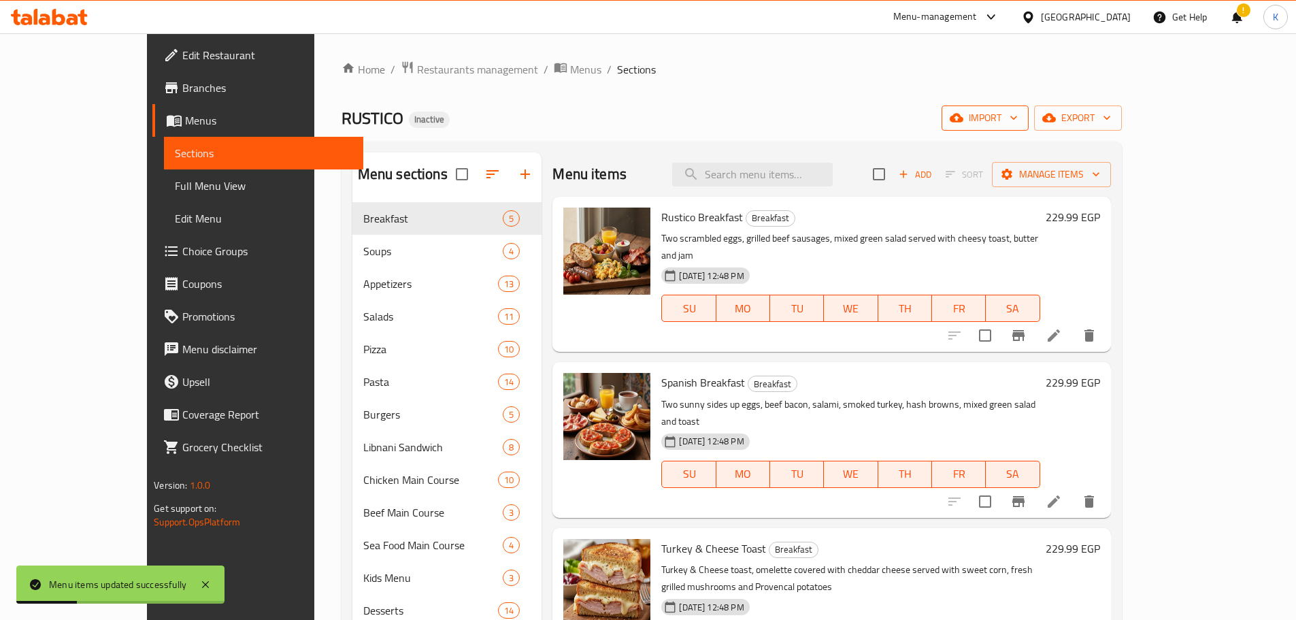
click at [1018, 122] on span "import" at bounding box center [985, 118] width 65 height 17
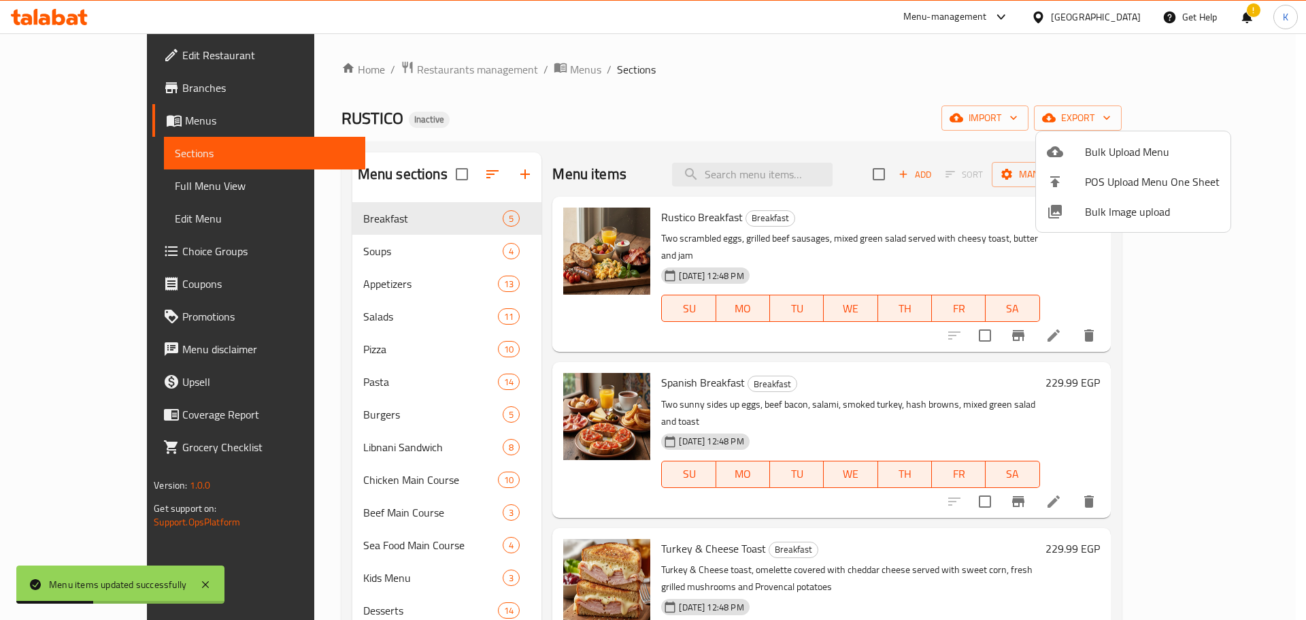
click at [1102, 220] on span "Bulk Image upload" at bounding box center [1152, 211] width 135 height 16
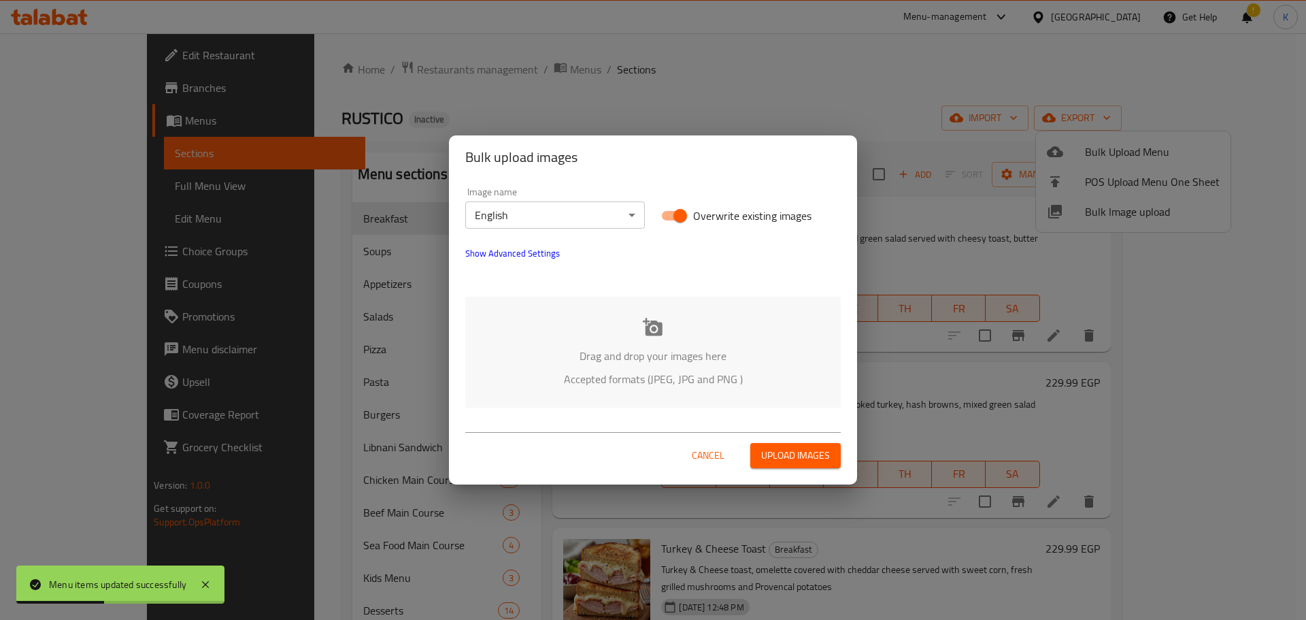
click at [530, 359] on p "Drag and drop your images here" at bounding box center [653, 356] width 335 height 16
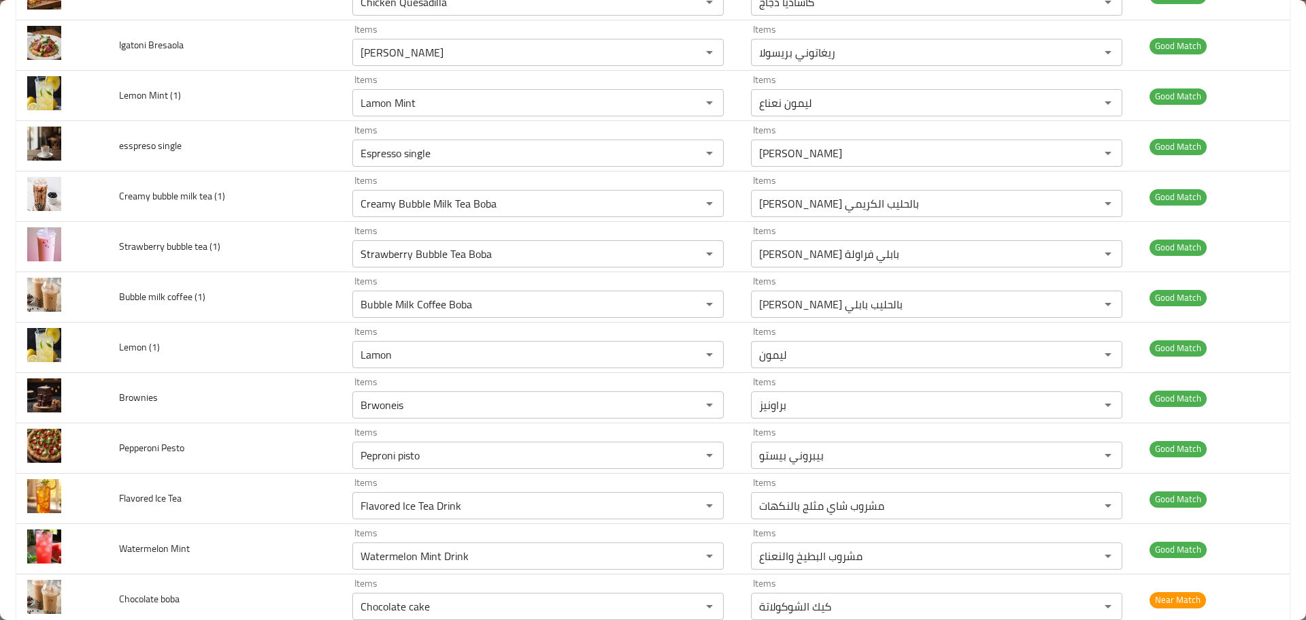
scroll to position [1769, 0]
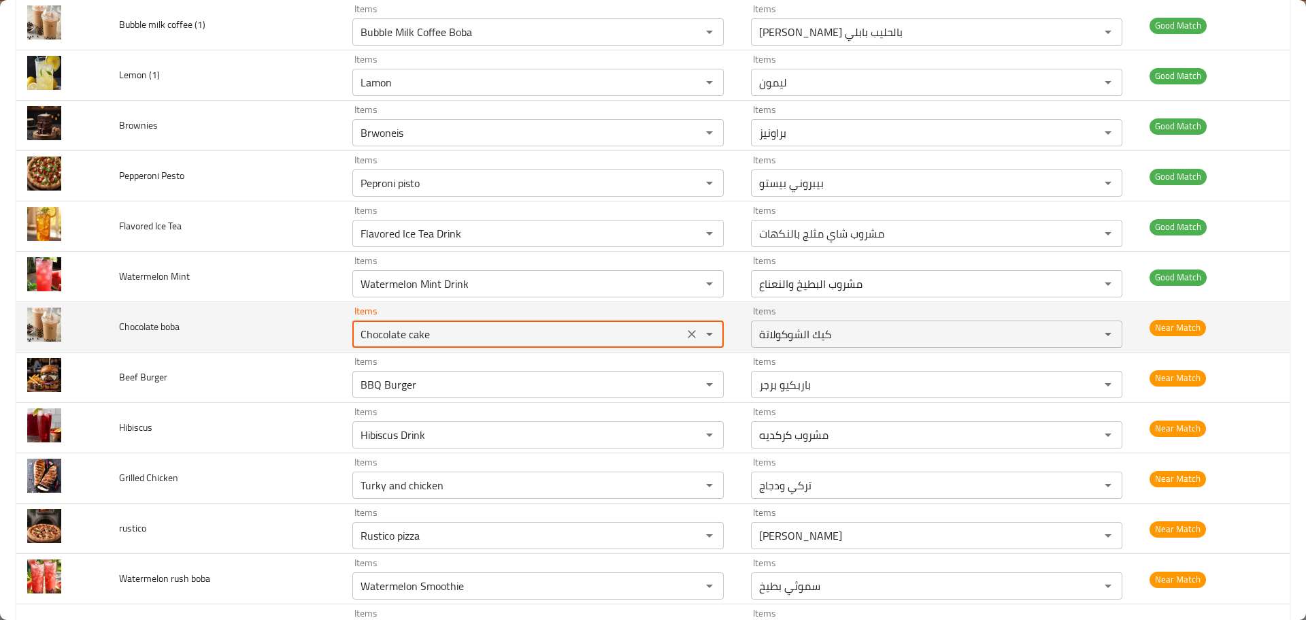
drag, startPoint x: 405, startPoint y: 335, endPoint x: 304, endPoint y: 337, distance: 101.4
click at [304, 337] on tr "Chocolate boba Items Chocolate cake Items Items كيك الشوكولاتة Items Near Match" at bounding box center [653, 327] width 1274 height 50
click at [177, 325] on span "Chocolate boba" at bounding box center [149, 327] width 61 height 18
click at [357, 334] on boba "Chocolate cake" at bounding box center [518, 334] width 323 height 19
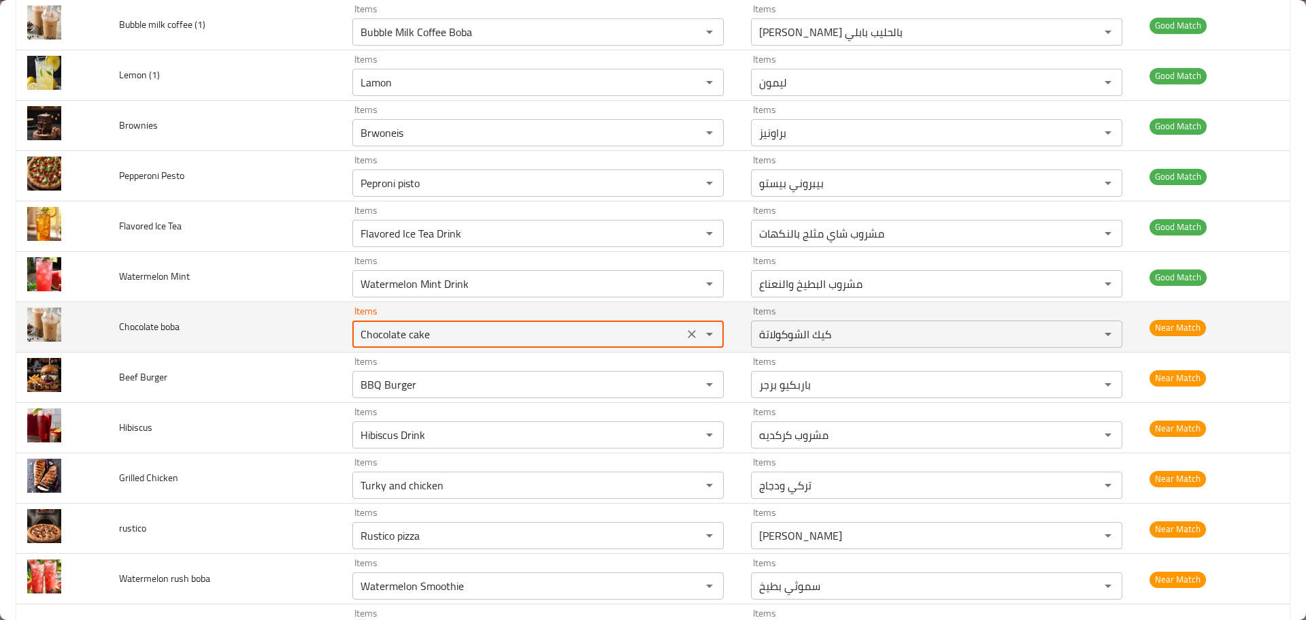
paste boba "boba"
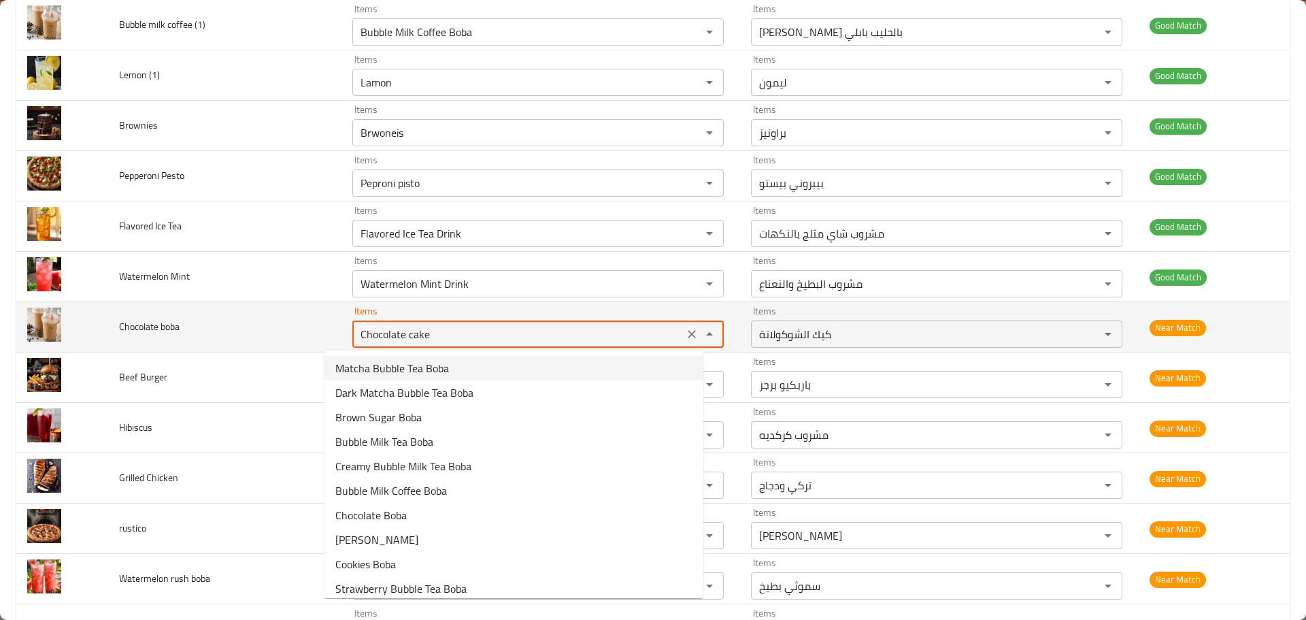
click at [133, 319] on span "Chocolate boba" at bounding box center [149, 327] width 61 height 18
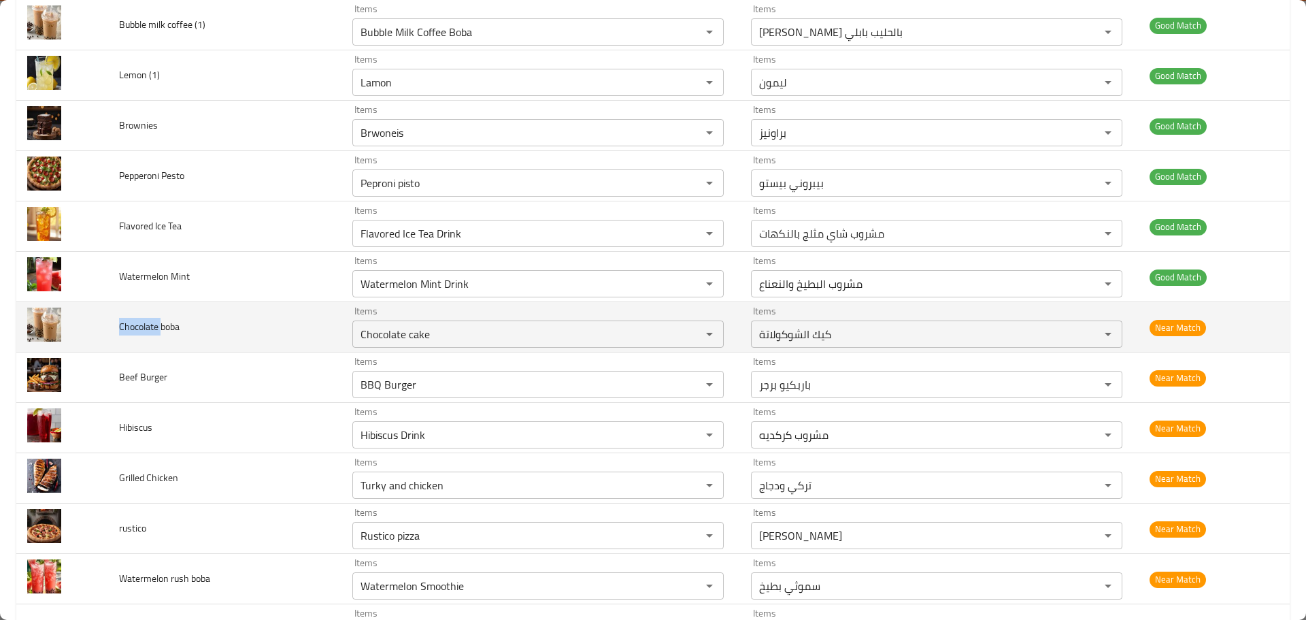
click at [133, 319] on span "Chocolate boba" at bounding box center [149, 327] width 61 height 18
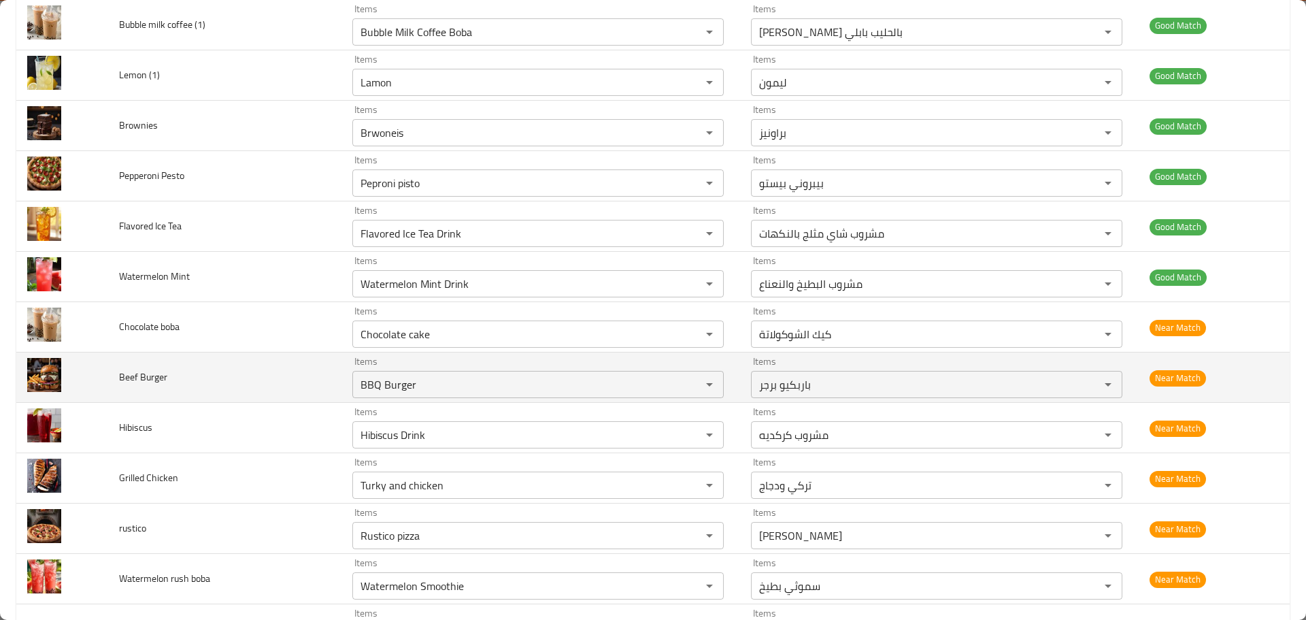
click at [415, 352] on td "Items BBQ Burger Items" at bounding box center [541, 377] width 399 height 50
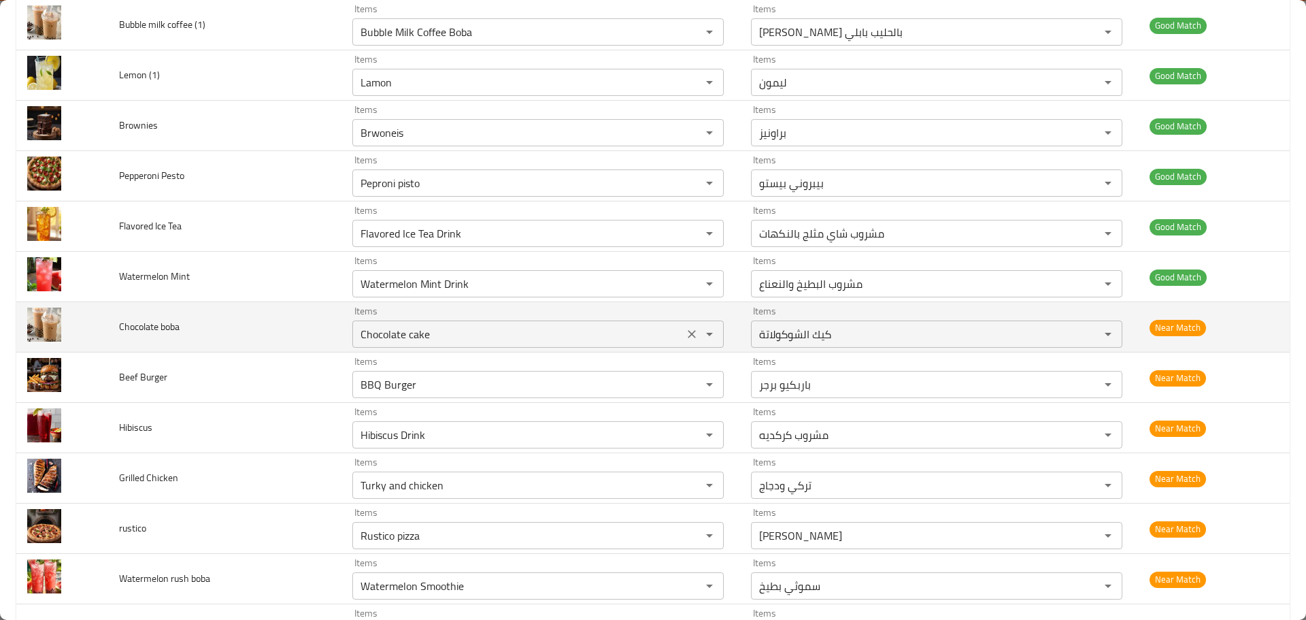
click at [412, 341] on boba "Chocolate cake" at bounding box center [518, 334] width 323 height 19
paste boba "enhanced table"
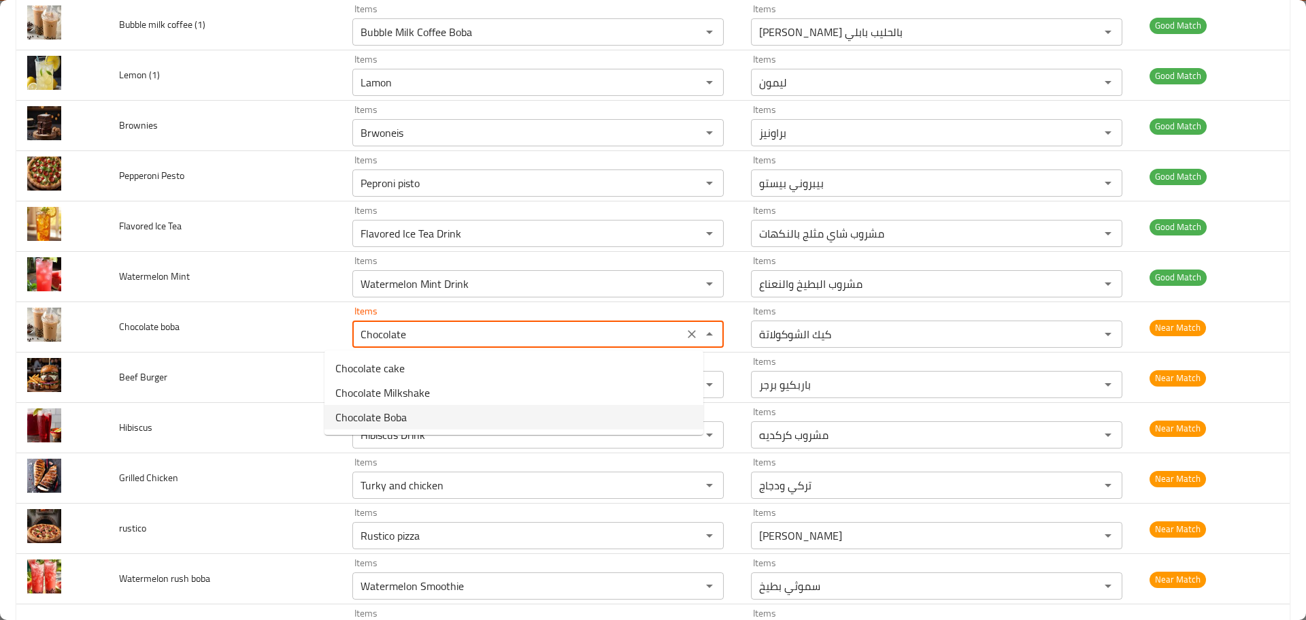
click at [411, 414] on boba-option-2 "Chocolate Boba" at bounding box center [514, 417] width 379 height 24
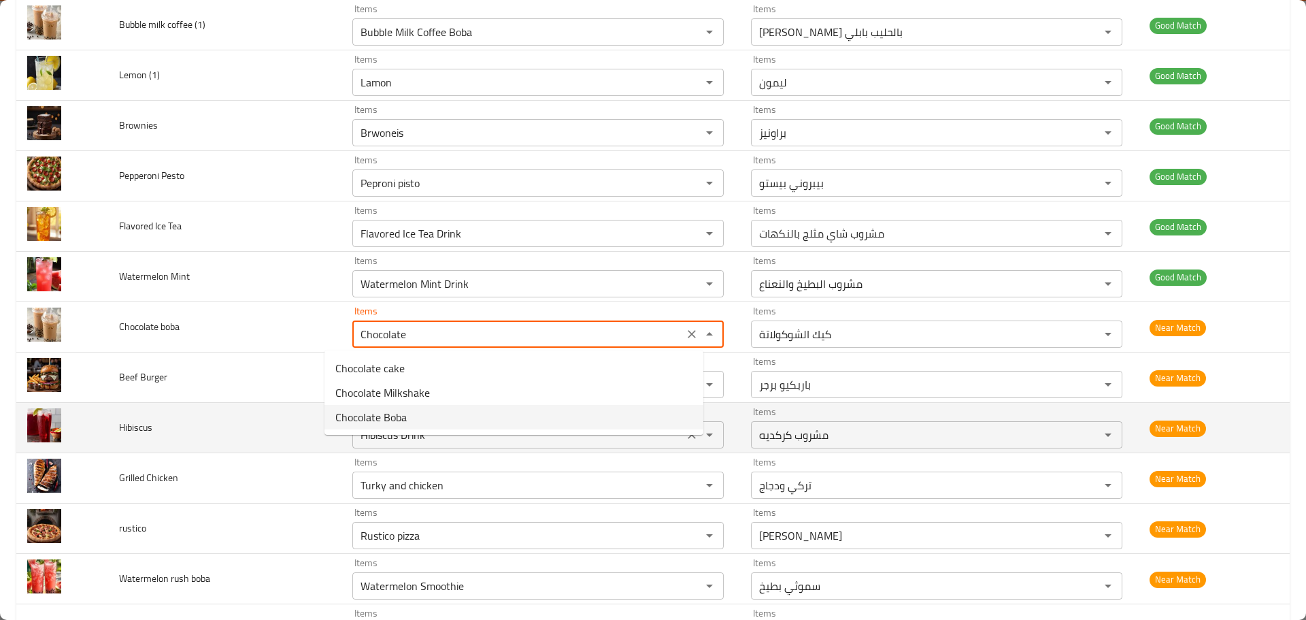
type boba "Chocolate Boba"
type boba-ar "بوبا الشوكولاتة"
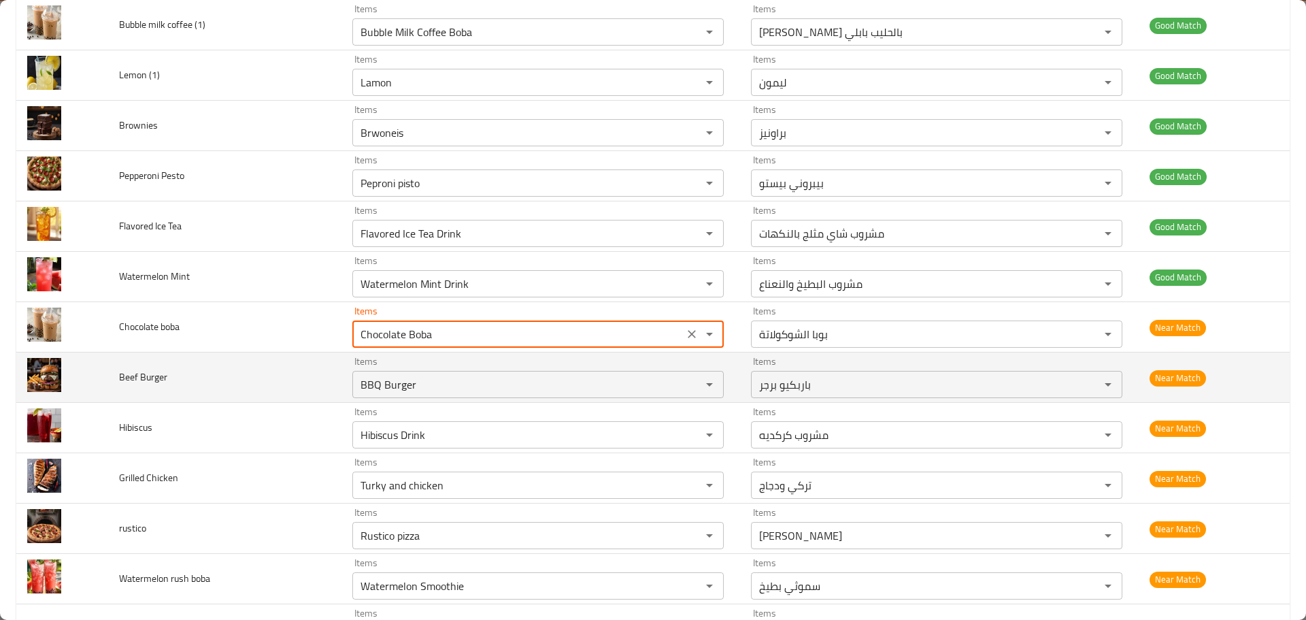
type boba "Chocolate Boba"
click at [122, 368] on span "Beef Burger" at bounding box center [143, 377] width 48 height 18
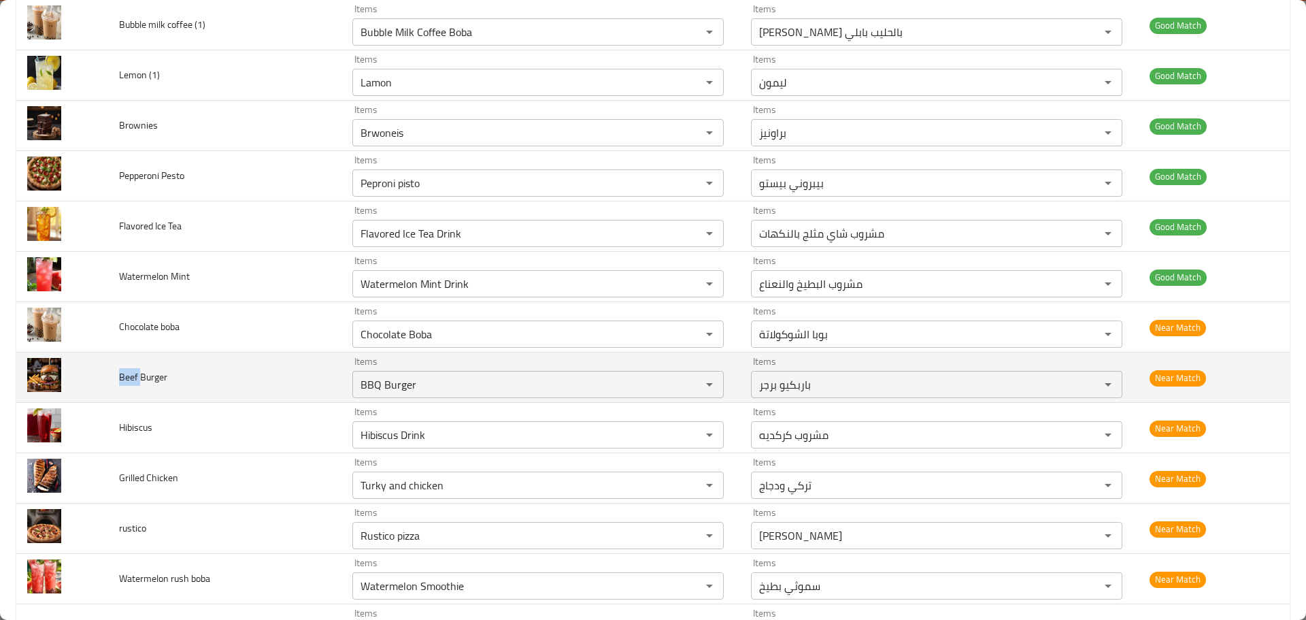
click at [122, 368] on span "Beef Burger" at bounding box center [143, 377] width 48 height 18
click at [357, 381] on Burger "BBQ Burger" at bounding box center [518, 384] width 323 height 19
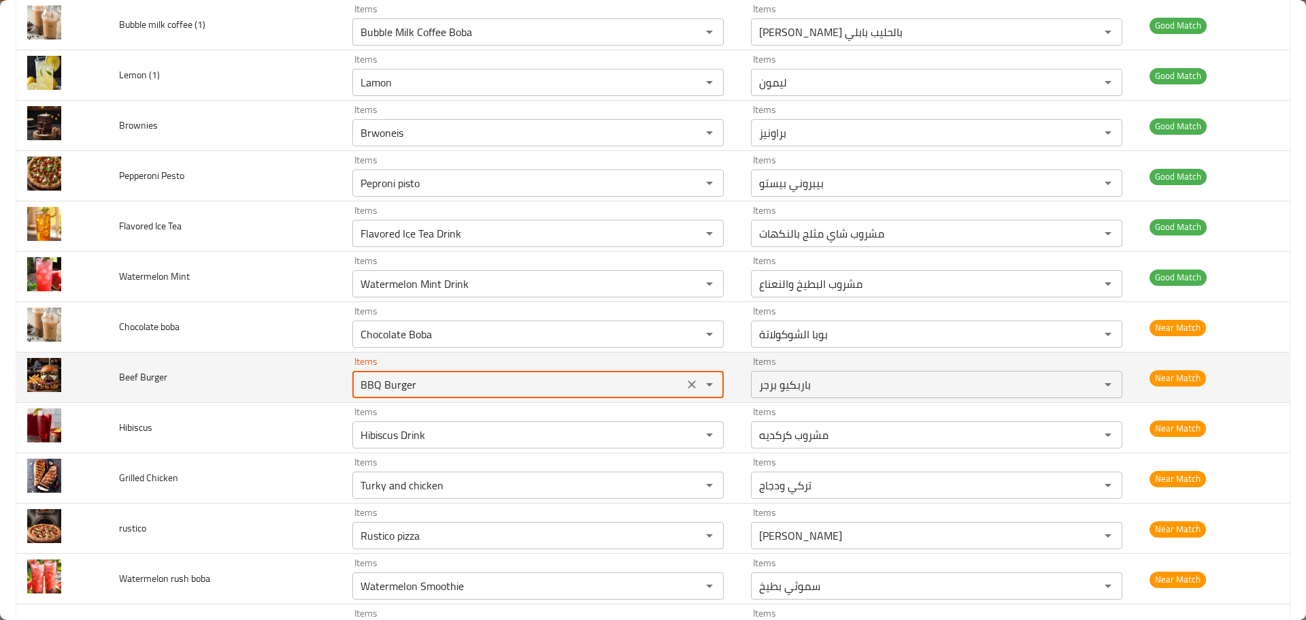
paste Burger "eef"
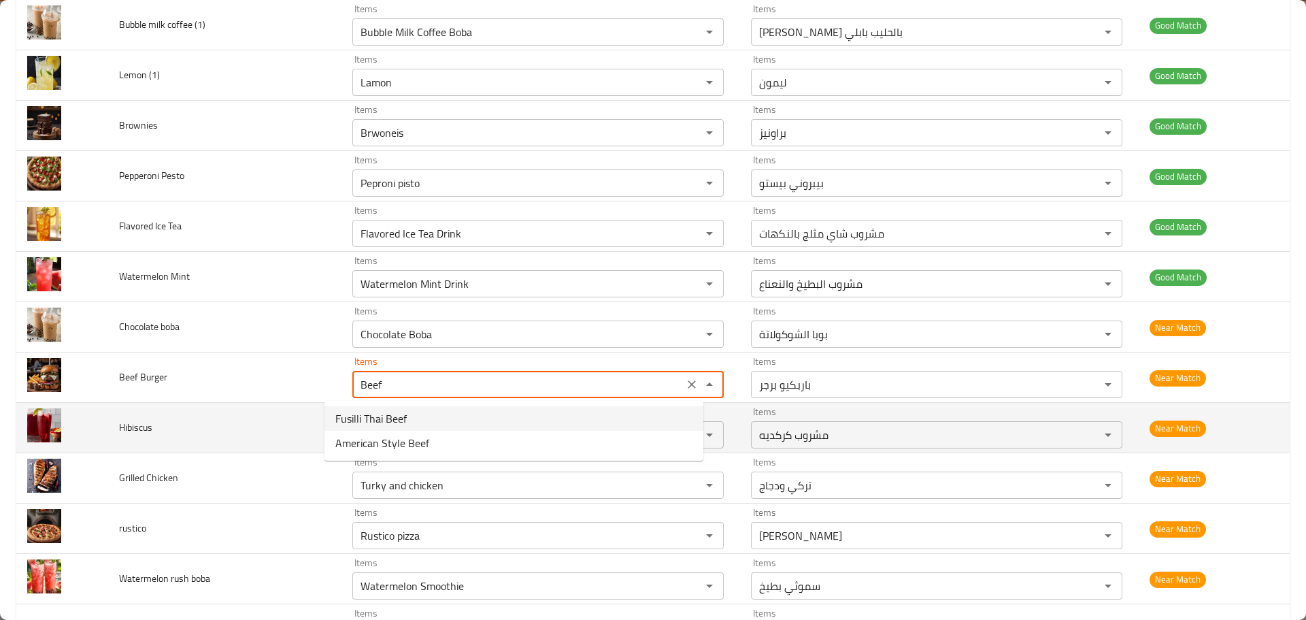
type Burger "BBQ Burger"
click at [131, 422] on span "Hibiscus" at bounding box center [135, 427] width 33 height 18
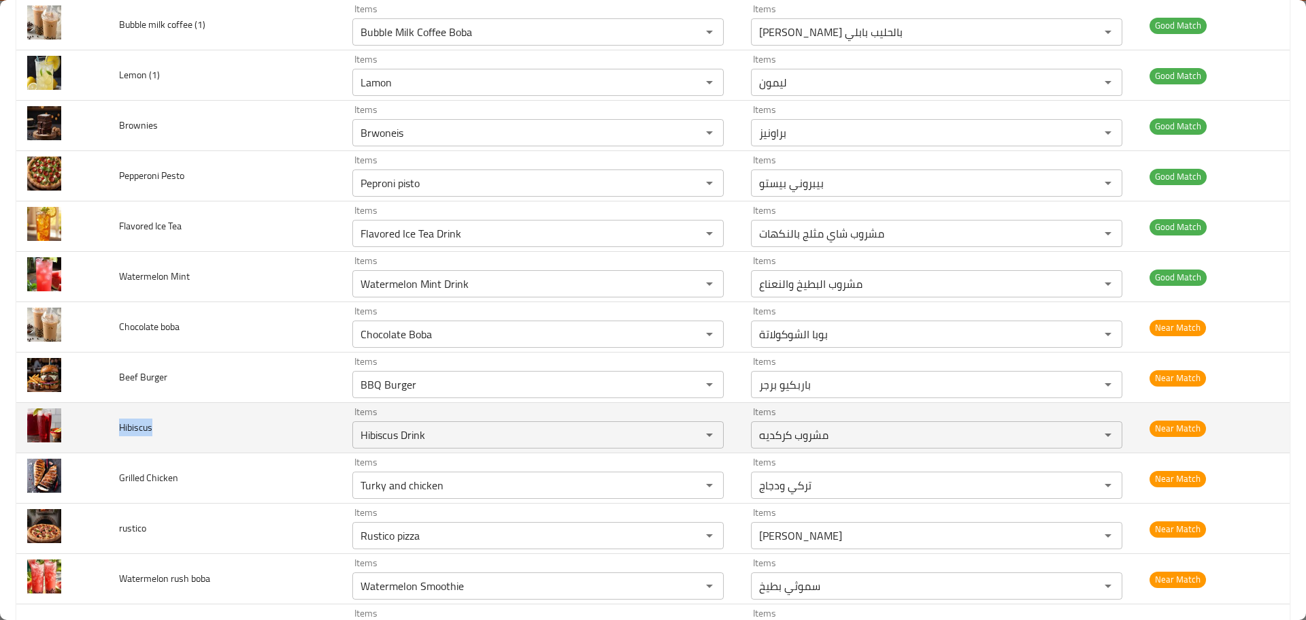
click at [131, 422] on span "Hibiscus" at bounding box center [135, 427] width 33 height 18
click at [386, 446] on div "Hibiscus Drink Items" at bounding box center [537, 434] width 371 height 27
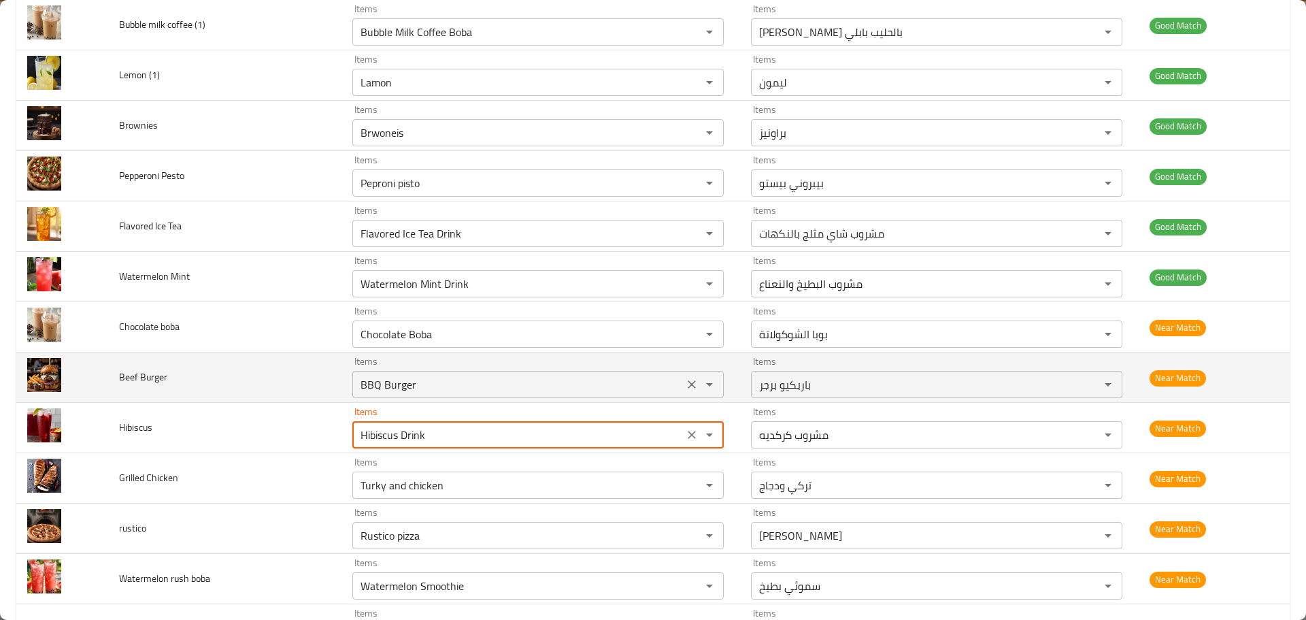
click at [685, 380] on icon "Clear" at bounding box center [692, 385] width 14 height 14
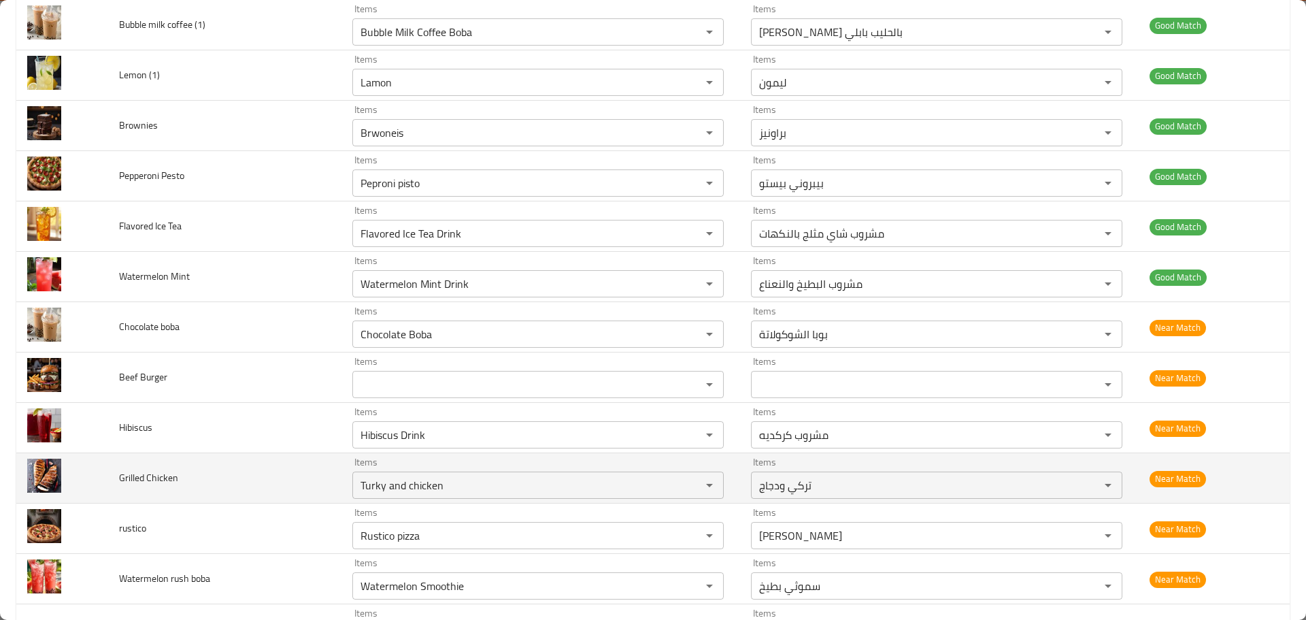
click at [133, 480] on span "Grilled Chicken" at bounding box center [148, 478] width 59 height 18
click at [358, 491] on Chicken "Turky and chicken" at bounding box center [518, 485] width 323 height 19
paste Chicken "Grilled"
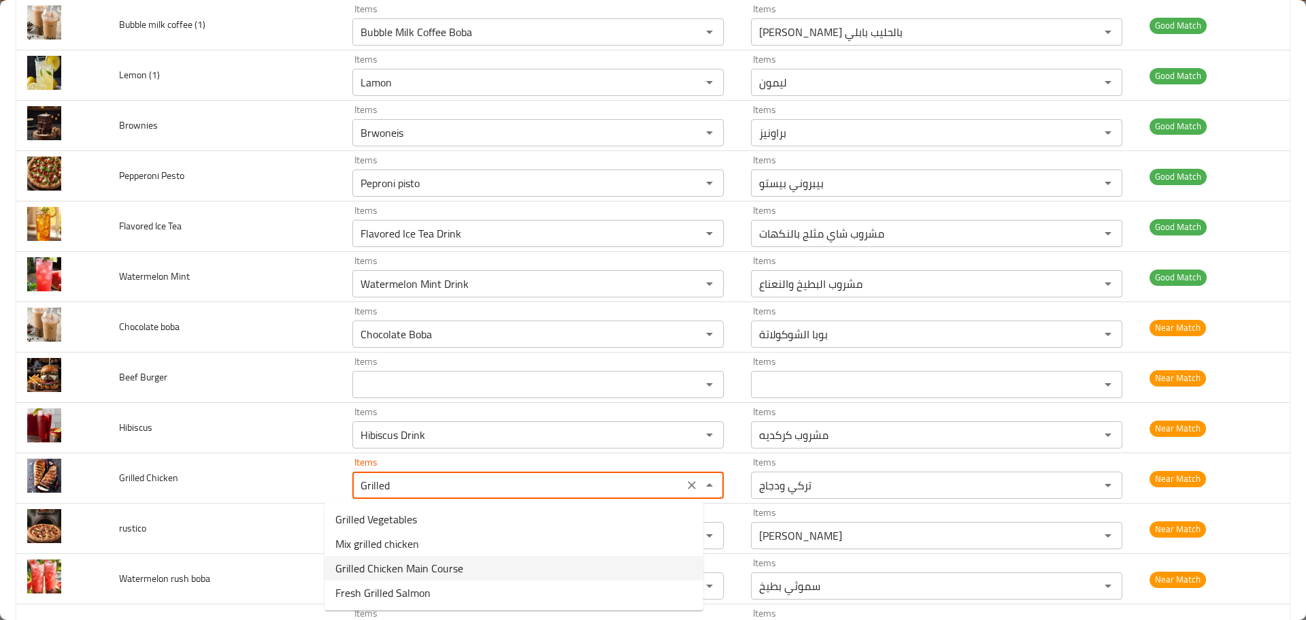
click at [401, 575] on span "Grilled Chicken Main Course" at bounding box center [399, 568] width 128 height 16
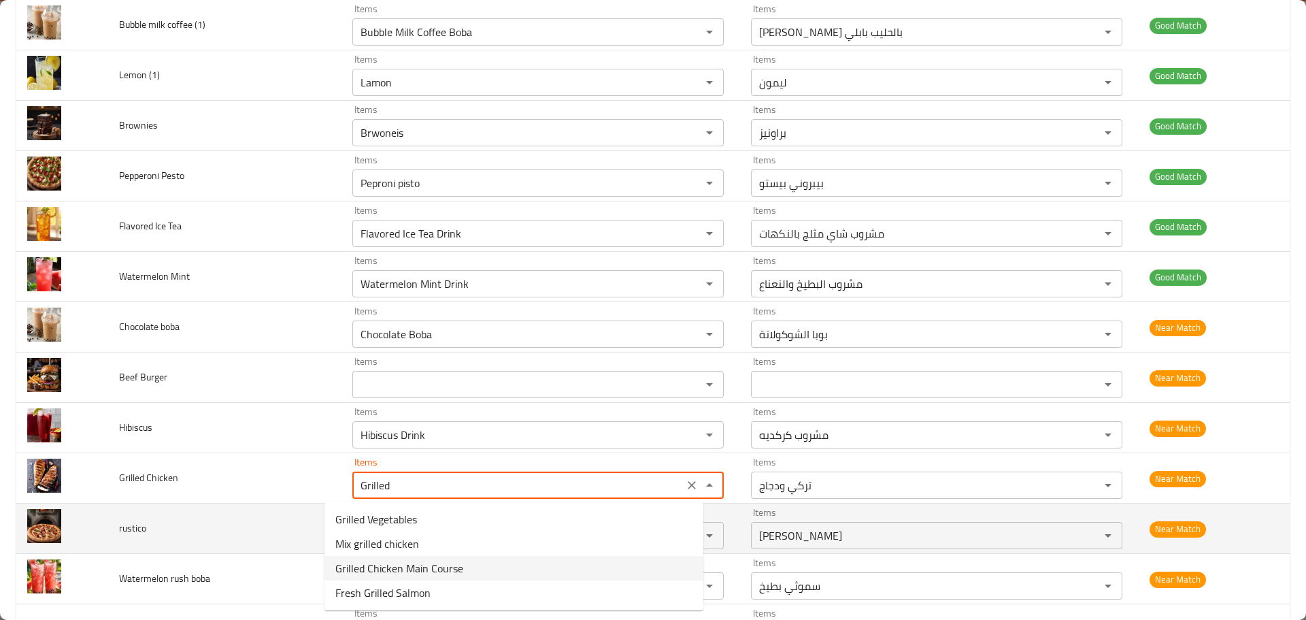
type Chicken "Grilled Chicken Main Course"
type Chicken-ar "دجاج مشوي طبق الرئيسي"
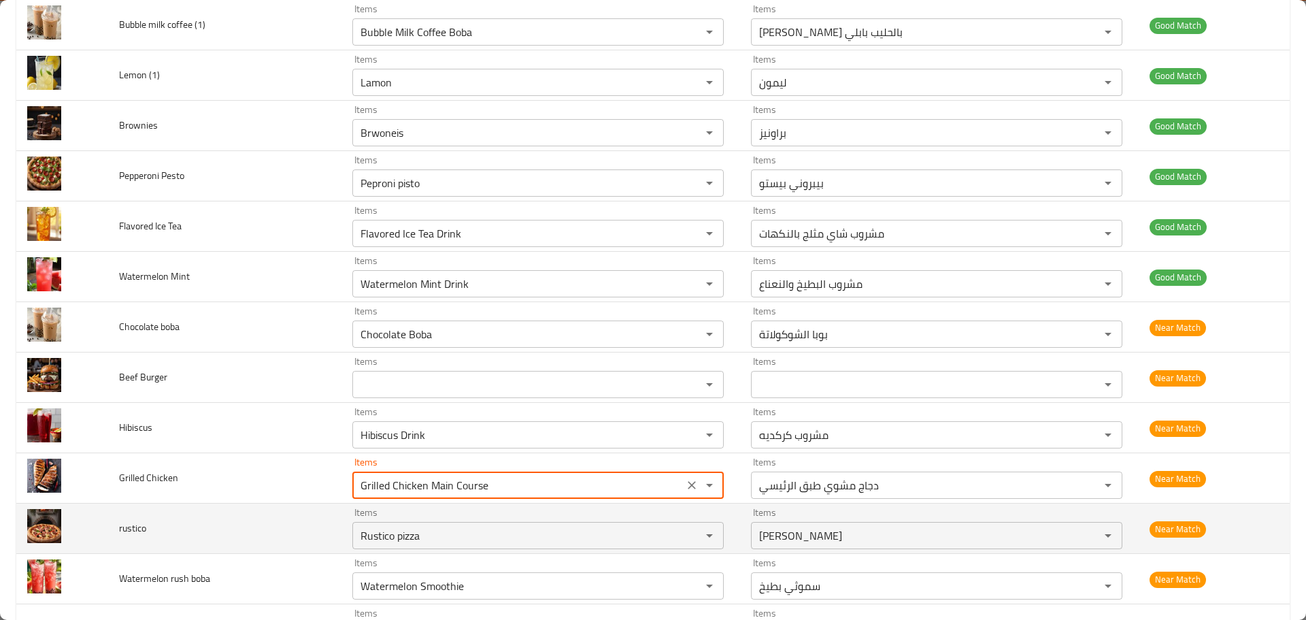
type Chicken "Grilled Chicken Main Course"
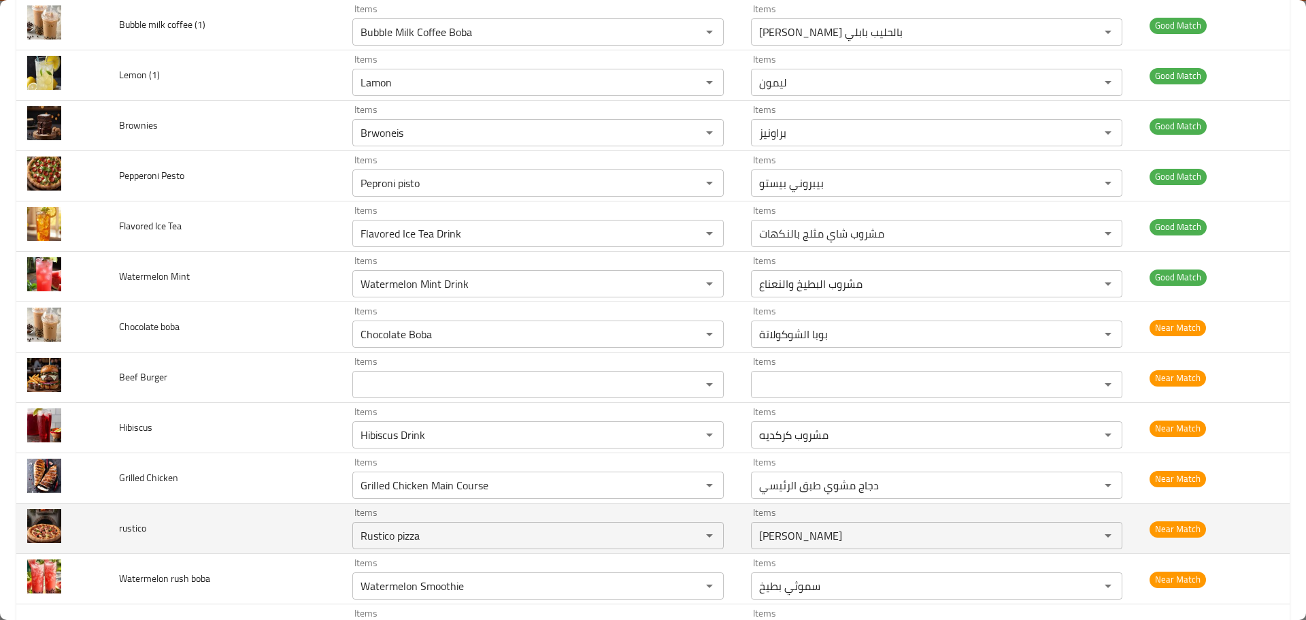
click at [131, 525] on span "rustico" at bounding box center [132, 528] width 27 height 18
click at [357, 531] on input "Rustico pizza" at bounding box center [518, 535] width 323 height 19
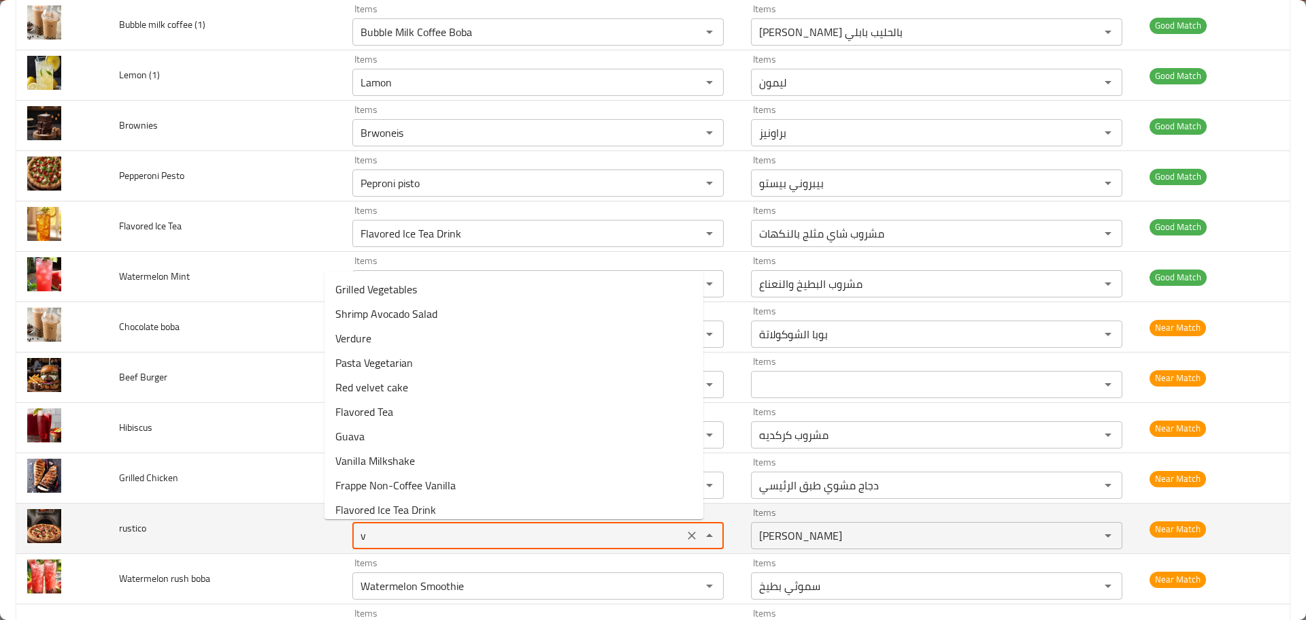
drag, startPoint x: 344, startPoint y: 535, endPoint x: 252, endPoint y: 524, distance: 93.2
click at [252, 524] on tr "rustico Items v Items Items بيتزا روستيكو Items Near Match" at bounding box center [653, 528] width 1274 height 50
paste input "rustico"
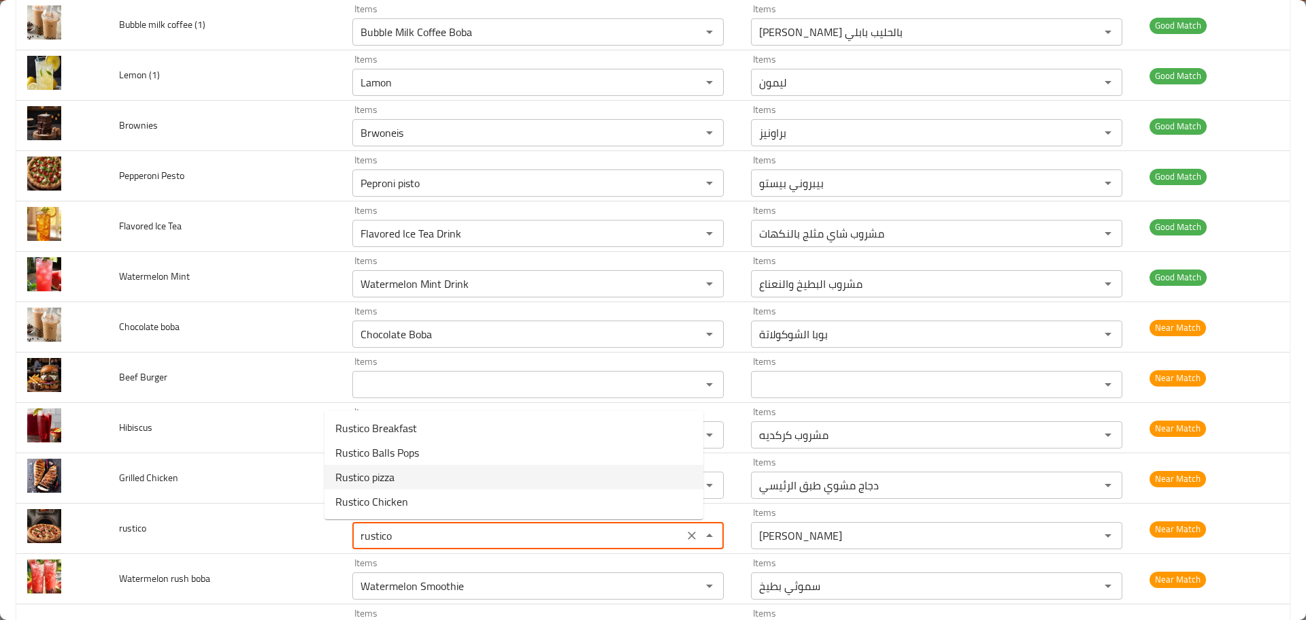
click at [414, 479] on li "Rustico pizza" at bounding box center [514, 477] width 379 height 24
type input "Rustico pizza"
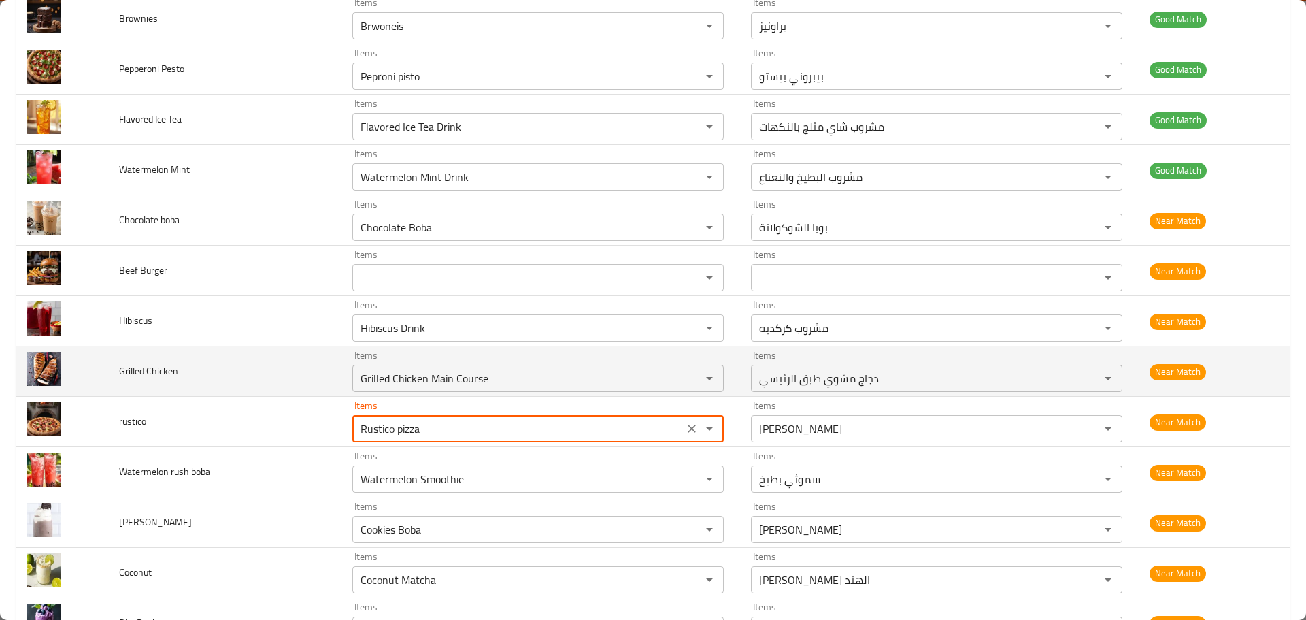
scroll to position [2032, 0]
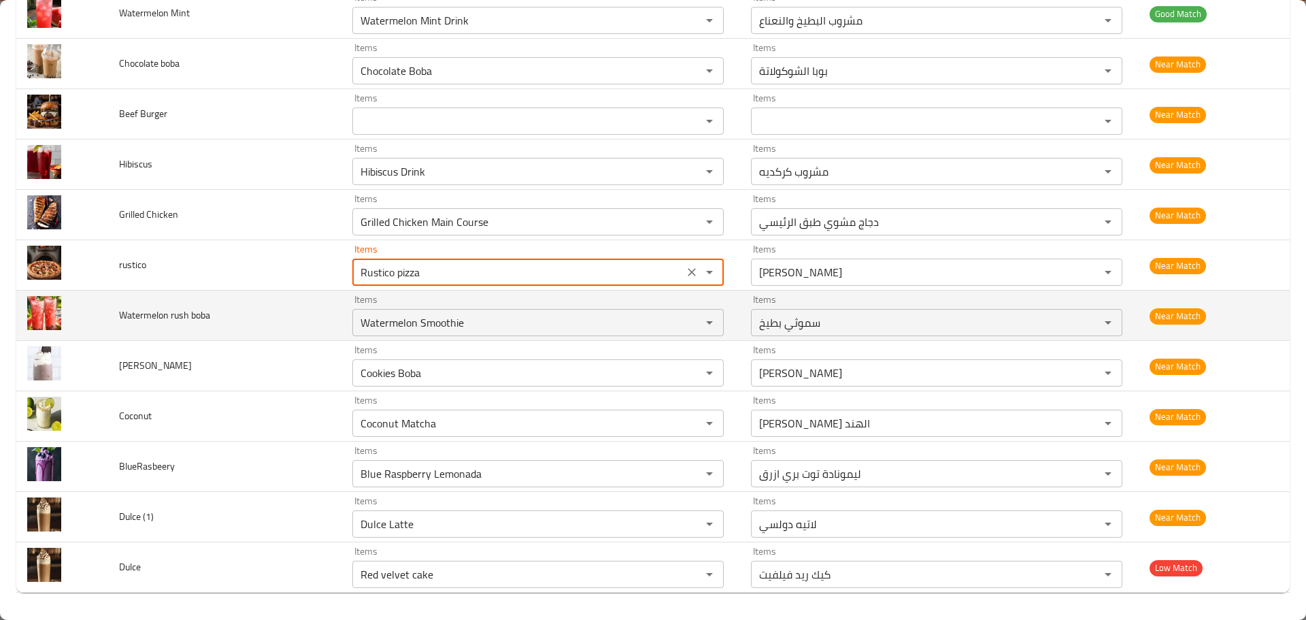
click at [139, 305] on td "Watermelon rush boba" at bounding box center [224, 316] width 233 height 50
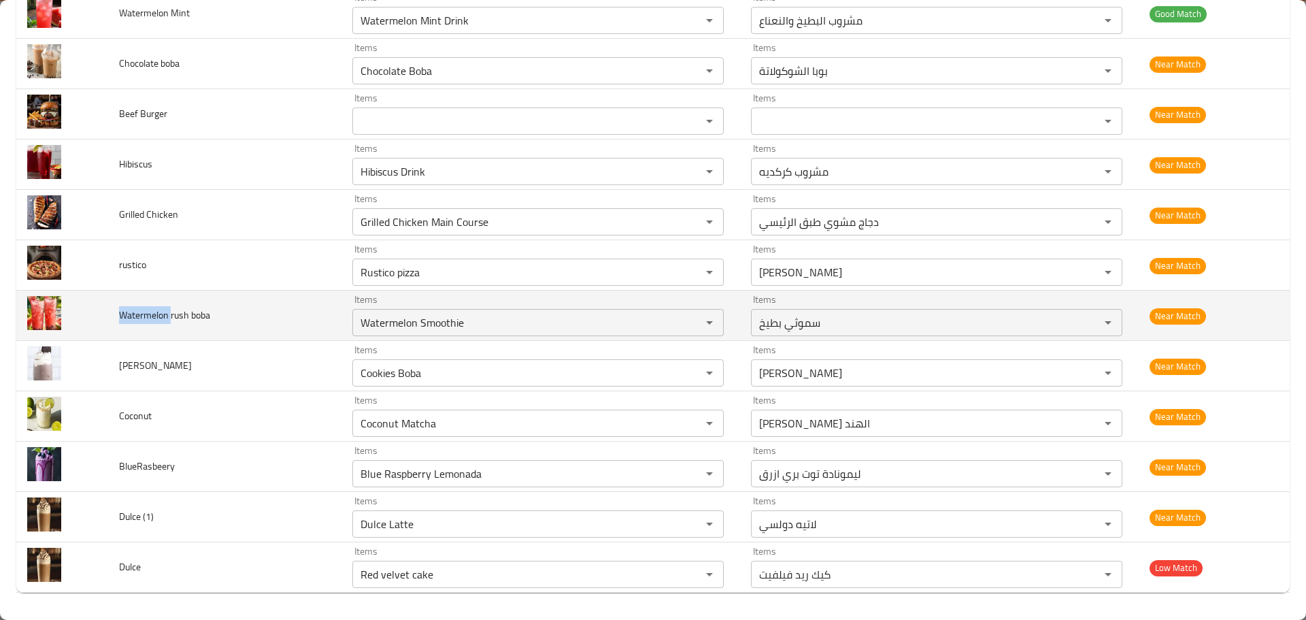
click at [139, 305] on td "Watermelon rush boba" at bounding box center [224, 316] width 233 height 50
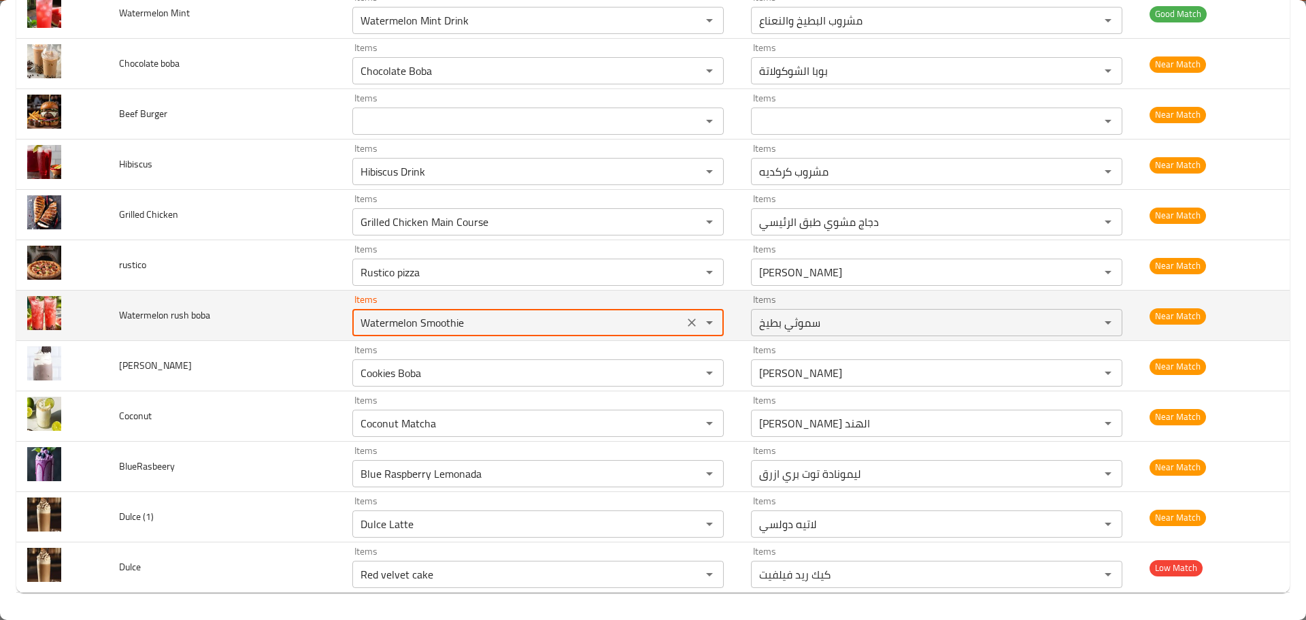
click at [398, 328] on boba "Watermelon Smoothie" at bounding box center [518, 322] width 323 height 19
paste boba "enhanced table"
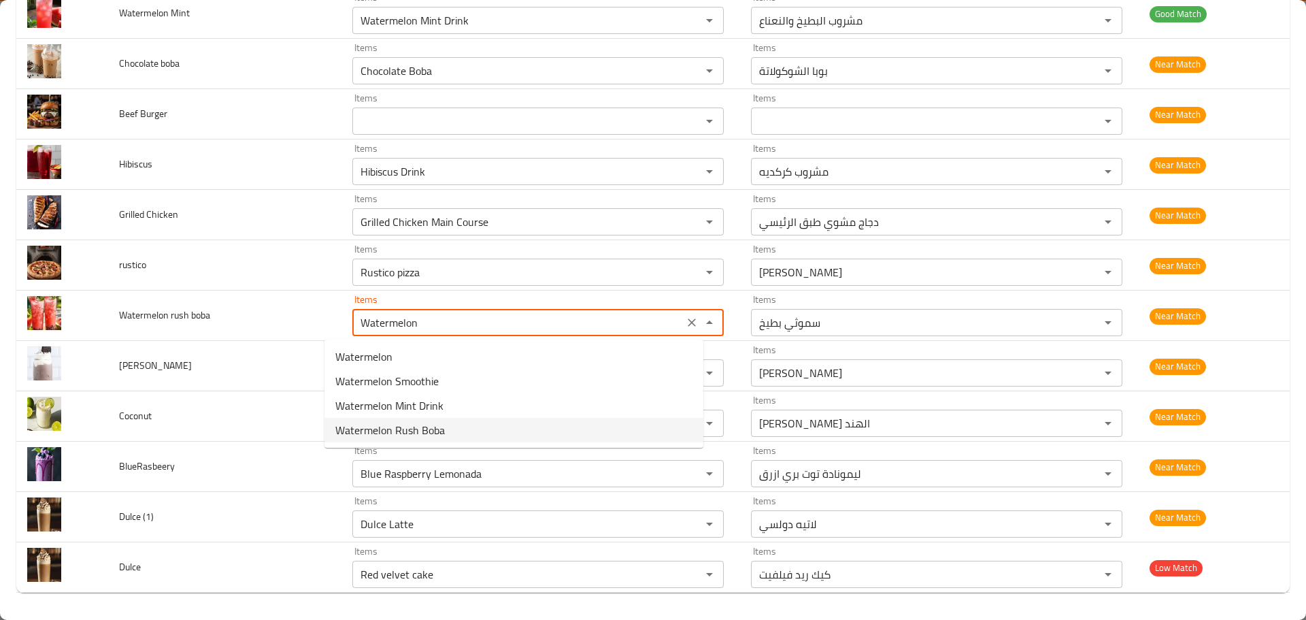
click at [439, 429] on span "Watermelon Rush Boba" at bounding box center [390, 430] width 110 height 16
type boba "Watermelon Rush Boba"
type boba-ar "بوبا بطيخ رش"
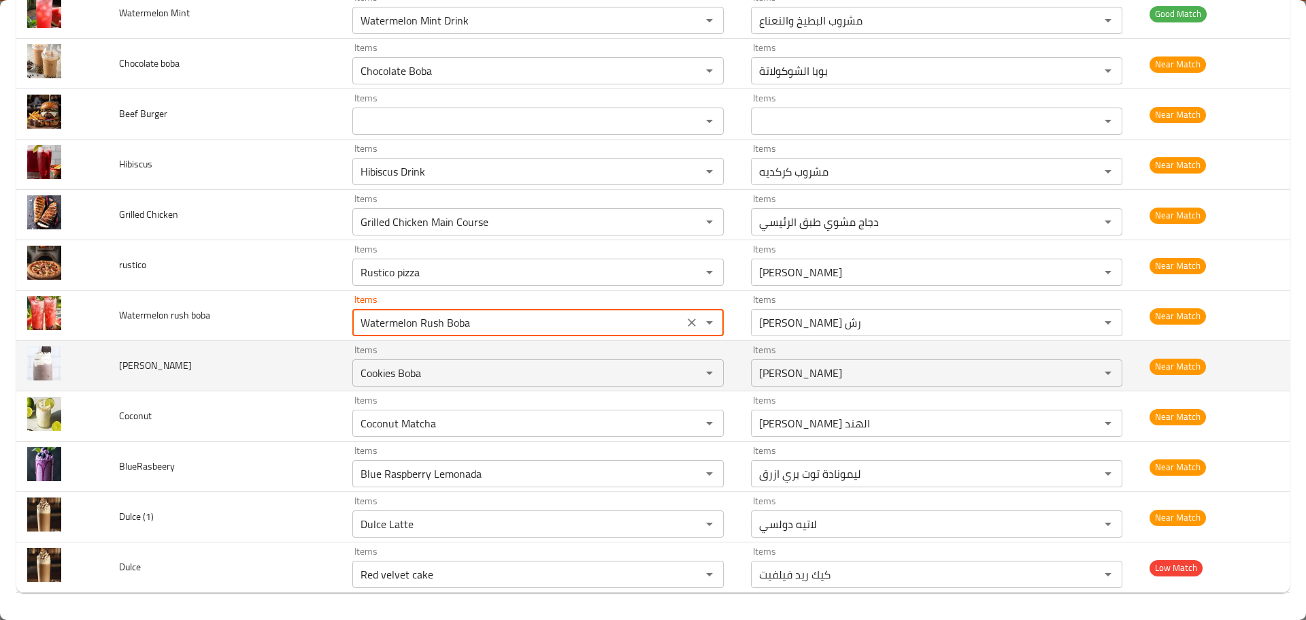
type boba "Watermelon Rush Boba"
click at [127, 368] on span "Oreo boba" at bounding box center [155, 366] width 73 height 18
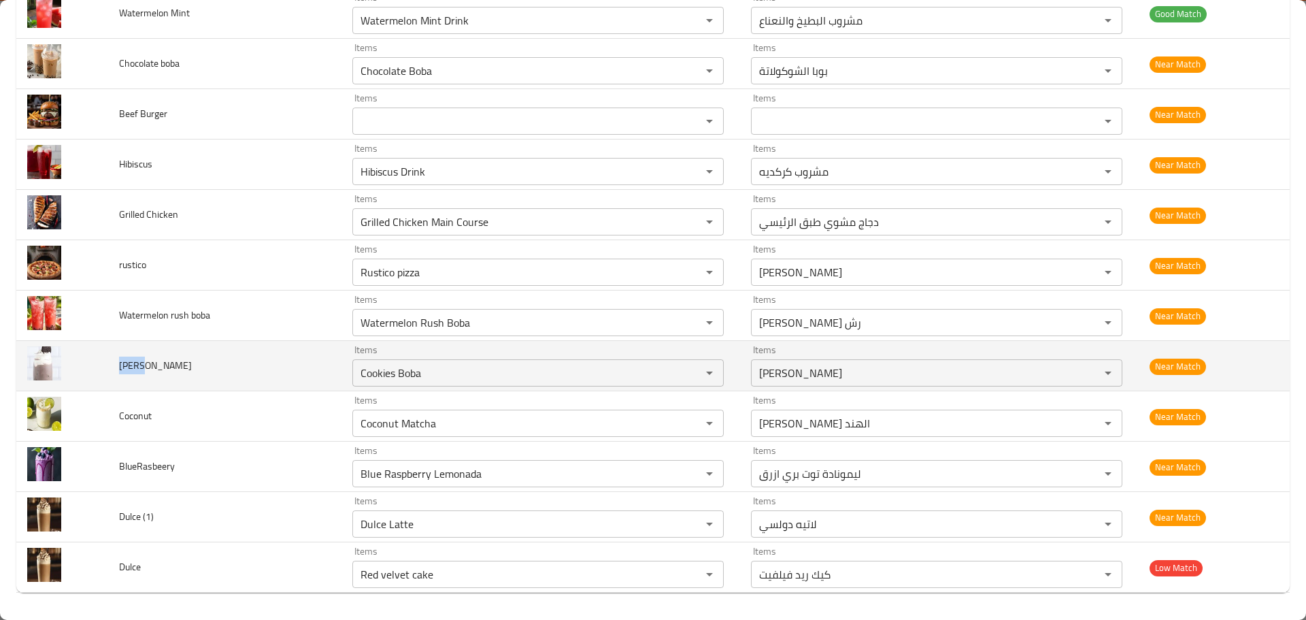
click at [127, 368] on span "Oreo boba" at bounding box center [155, 366] width 73 height 18
click at [382, 374] on boba "Cookies Boba" at bounding box center [518, 372] width 323 height 19
paste boba "Oreo"
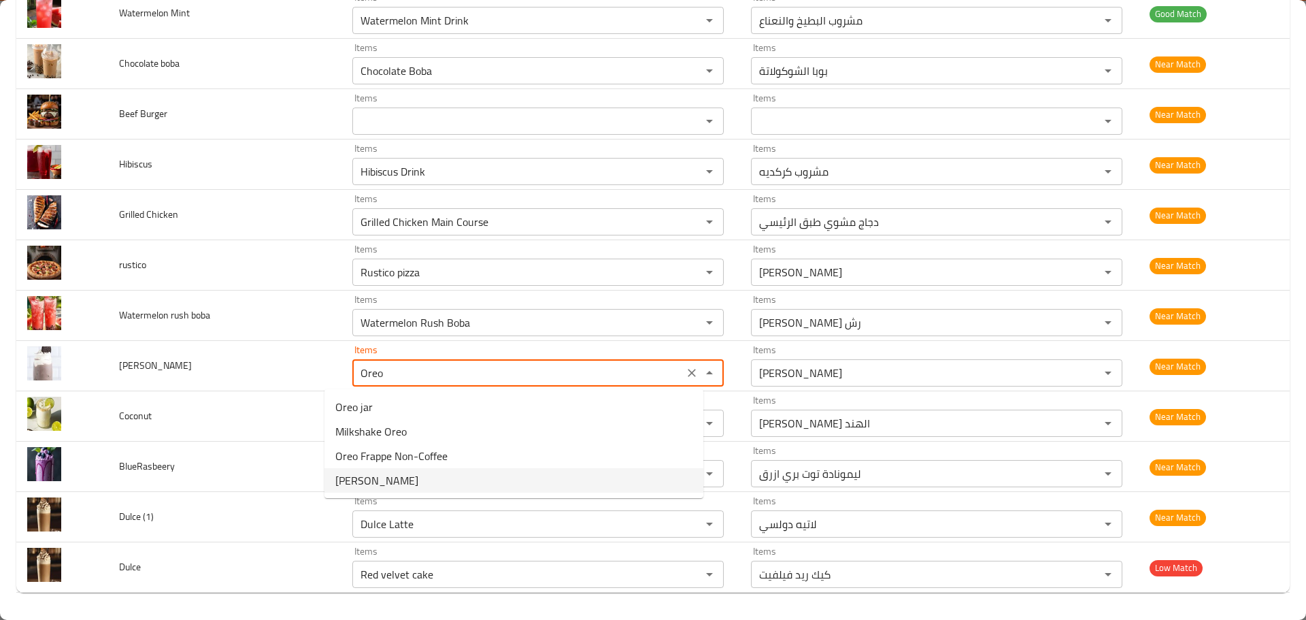
click at [363, 474] on span "Oreo Boba" at bounding box center [376, 480] width 83 height 16
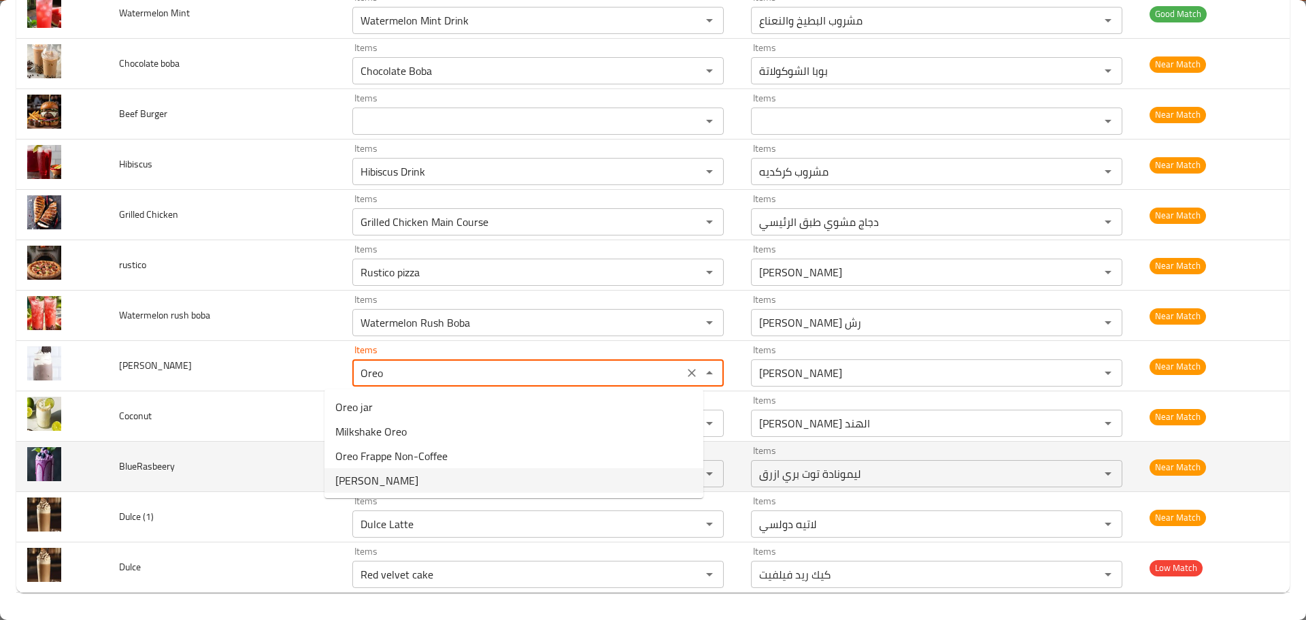
type boba "Oreo Boba"
type boba-ar "بوبا أوريو"
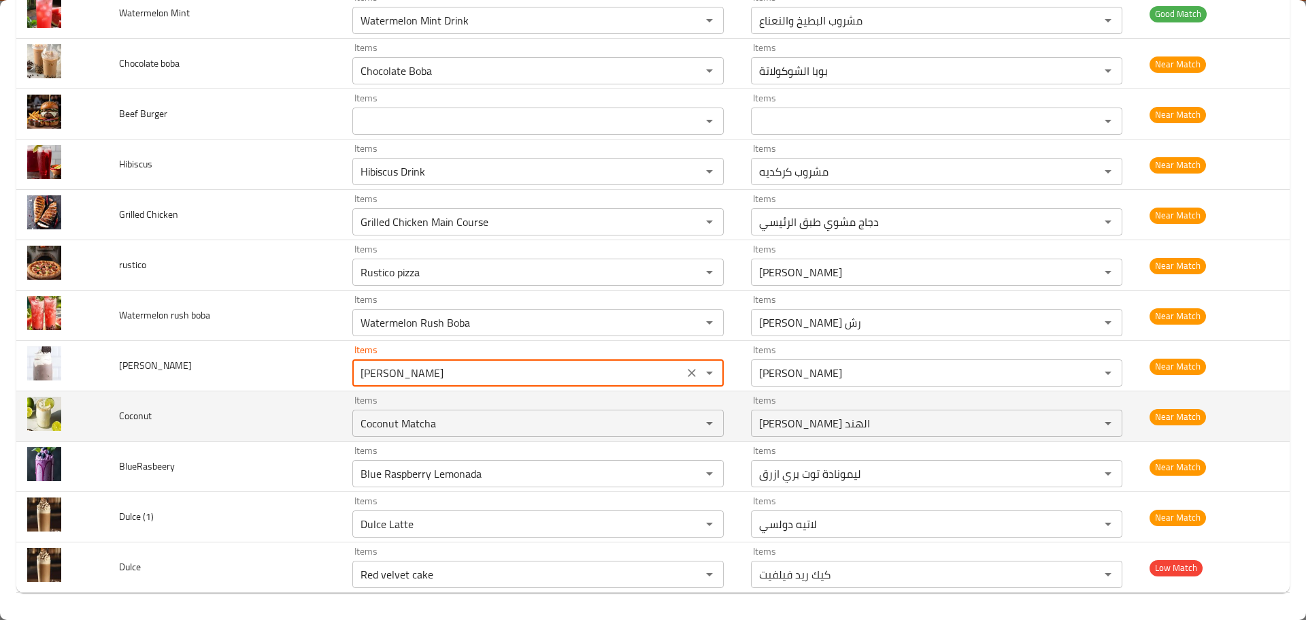
type boba "Oreo Boba"
click at [143, 410] on span "Coconut" at bounding box center [135, 416] width 33 height 18
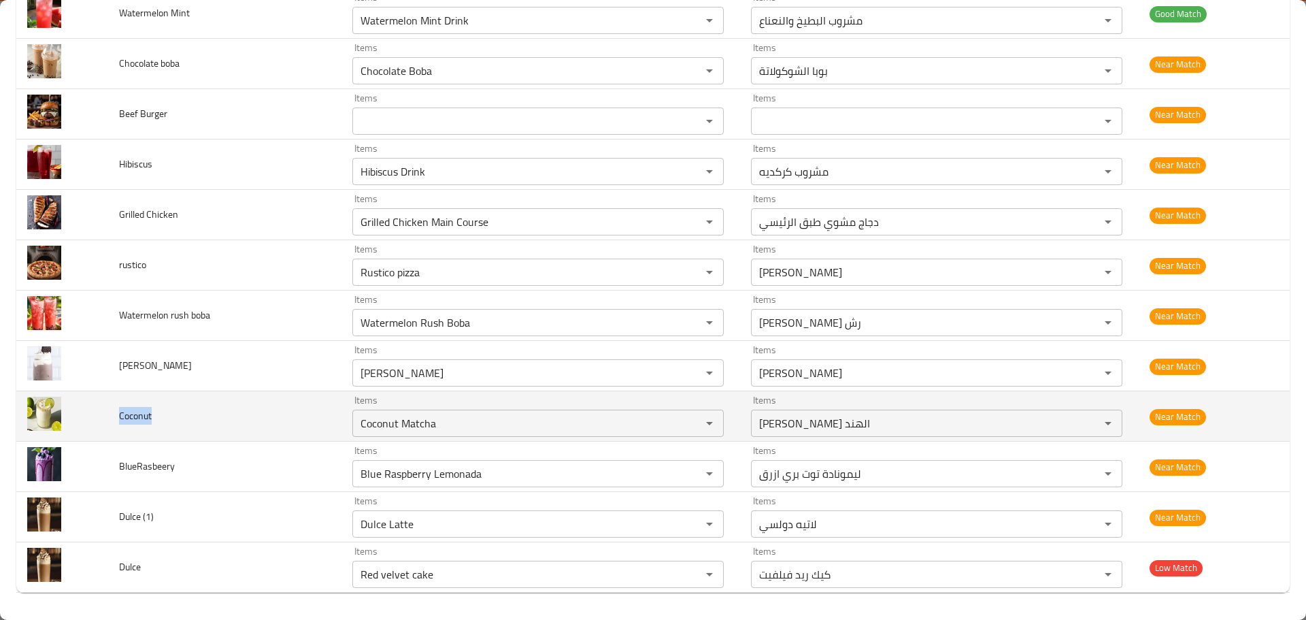
click at [143, 410] on span "Coconut" at bounding box center [135, 416] width 33 height 18
click at [389, 425] on input "Coconut Matcha" at bounding box center [518, 423] width 323 height 19
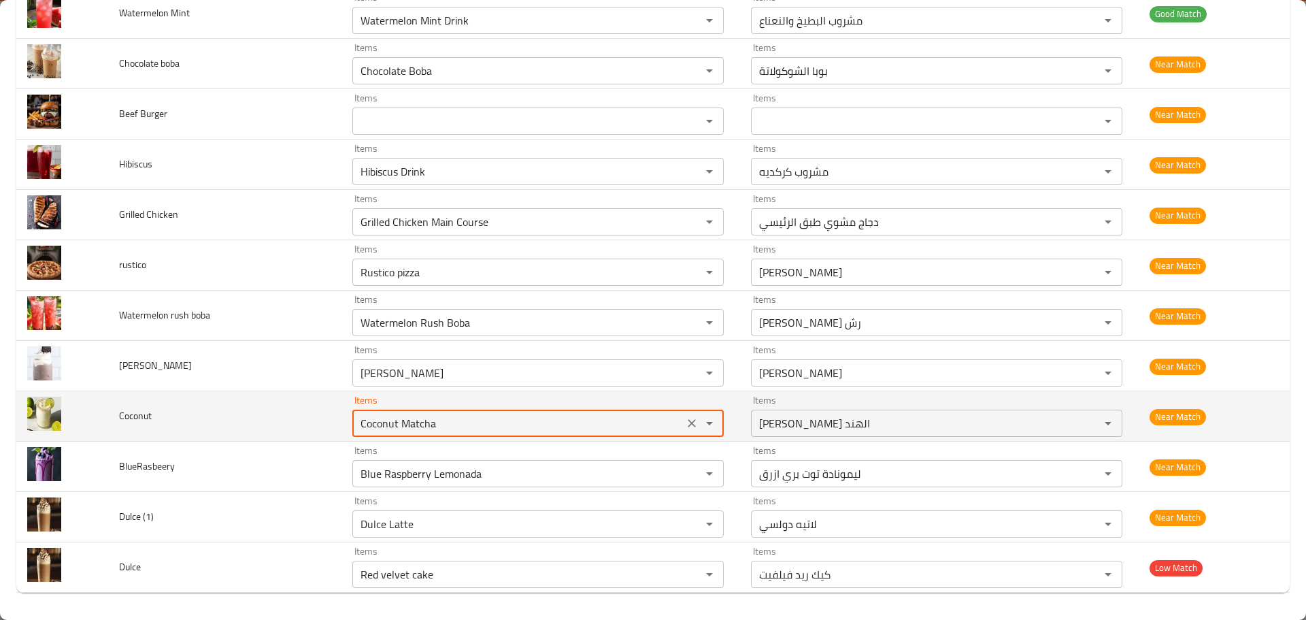
paste input "enhanced table"
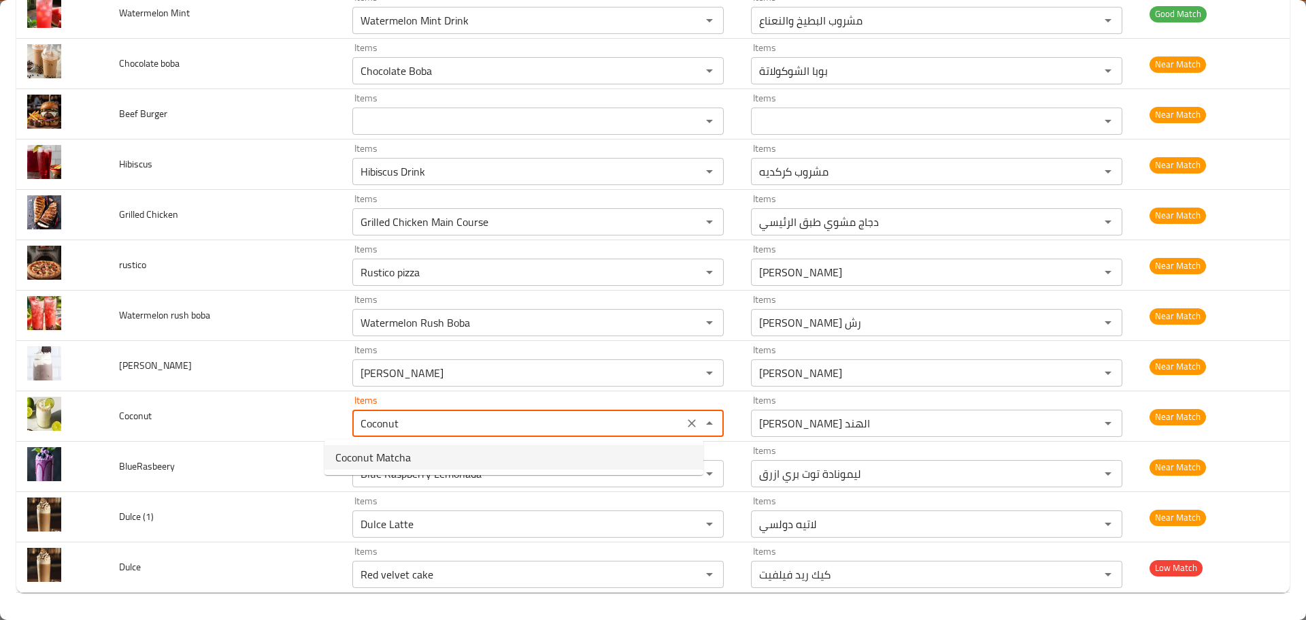
click at [376, 455] on span "Coconut Matcha" at bounding box center [373, 457] width 76 height 16
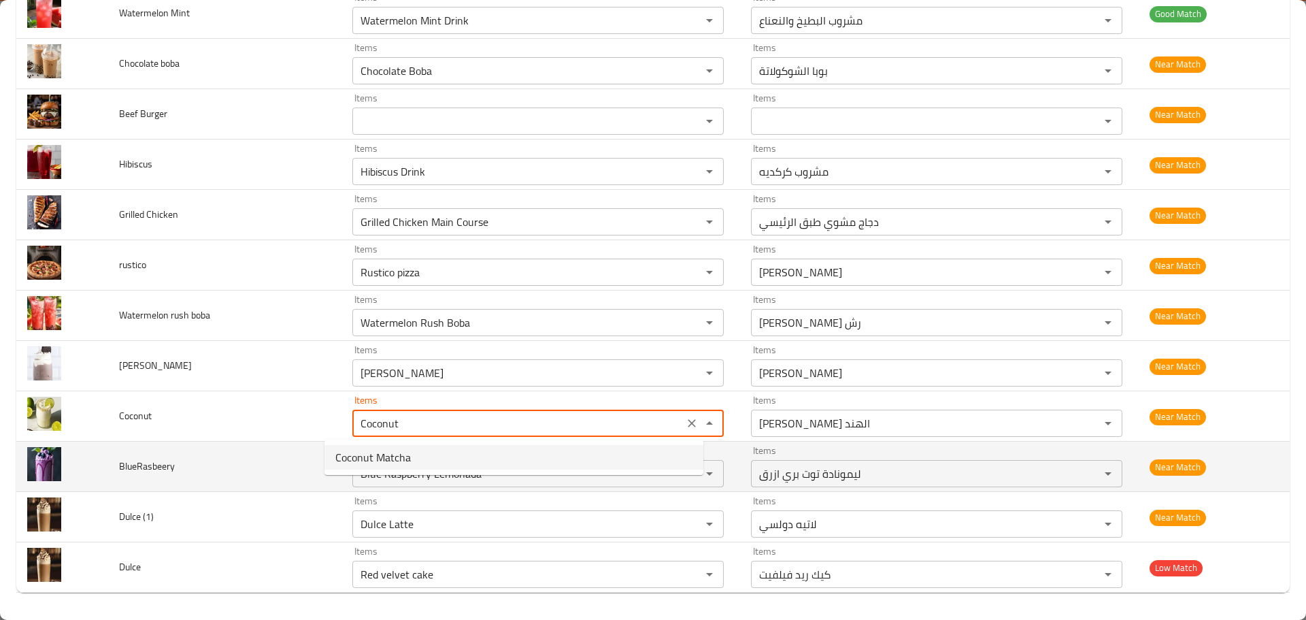
type input "Coconut Matcha"
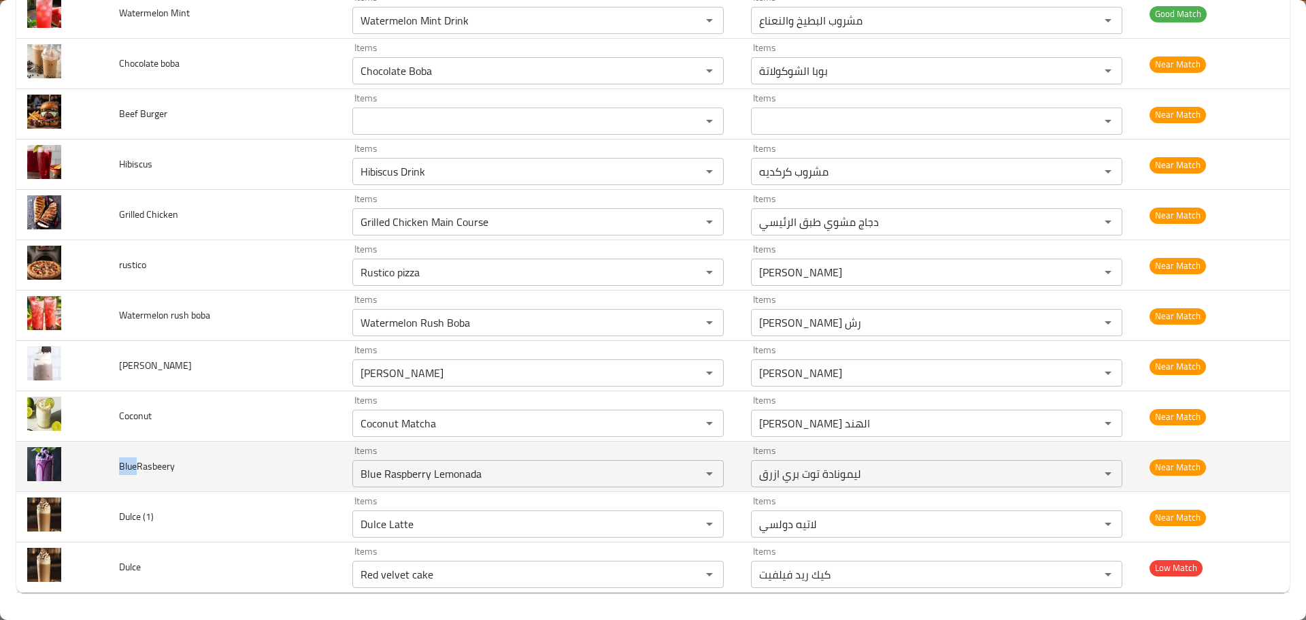
drag, startPoint x: 140, startPoint y: 465, endPoint x: 121, endPoint y: 461, distance: 19.5
click at [121, 461] on span "BlueRasbeery" at bounding box center [147, 466] width 56 height 18
click at [391, 479] on input "Blue Raspberry Lemonada" at bounding box center [518, 473] width 323 height 19
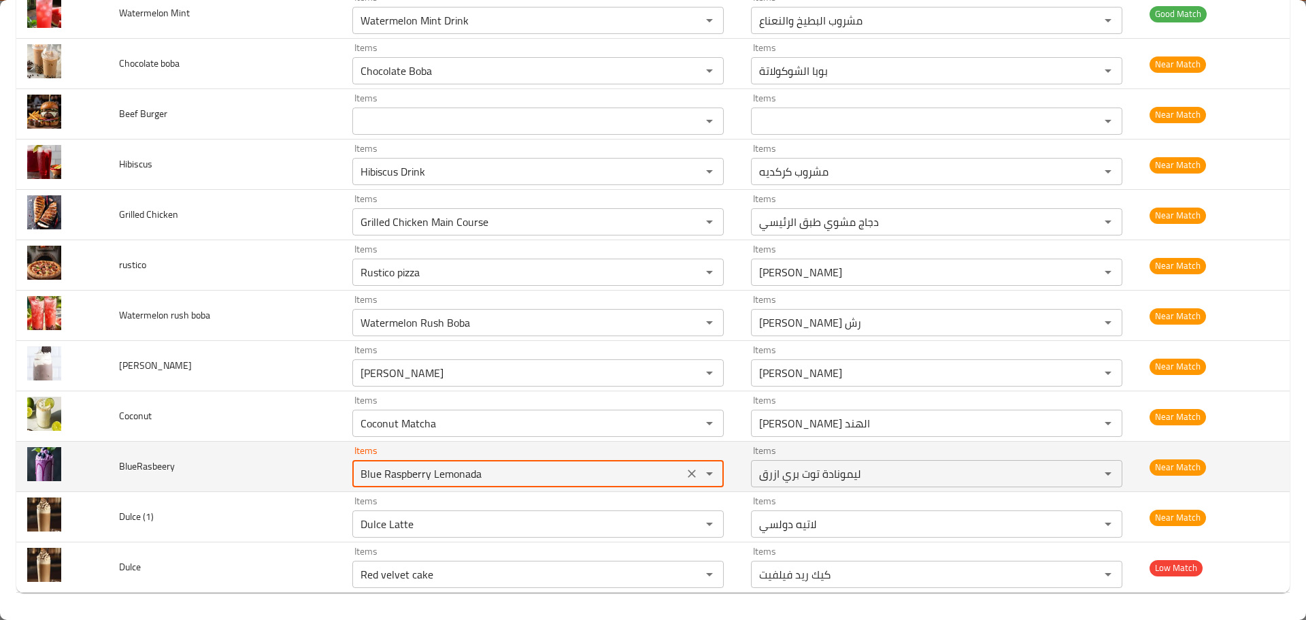
paste input "enhanced table"
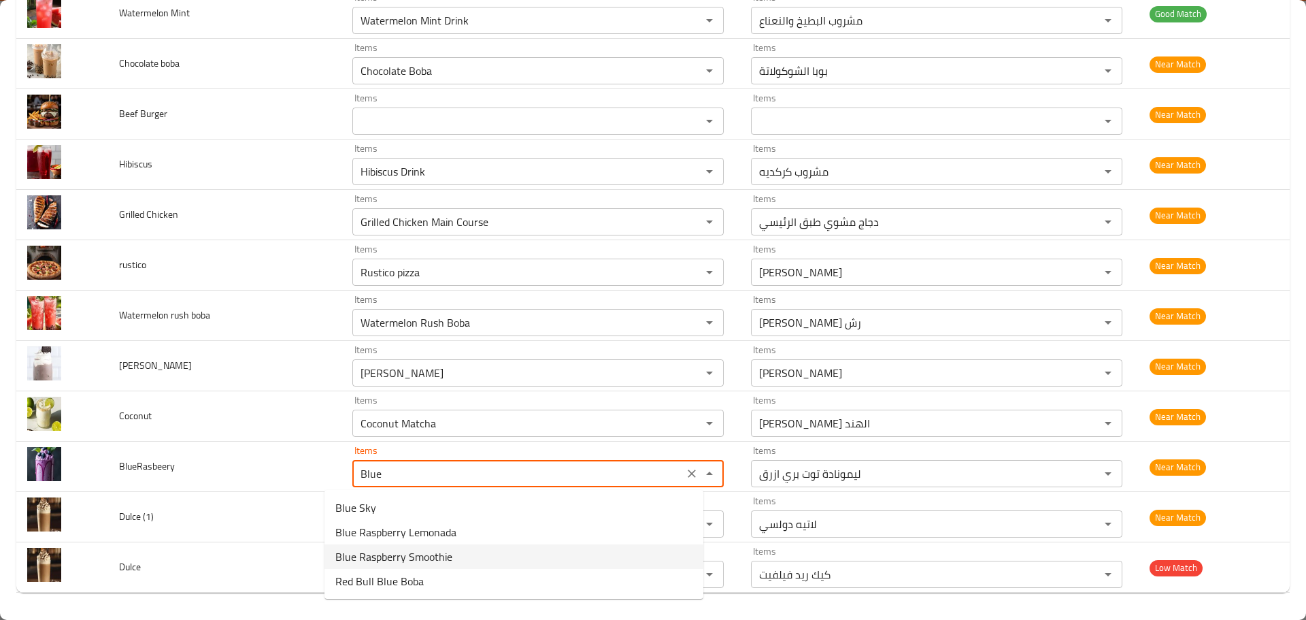
click at [408, 560] on span "Blue Raspberry Smoothie" at bounding box center [393, 556] width 117 height 16
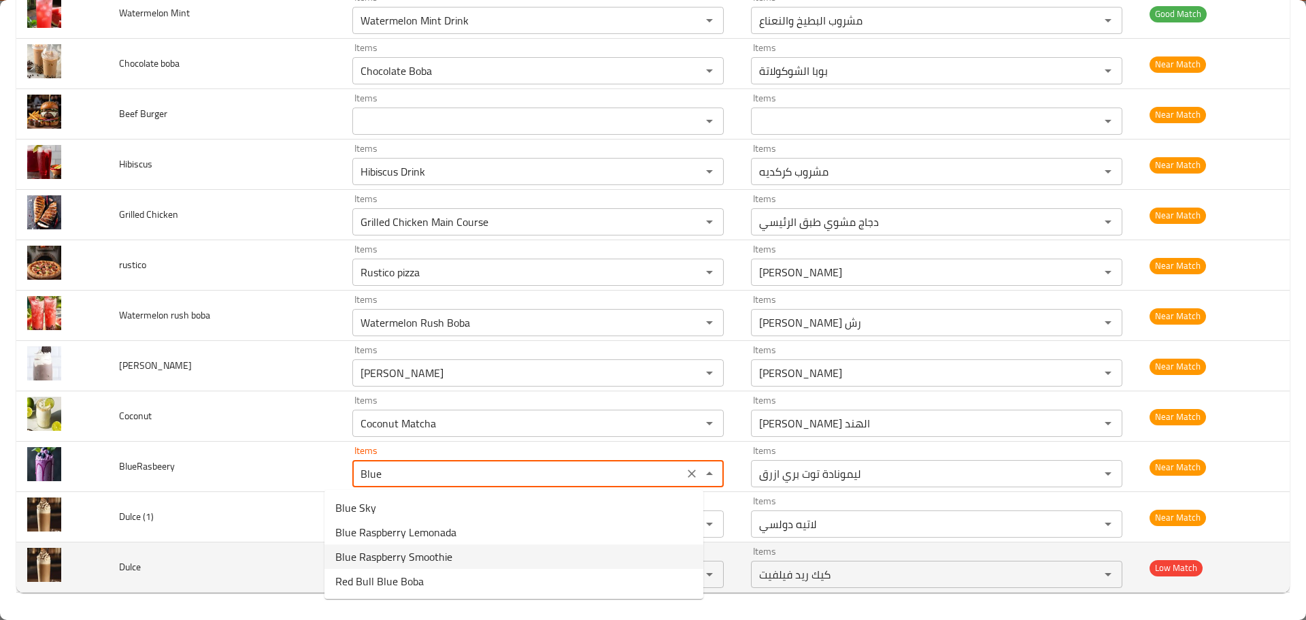
type input "Blue Raspberry Smoothie"
type input "سموثي بلو توت بري أحمر"
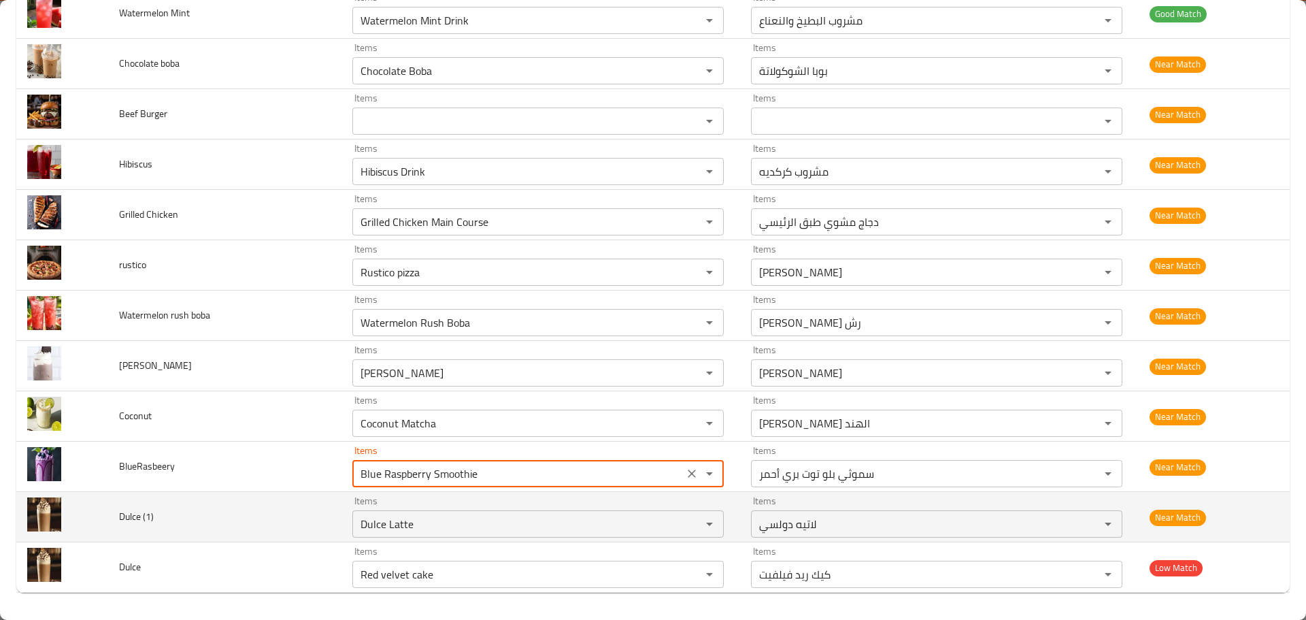
type input "Blue Raspberry Smoothie"
click at [127, 523] on span "Dulce (1)" at bounding box center [136, 517] width 35 height 18
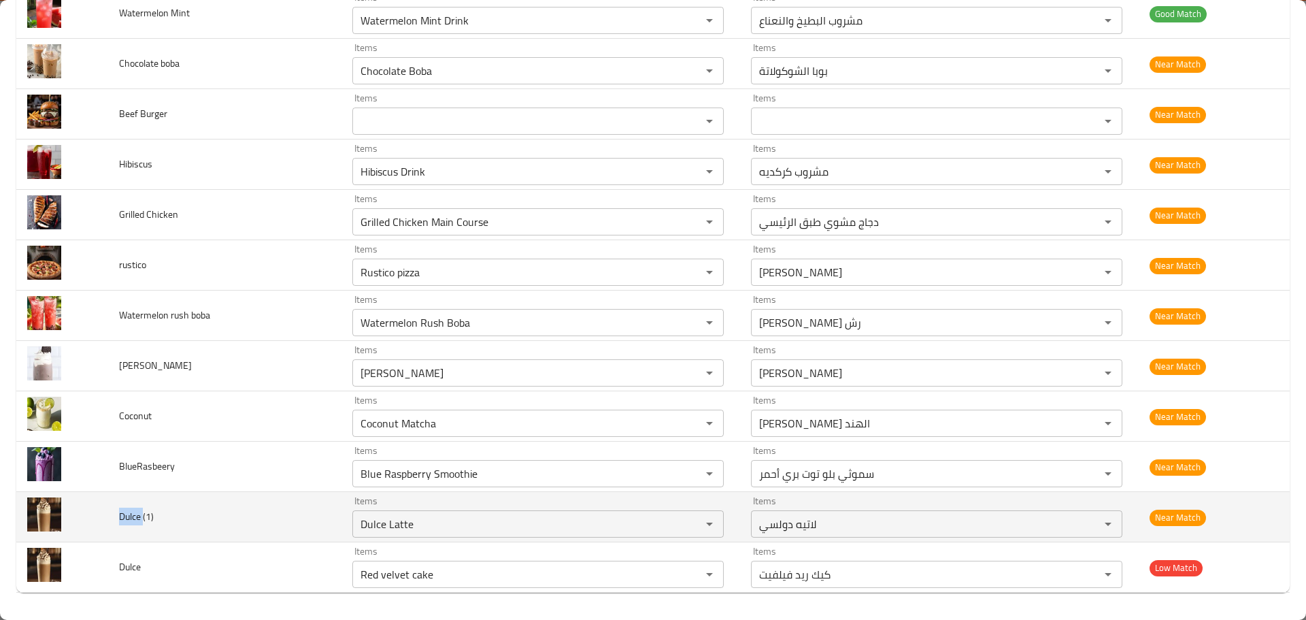
click at [127, 523] on span "Dulce (1)" at bounding box center [136, 517] width 35 height 18
click at [357, 516] on \(1\) "Dulce Latte" at bounding box center [518, 523] width 323 height 19
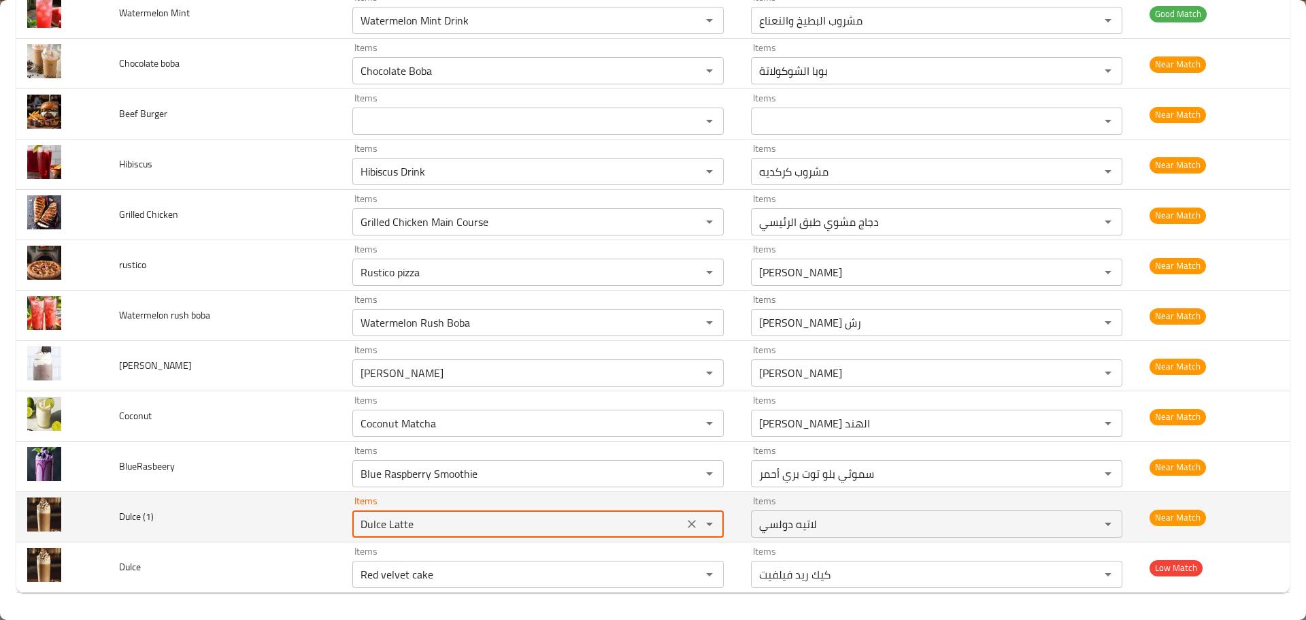
paste \(1\) "enhanced table"
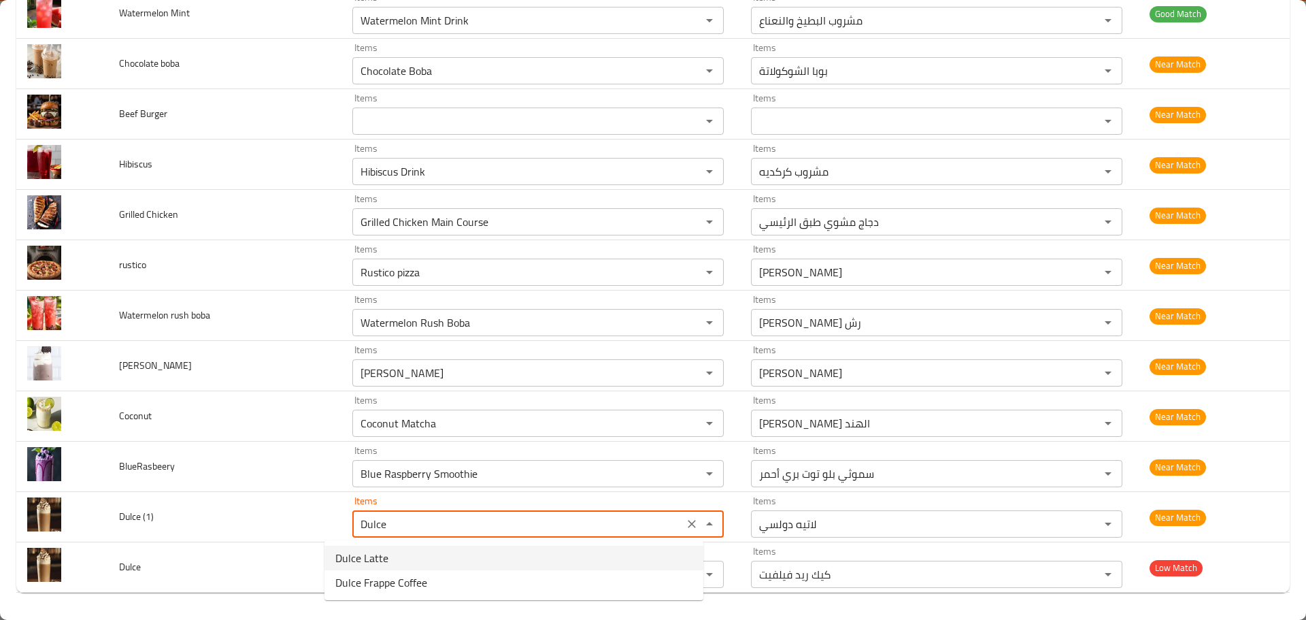
click at [375, 559] on span "Dulce Latte" at bounding box center [361, 558] width 53 height 16
type \(1\) "Dulce Latte"
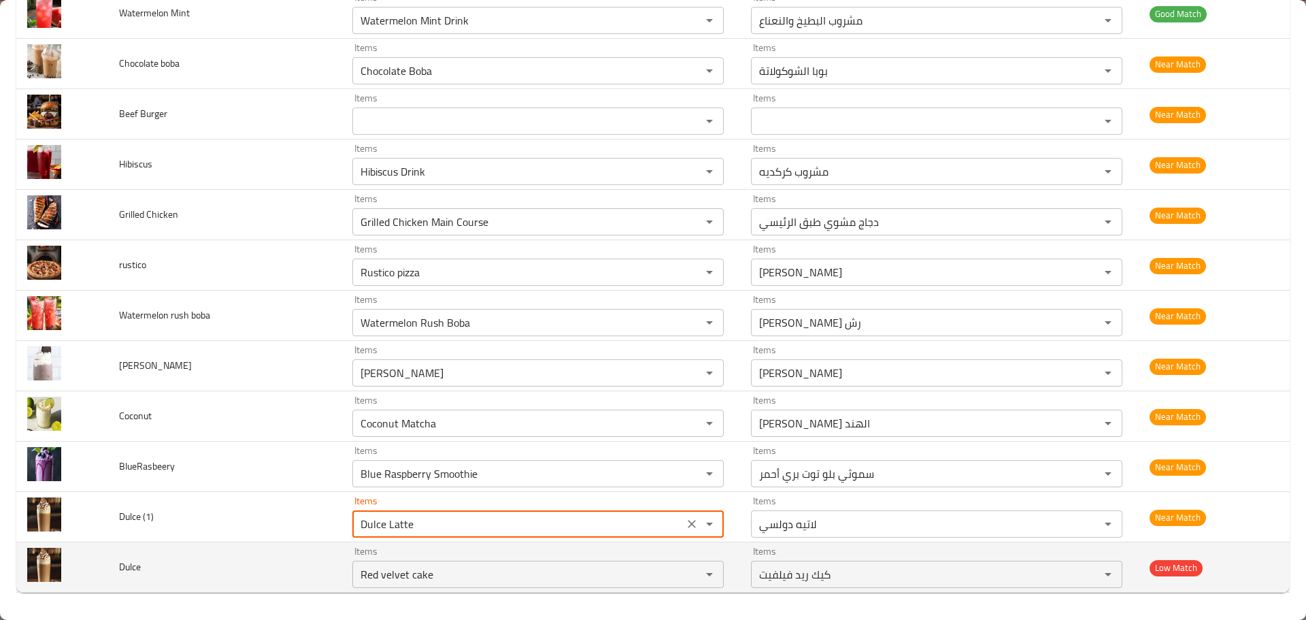
click at [262, 563] on td "Dulce" at bounding box center [224, 567] width 233 height 50
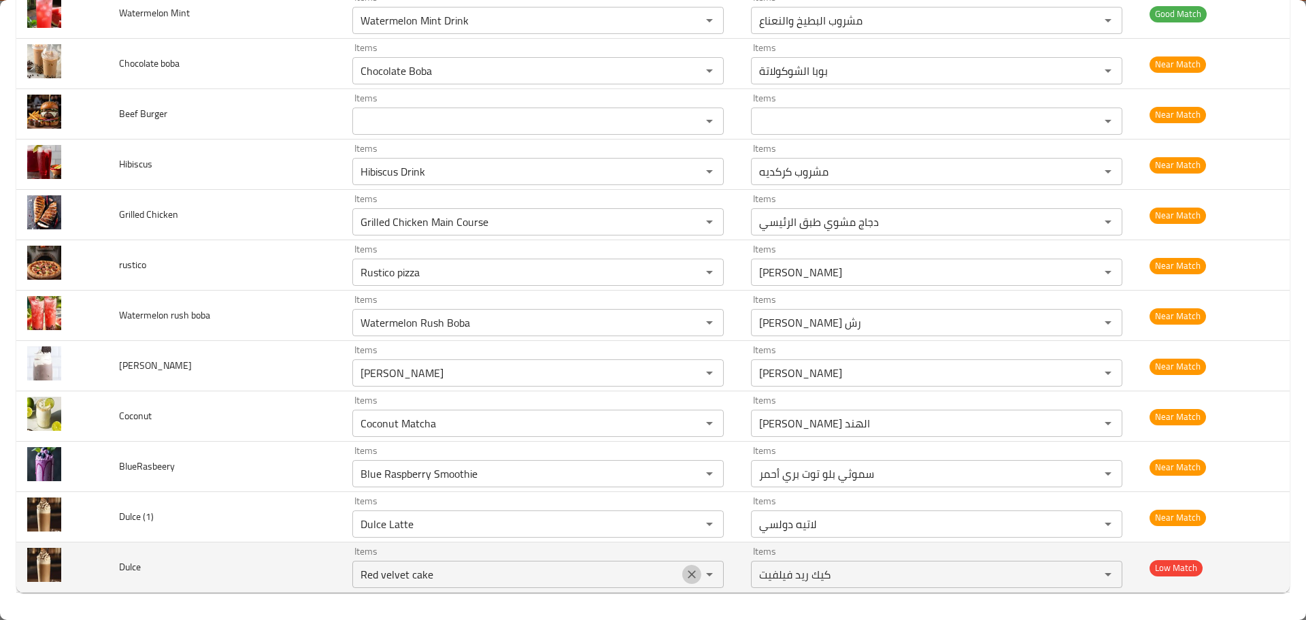
click at [682, 572] on button "Clear" at bounding box center [691, 574] width 19 height 19
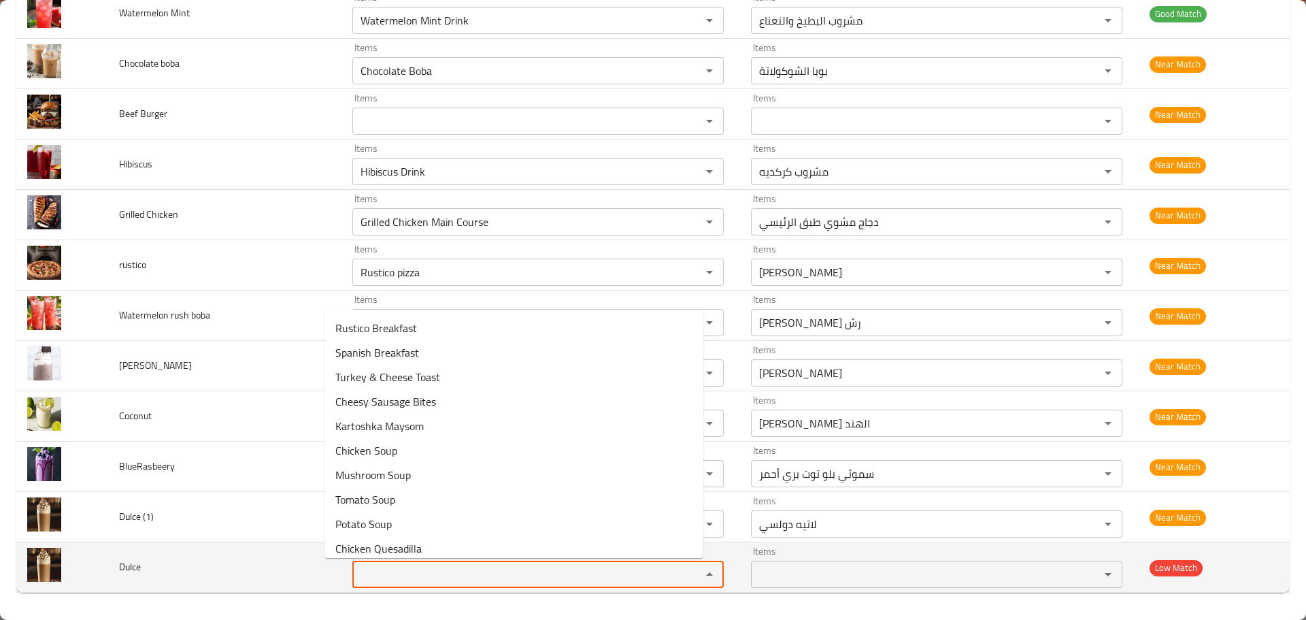
click at [357, 572] on input "Items" at bounding box center [518, 574] width 323 height 19
paste input "Dulce"
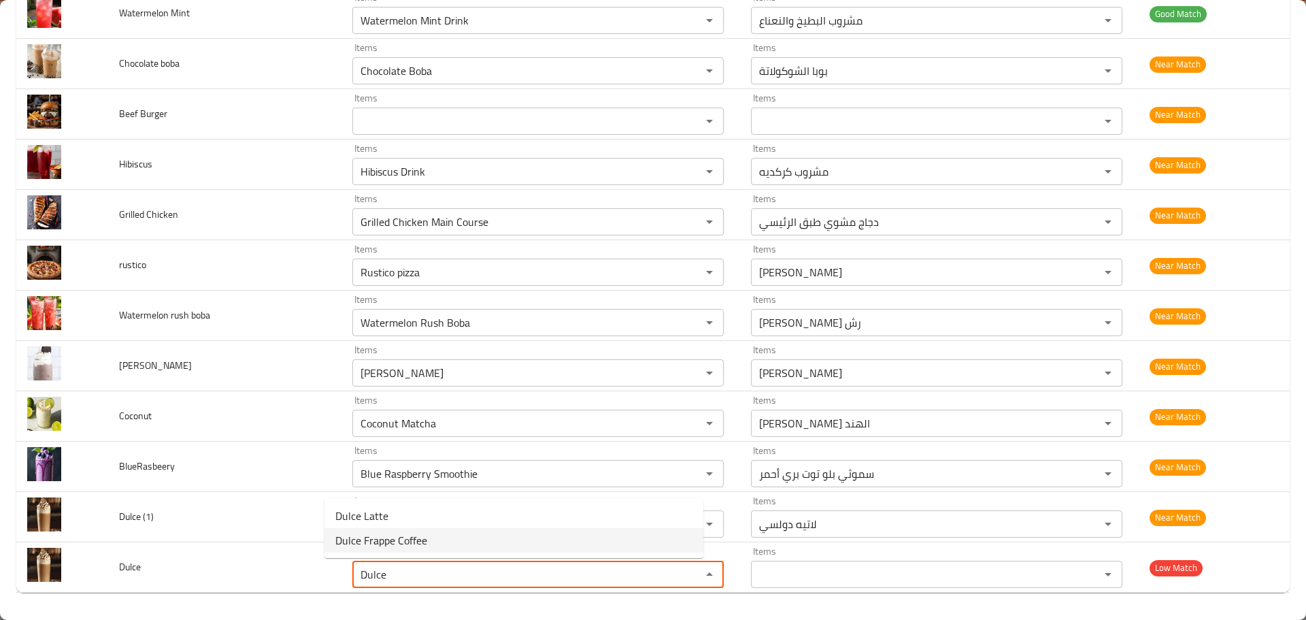
click at [370, 548] on span "Dulce Frappe Coffee" at bounding box center [381, 540] width 92 height 16
type input "Dulce Frappe Coffee"
type input "قهوة دولسي فرابيه"
type input "Dulce Frappe Coffee"
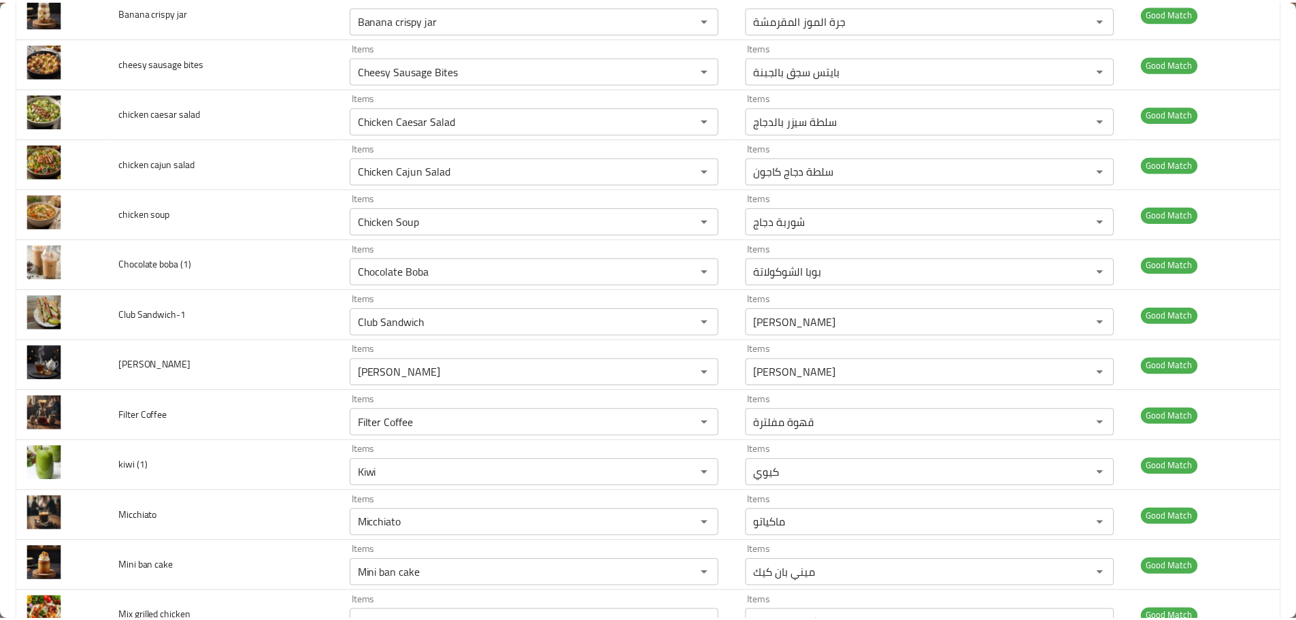
scroll to position [0, 0]
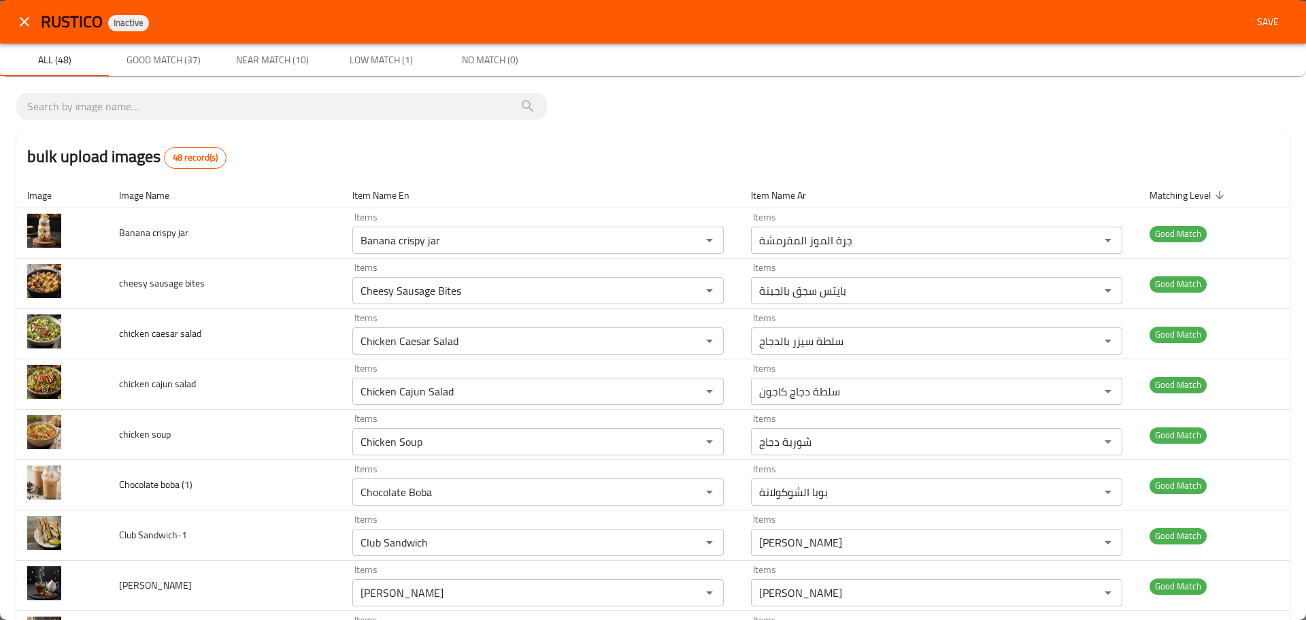
click at [1263, 29] on span "Save" at bounding box center [1268, 22] width 33 height 17
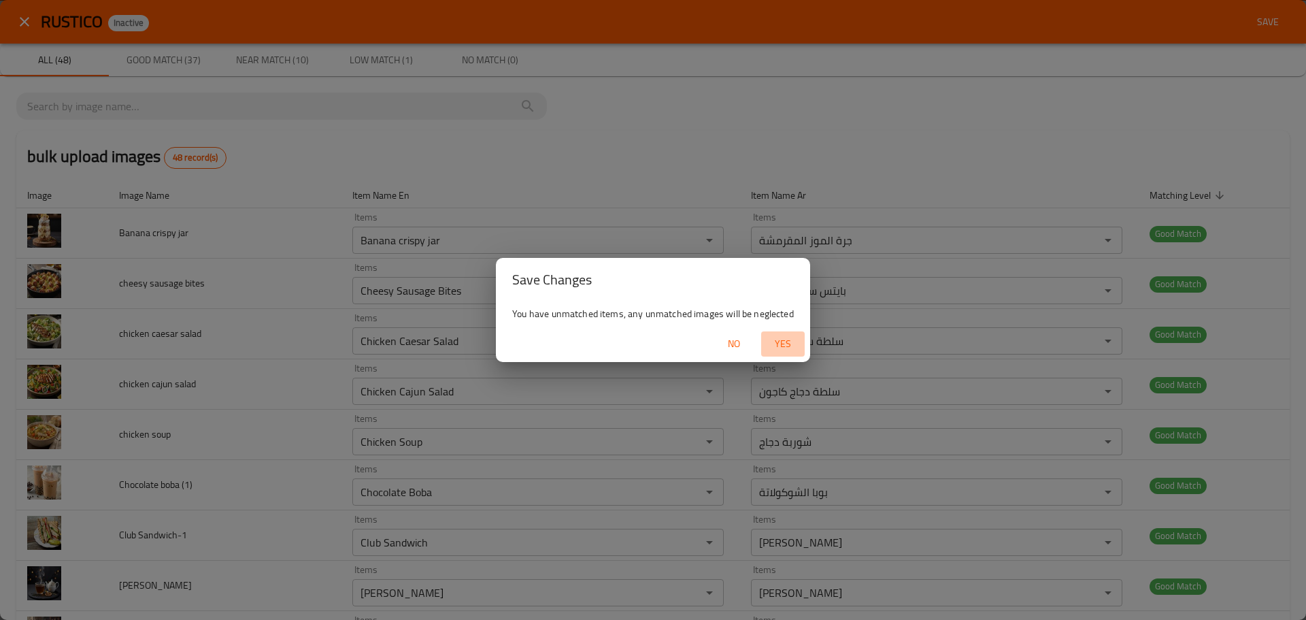
click at [782, 348] on span "Yes" at bounding box center [783, 343] width 33 height 17
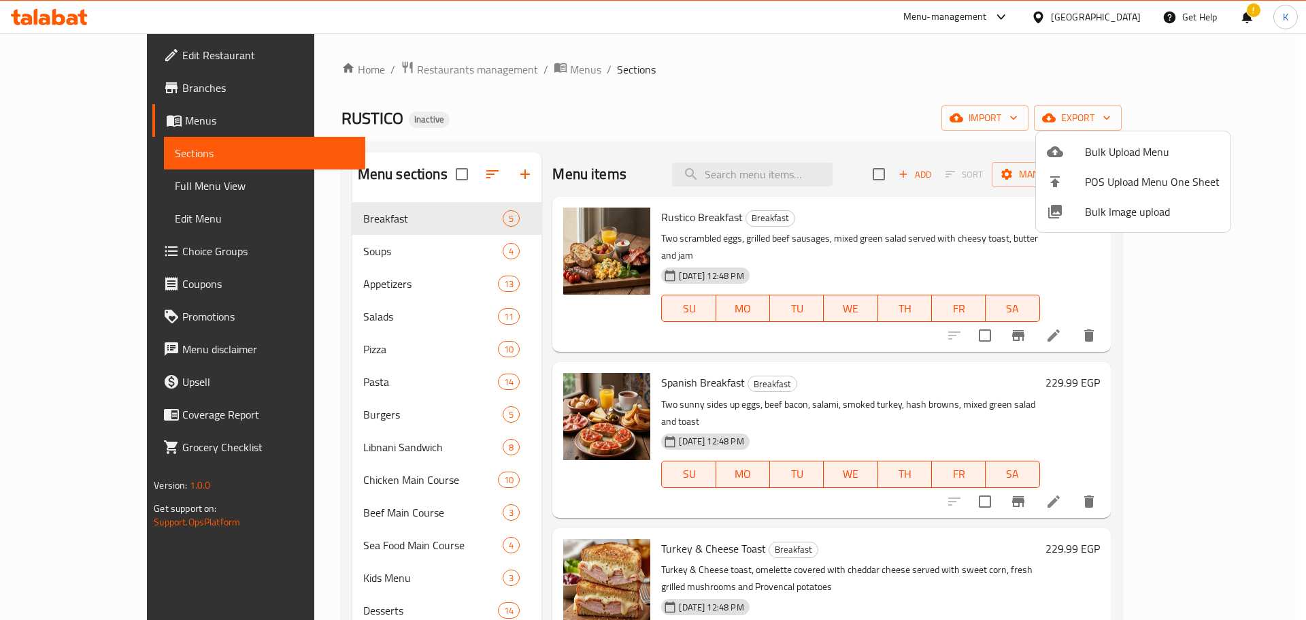
click at [798, 119] on div at bounding box center [653, 310] width 1306 height 620
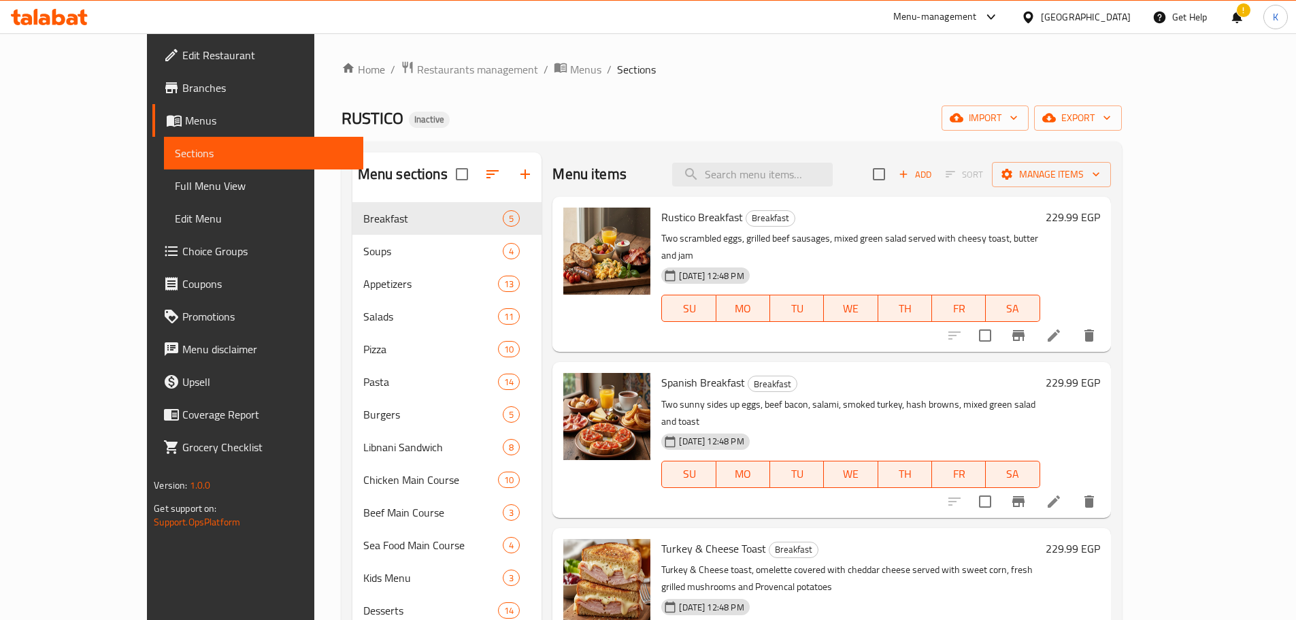
drag, startPoint x: 181, startPoint y: 180, endPoint x: 61, endPoint y: 116, distance: 135.4
click at [181, 180] on span "Full Menu View" at bounding box center [264, 186] width 178 height 16
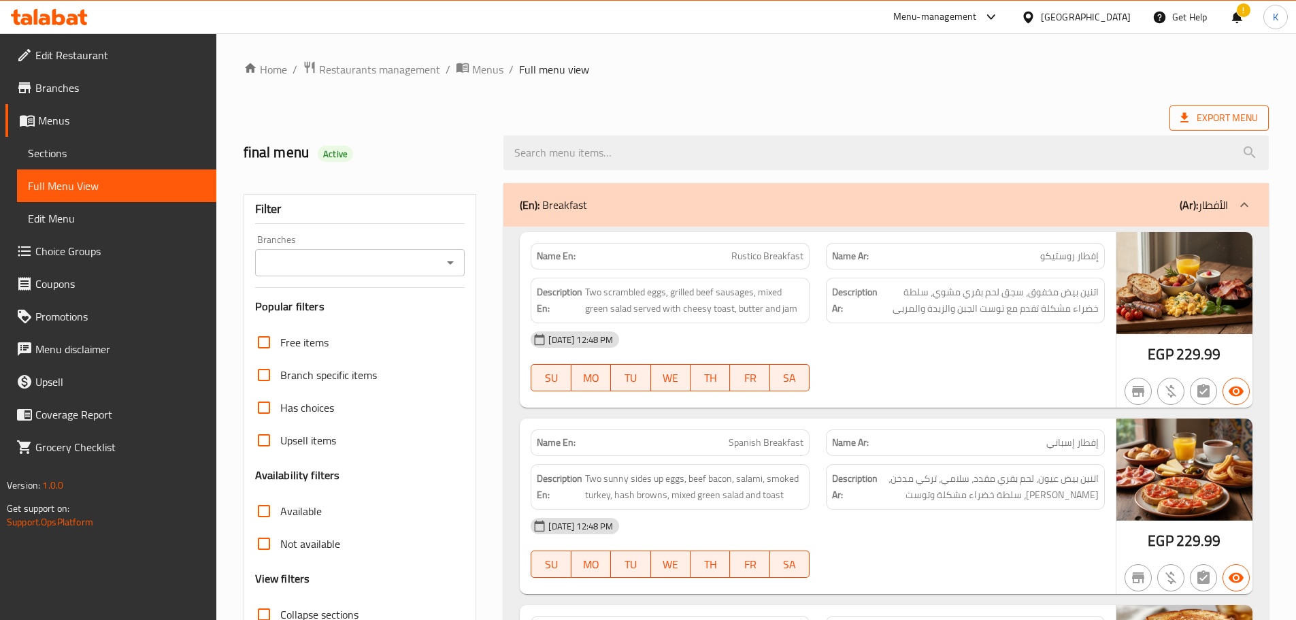
click at [1202, 122] on span "Export Menu" at bounding box center [1219, 118] width 78 height 17
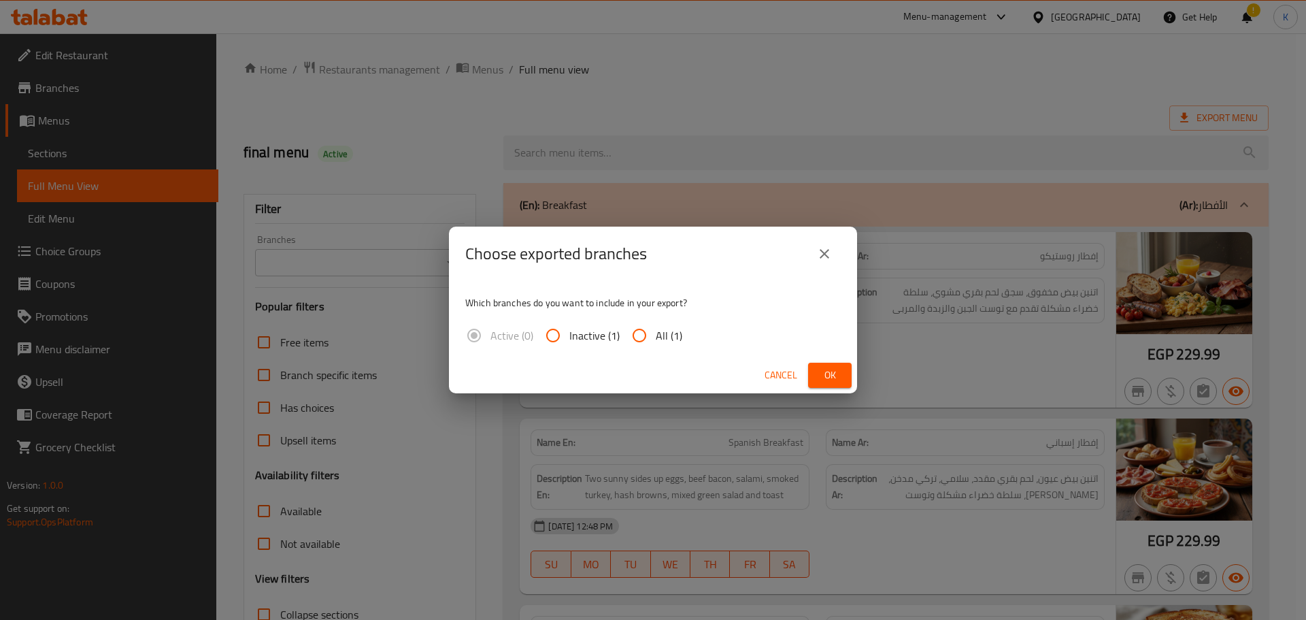
click at [638, 336] on input "All (1)" at bounding box center [639, 335] width 33 height 33
radio input "true"
click at [816, 378] on button "Ok" at bounding box center [830, 375] width 44 height 25
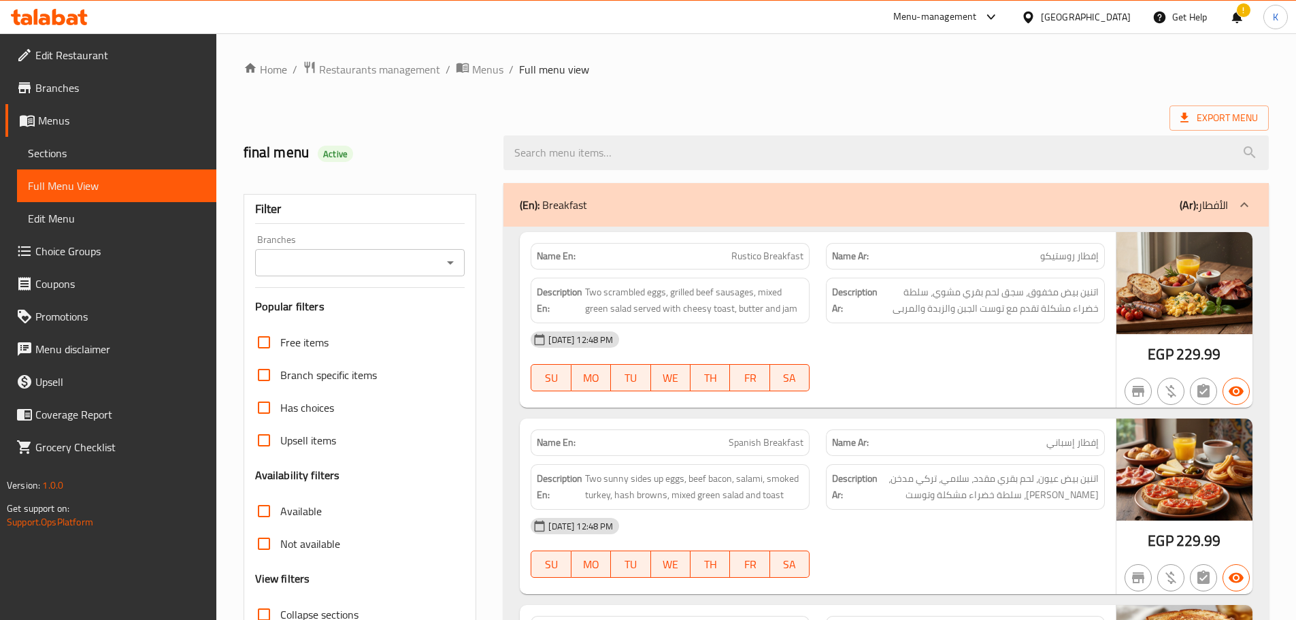
click at [1123, 20] on div "Egypt" at bounding box center [1086, 17] width 90 height 15
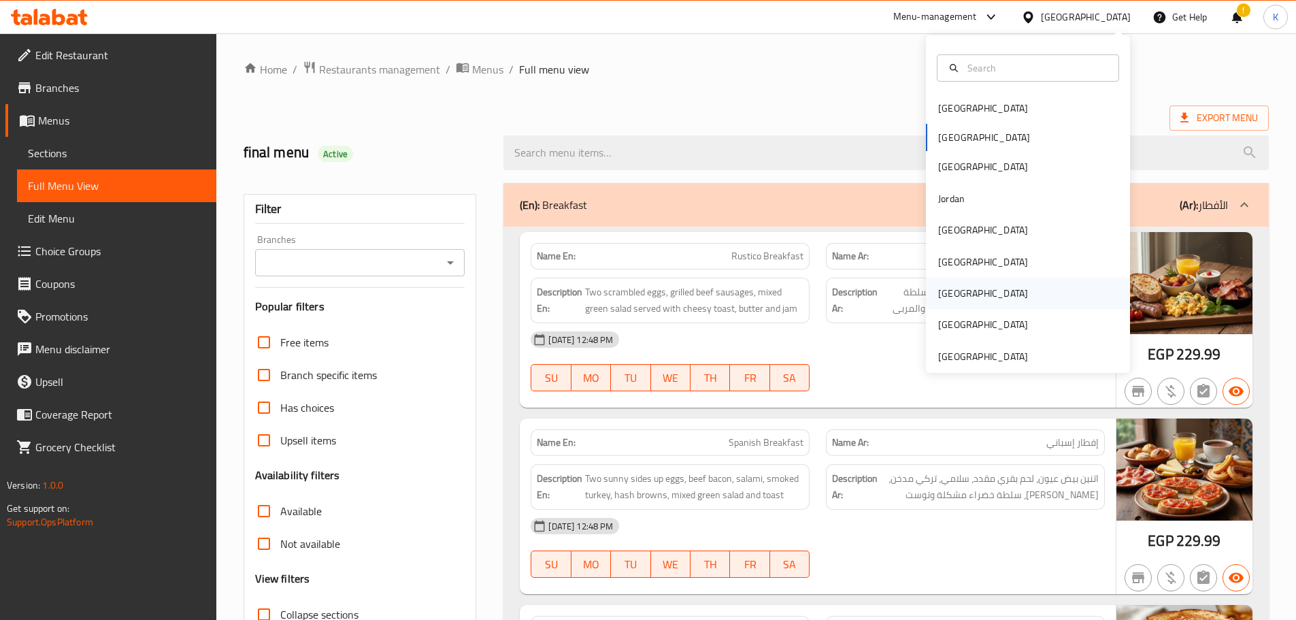
click at [959, 293] on div "[GEOGRAPHIC_DATA]" at bounding box center [983, 293] width 112 height 31
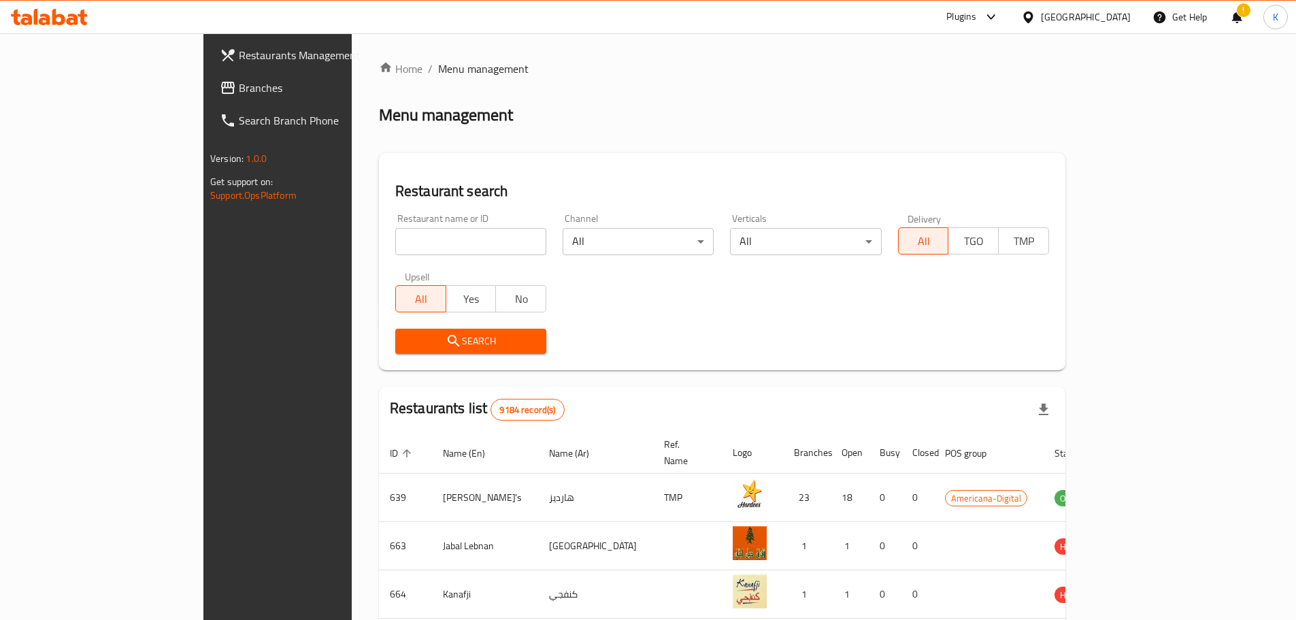
click at [239, 86] on span "Branches" at bounding box center [324, 88] width 170 height 16
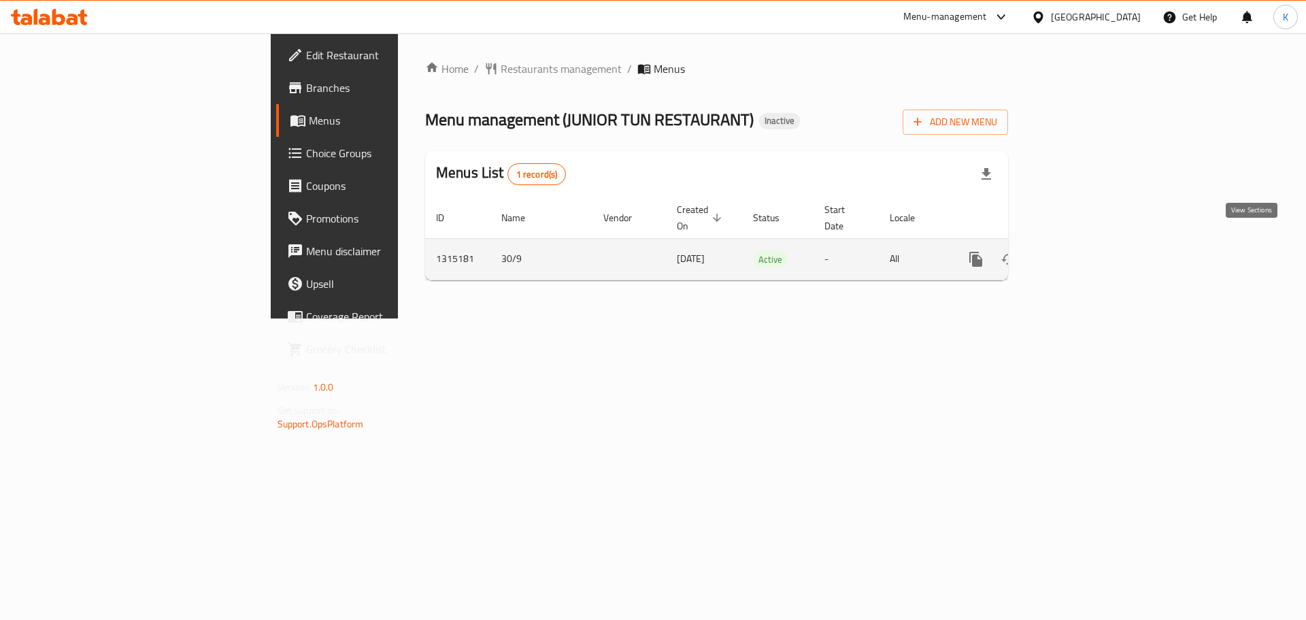
click at [1082, 251] on icon "enhanced table" at bounding box center [1074, 259] width 16 height 16
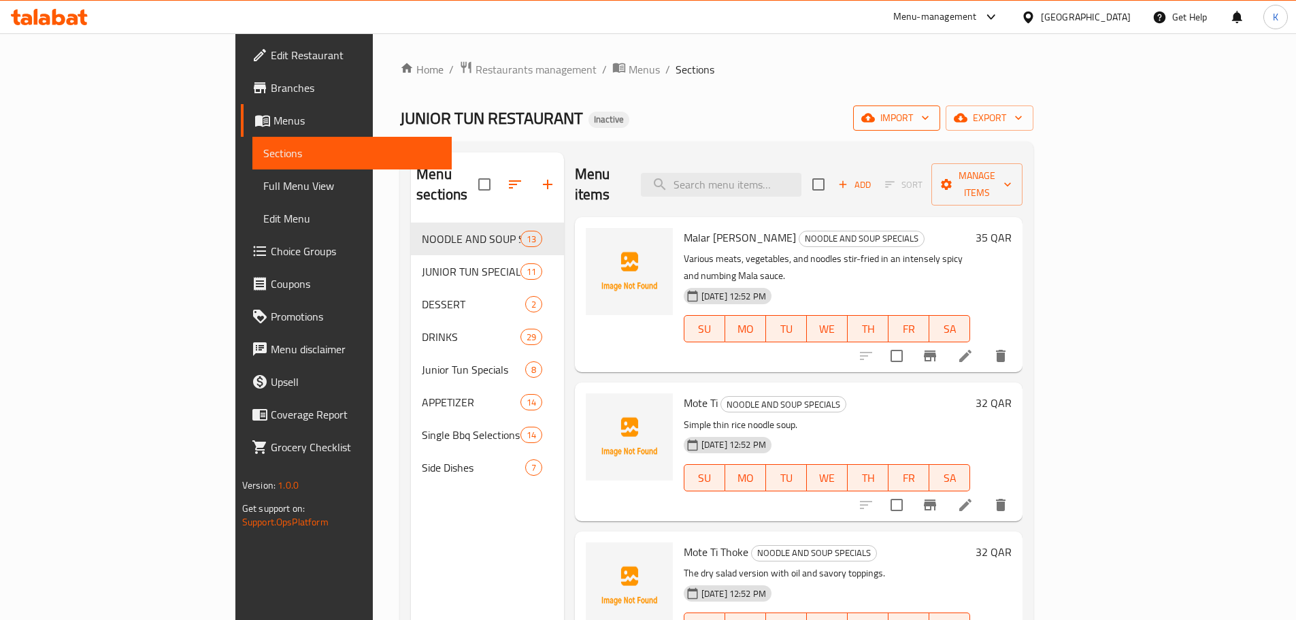
click at [875, 122] on icon "button" at bounding box center [868, 118] width 14 height 14
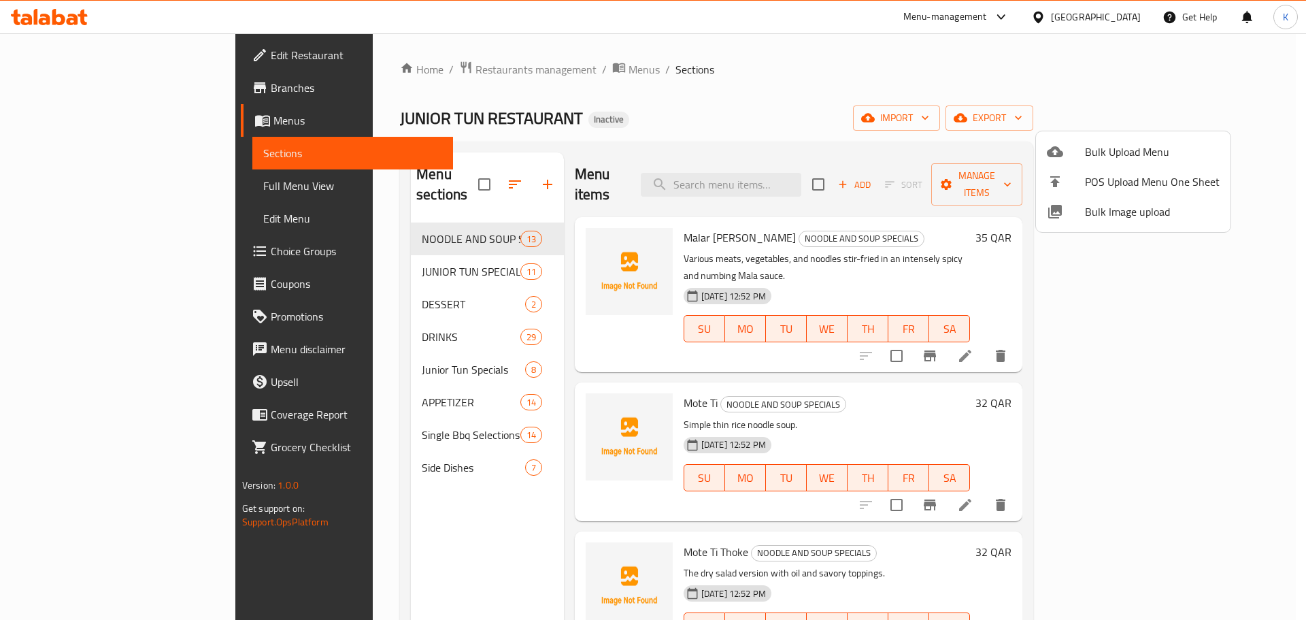
click at [1087, 211] on span "Bulk Image upload" at bounding box center [1152, 211] width 135 height 16
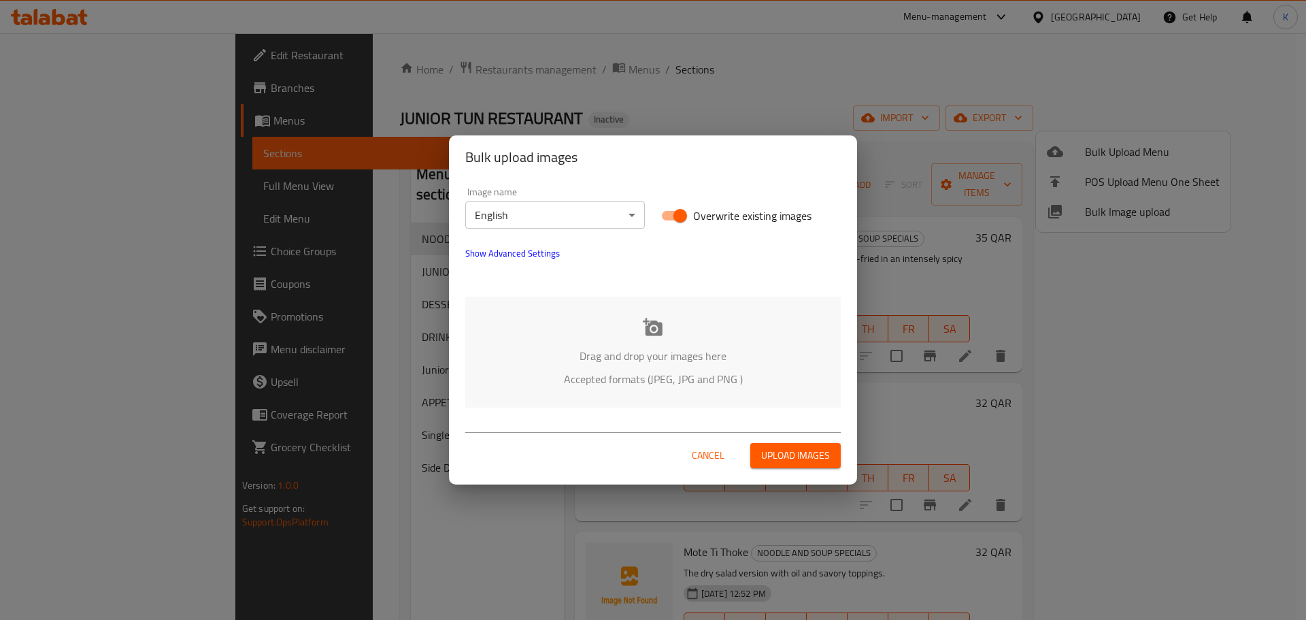
click at [623, 374] on p "Accepted formats (JPEG, JPG and PNG )" at bounding box center [653, 379] width 335 height 16
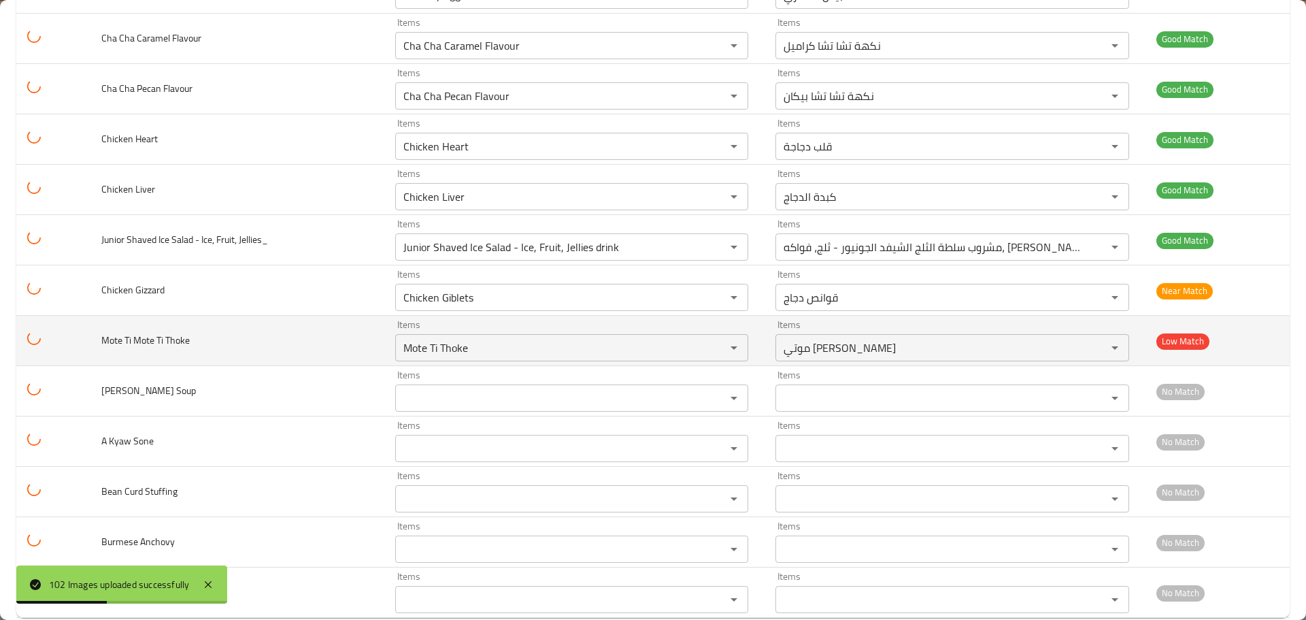
scroll to position [4751, 0]
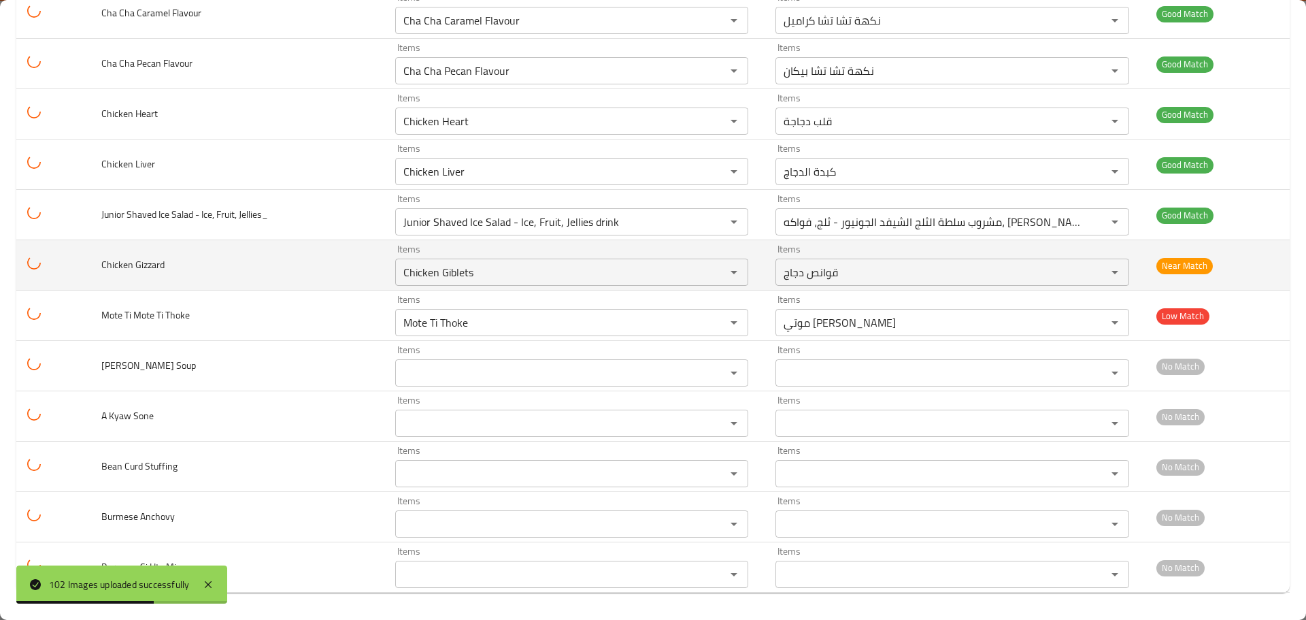
click at [120, 265] on span "Chicken Gizzard" at bounding box center [132, 265] width 63 height 18
copy span "Chicken"
click at [414, 267] on Gizzard "Chicken Giblets" at bounding box center [551, 272] width 305 height 19
paste Gizzard "enhanced table"
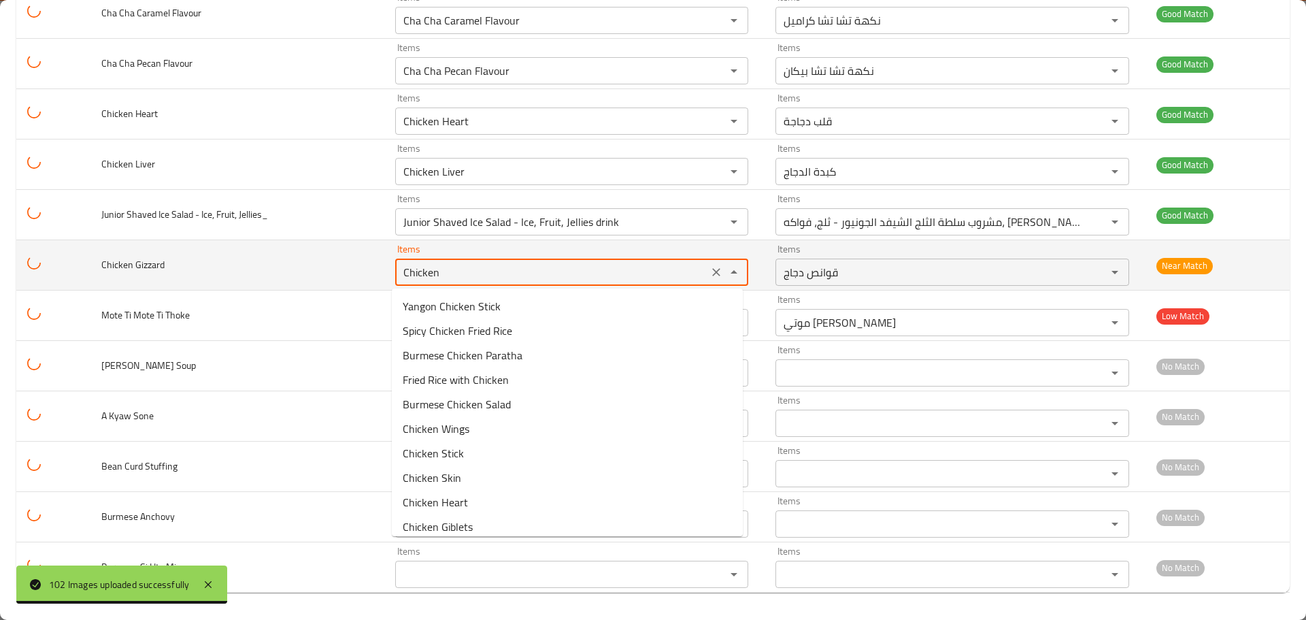
click at [157, 261] on span "Chicken Gizzard" at bounding box center [132, 265] width 63 height 18
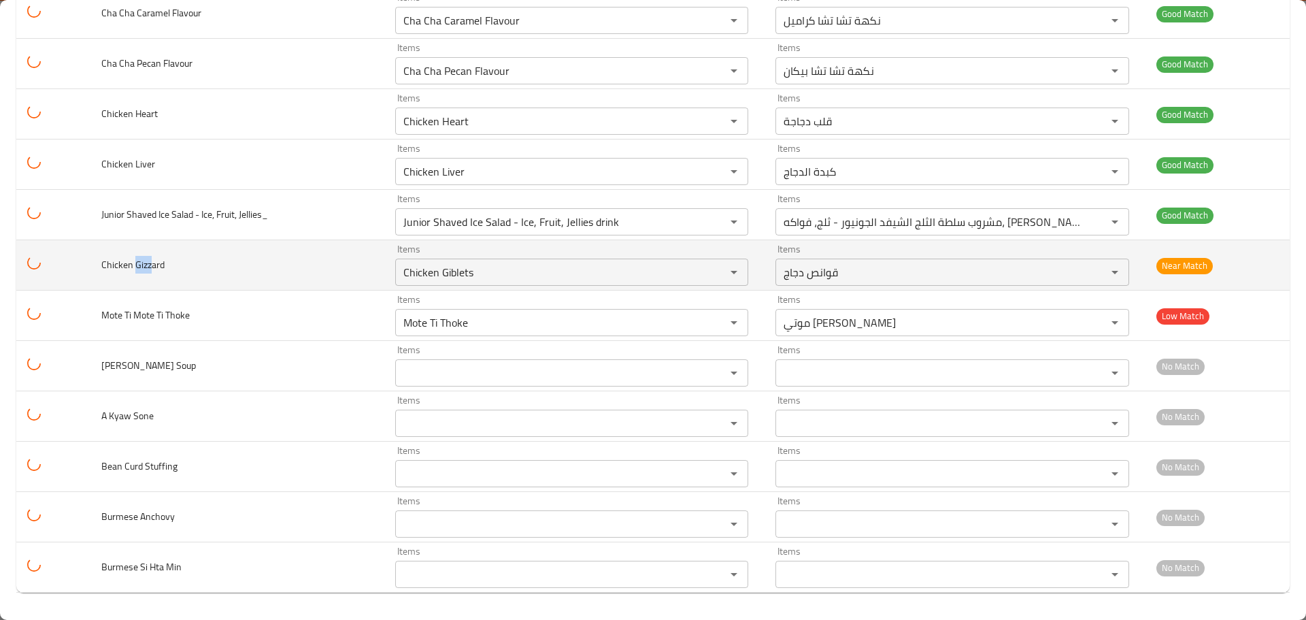
drag, startPoint x: 149, startPoint y: 265, endPoint x: 135, endPoint y: 267, distance: 14.4
click at [135, 267] on span "Chicken Gizzard" at bounding box center [132, 265] width 63 height 18
copy span "Gizz"
click at [466, 272] on Gizzard "Chicken Giblets" at bounding box center [551, 272] width 305 height 19
paste Gizzard "Gizz"
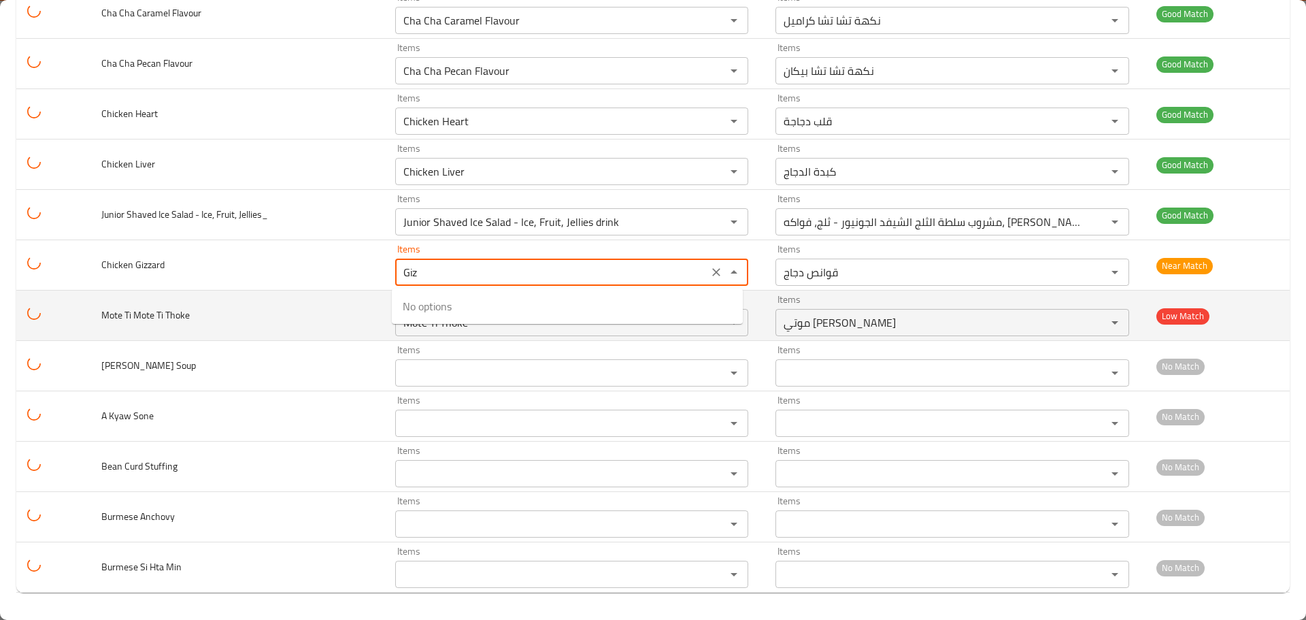
type Gizzard "Chicken Giblets"
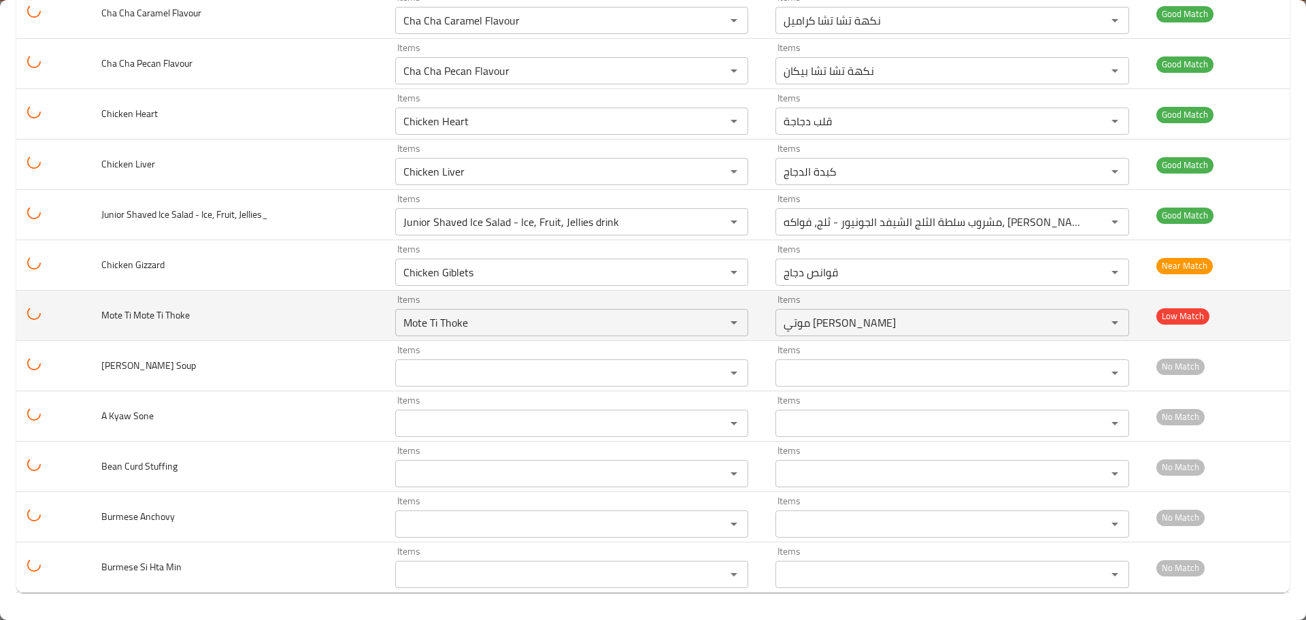
click at [235, 307] on td "Mote Ti Mote Ti Thoke" at bounding box center [237, 316] width 294 height 50
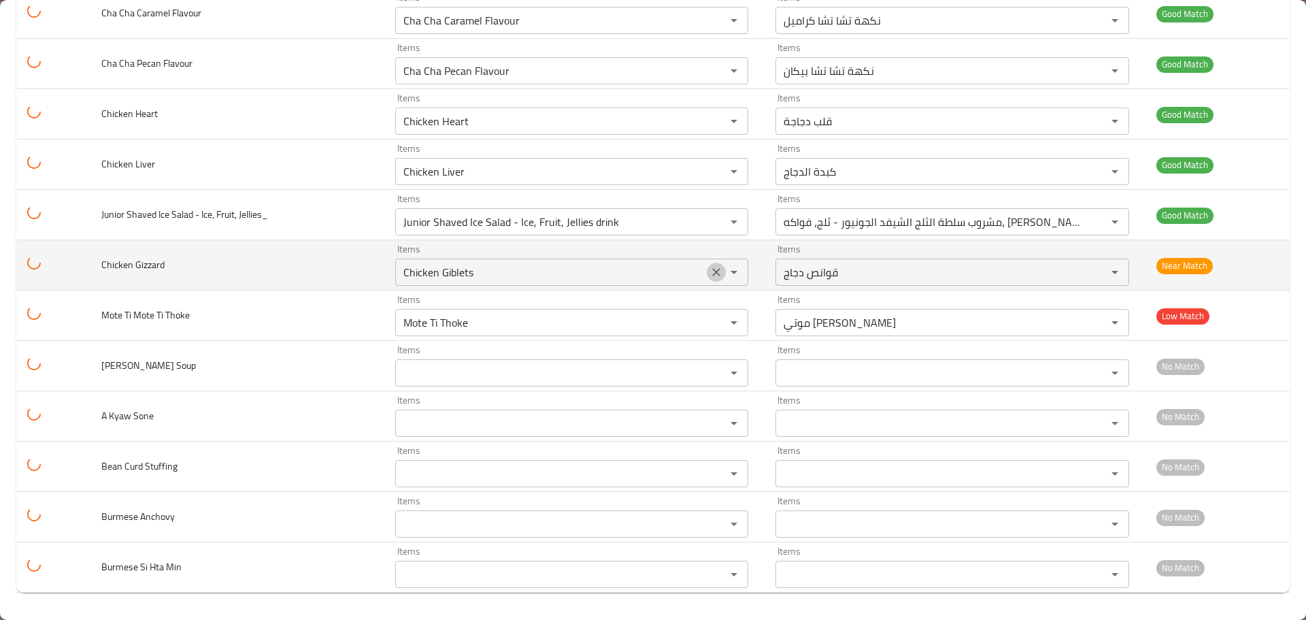
click at [710, 269] on icon "Clear" at bounding box center [717, 272] width 14 height 14
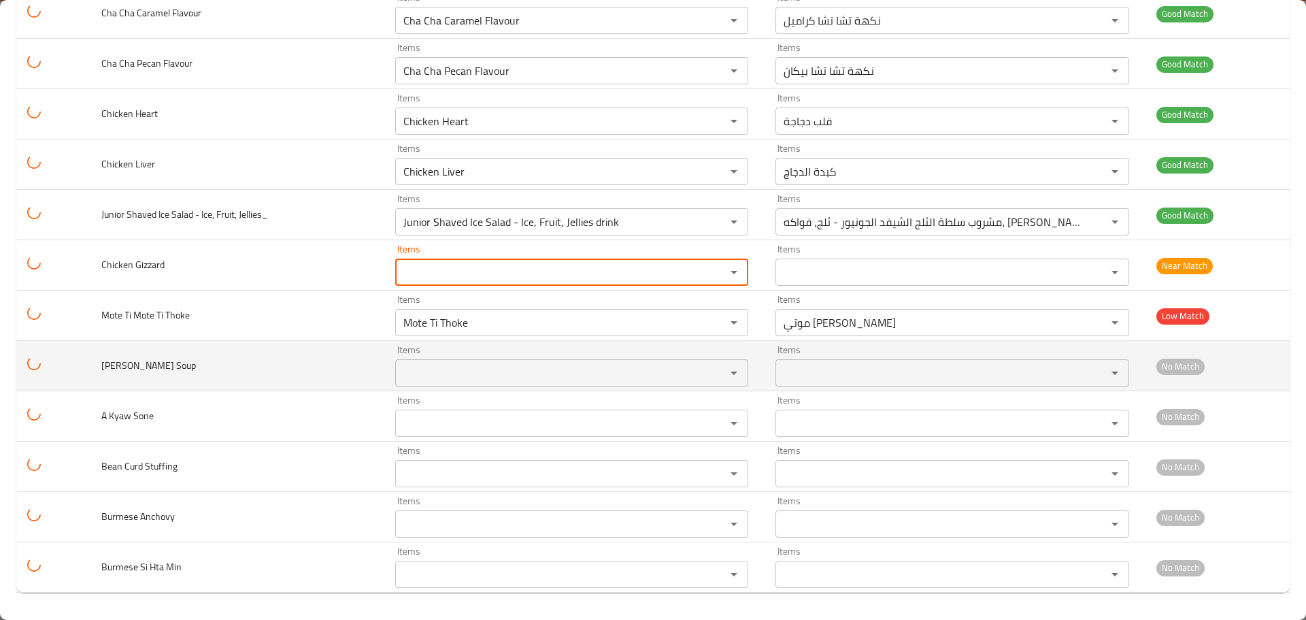
click at [210, 348] on td "[PERSON_NAME] Soup" at bounding box center [237, 366] width 294 height 50
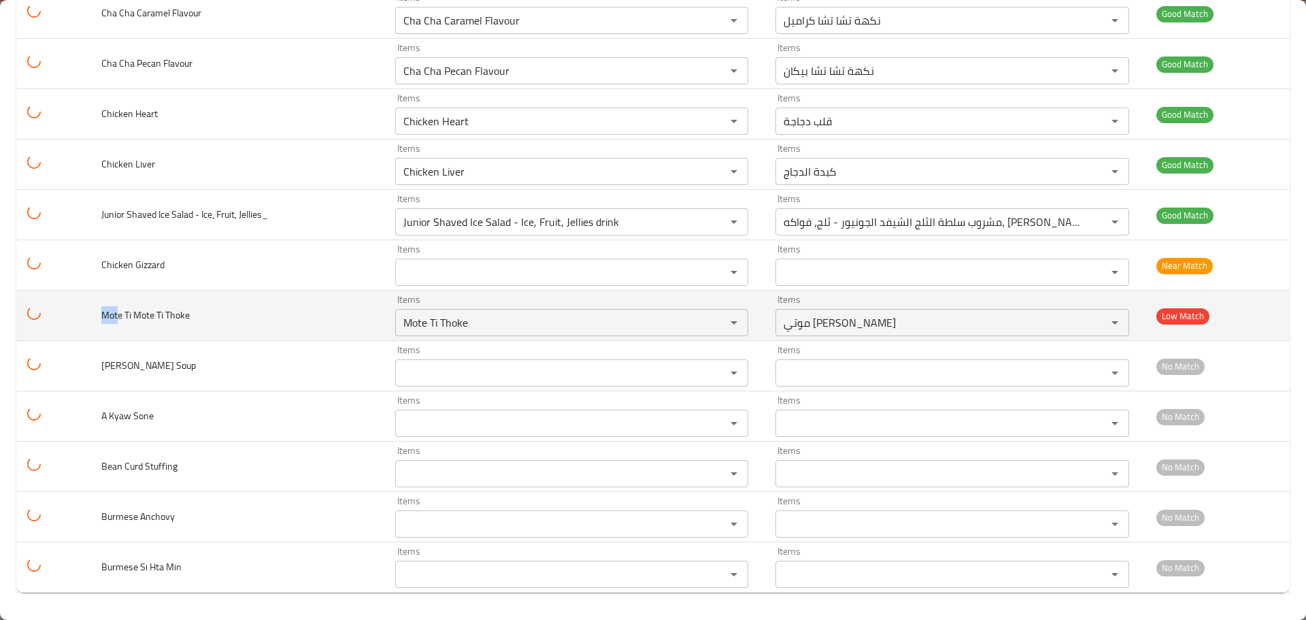
drag, startPoint x: 119, startPoint y: 313, endPoint x: 103, endPoint y: 316, distance: 16.6
click at [103, 316] on span "Mote Ti Mote Ti Thoke" at bounding box center [145, 315] width 88 height 18
copy span "Mot"
click at [454, 321] on Thoke "Mote Ti Thoke" at bounding box center [551, 322] width 305 height 19
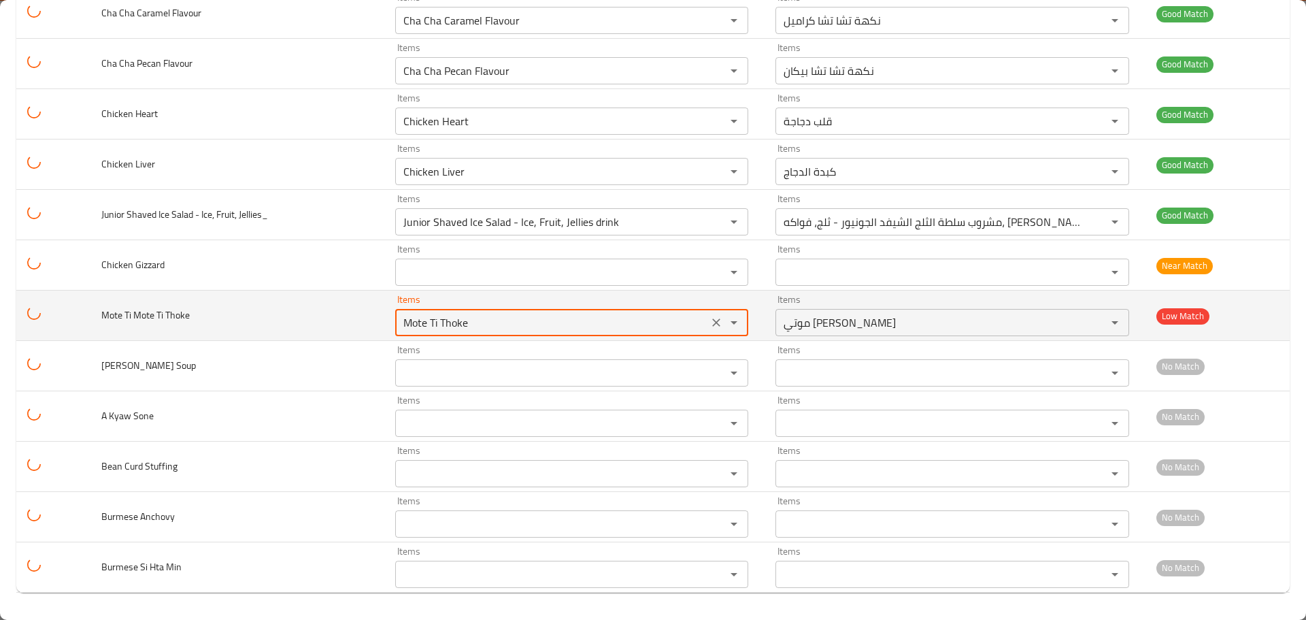
paste Thoke "enhanced table"
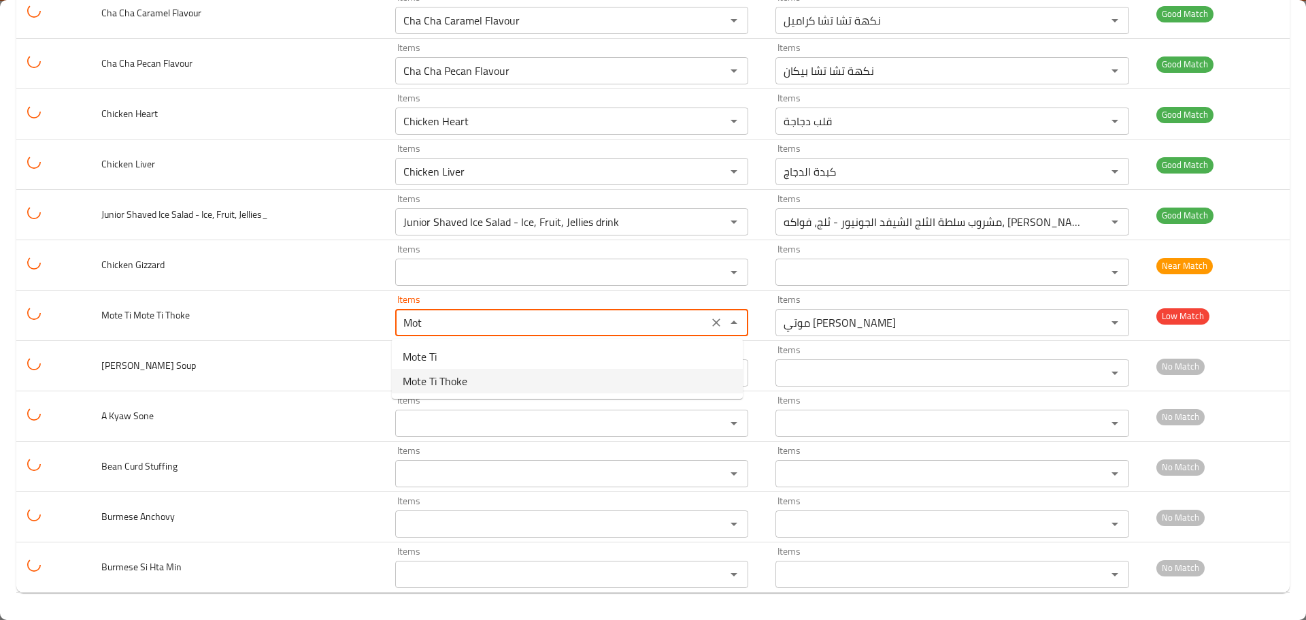
click at [482, 384] on Thoke-option-1 "Mote Ti Thoke" at bounding box center [567, 381] width 351 height 24
type Thoke "Mote Ti Thoke"
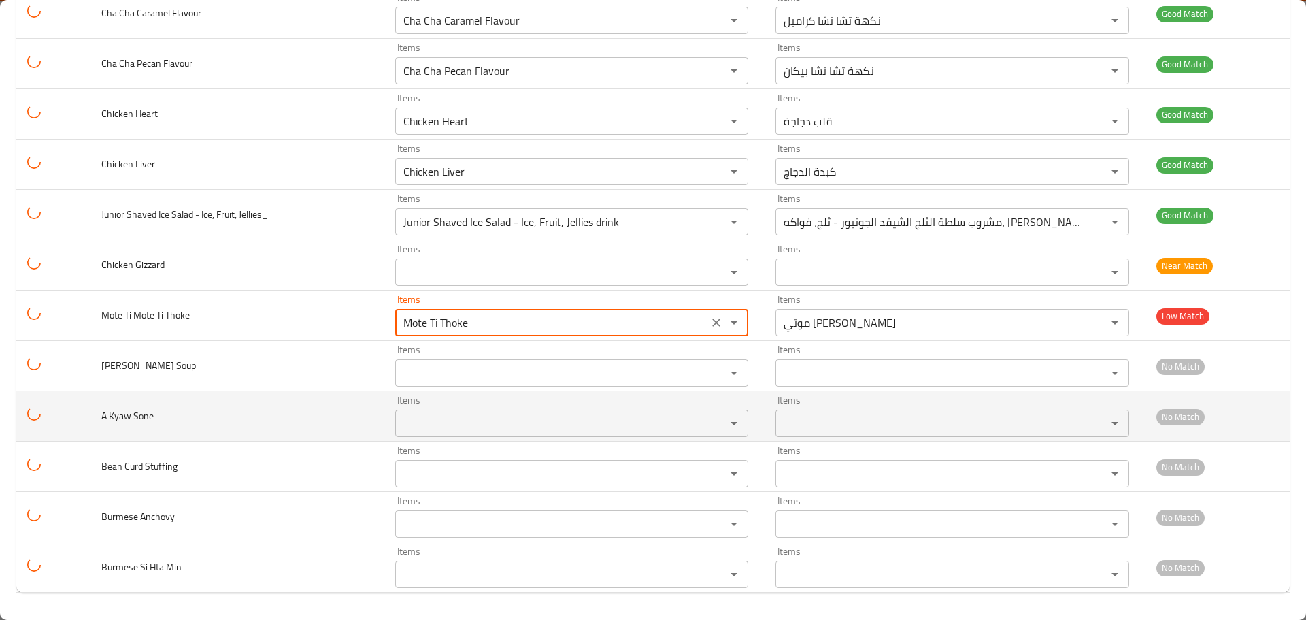
click at [231, 398] on td "A Kyaw Sone" at bounding box center [237, 416] width 294 height 50
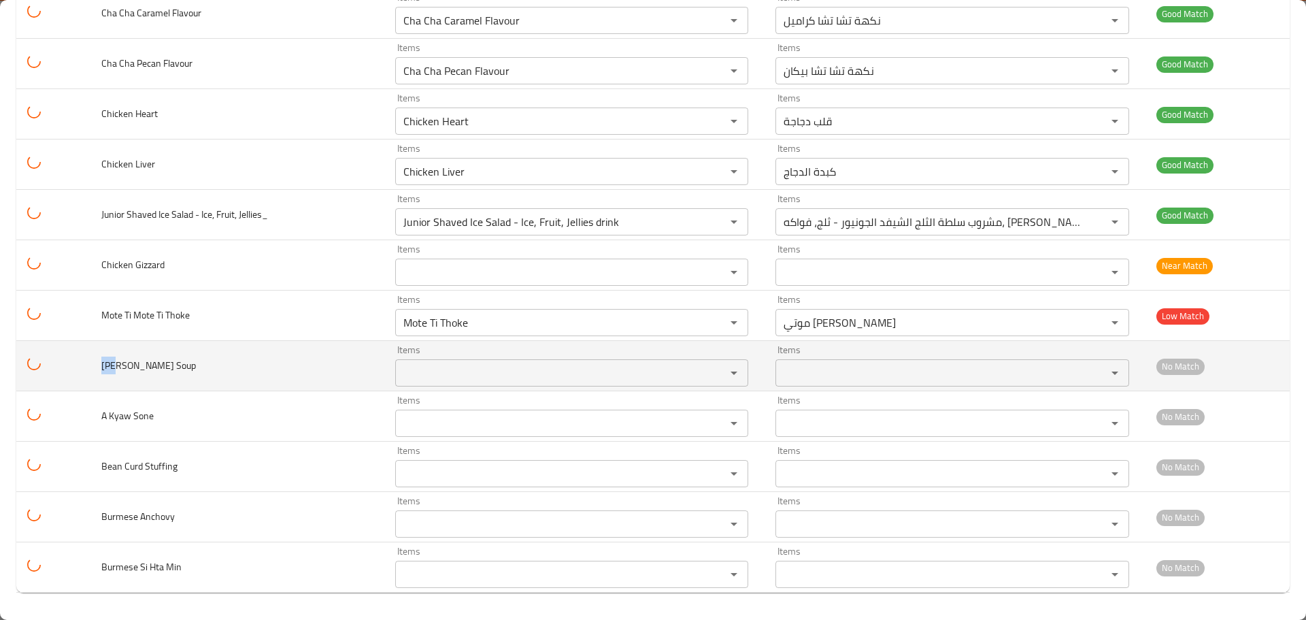
drag, startPoint x: 116, startPoint y: 366, endPoint x: 99, endPoint y: 369, distance: 17.2
click at [99, 369] on td "[PERSON_NAME] Soup" at bounding box center [237, 366] width 294 height 50
copy span "[PERSON_NAME]"
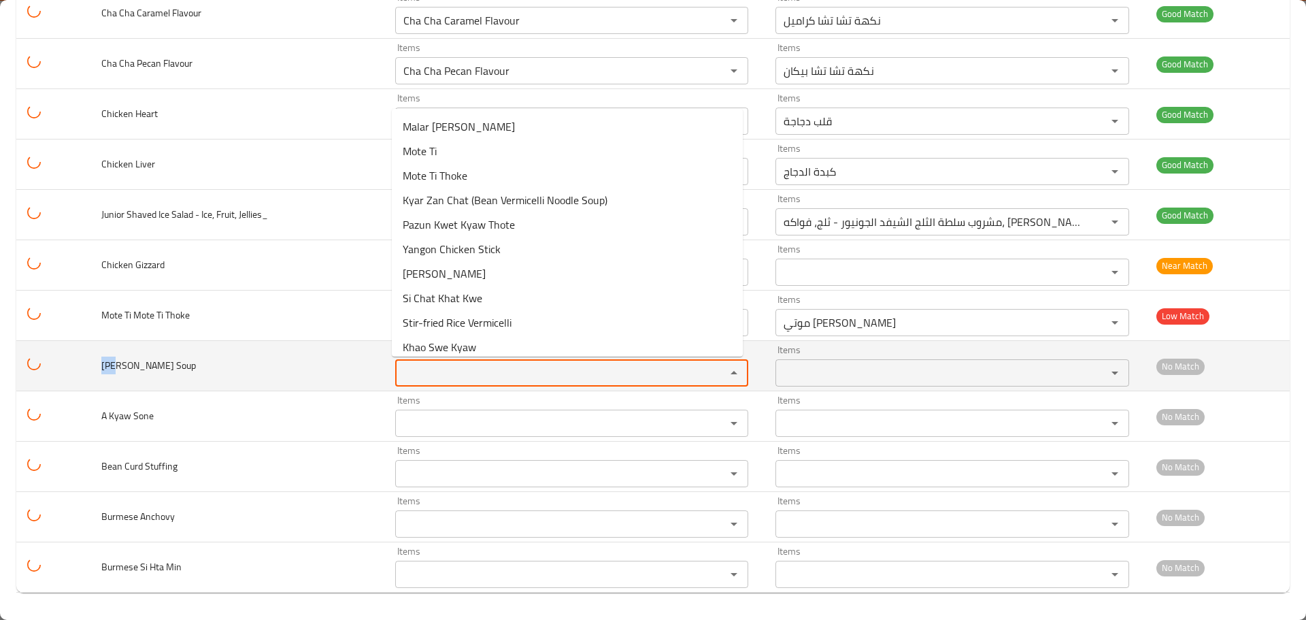
click at [461, 368] on Soup "Items" at bounding box center [551, 372] width 305 height 19
paste Soup "[PERSON_NAME]"
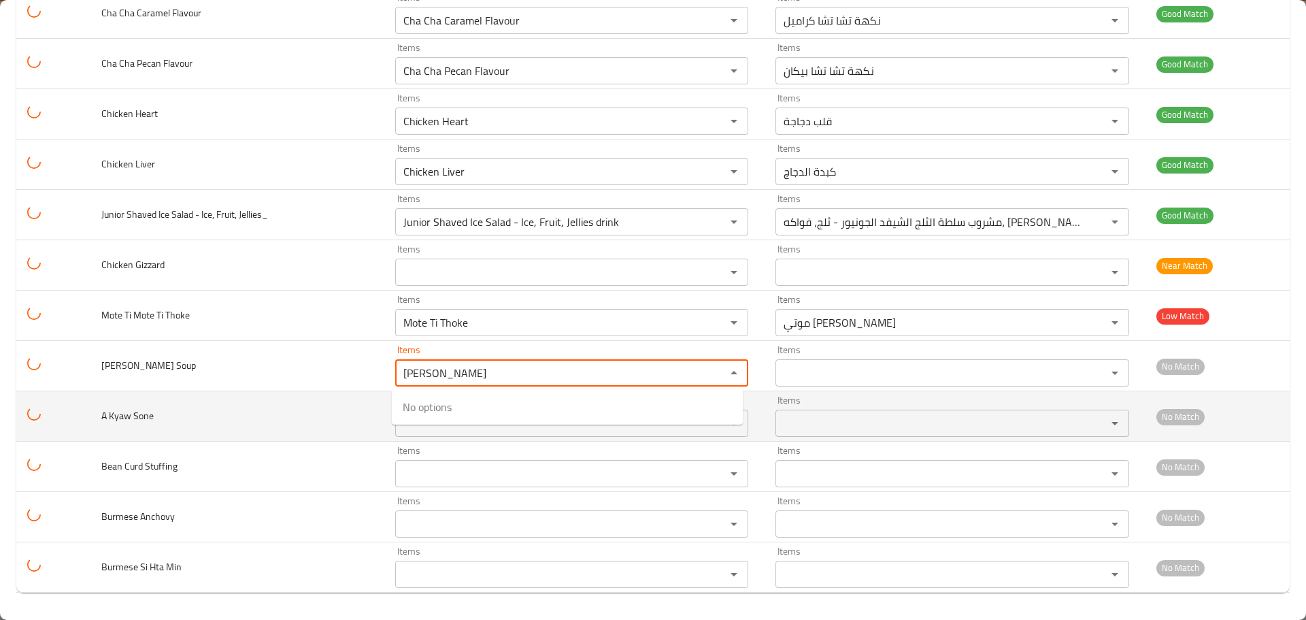
type Soup "[PERSON_NAME]"
click at [171, 414] on td "A Kyaw Sone" at bounding box center [237, 416] width 294 height 50
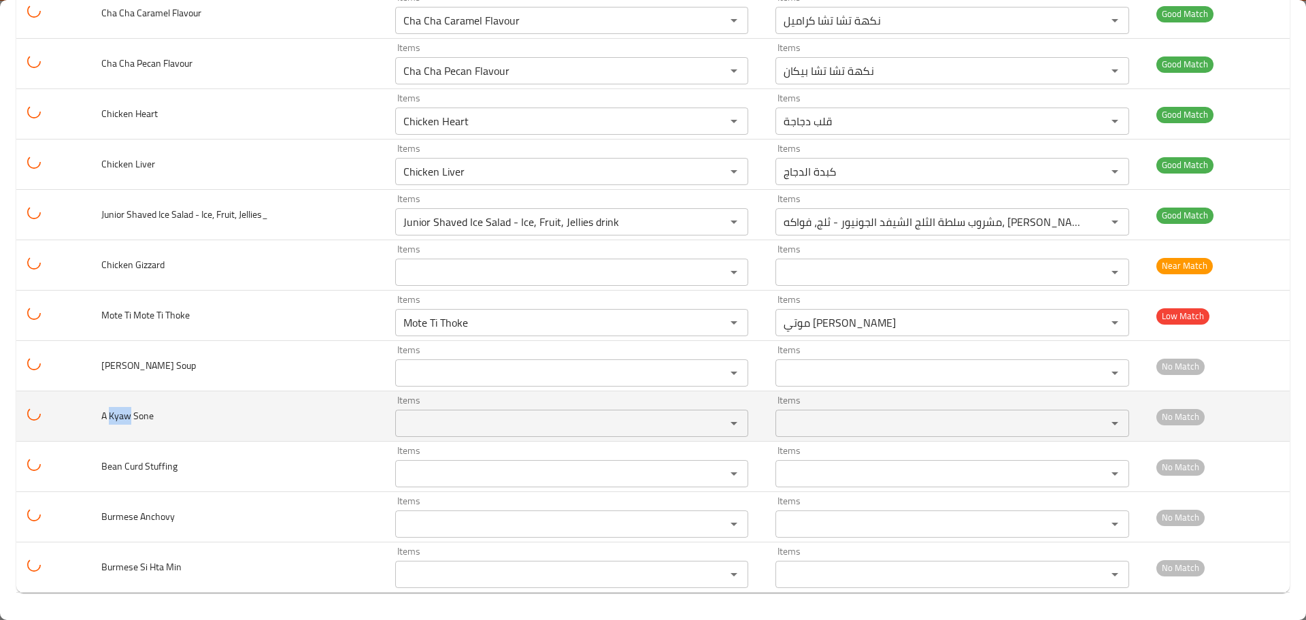
drag, startPoint x: 129, startPoint y: 414, endPoint x: 111, endPoint y: 416, distance: 18.5
click at [111, 416] on span "A Kyaw Sone" at bounding box center [127, 416] width 52 height 18
copy span "Kyaw"
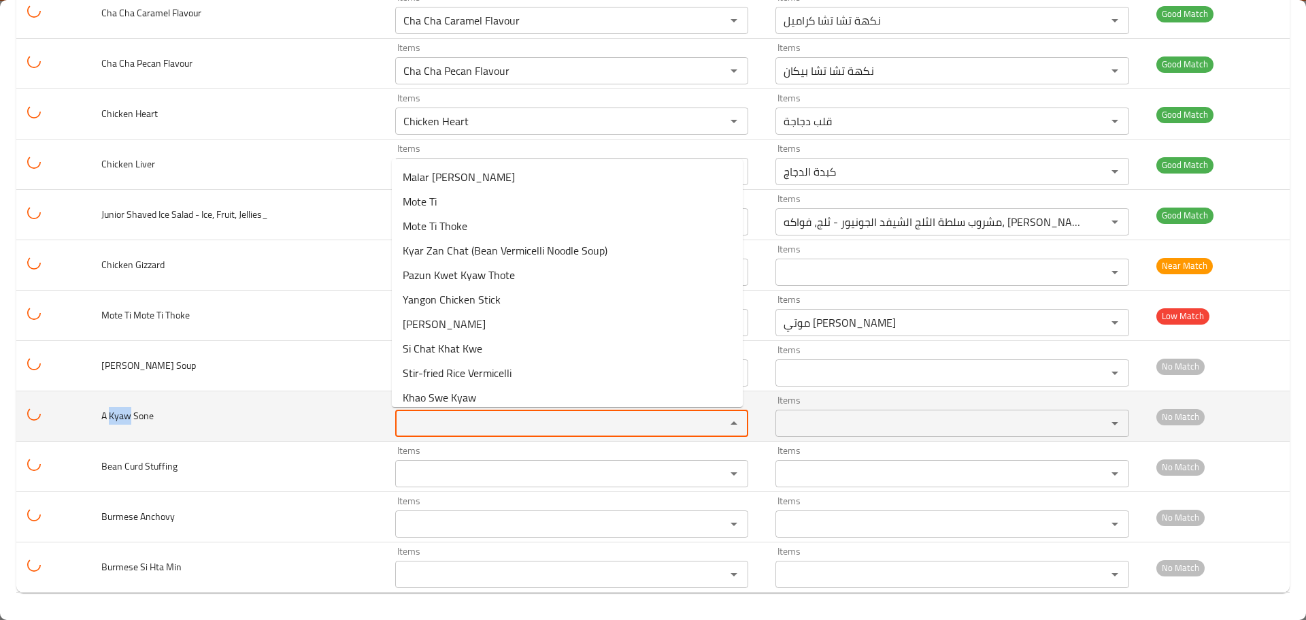
click at [489, 414] on Sone "Items" at bounding box center [551, 423] width 305 height 19
paste Sone "Kyaw"
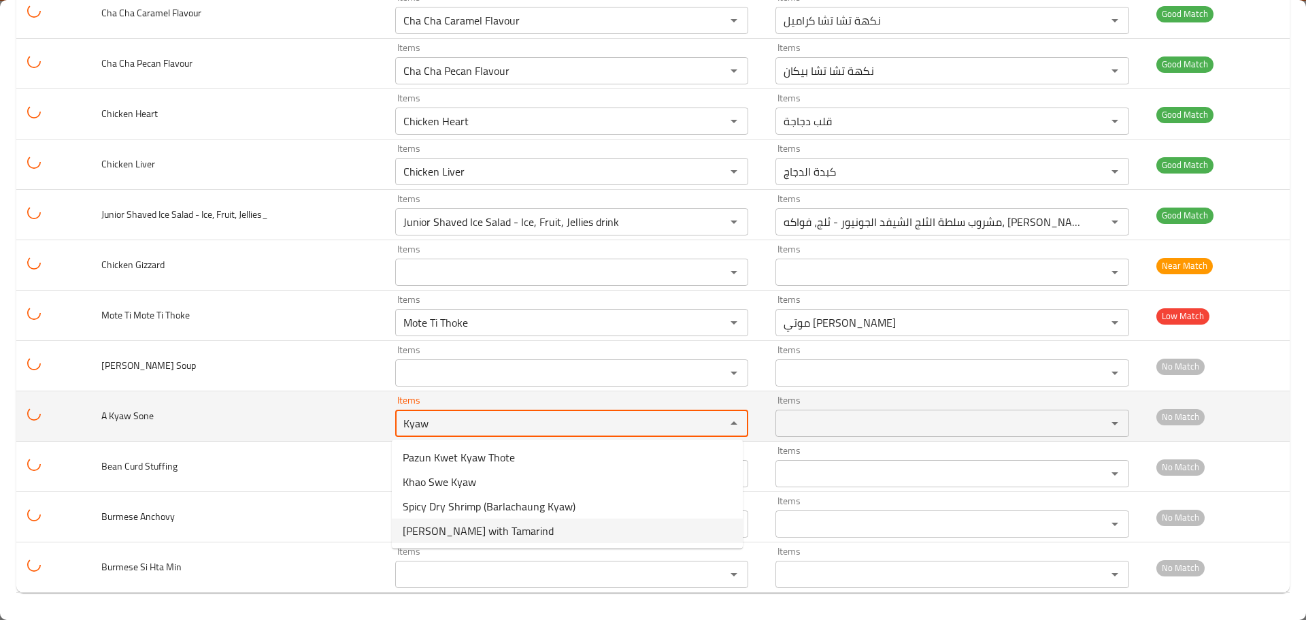
type Sone "Kyaw"
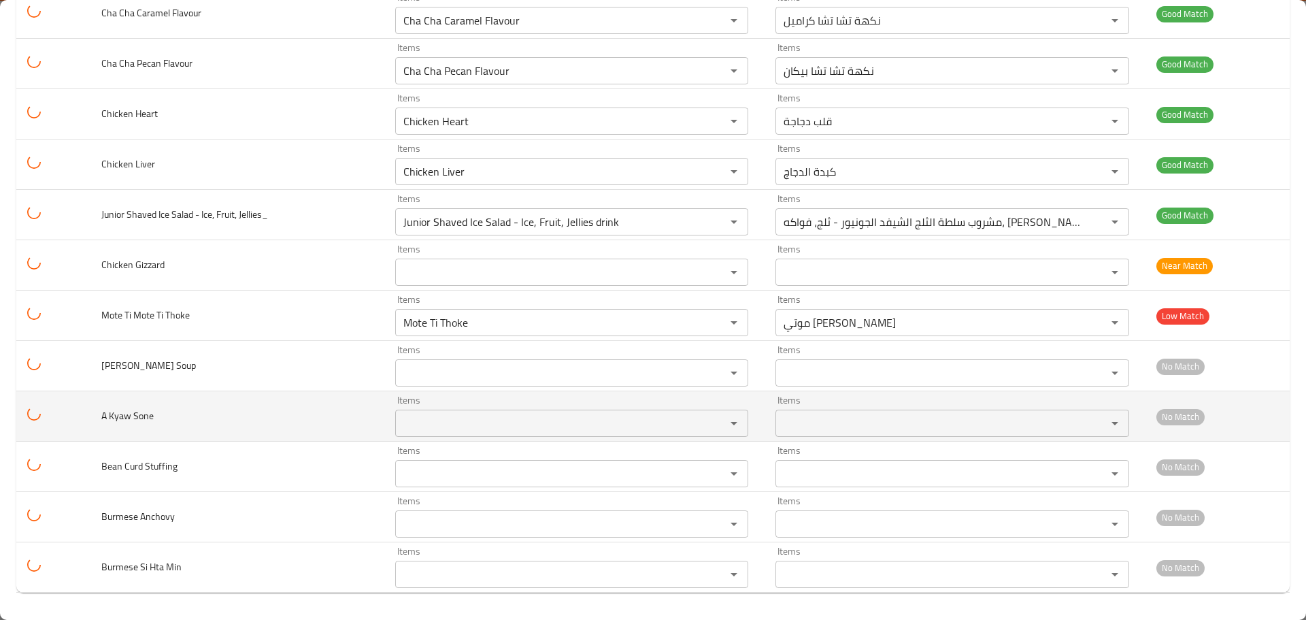
click at [331, 420] on td "A Kyaw Sone" at bounding box center [237, 416] width 294 height 50
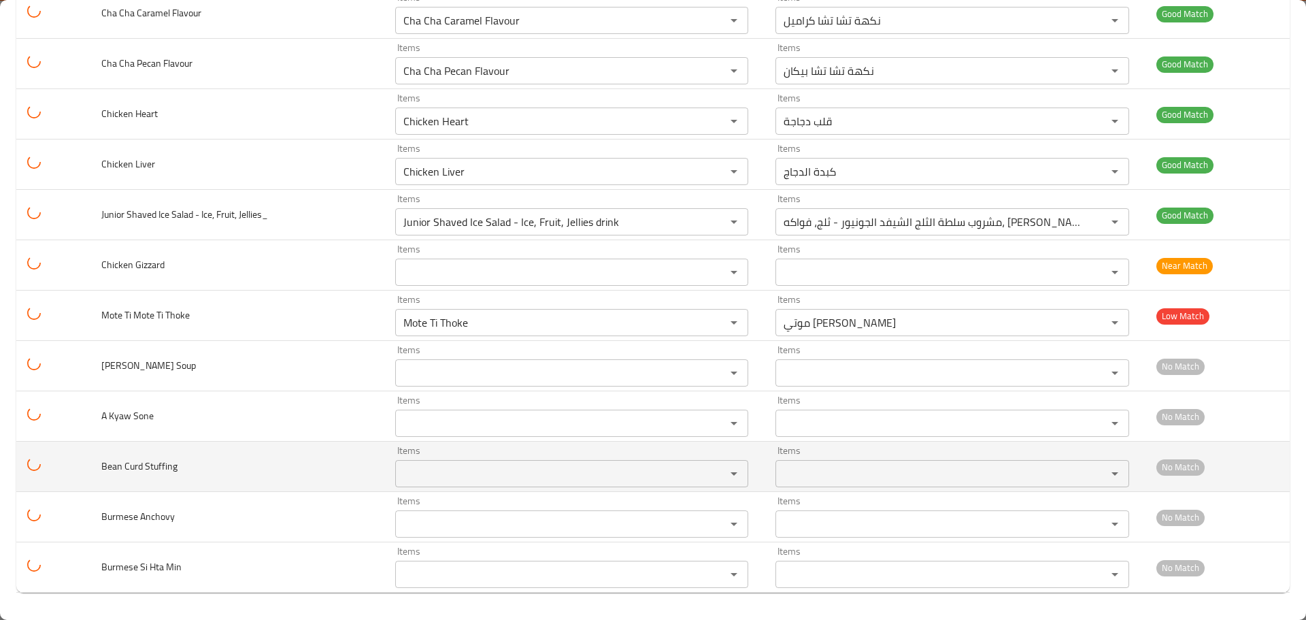
click at [105, 466] on span "Bean Curd Stuffing" at bounding box center [139, 466] width 76 height 18
copy span "Bean"
click at [440, 465] on Stuffing "Items" at bounding box center [551, 473] width 305 height 19
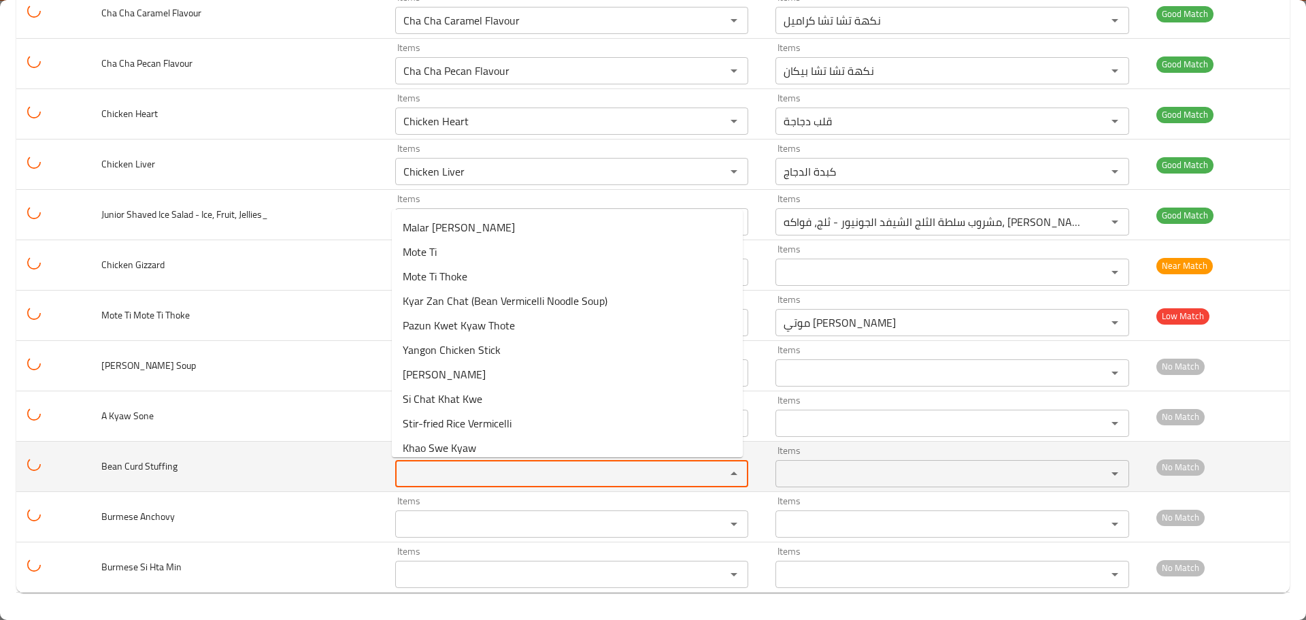
paste Stuffing "Bean"
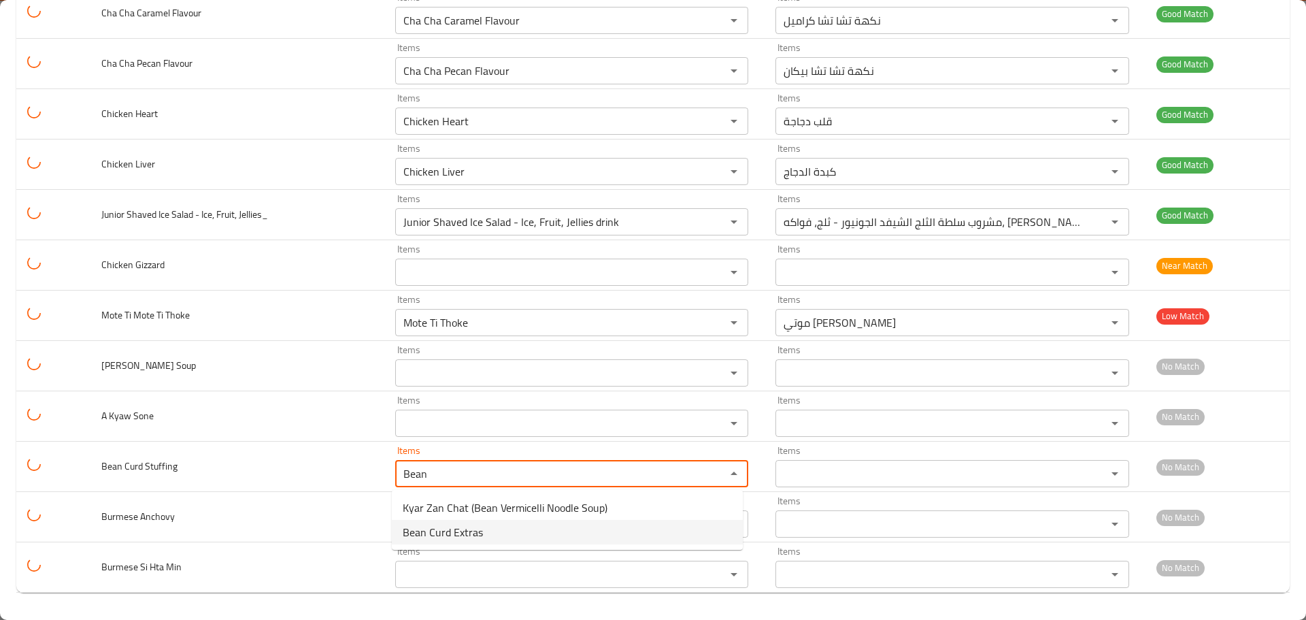
click at [476, 531] on span "Bean Curd Extras" at bounding box center [443, 532] width 80 height 16
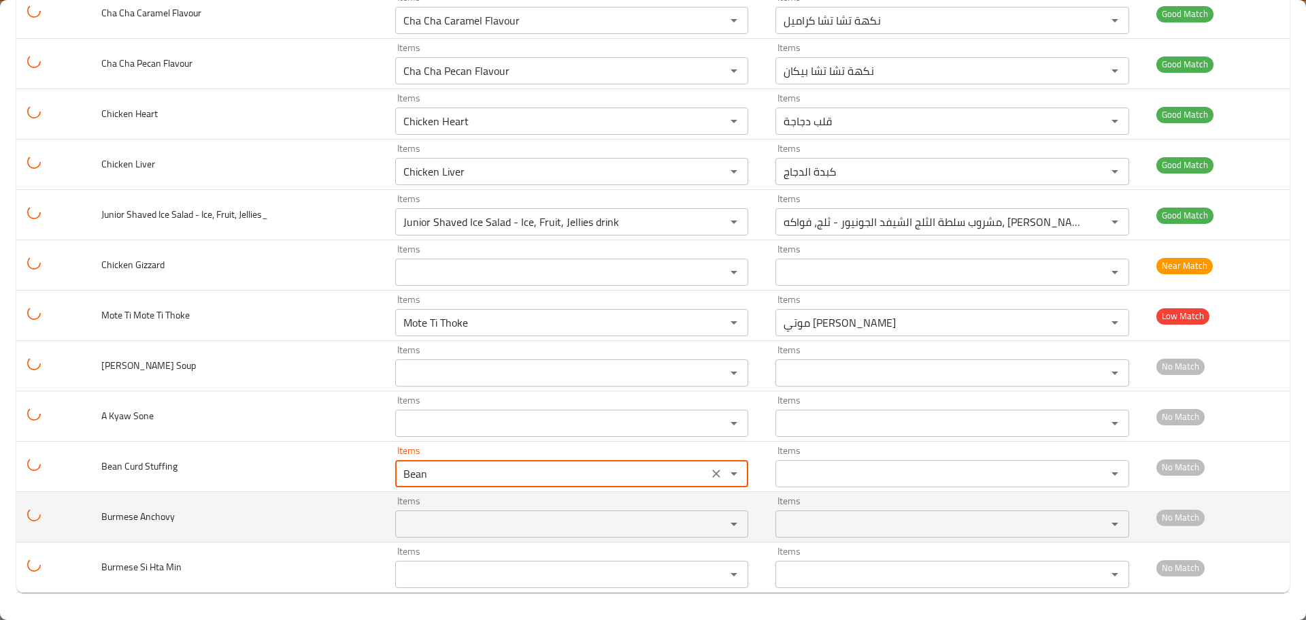
type Stuffing "Bean Curd Extras"
type Stuffing-ar "إضافات توفو"
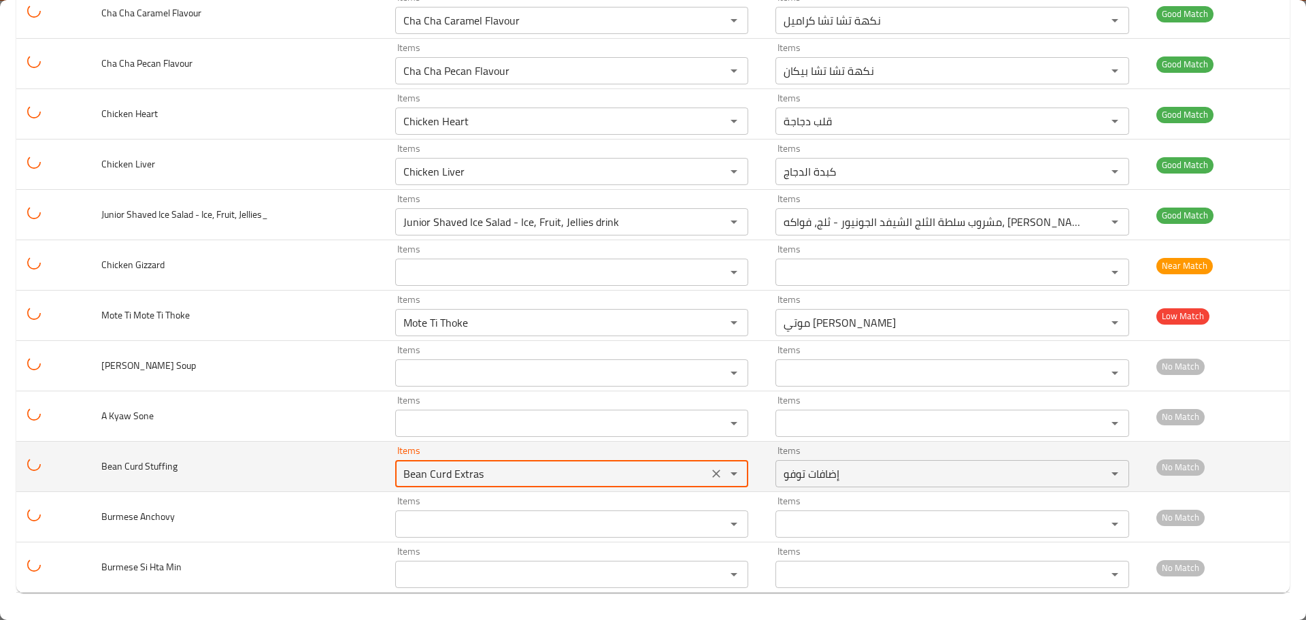
drag, startPoint x: 497, startPoint y: 478, endPoint x: 346, endPoint y: 478, distance: 151.0
click at [346, 478] on tr "Bean Curd Stuffing Items Bean Curd Extras Items Items إضافات توفو Items No Match" at bounding box center [653, 467] width 1274 height 50
type Stuffing "Bean Curd Extras"
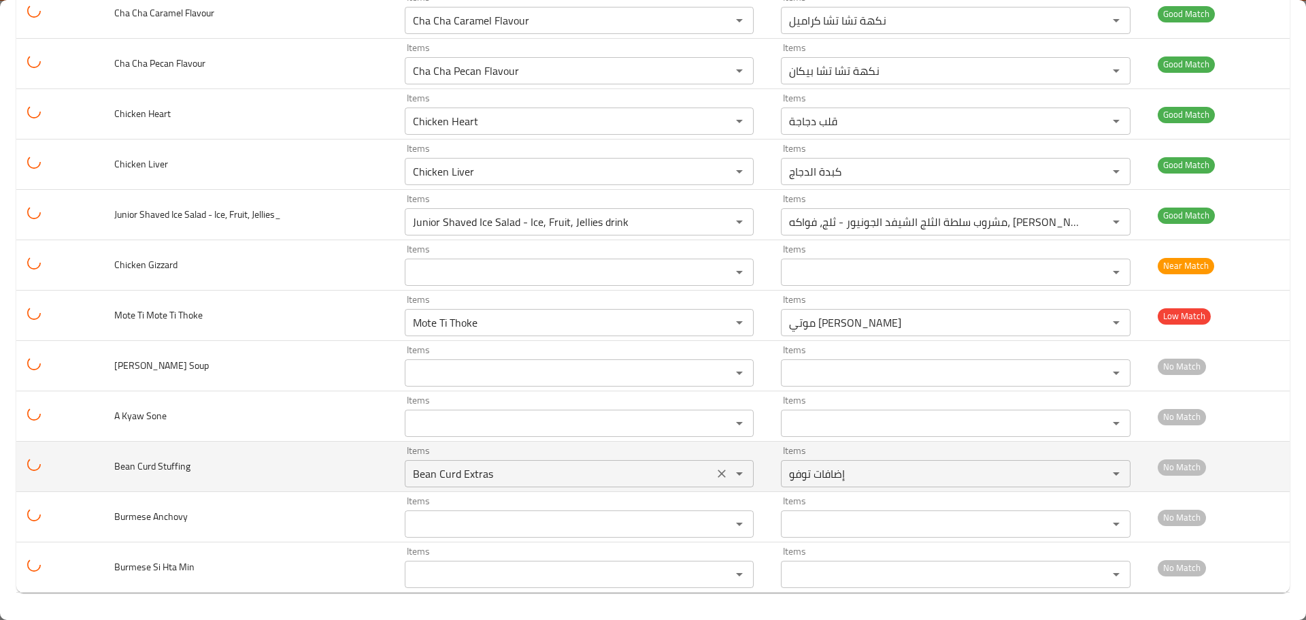
click at [715, 471] on icon "Clear" at bounding box center [722, 474] width 14 height 14
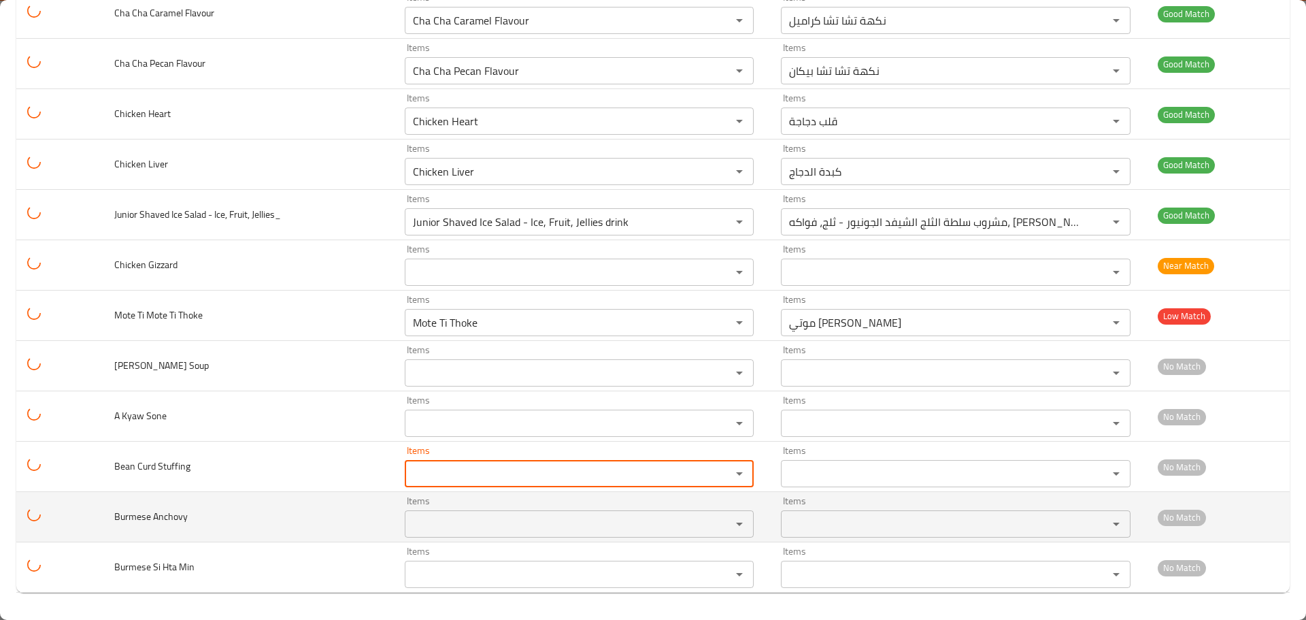
click at [120, 522] on span "Burmese Anchovy" at bounding box center [150, 517] width 73 height 18
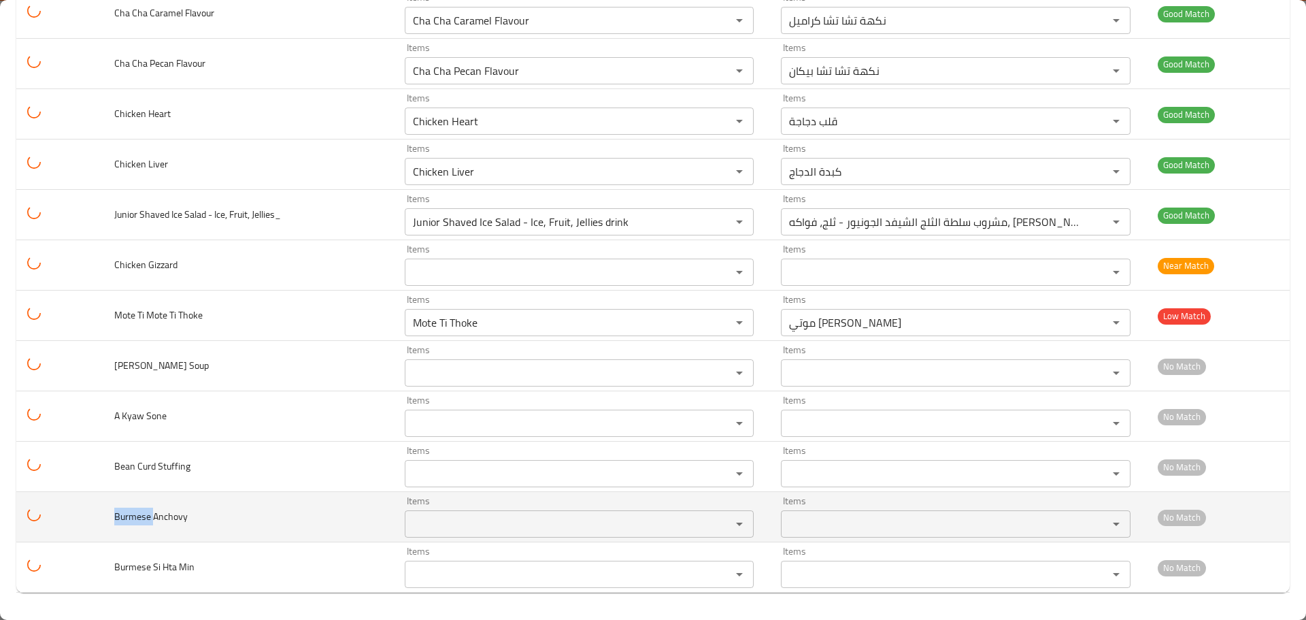
click at [120, 522] on span "Burmese Anchovy" at bounding box center [150, 517] width 73 height 18
copy span "Burmese"
click at [470, 534] on div "Items" at bounding box center [580, 523] width 350 height 27
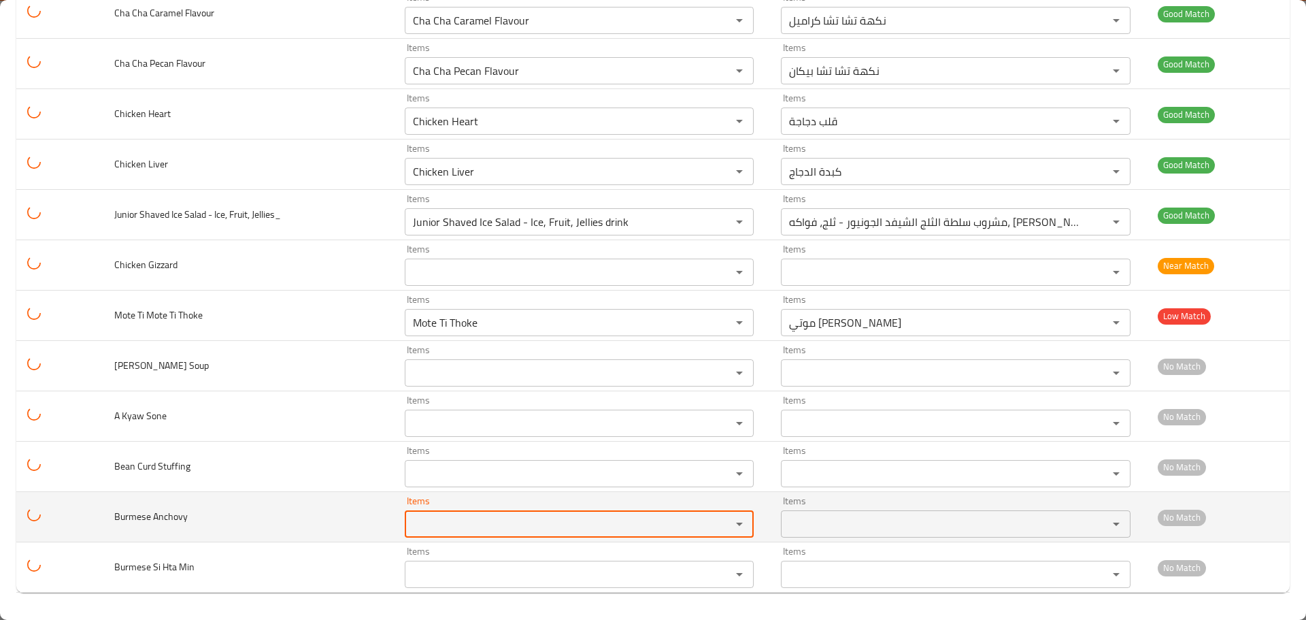
paste Anchovy "Burmese"
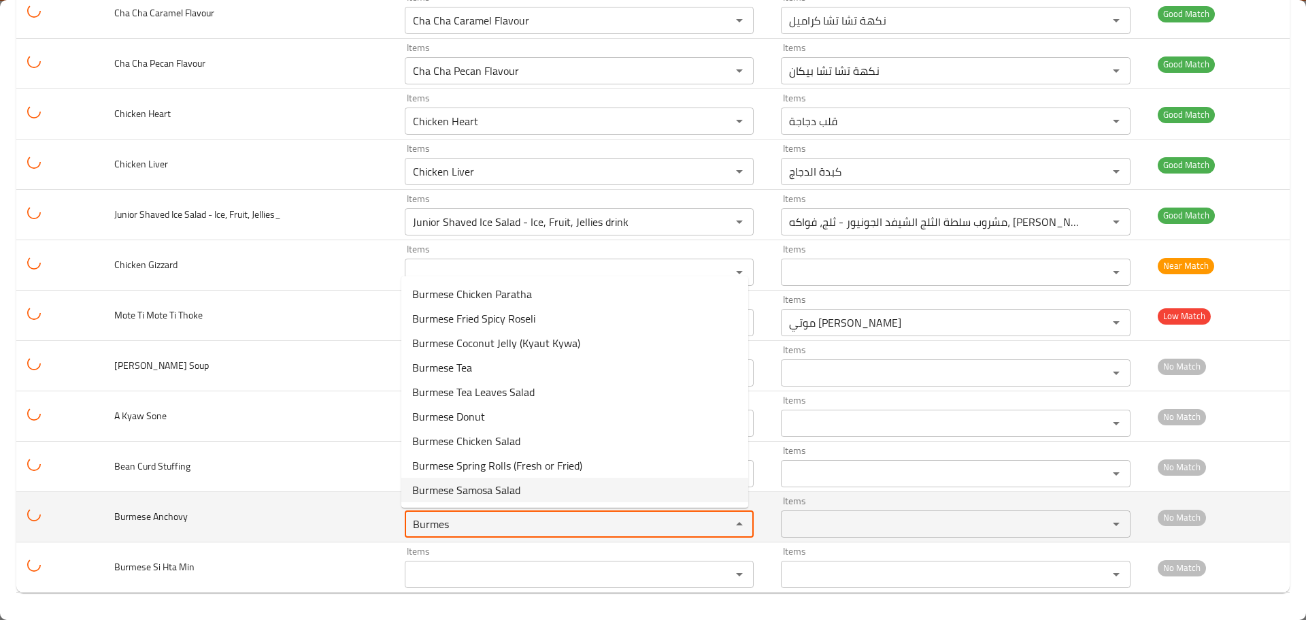
type Anchovy "Burmes"
click at [182, 512] on span "Burmese Anchovy" at bounding box center [150, 517] width 73 height 18
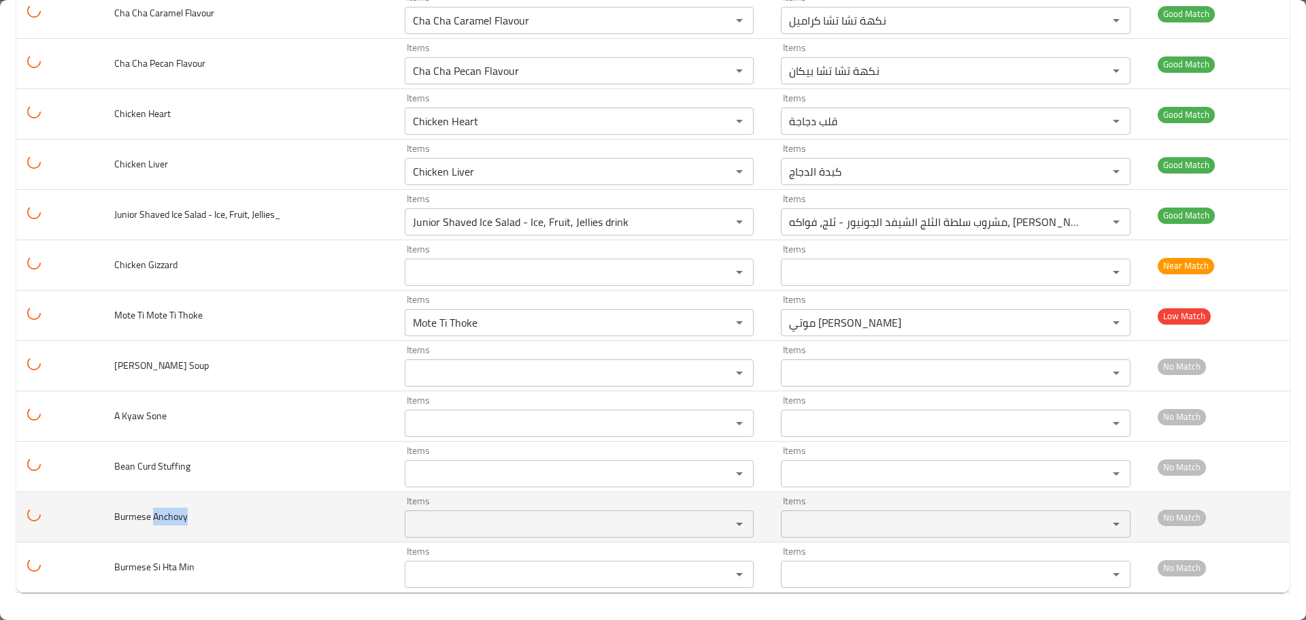
click at [182, 512] on span "Burmese Anchovy" at bounding box center [150, 517] width 73 height 18
copy span "Anchovy"
click at [462, 518] on Anchovy "Items" at bounding box center [559, 523] width 301 height 19
paste Anchovy "Anchovy"
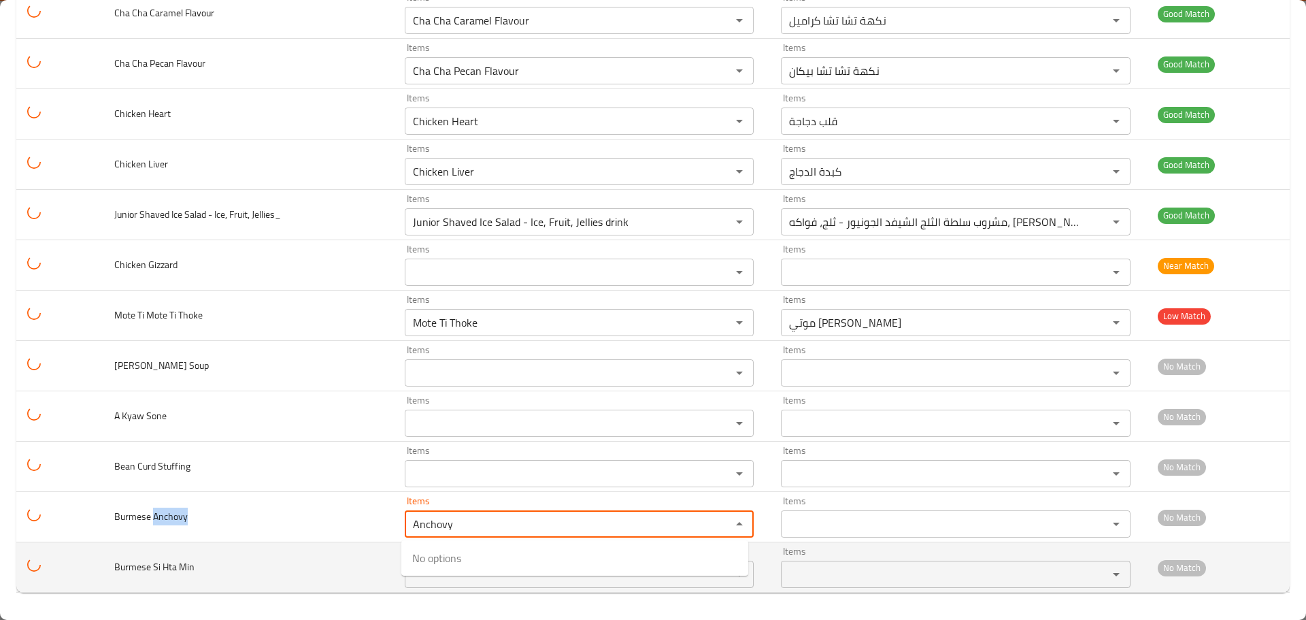
type Anchovy "Anchovy"
click at [236, 554] on td "Burmese Si Hta Min" at bounding box center [248, 567] width 291 height 50
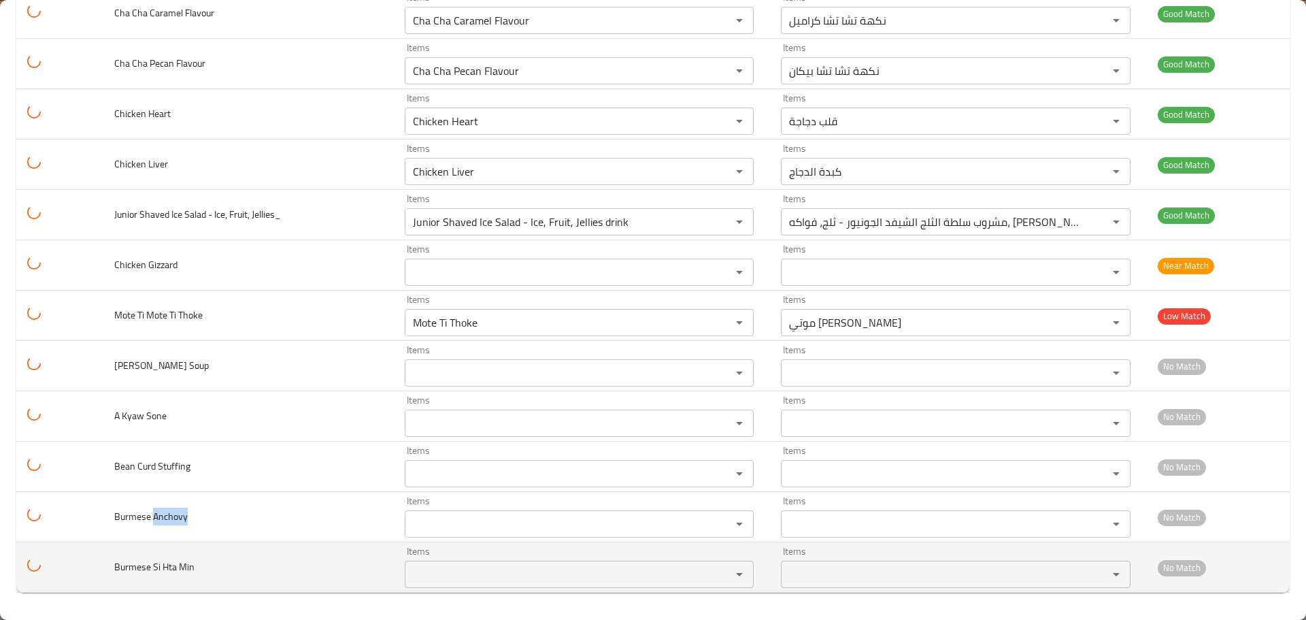
drag, startPoint x: 133, startPoint y: 569, endPoint x: 281, endPoint y: 578, distance: 148.6
click at [133, 567] on span "Burmese Si Hta Min" at bounding box center [154, 567] width 80 height 18
click at [152, 567] on span "Burmese Si Hta Min" at bounding box center [154, 567] width 80 height 18
copy span "Si"
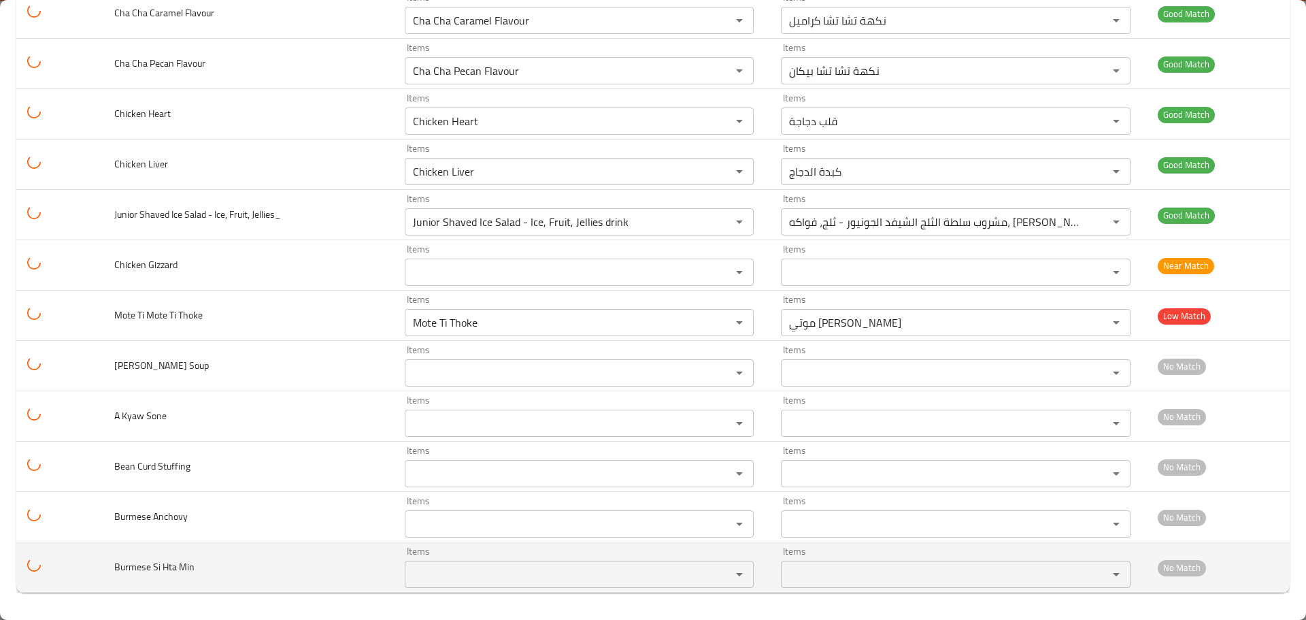
click at [453, 572] on Min "Items" at bounding box center [559, 574] width 301 height 19
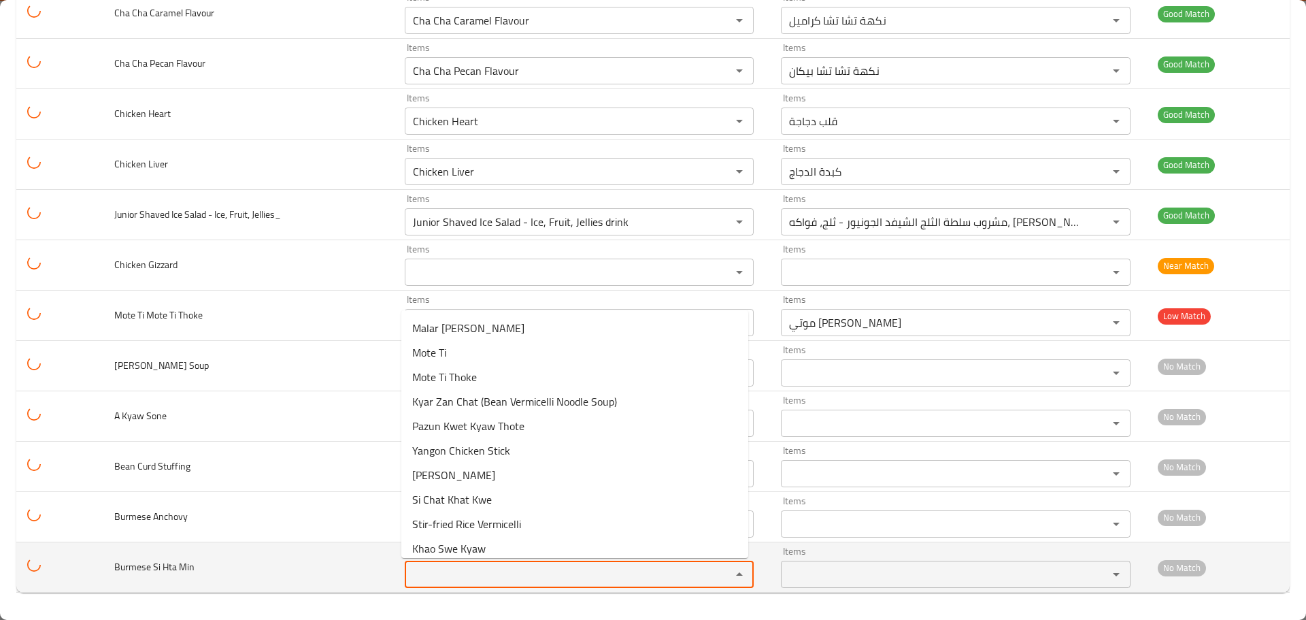
paste Min "Si"
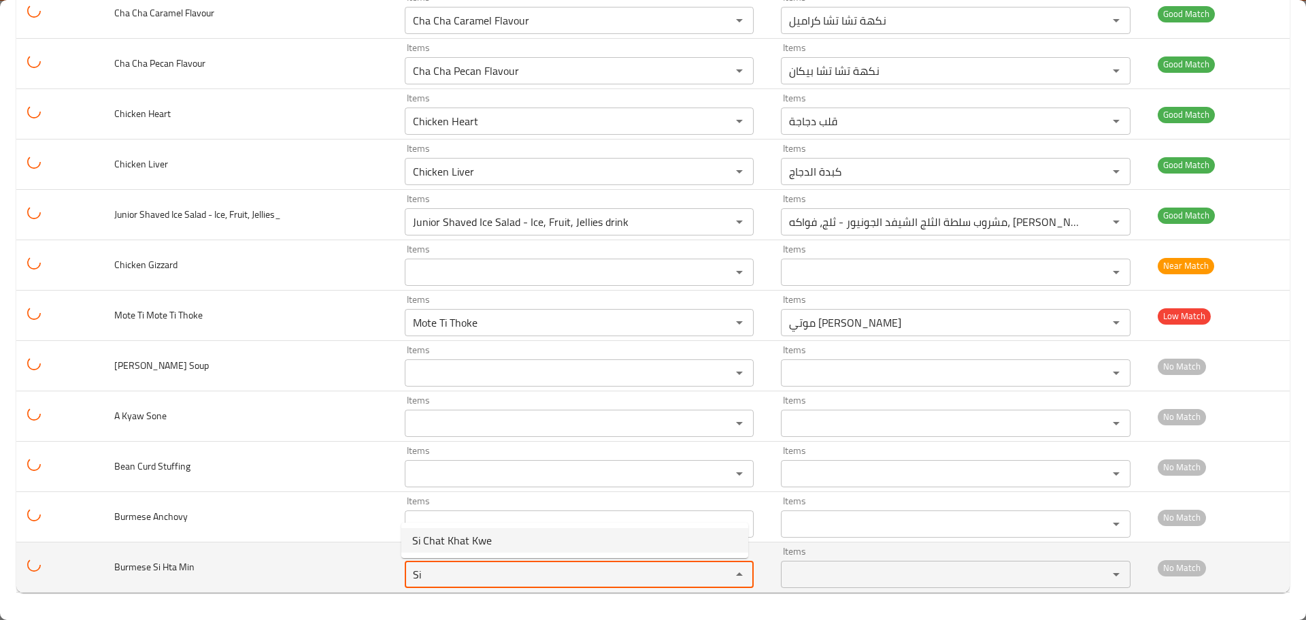
type Min "Si"
click at [216, 567] on td "Burmese Si Hta Min" at bounding box center [248, 567] width 291 height 50
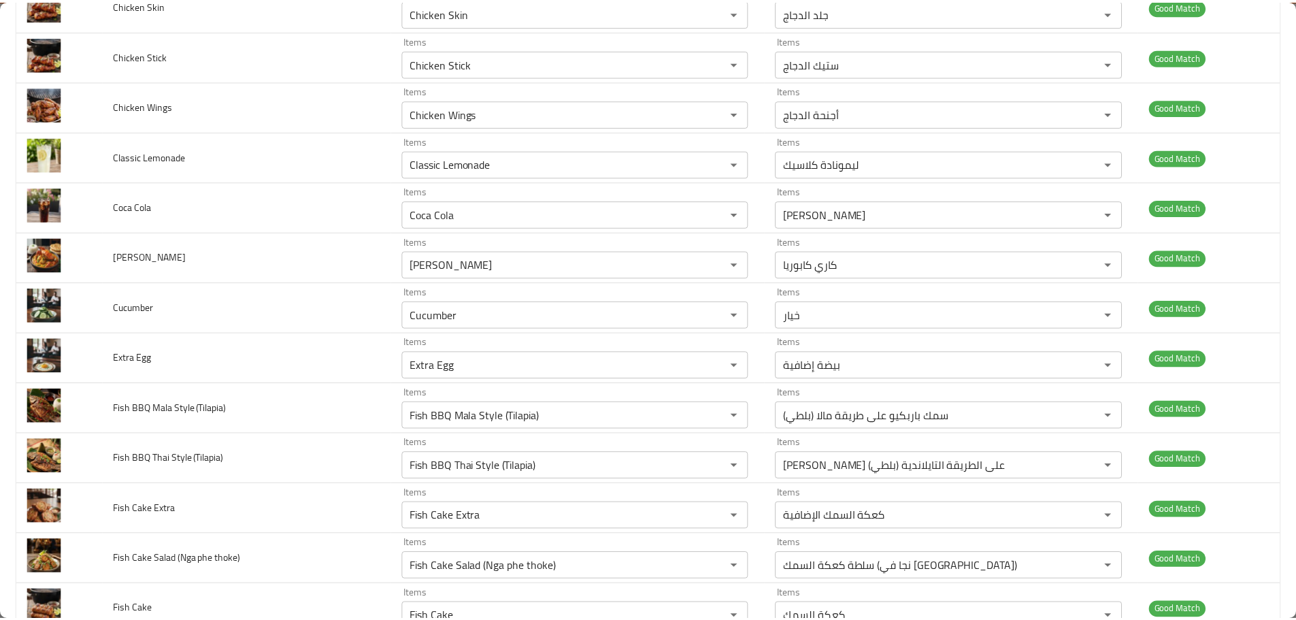
scroll to position [0, 0]
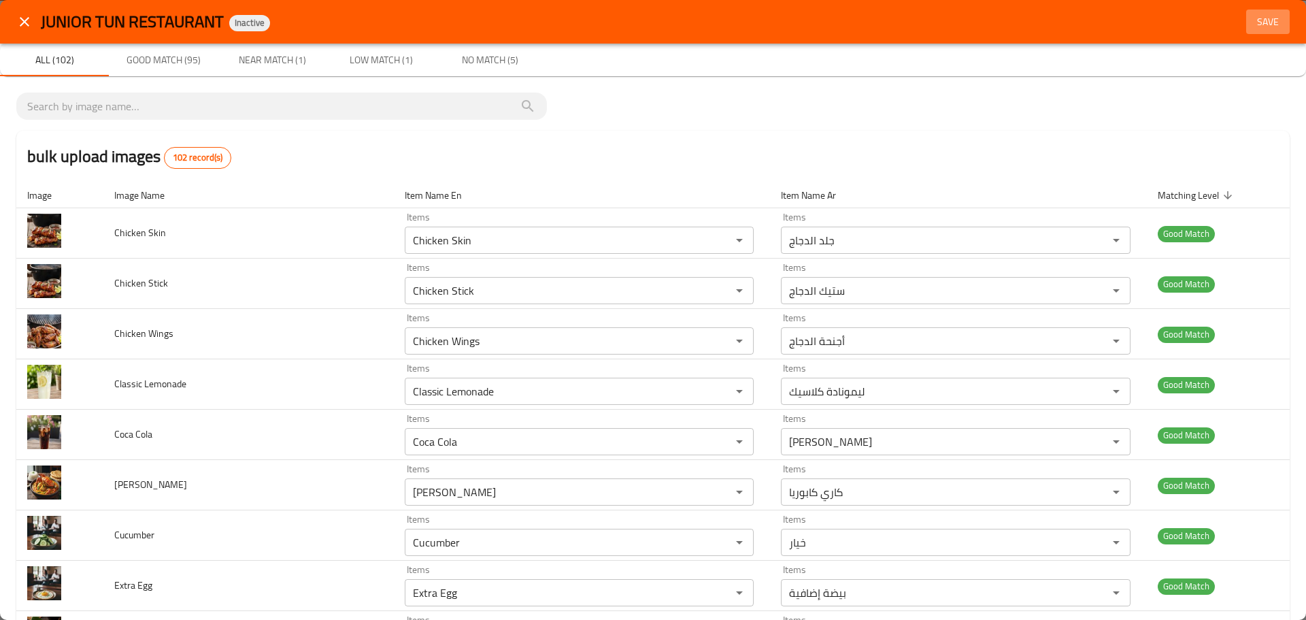
click at [1256, 28] on span "Save" at bounding box center [1268, 22] width 33 height 17
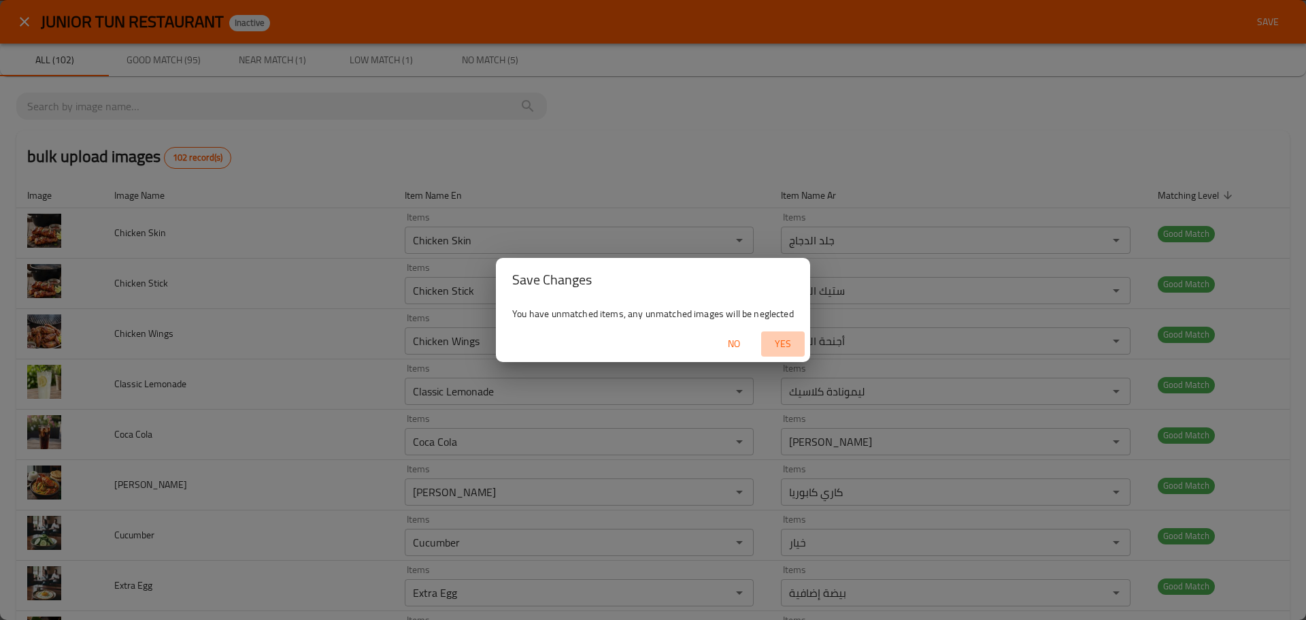
click at [778, 346] on span "Yes" at bounding box center [783, 343] width 33 height 17
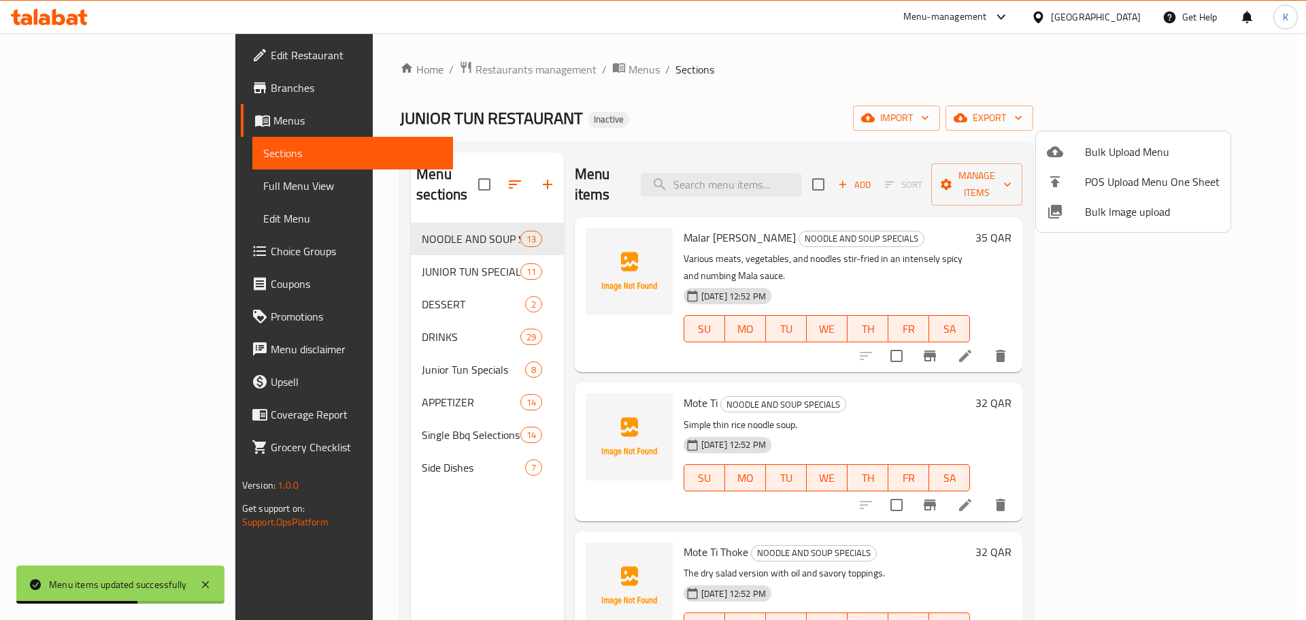
click at [93, 182] on div at bounding box center [653, 310] width 1306 height 620
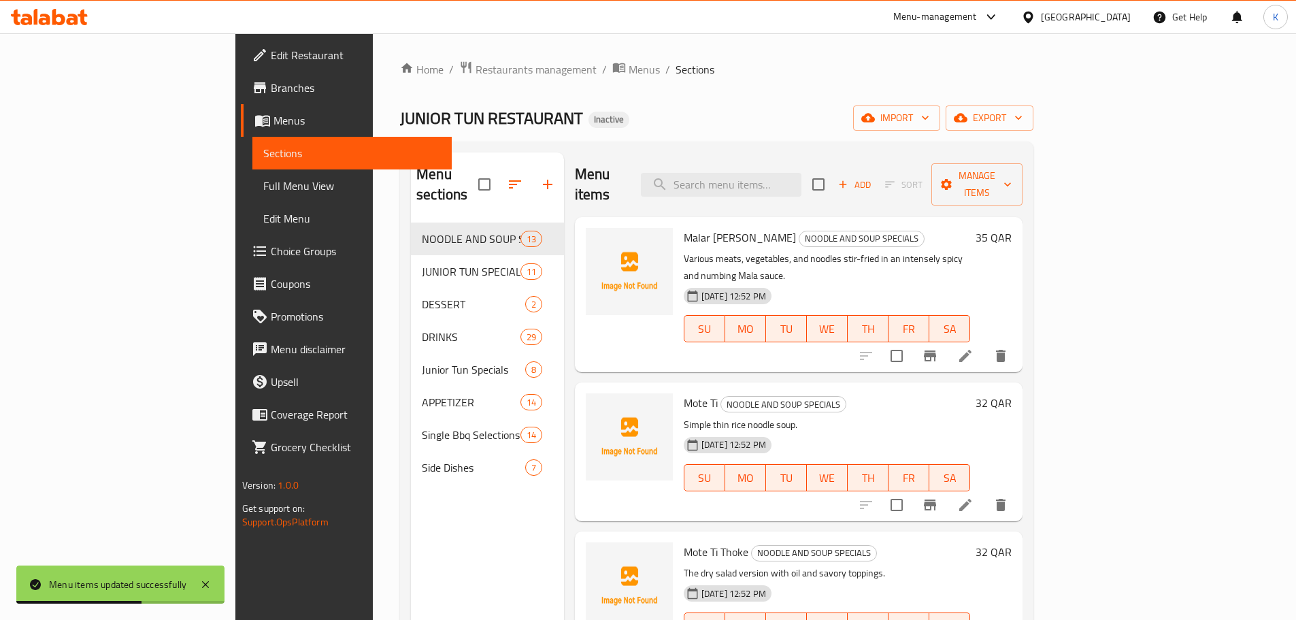
click at [263, 182] on span "Full Menu View" at bounding box center [352, 186] width 178 height 16
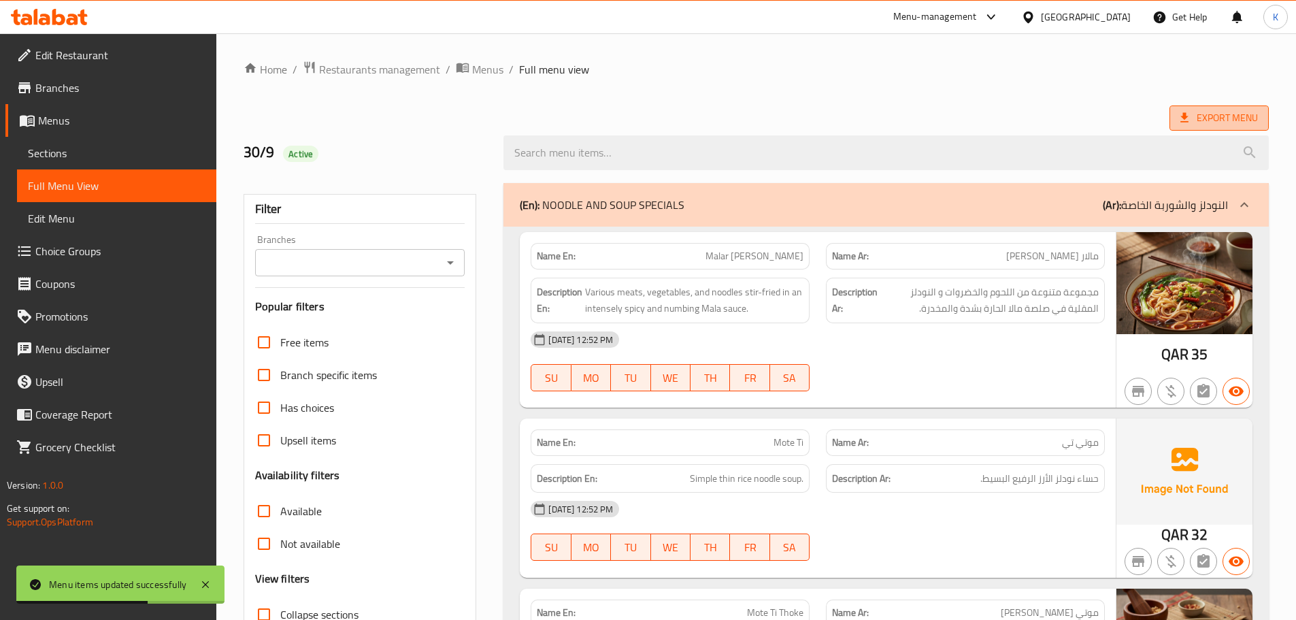
click at [1197, 119] on span "Export Menu" at bounding box center [1219, 118] width 78 height 17
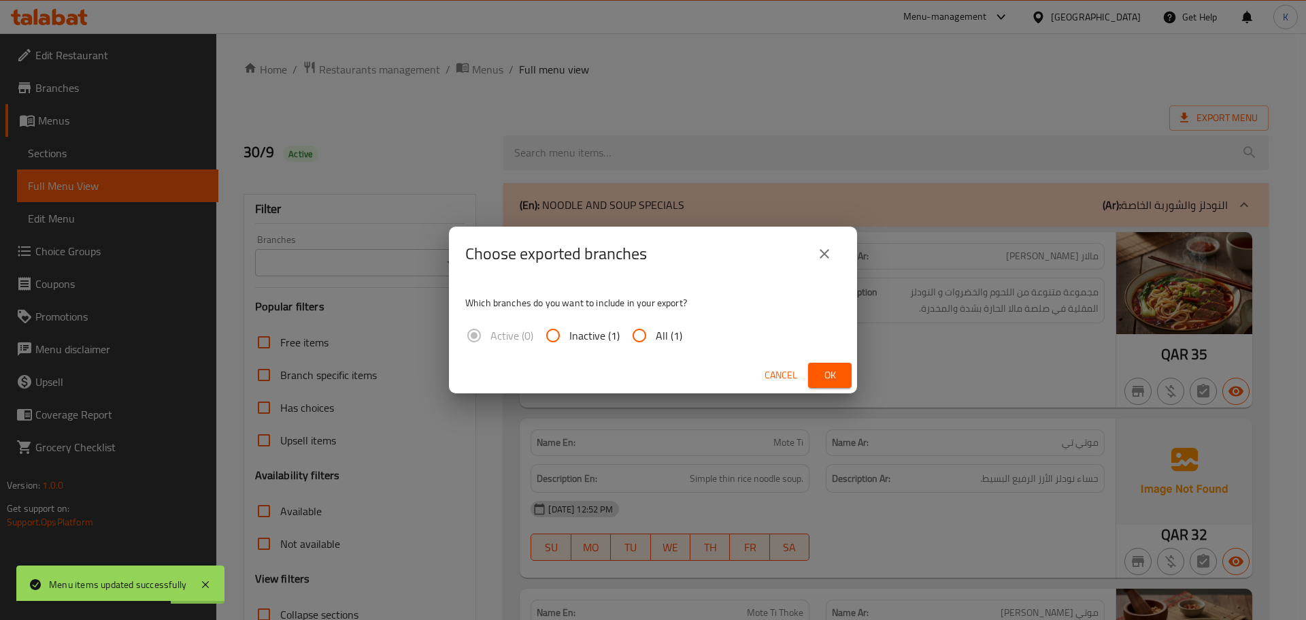
click at [663, 339] on span "All (1)" at bounding box center [669, 335] width 27 height 16
click at [656, 339] on input "All (1)" at bounding box center [639, 335] width 33 height 33
radio input "true"
click at [827, 375] on span "Ok" at bounding box center [830, 375] width 22 height 17
